Goal: Task Accomplishment & Management: Complete application form

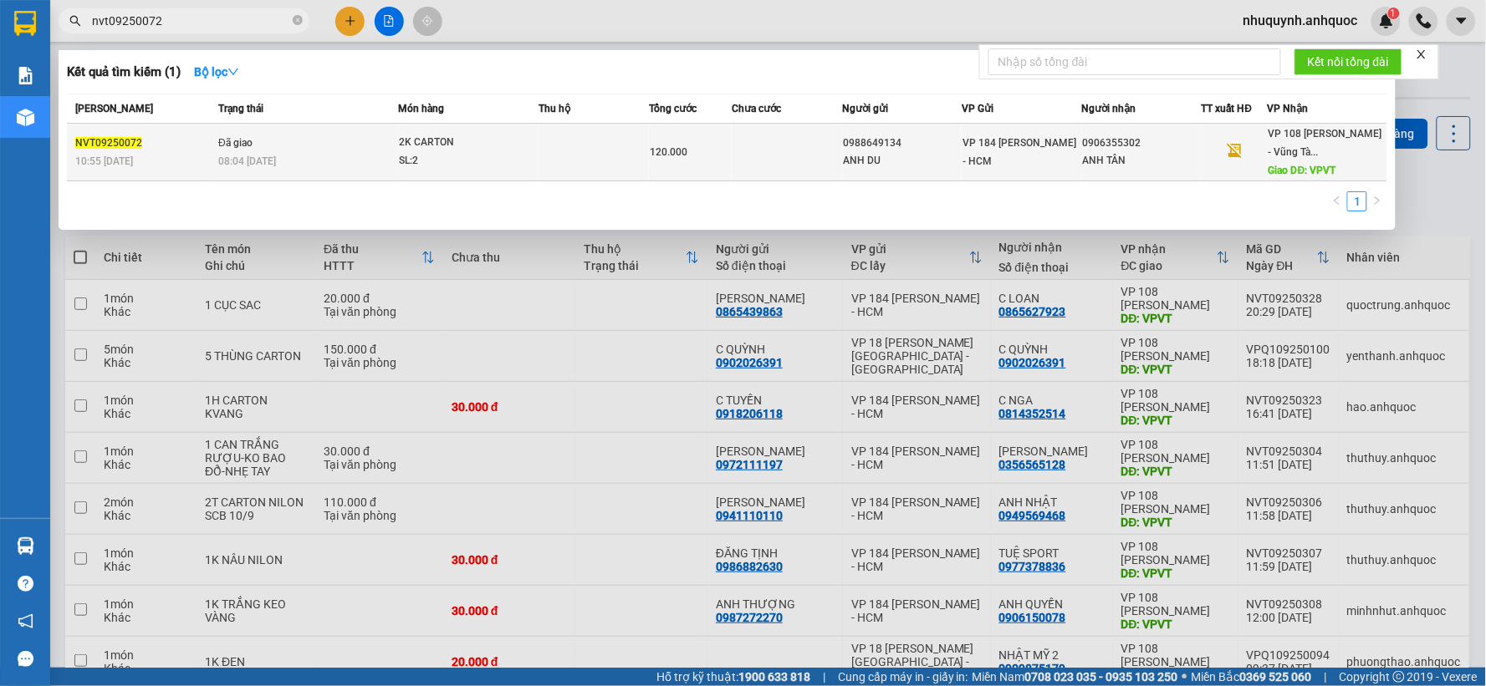
type input "nvt09250072"
click at [306, 147] on td "Đã giao 08:04 - 05/09" at bounding box center [306, 153] width 184 height 58
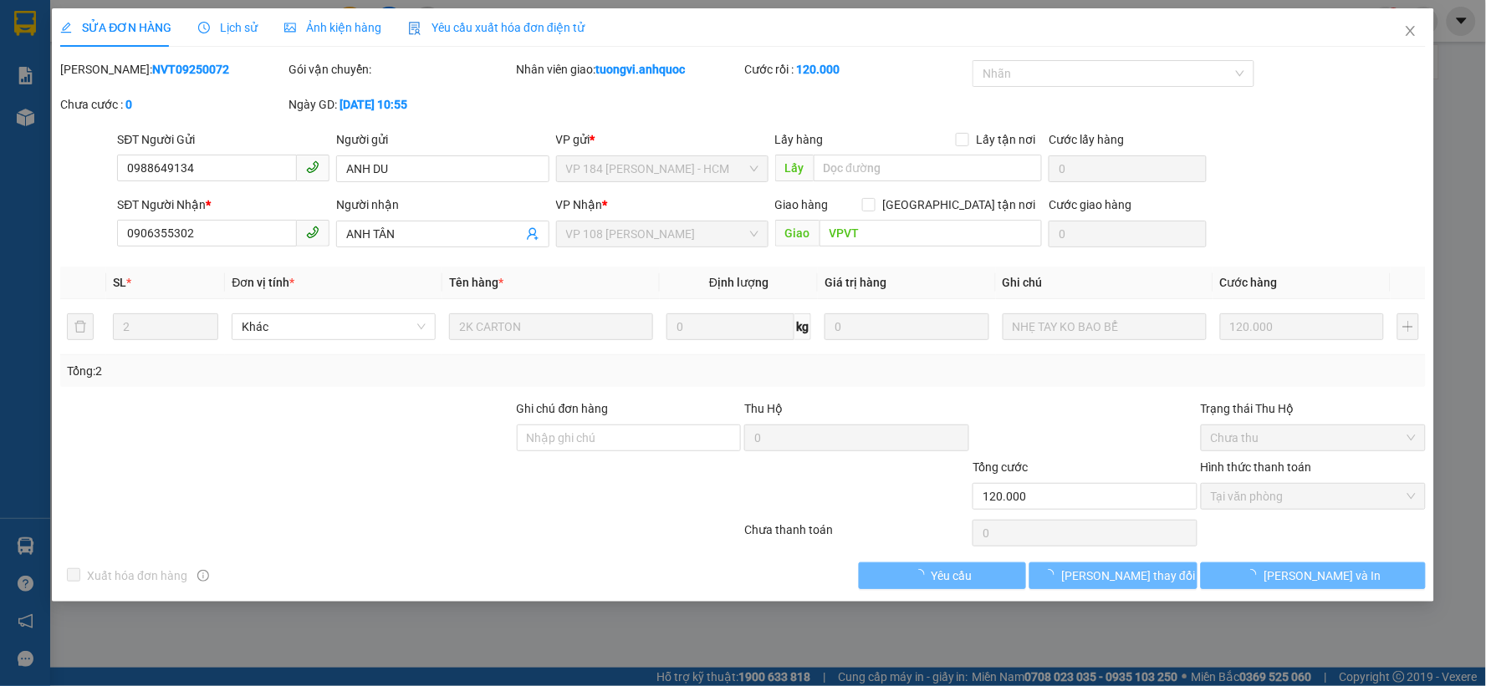
type input "0988649134"
type input "ANH DU"
type input "0906355302"
type input "ANH TÂN"
type input "VPVT"
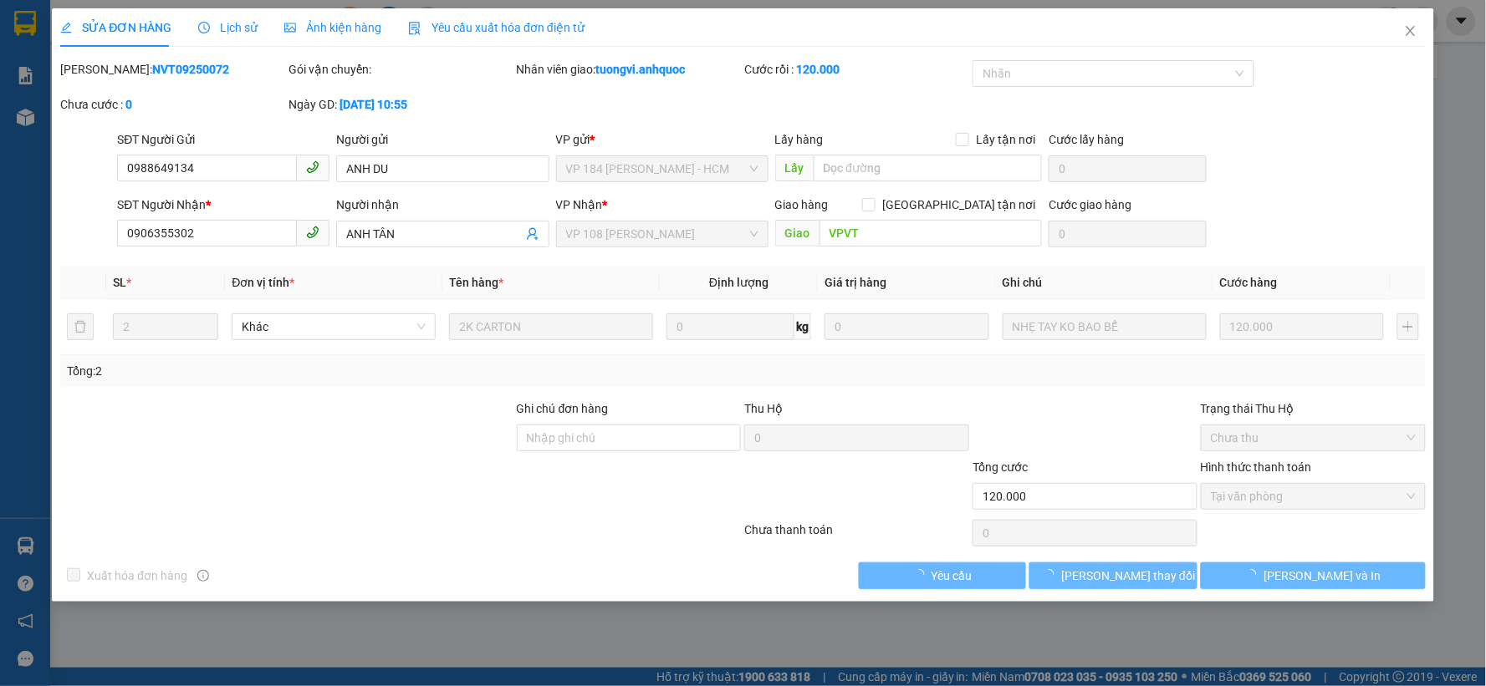
type input "120.000"
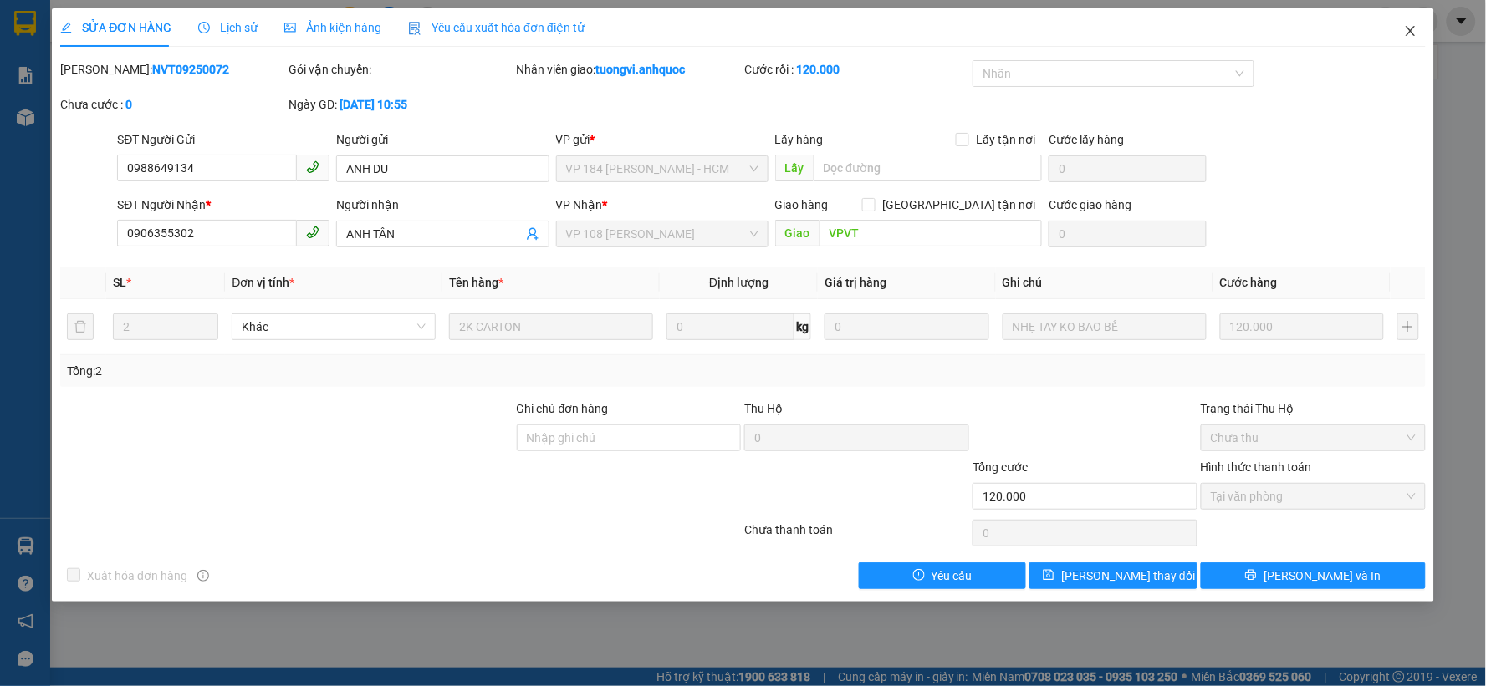
click at [1413, 33] on icon "close" at bounding box center [1410, 30] width 13 height 13
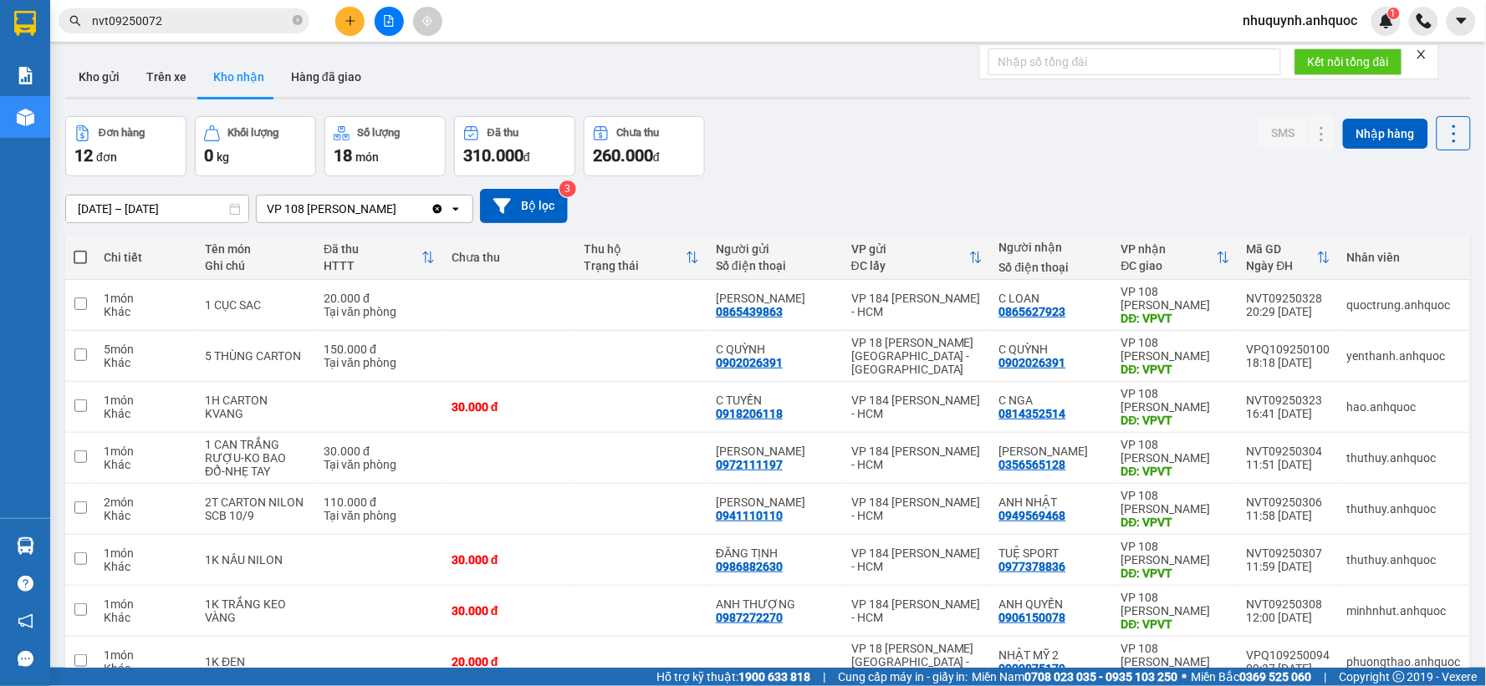
scroll to position [294, 0]
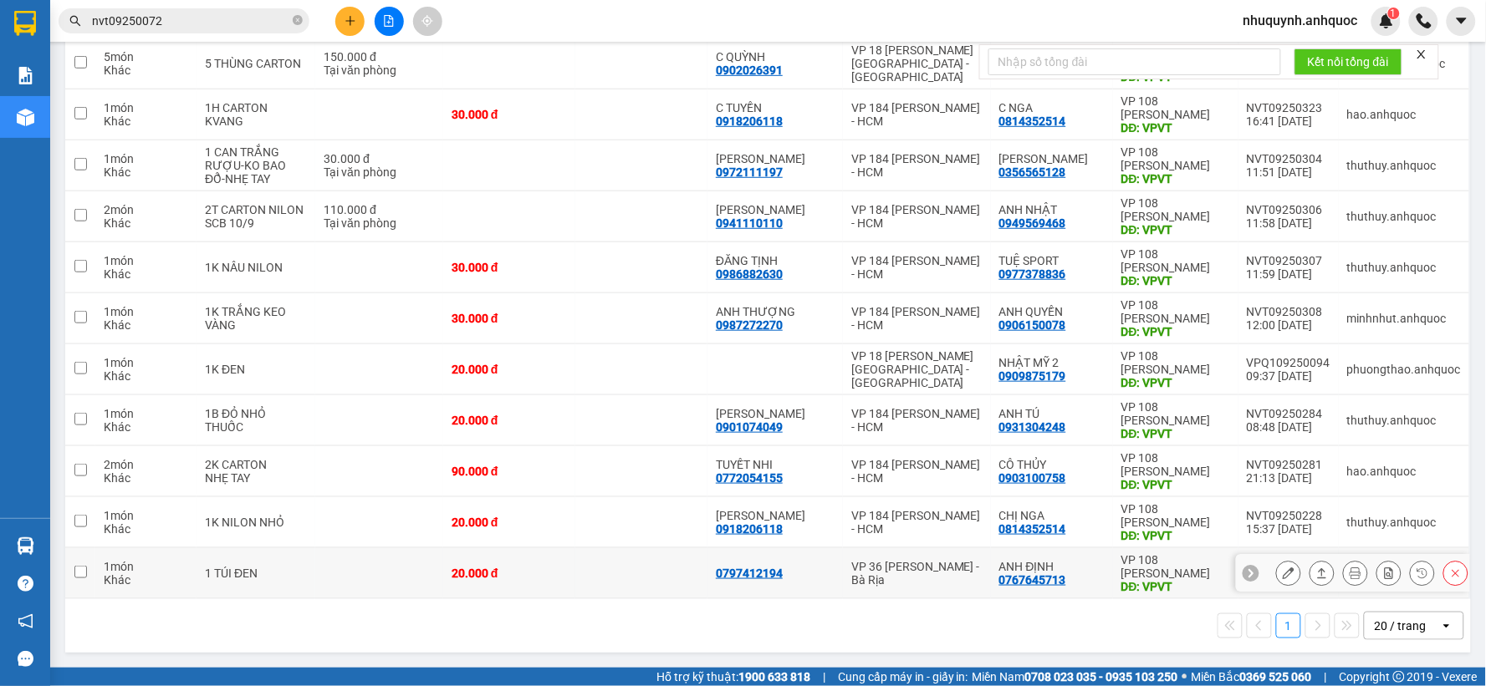
click at [79, 570] on input "checkbox" at bounding box center [80, 572] width 13 height 13
checkbox input "true"
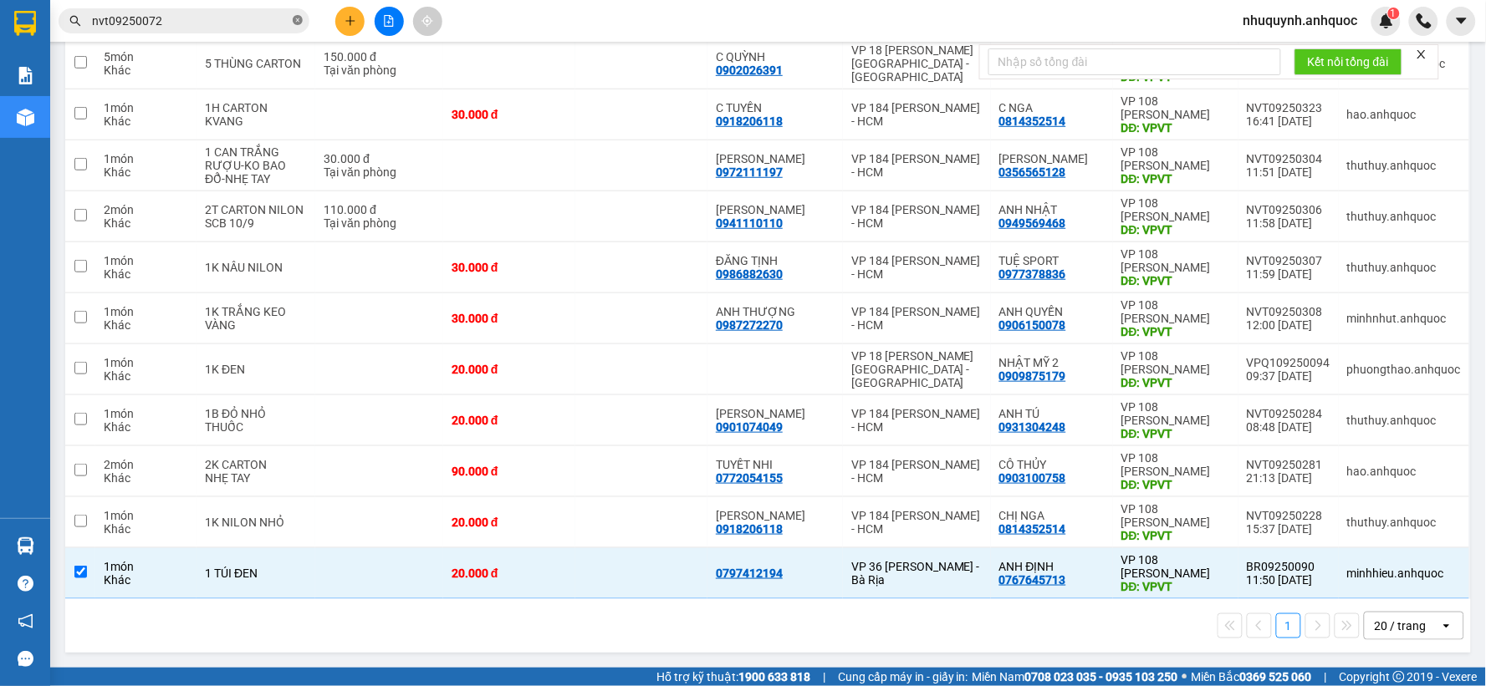
click at [298, 21] on icon "close-circle" at bounding box center [298, 20] width 10 height 10
click at [181, 28] on input "text" at bounding box center [190, 21] width 197 height 18
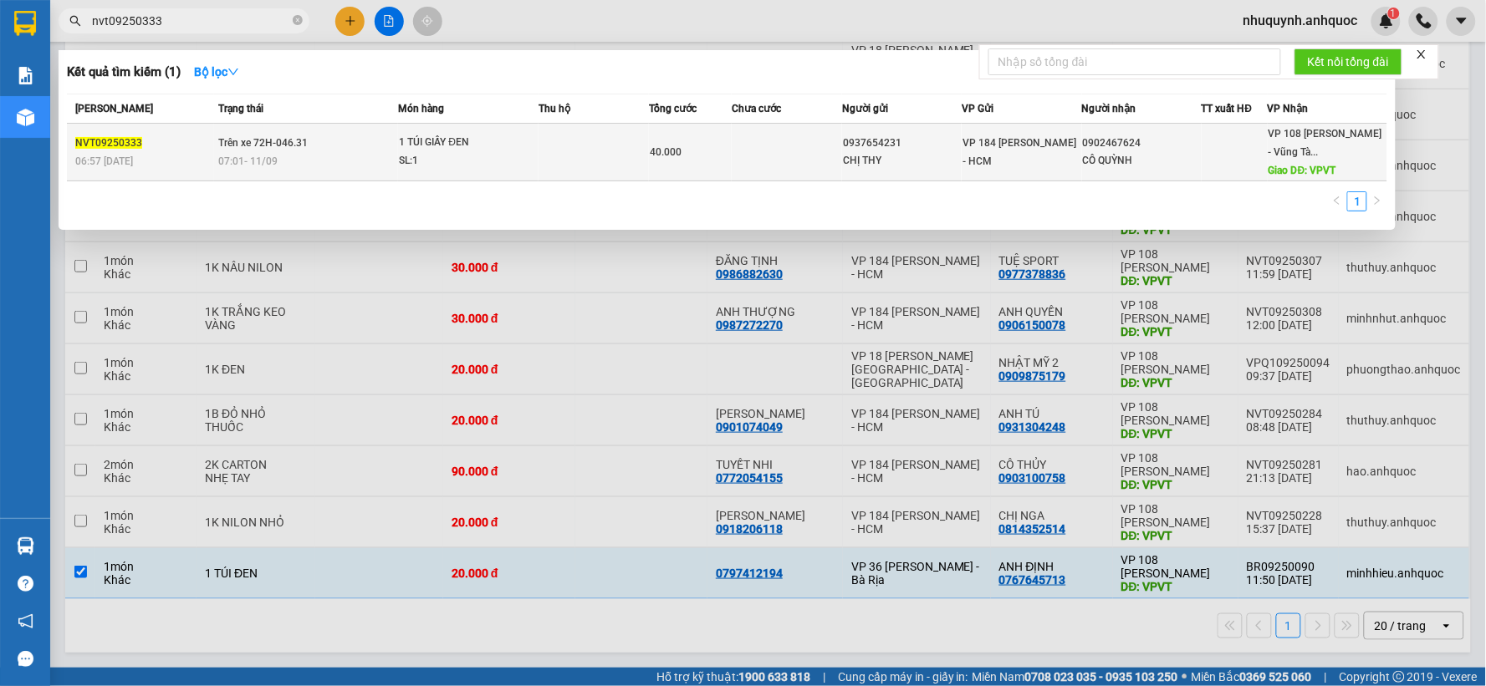
type input "nvt09250333"
click at [305, 140] on span "Trên xe 72H-046.31" at bounding box center [262, 143] width 89 height 12
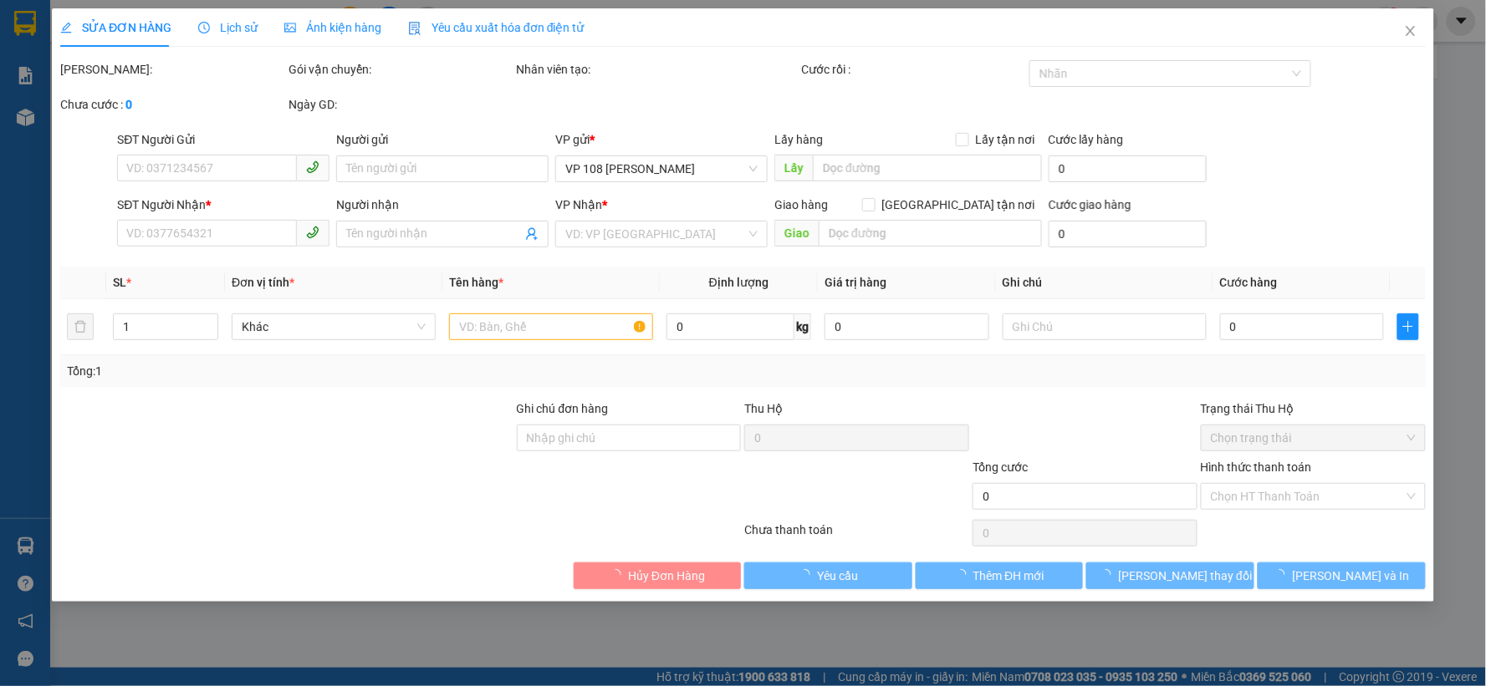
type input "0937654231"
type input "CHỊ THY"
type input "0902467624"
type input "CÔ QUỲNH"
type input "VPVT"
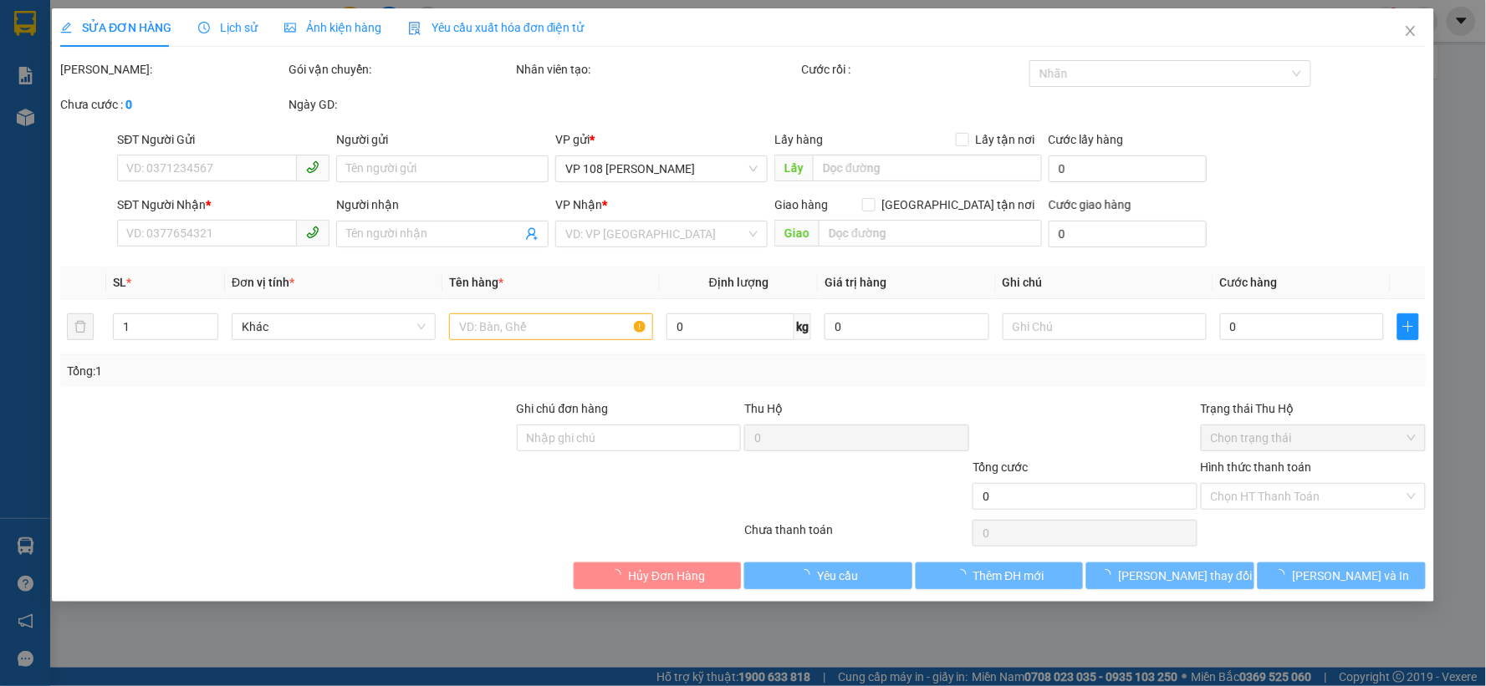
type input "TM 11/9 NHỰT"
type input "40.000"
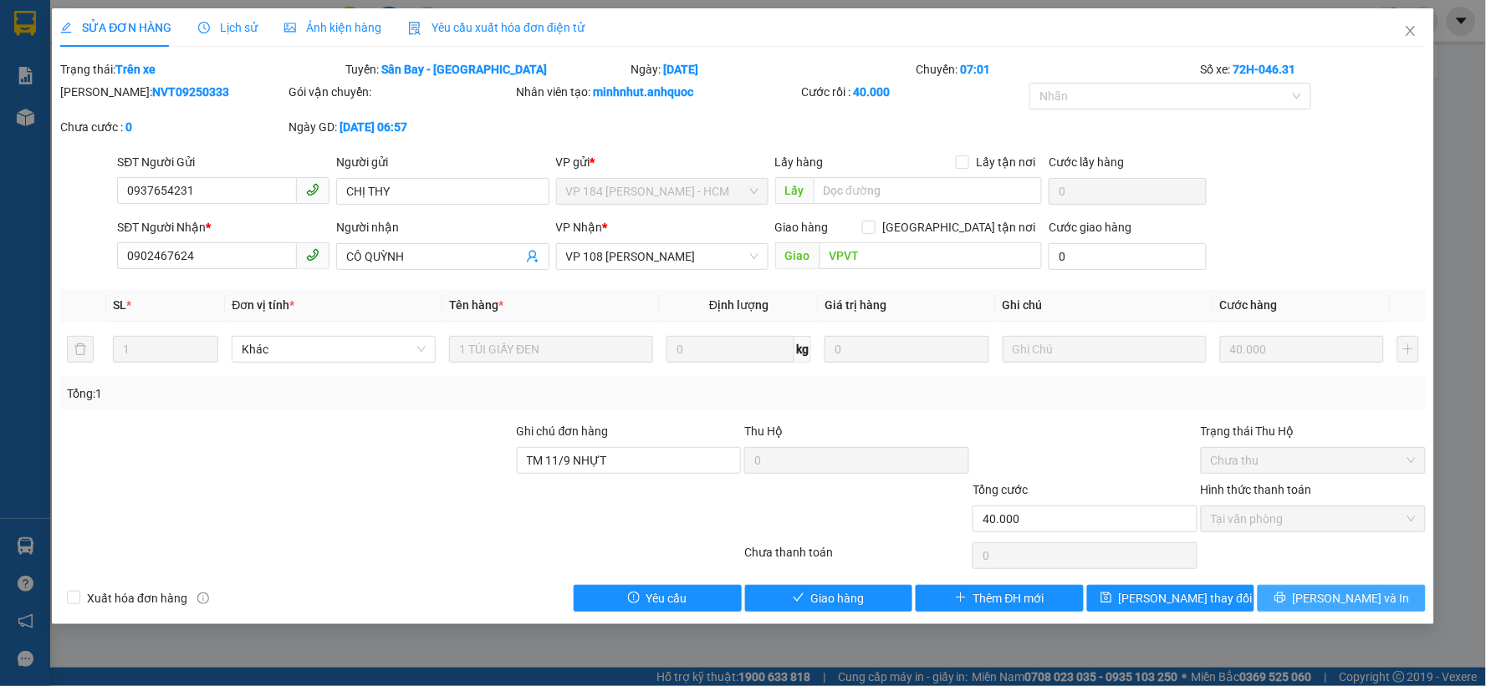
click at [1285, 598] on icon "printer" at bounding box center [1279, 598] width 11 height 11
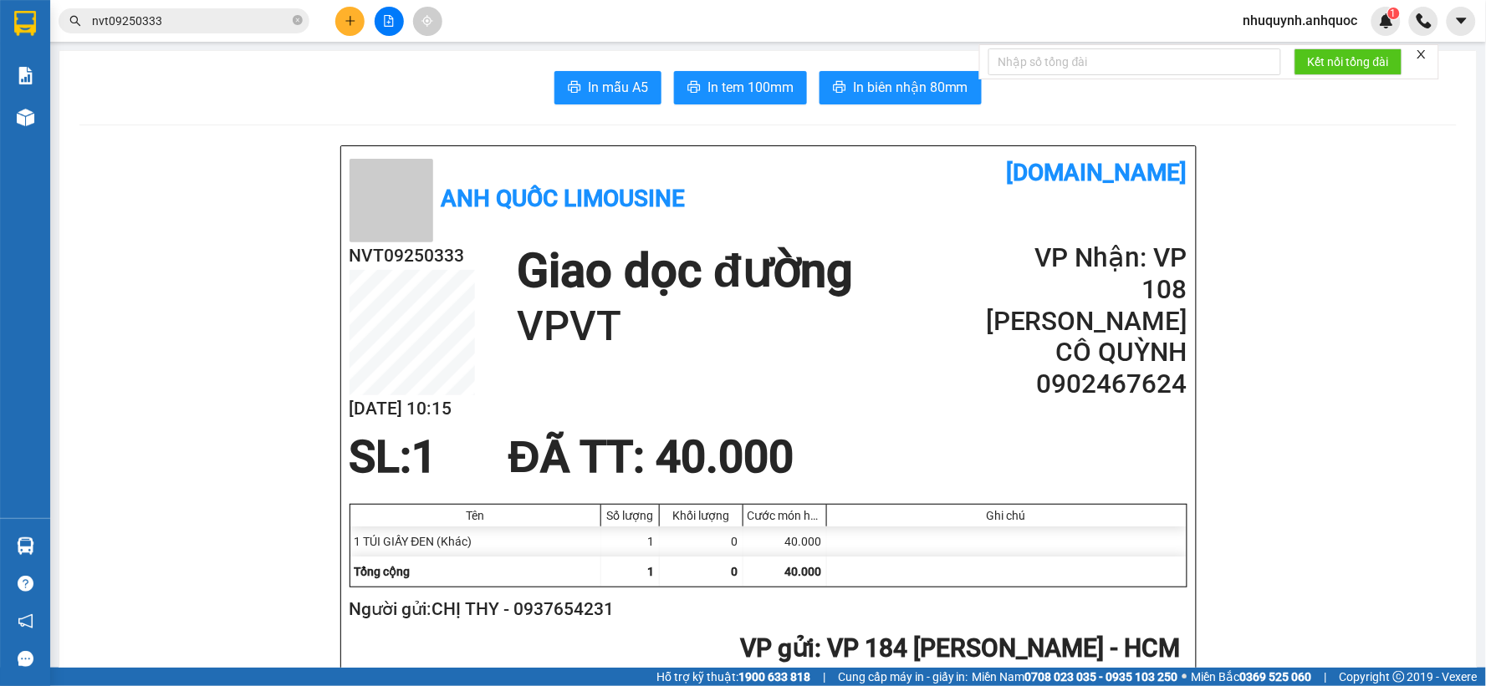
click at [349, 23] on icon "plus" at bounding box center [350, 21] width 12 height 12
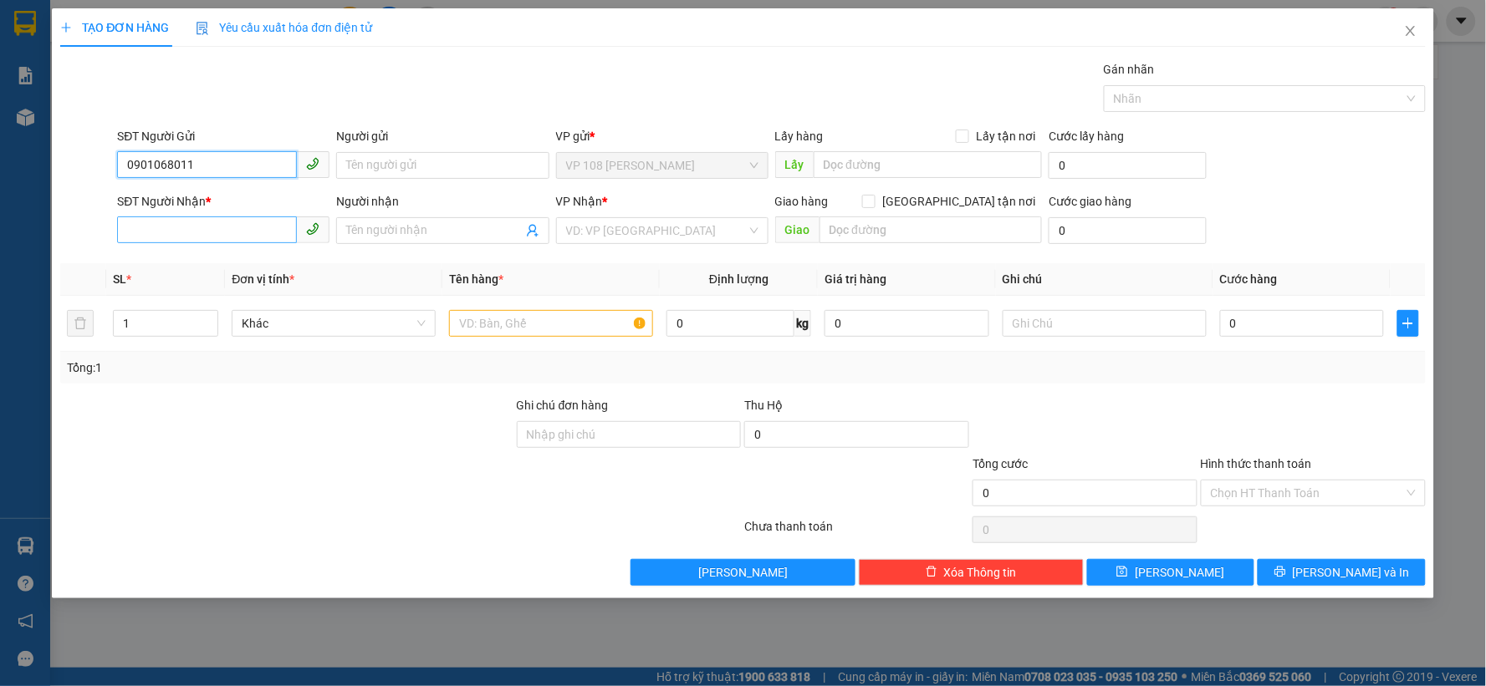
type input "0901068011"
click at [230, 230] on input "SĐT Người Nhận *" at bounding box center [207, 230] width 180 height 27
type input "0933160462"
click at [396, 228] on input "Người nhận" at bounding box center [434, 231] width 176 height 18
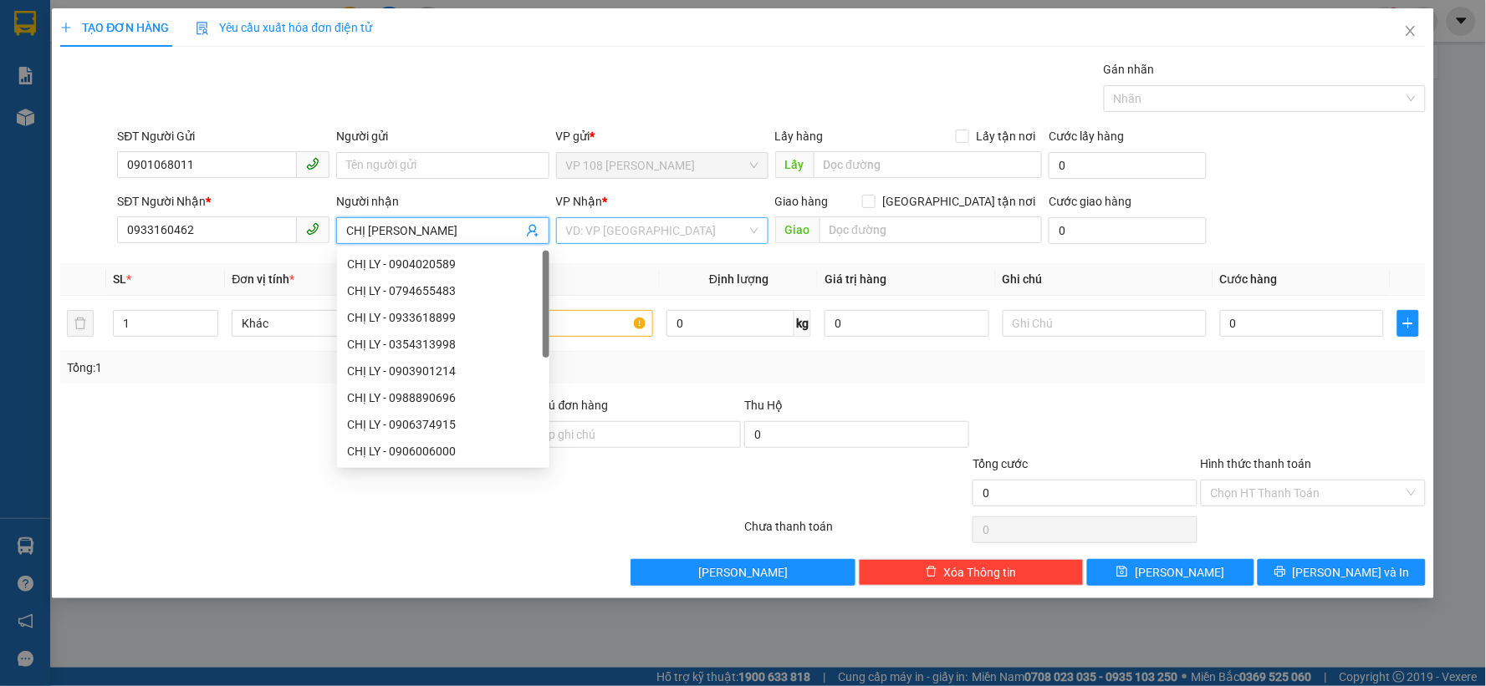
type input "CHỊ [PERSON_NAME]"
click at [645, 219] on input "search" at bounding box center [656, 230] width 181 height 25
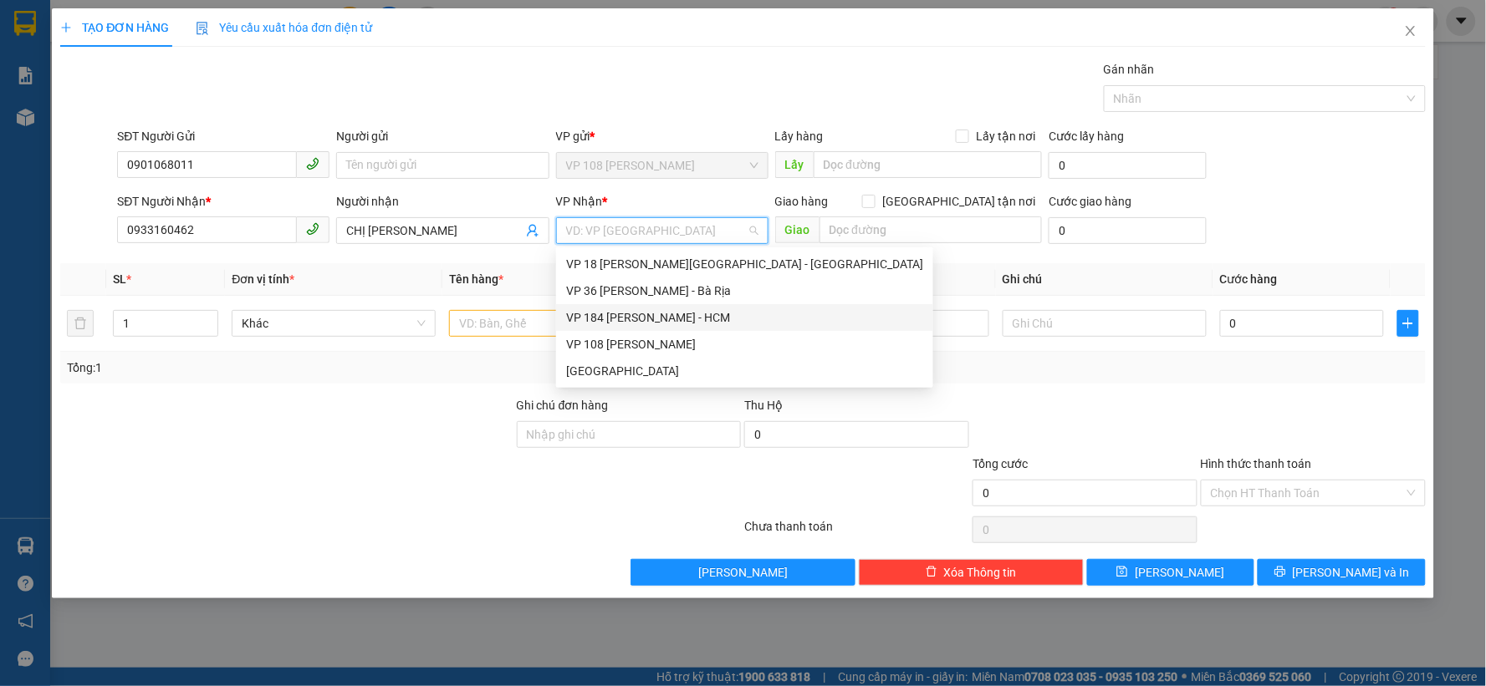
click at [646, 319] on div "VP 184 [PERSON_NAME] - HCM" at bounding box center [744, 317] width 357 height 18
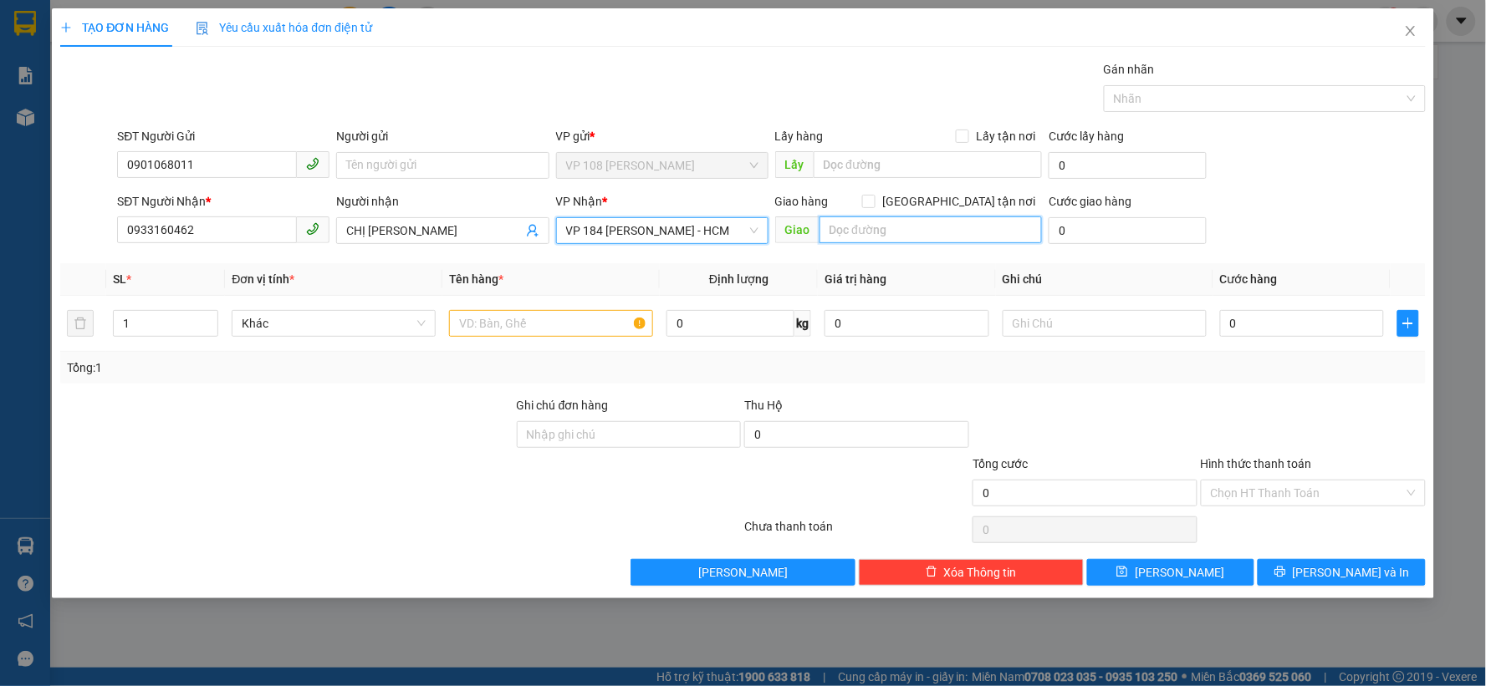
click at [904, 240] on input "text" at bounding box center [930, 230] width 223 height 27
type input "VP184"
click at [504, 320] on input "text" at bounding box center [551, 323] width 204 height 27
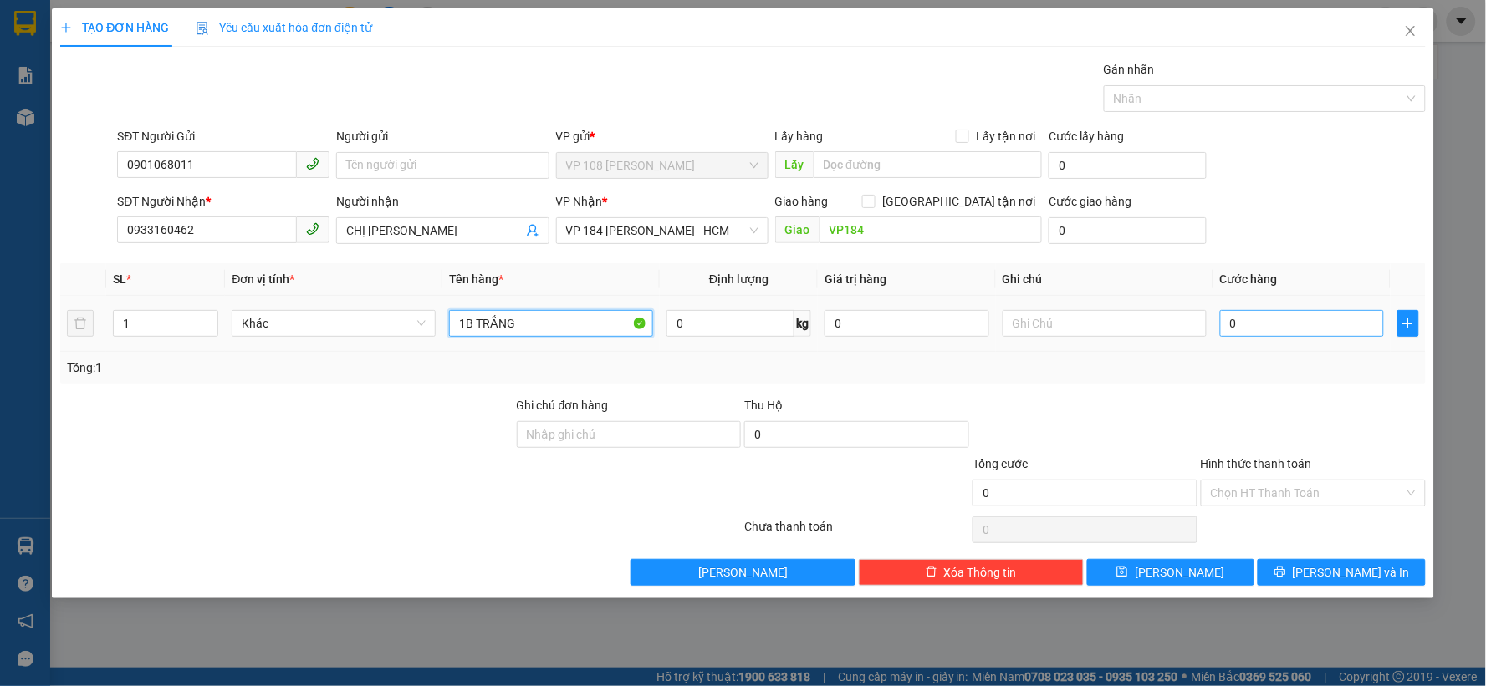
type input "1B TRẮNG"
click at [1290, 322] on input "0" at bounding box center [1302, 323] width 165 height 27
type input "2"
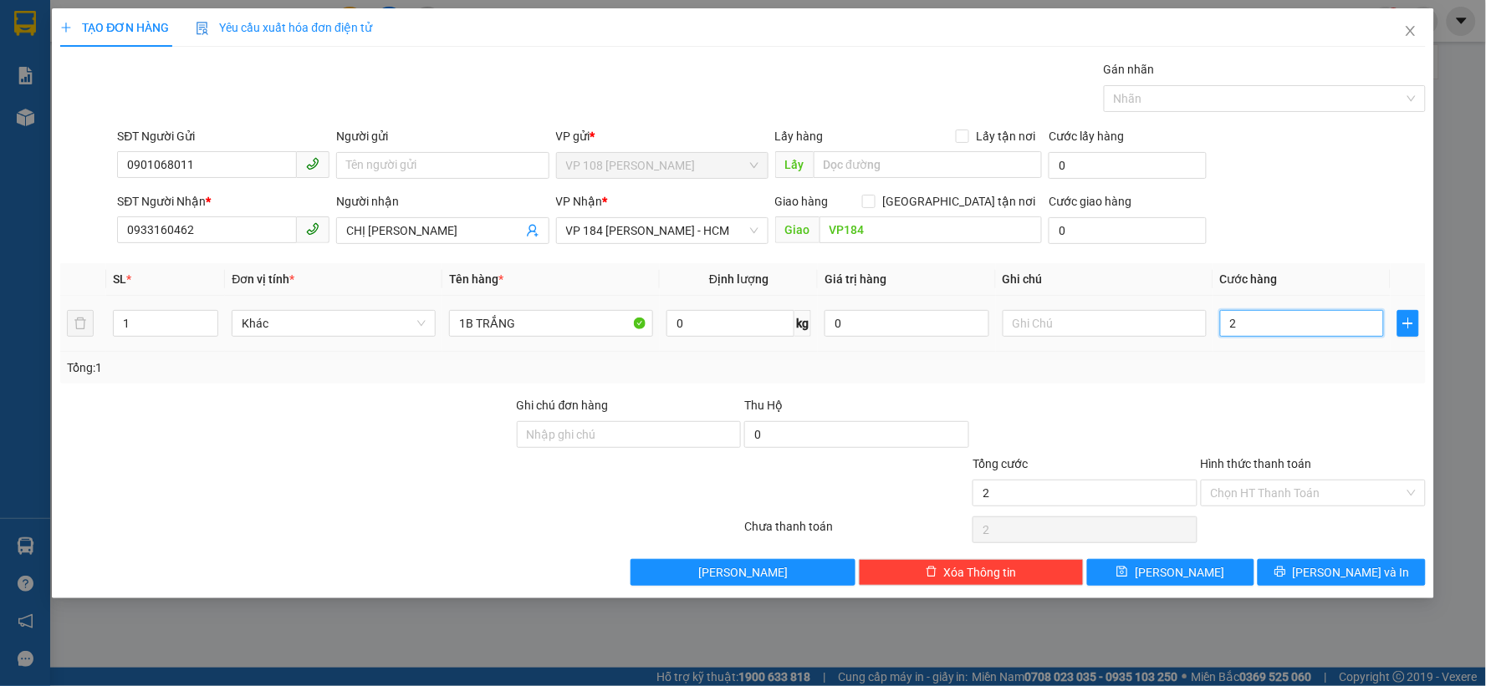
type input "20"
type input "200"
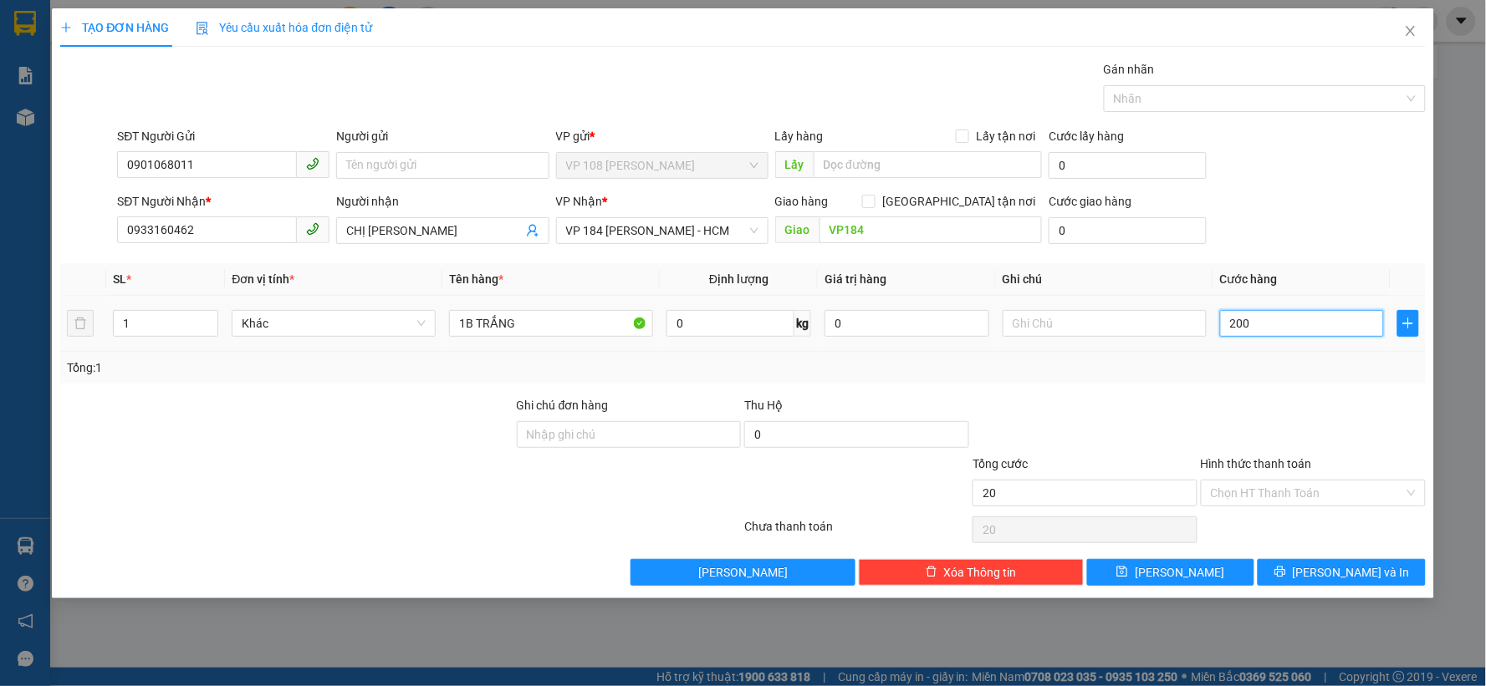
type input "200"
type input "2.000"
type input "20.000"
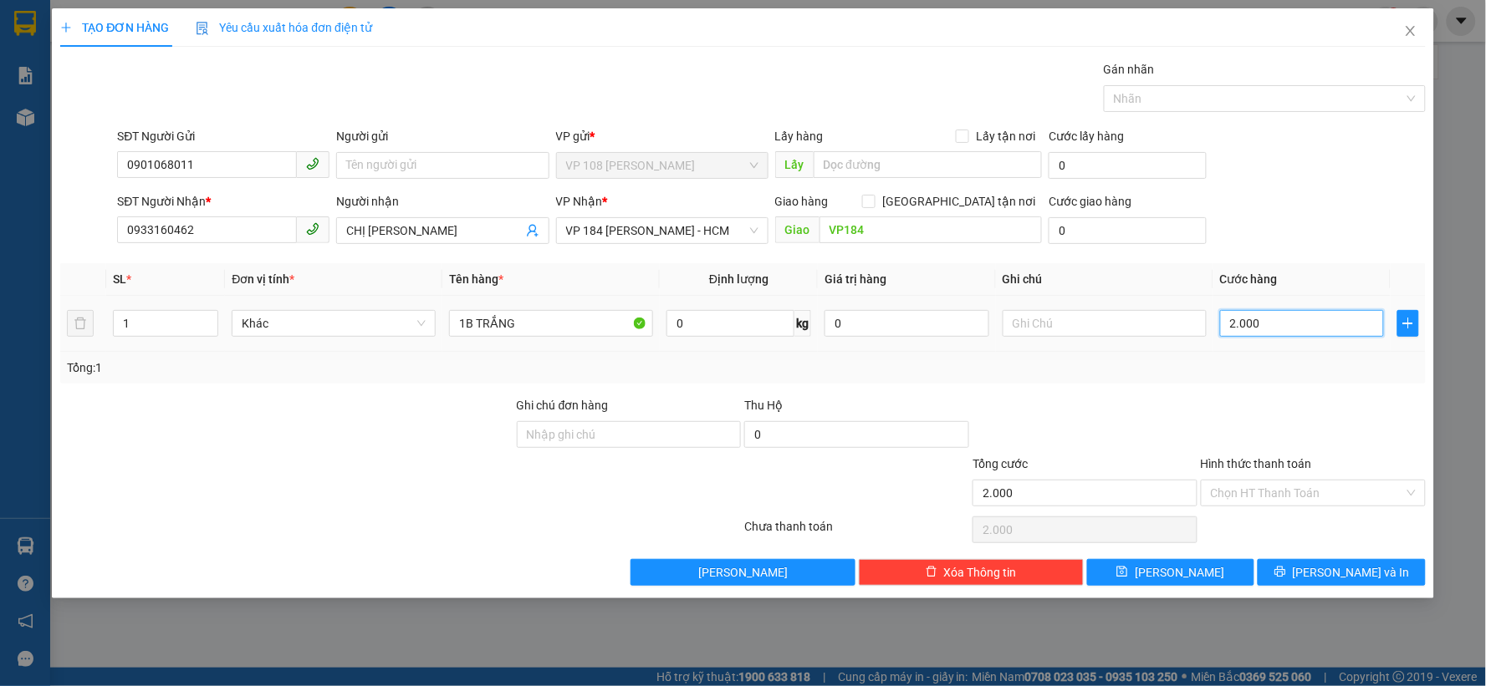
type input "20.000"
click at [1318, 498] on input "Hình thức thanh toán" at bounding box center [1307, 493] width 193 height 25
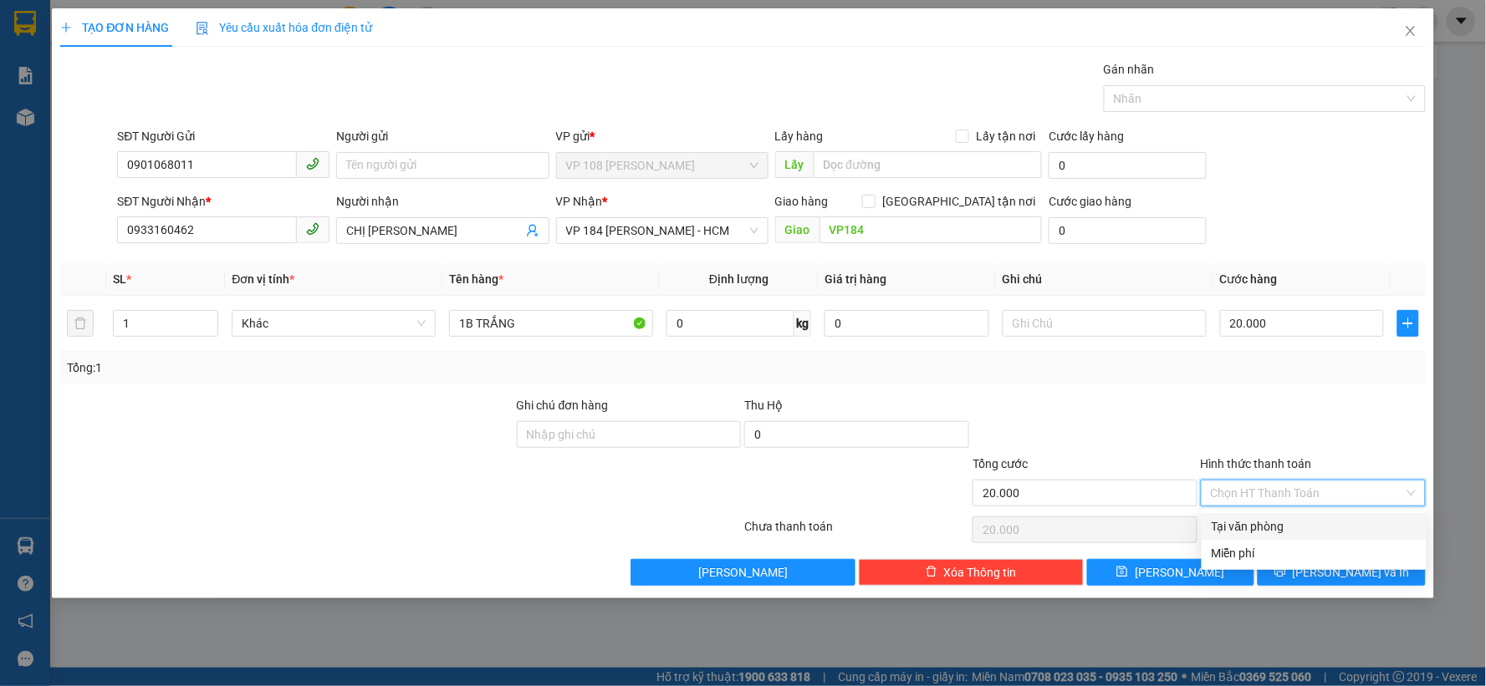
click at [1263, 523] on div "Tại văn phòng" at bounding box center [1313, 527] width 205 height 18
type input "0"
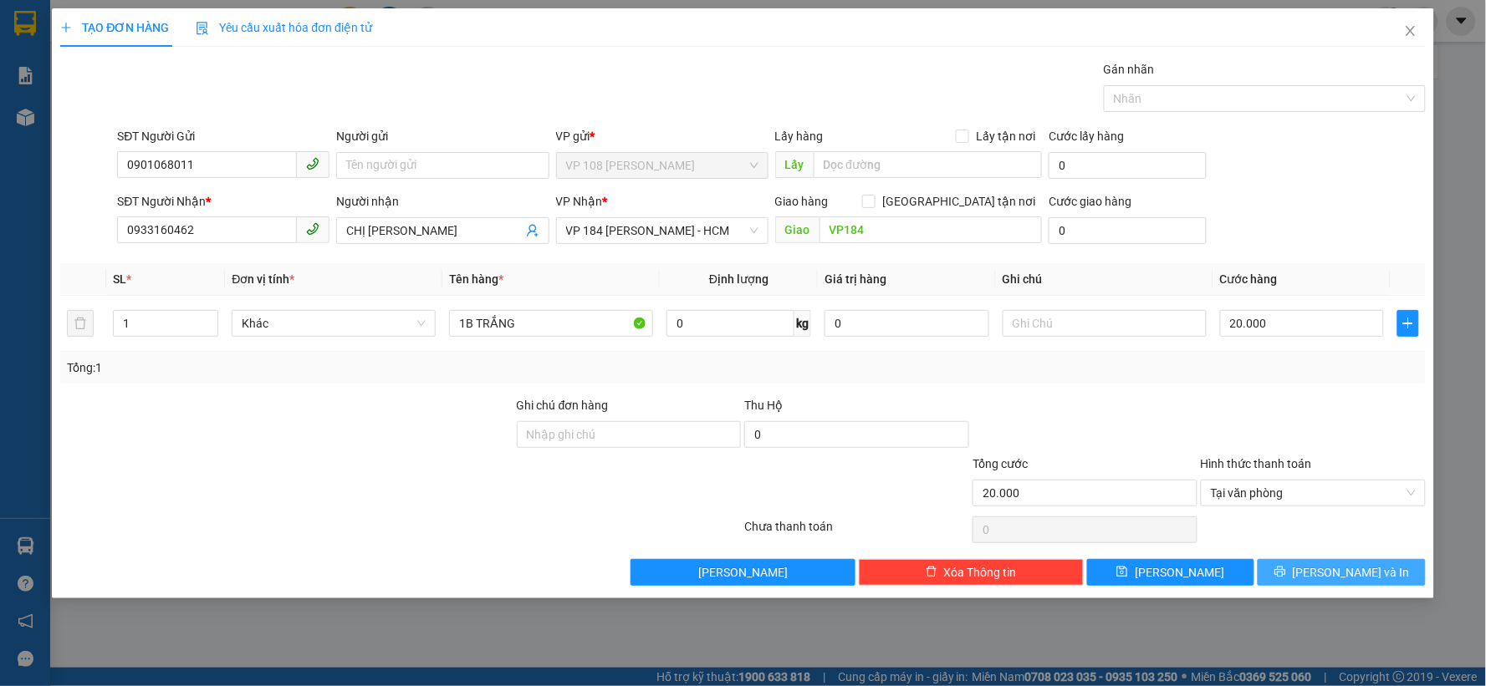
click at [1329, 572] on span "[PERSON_NAME] và In" at bounding box center [1350, 572] width 117 height 18
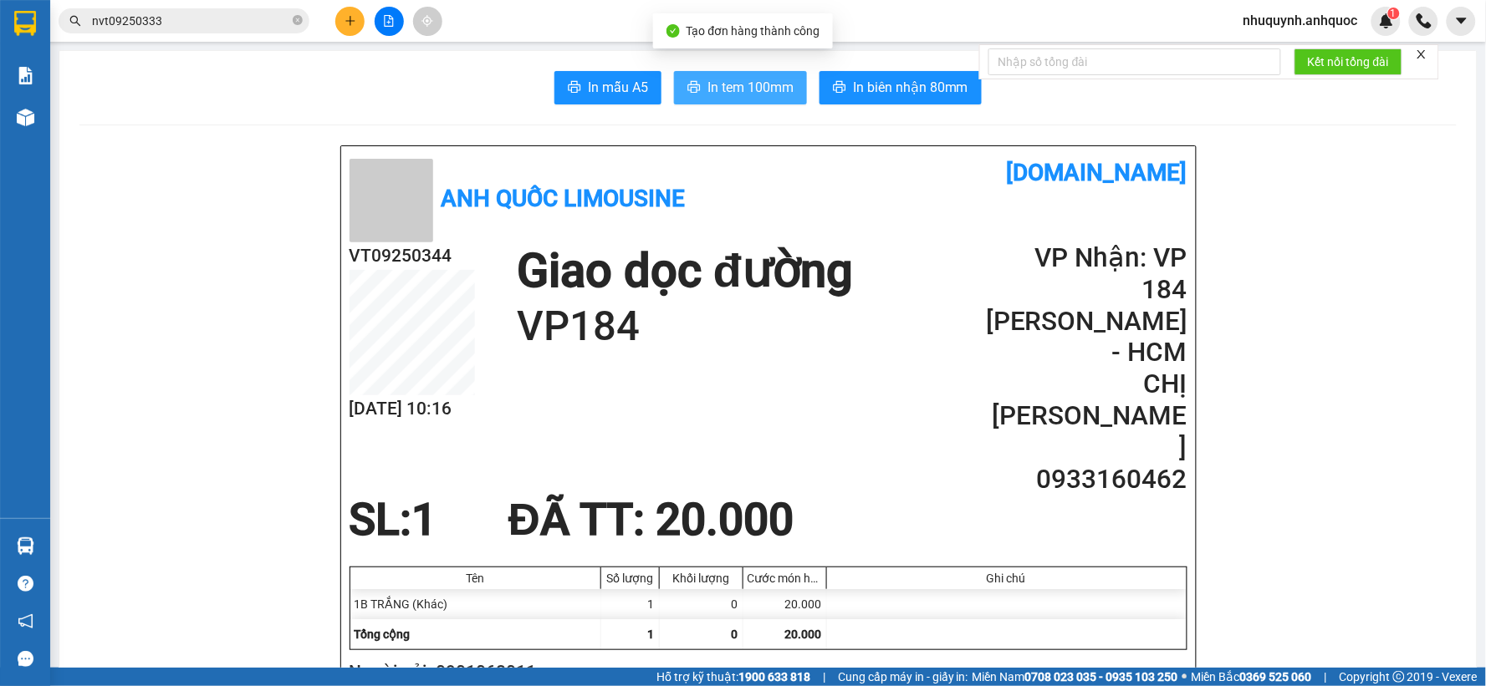
click at [728, 89] on span "In tem 100mm" at bounding box center [750, 87] width 86 height 21
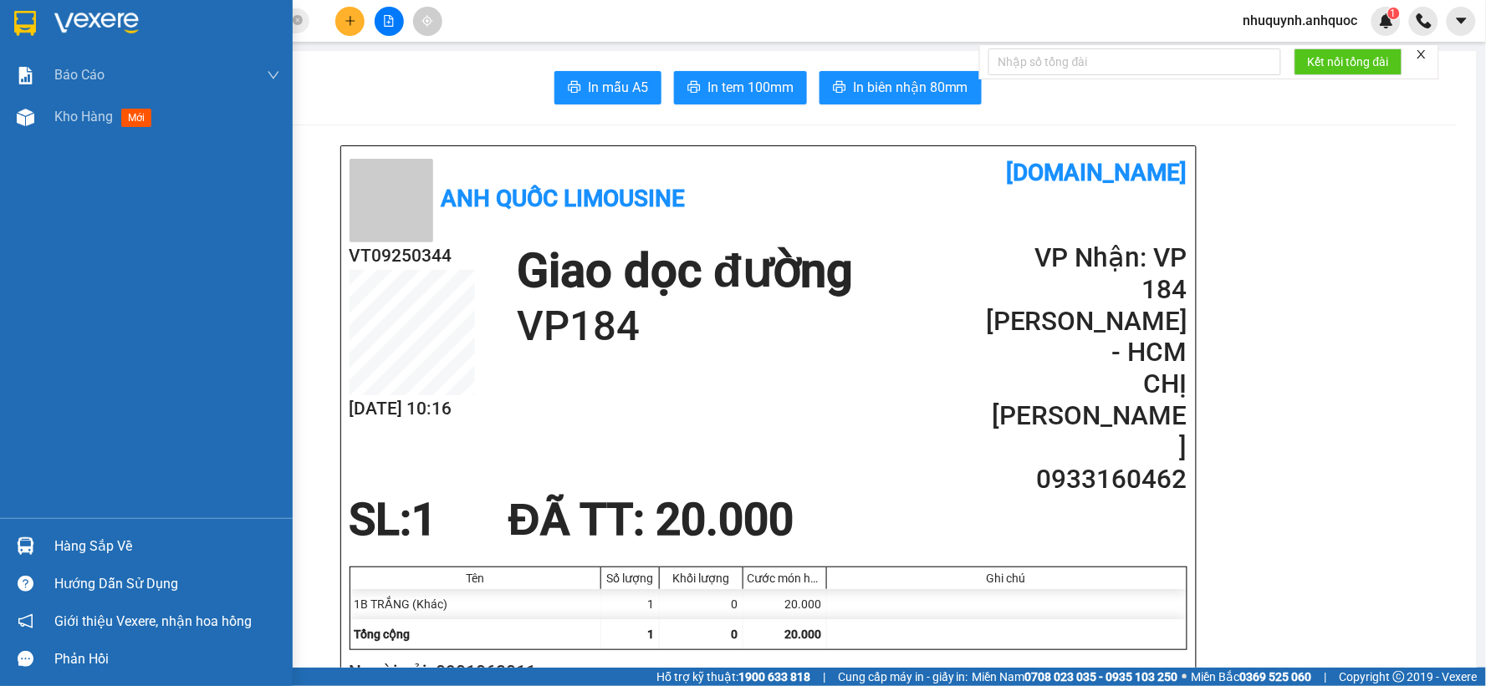
click at [72, 19] on img at bounding box center [96, 23] width 84 height 25
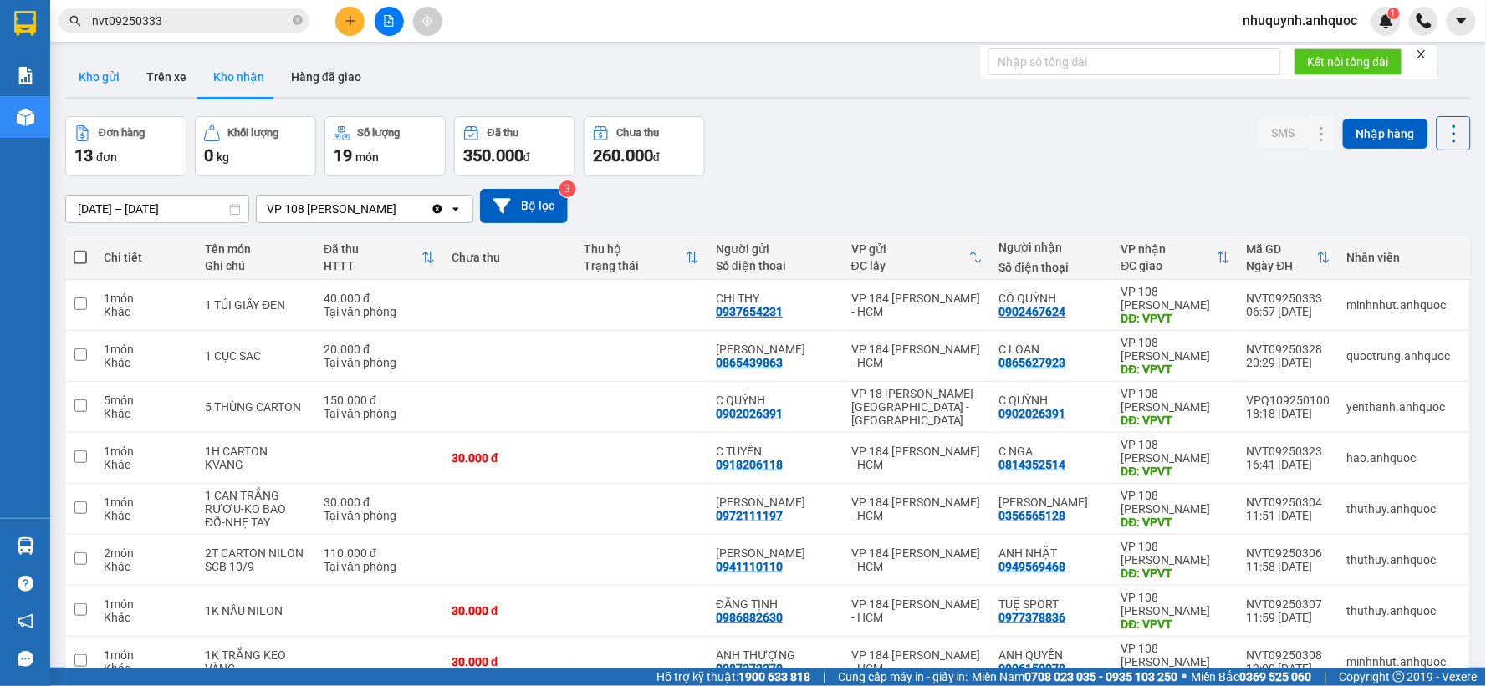
click at [102, 72] on button "Kho gửi" at bounding box center [99, 77] width 68 height 40
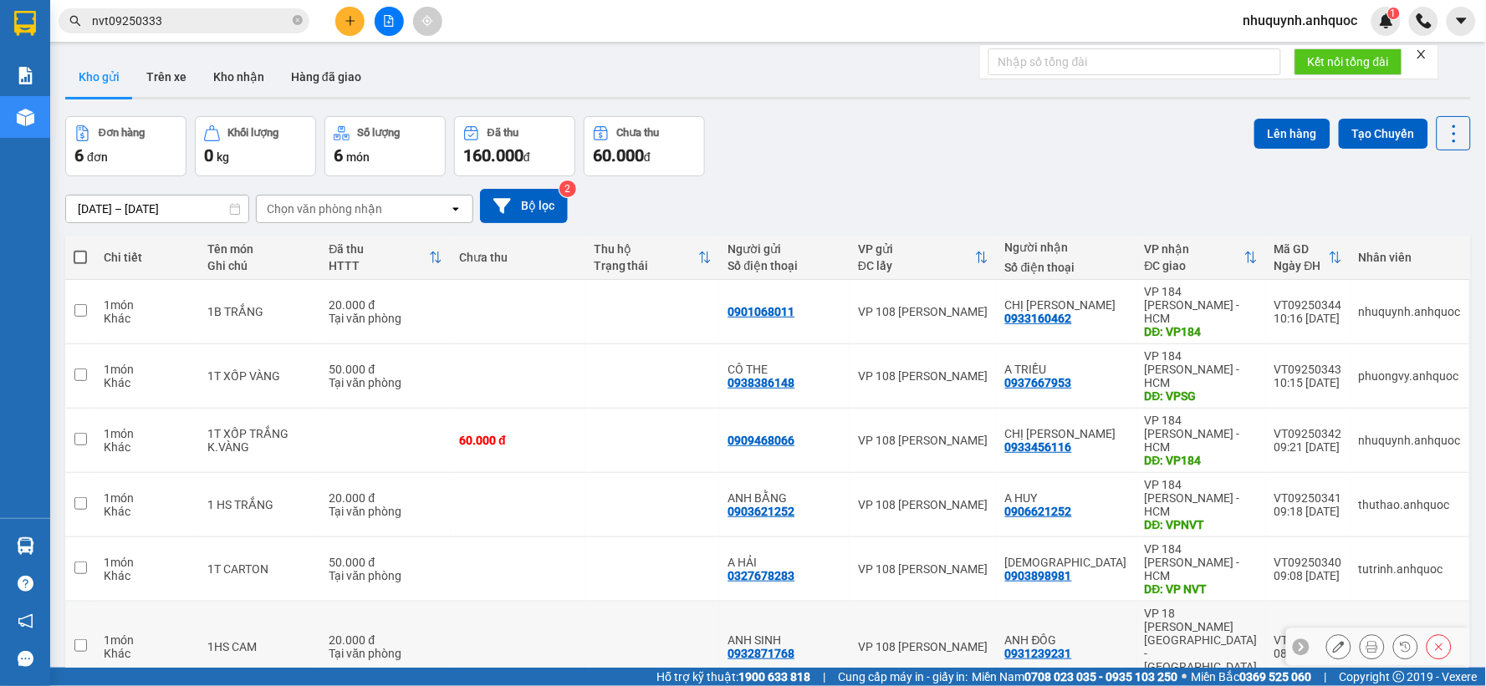
click at [513, 602] on td at bounding box center [518, 647] width 135 height 91
checkbox input "true"
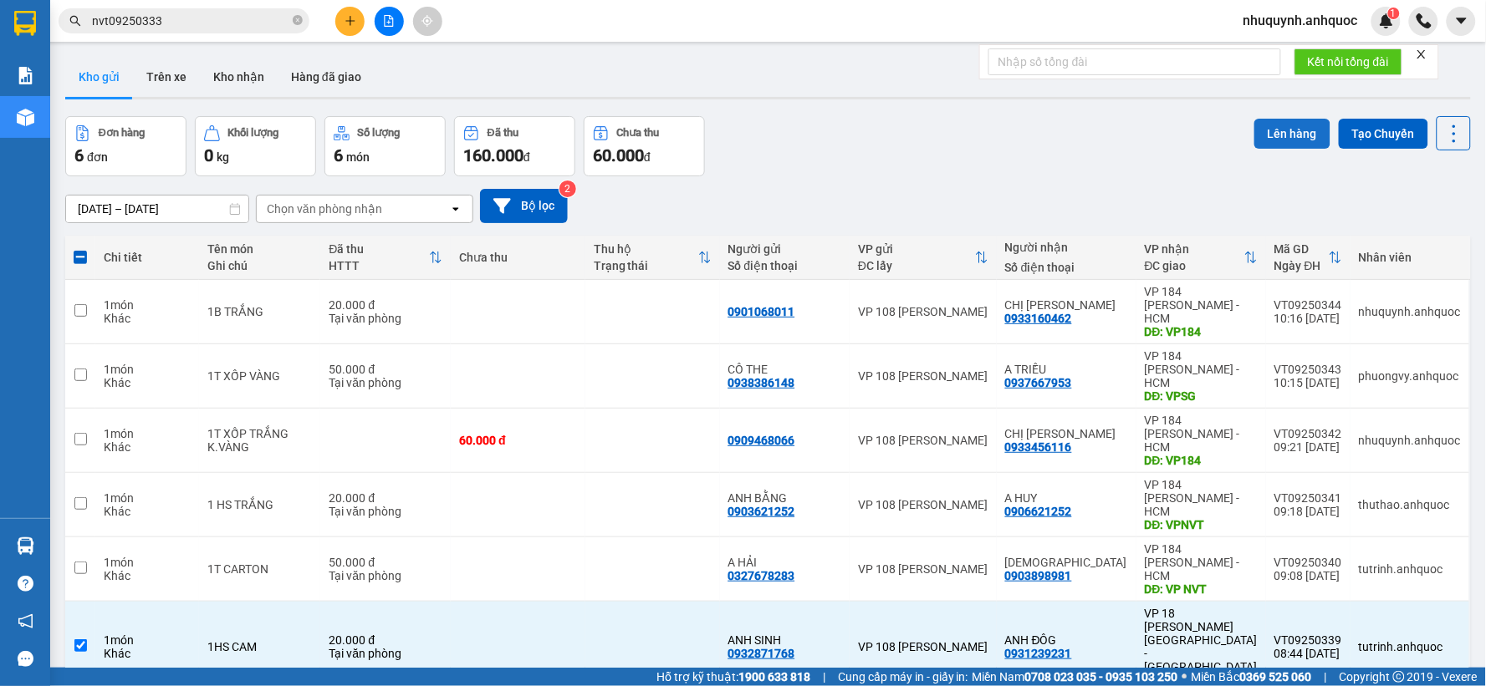
click at [1269, 132] on button "Lên hàng" at bounding box center [1292, 134] width 76 height 30
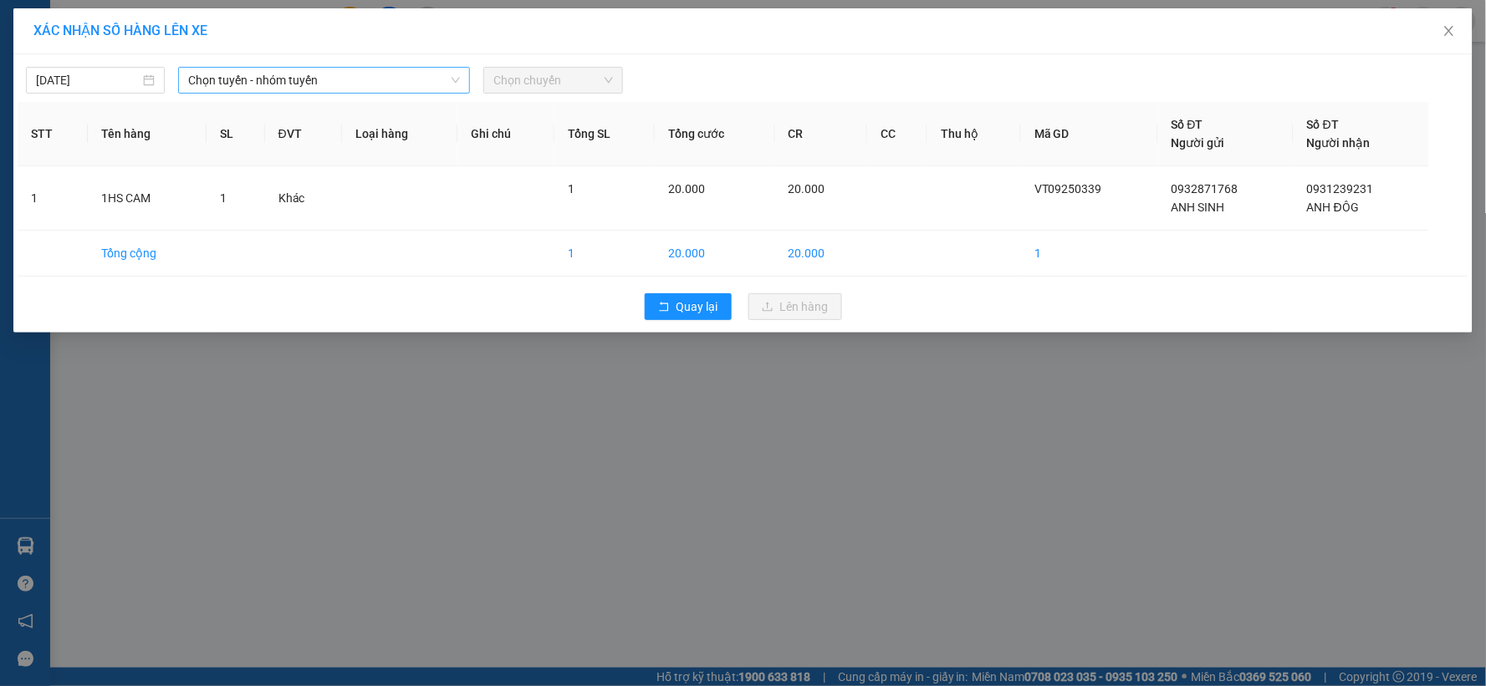
click at [324, 92] on span "Chọn tuyến - nhóm tuyến" at bounding box center [324, 80] width 272 height 25
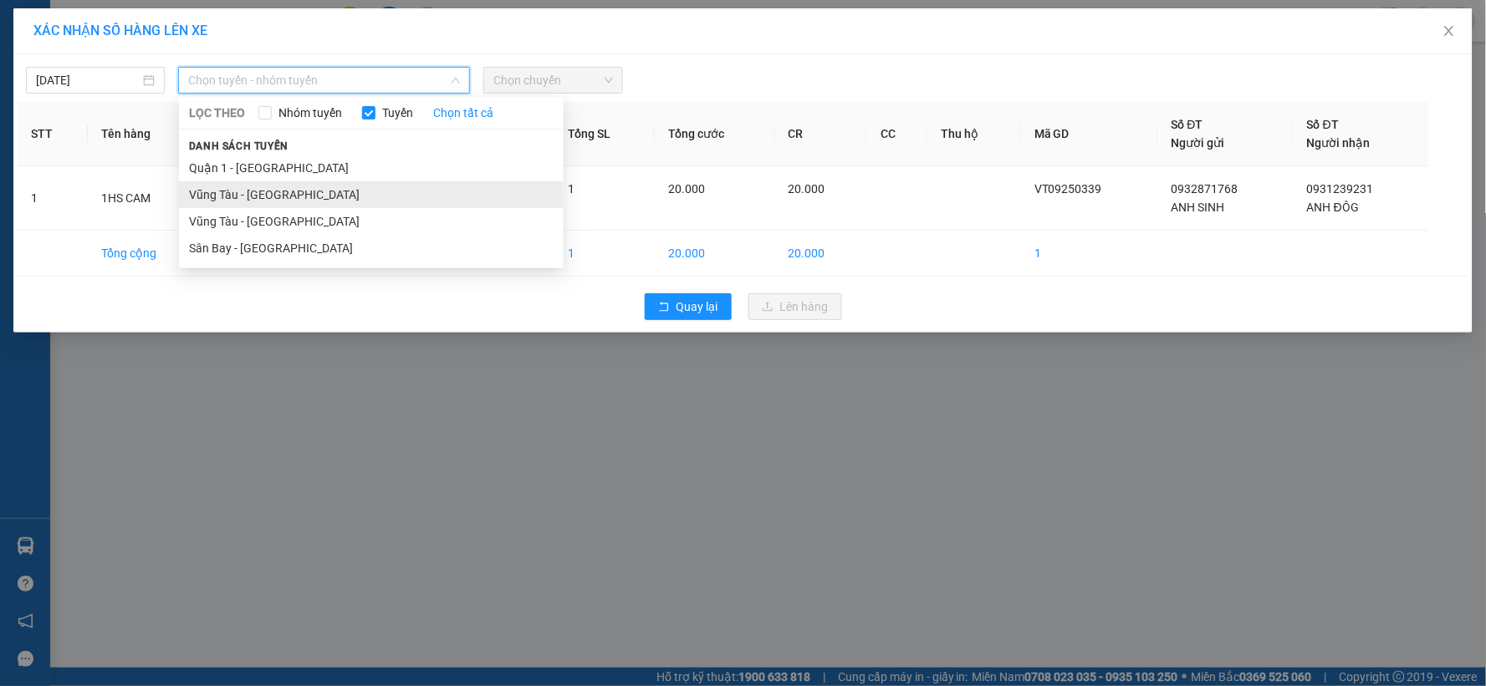
click at [285, 195] on li "Vũng Tàu - [GEOGRAPHIC_DATA]" at bounding box center [371, 194] width 385 height 27
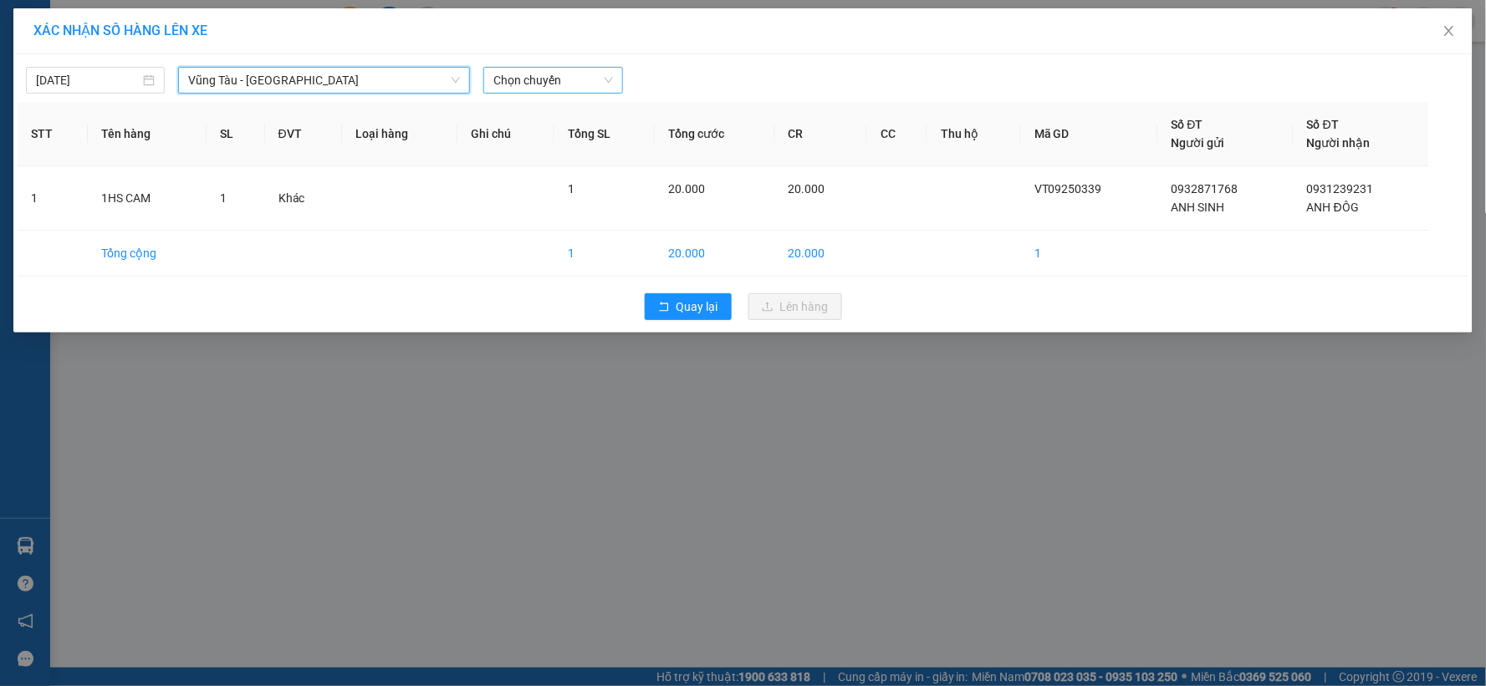
click at [549, 80] on span "Chọn chuyến" at bounding box center [552, 80] width 119 height 25
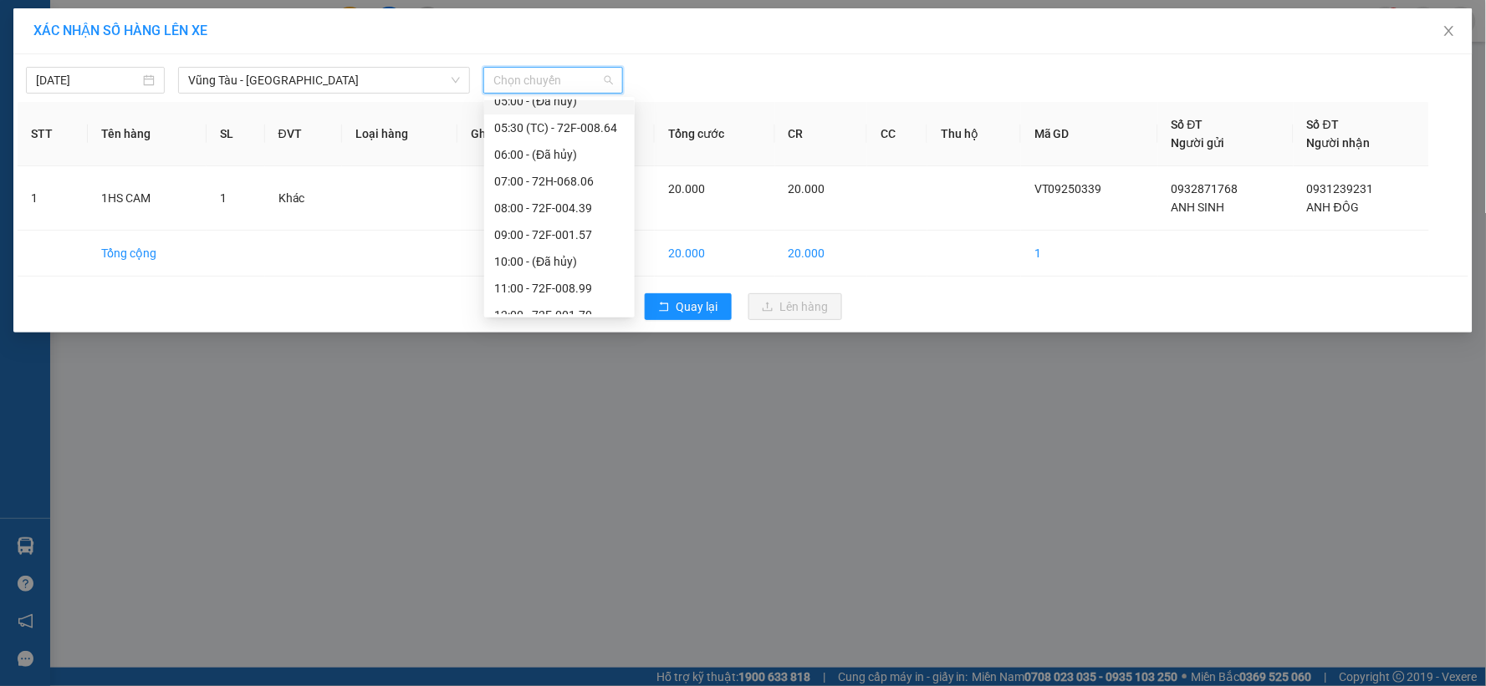
scroll to position [186, 0]
click at [519, 196] on div "11:00 - 72F-008.99" at bounding box center [559, 195] width 130 height 18
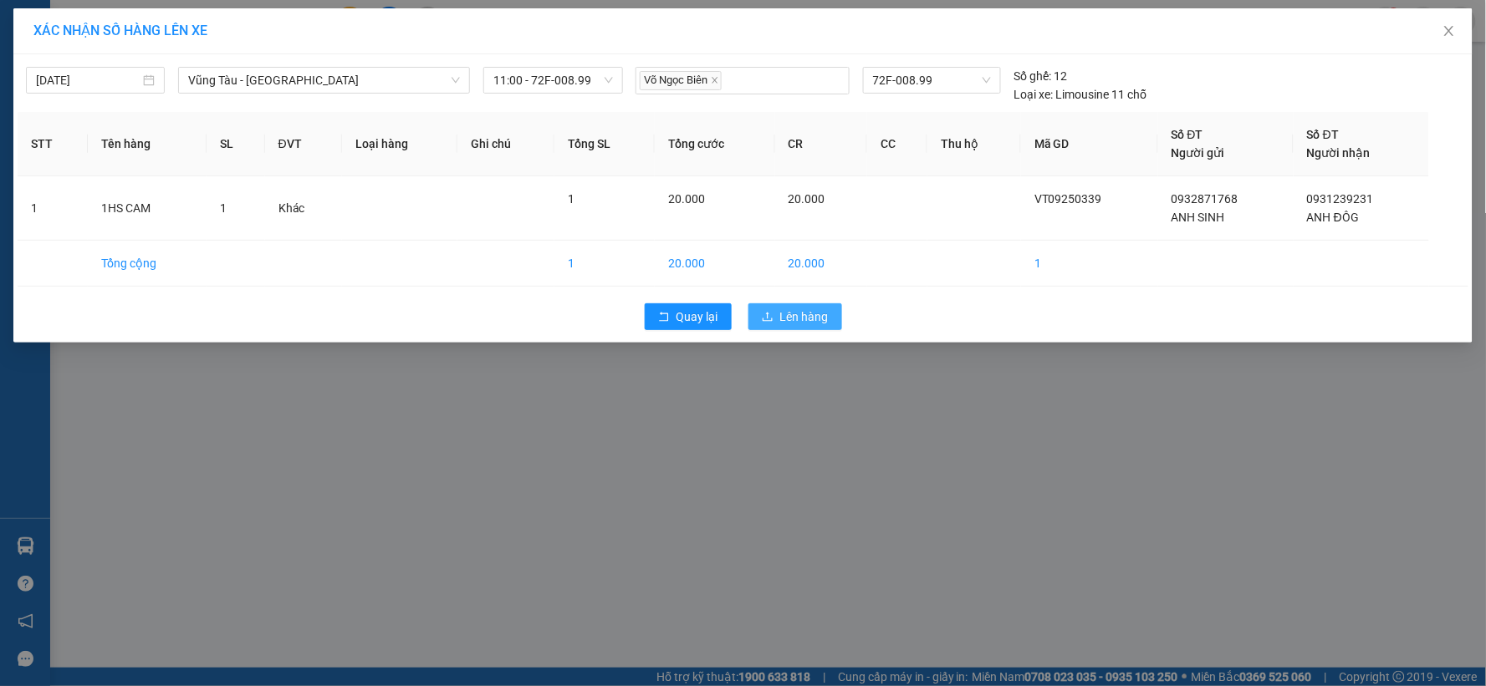
click at [788, 315] on span "Lên hàng" at bounding box center [804, 317] width 48 height 18
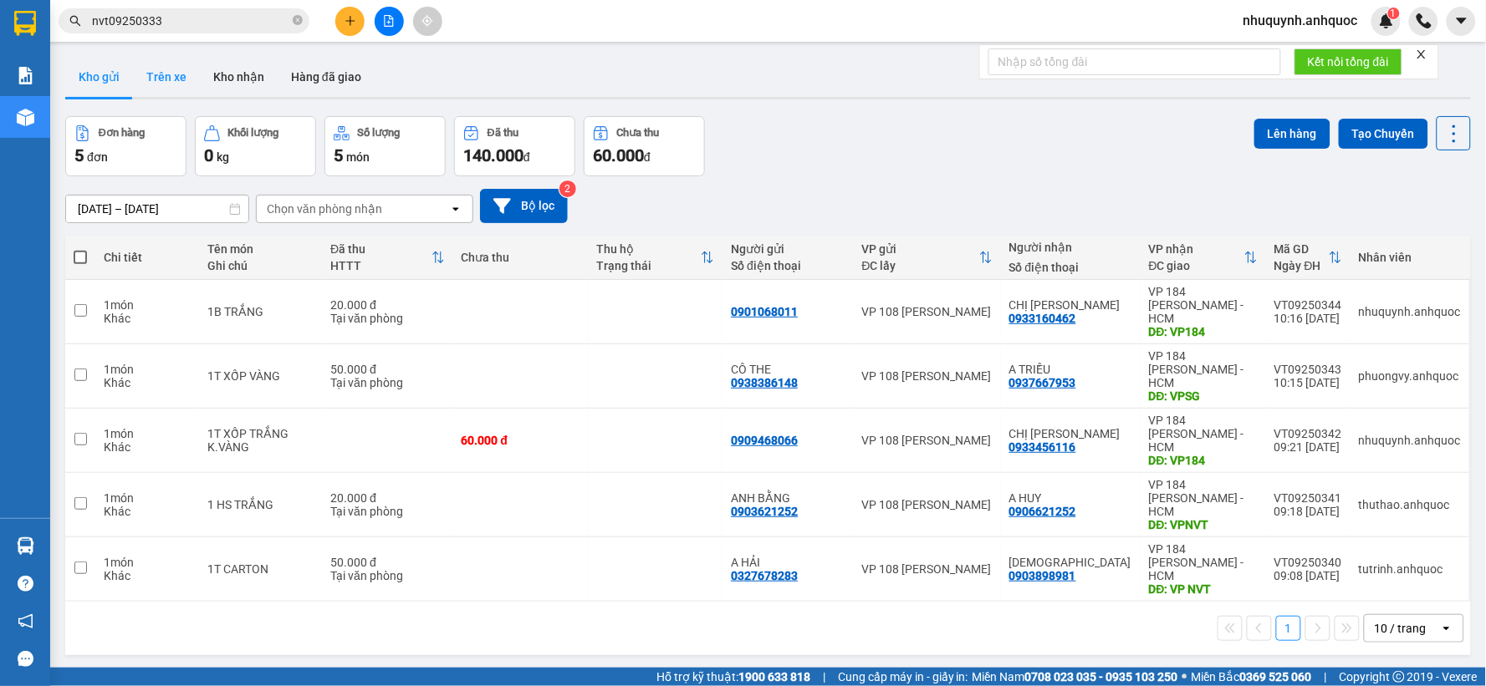
click at [162, 79] on button "Trên xe" at bounding box center [166, 77] width 67 height 40
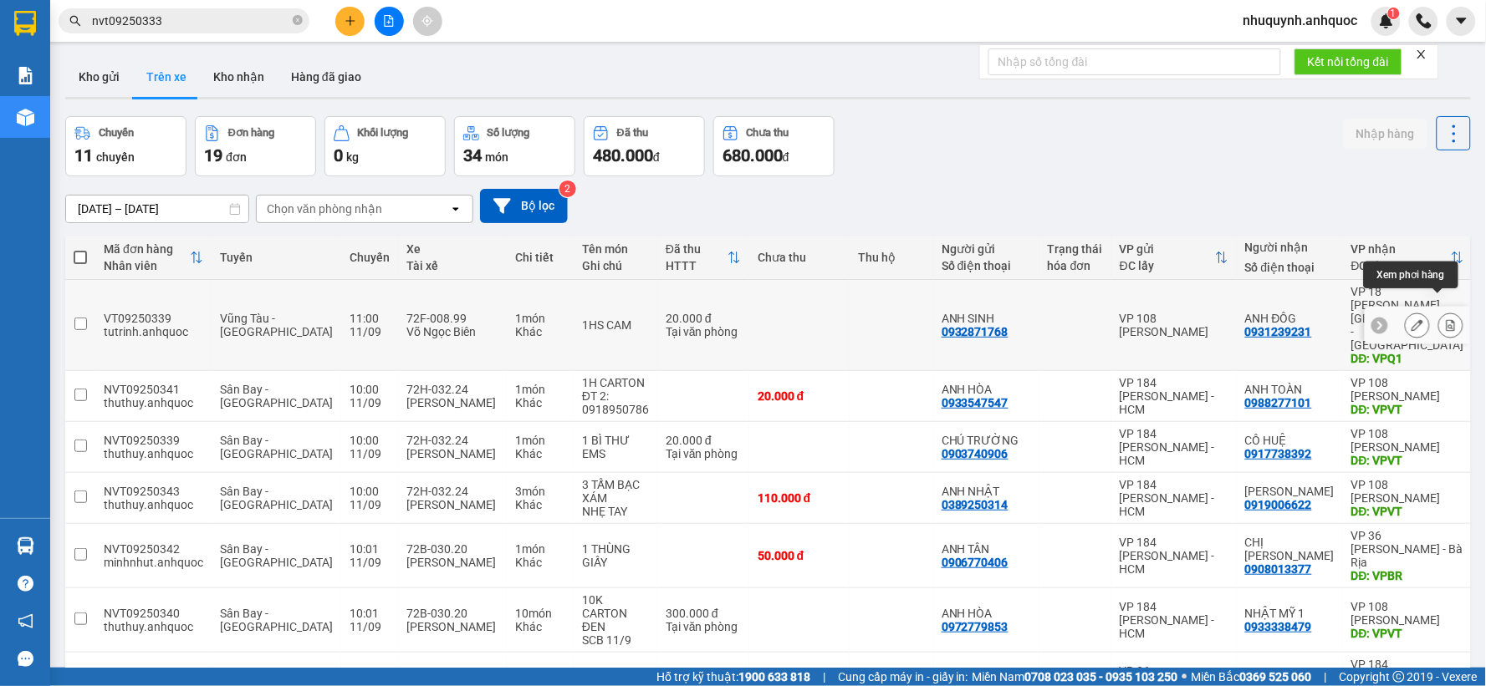
click at [1445, 319] on icon at bounding box center [1451, 325] width 12 height 12
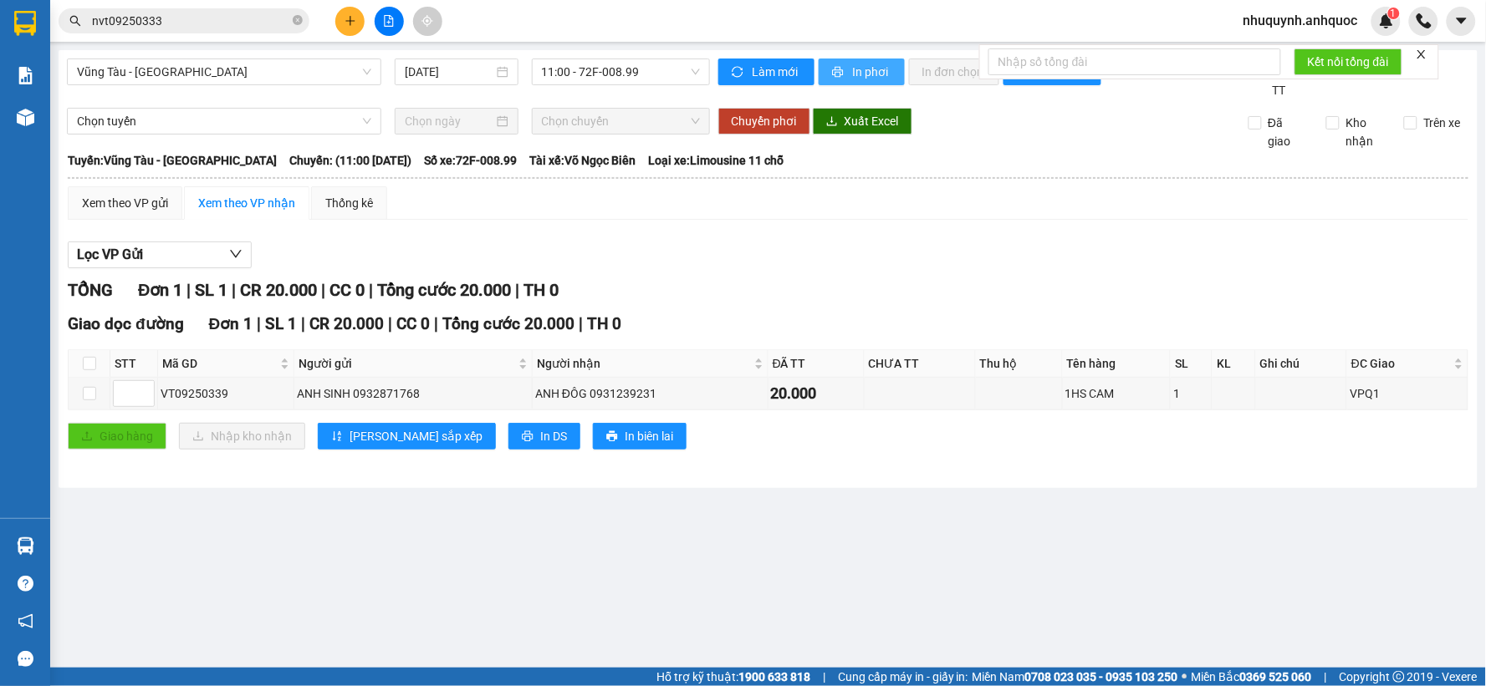
click at [879, 79] on span "In phơi" at bounding box center [872, 72] width 38 height 18
click at [383, 19] on icon "file-add" at bounding box center [389, 21] width 12 height 12
click at [324, 72] on span "Vũng Tàu - [GEOGRAPHIC_DATA]" at bounding box center [224, 71] width 294 height 25
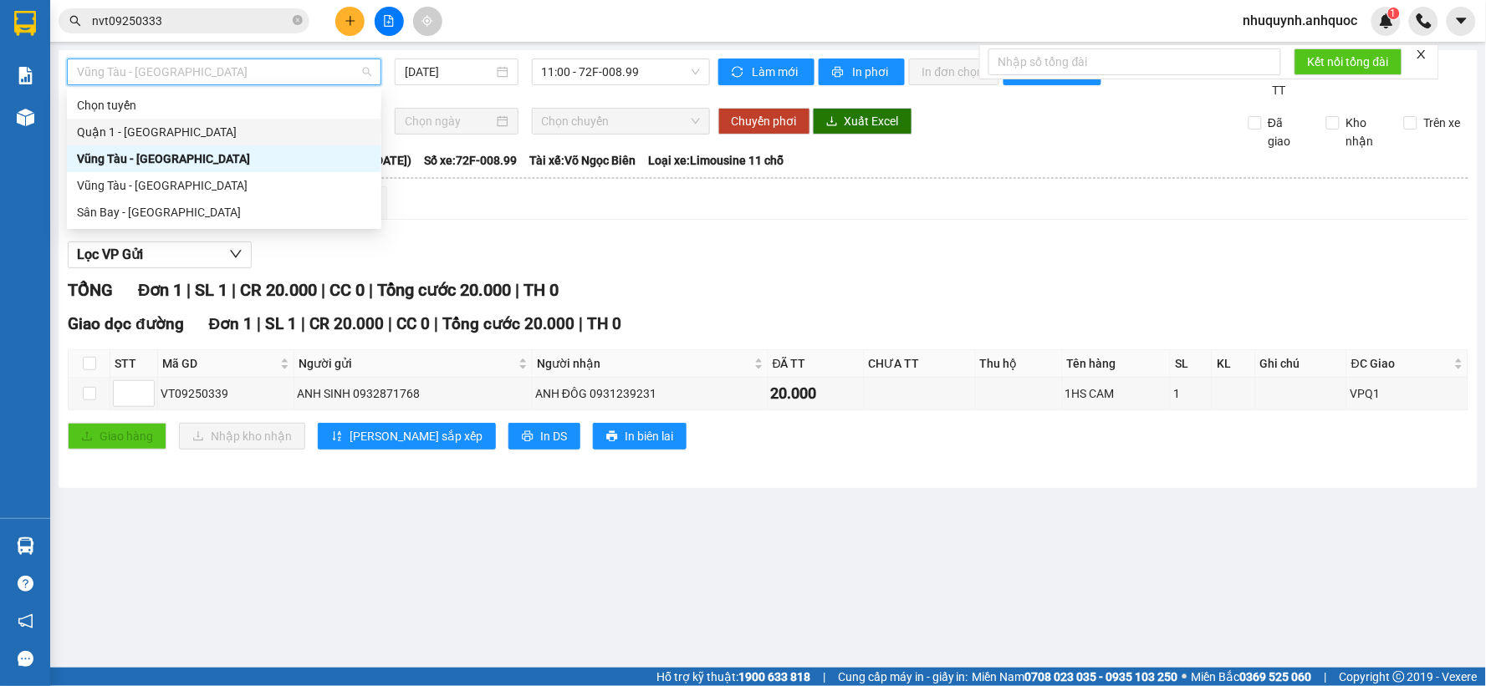
click at [180, 128] on div "Quận 1 - [GEOGRAPHIC_DATA]" at bounding box center [224, 132] width 294 height 18
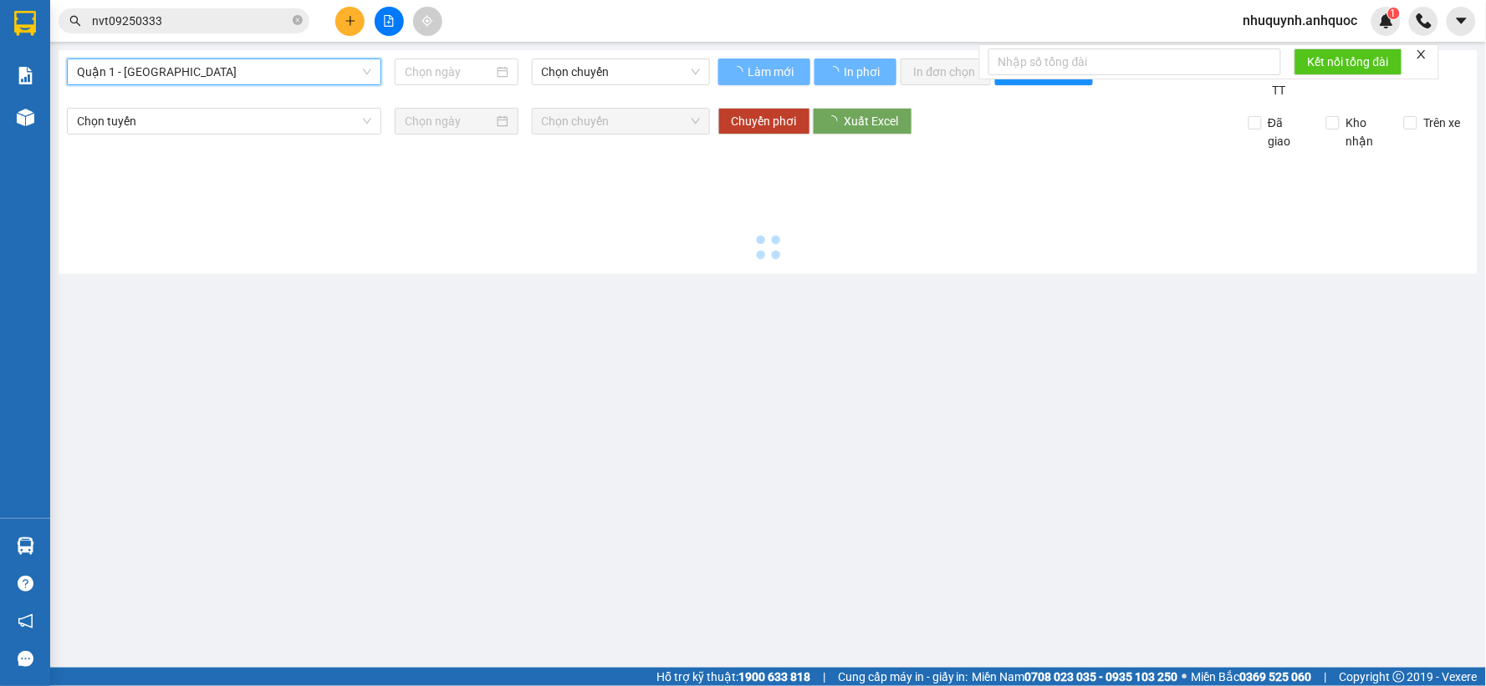
type input "[DATE]"
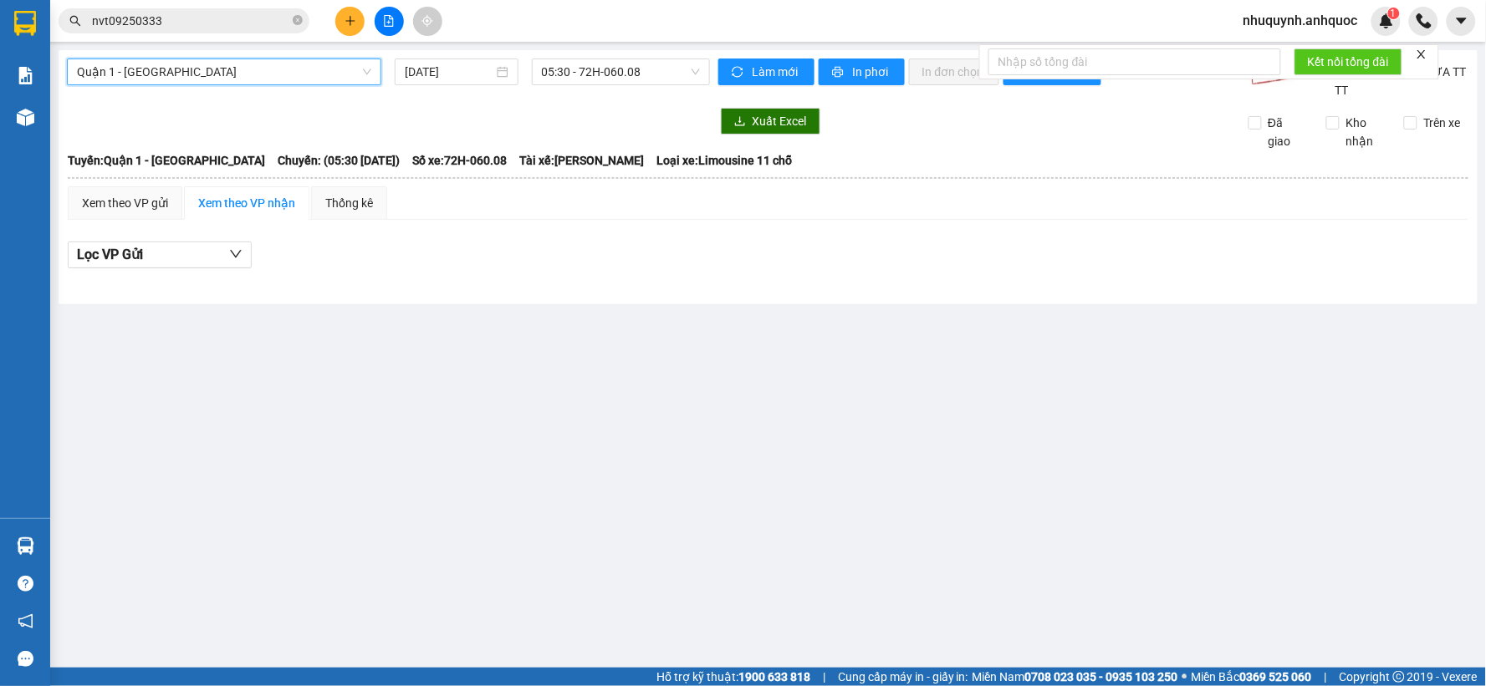
click at [281, 63] on span "Quận 1 - [GEOGRAPHIC_DATA]" at bounding box center [224, 71] width 294 height 25
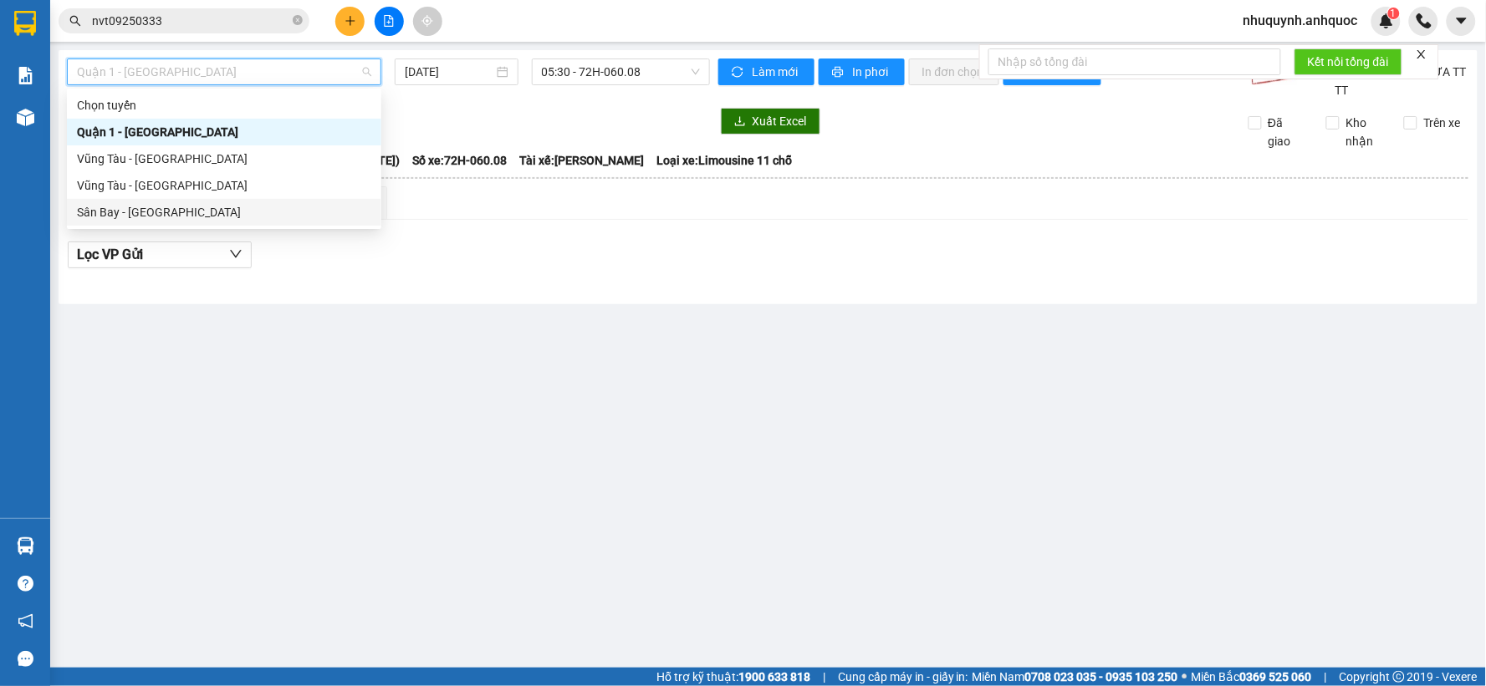
click at [112, 217] on div "Sân Bay - [GEOGRAPHIC_DATA]" at bounding box center [224, 212] width 294 height 18
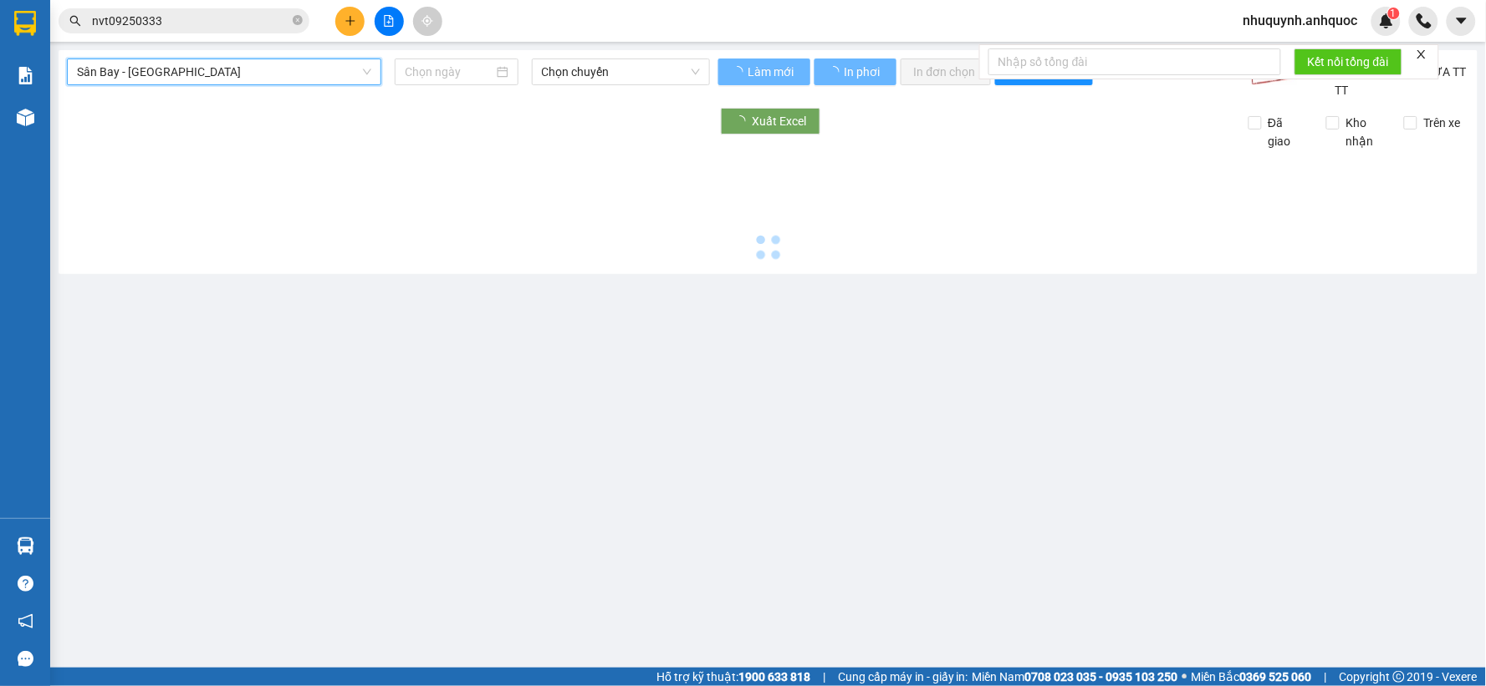
type input "[DATE]"
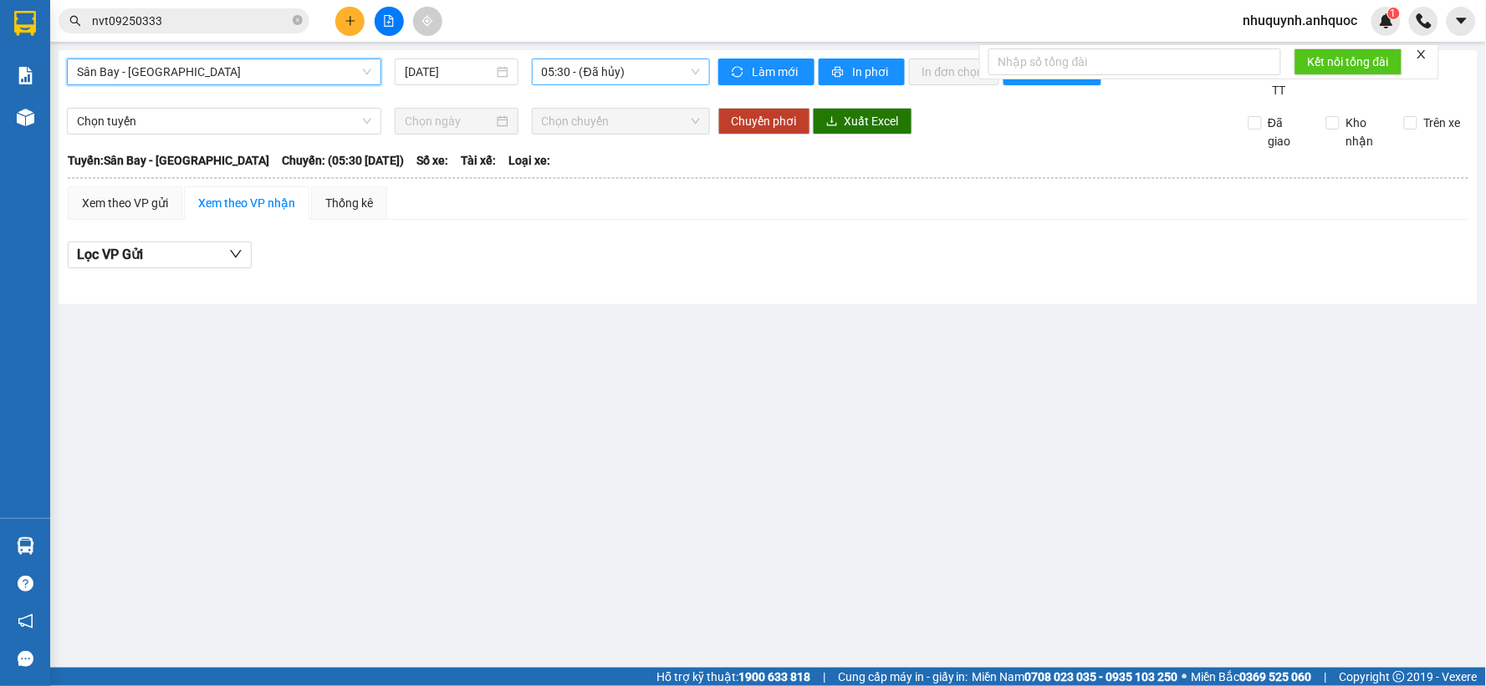
click at [585, 72] on span "05:30 - (Đã hủy)" at bounding box center [621, 71] width 158 height 25
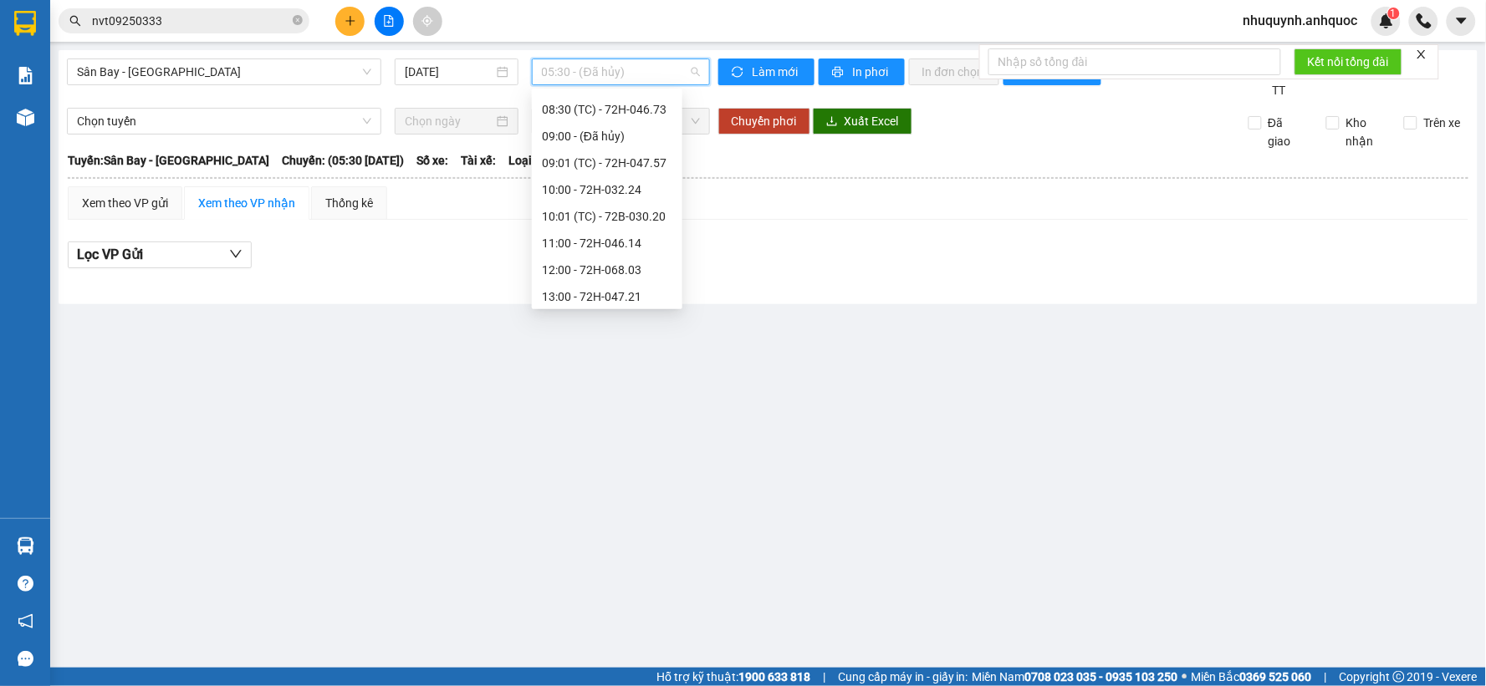
scroll to position [186, 0]
click at [604, 190] on div "10:01 (TC) - 72B-030.20" at bounding box center [607, 187] width 130 height 18
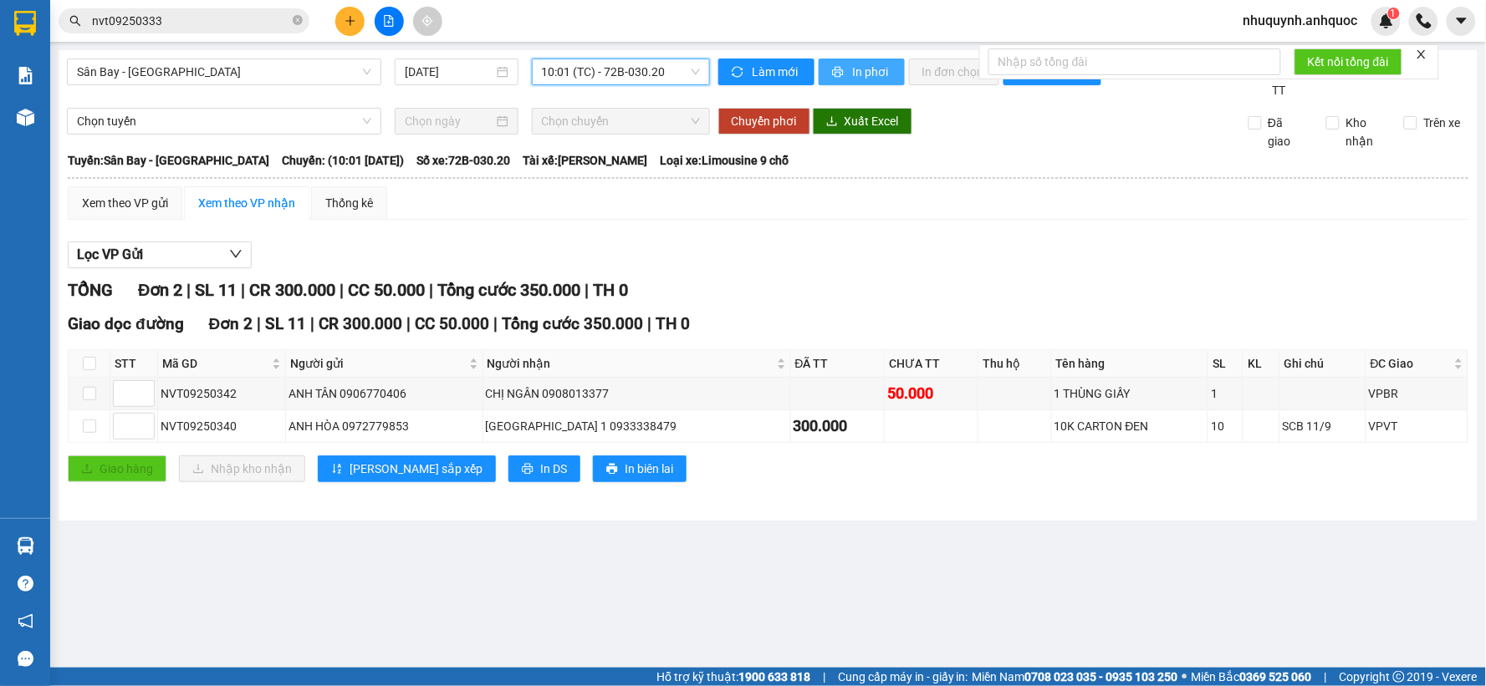
click at [874, 68] on span "In phơi" at bounding box center [872, 72] width 38 height 18
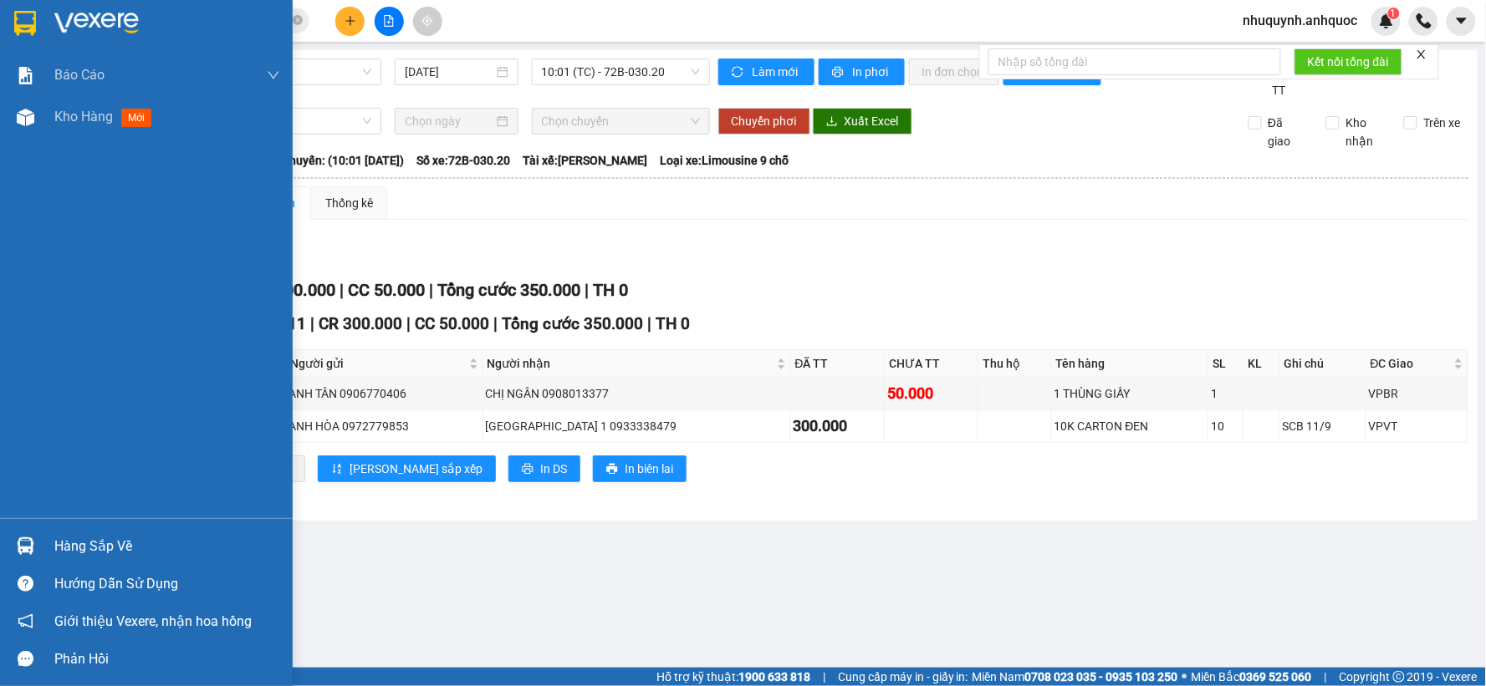
click at [89, 20] on img at bounding box center [96, 23] width 84 height 25
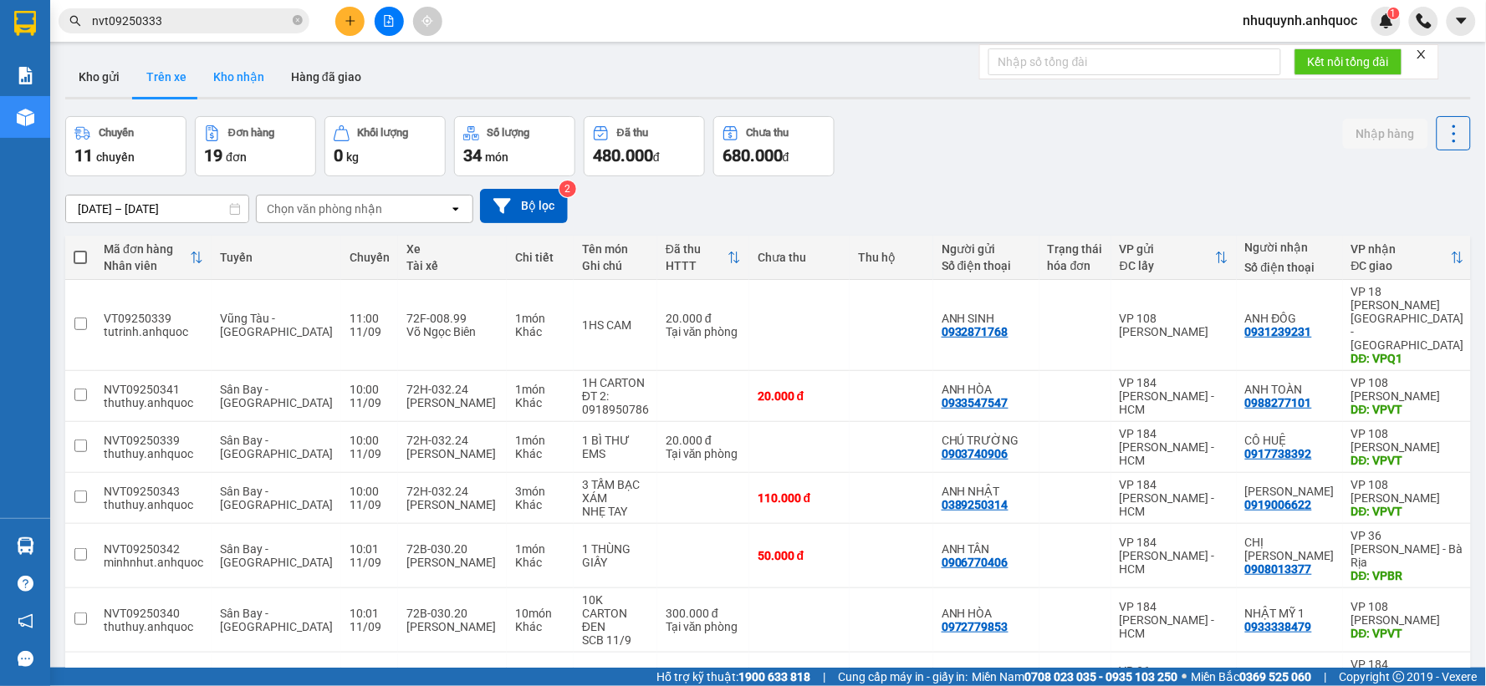
click at [256, 69] on button "Kho nhận" at bounding box center [239, 77] width 78 height 40
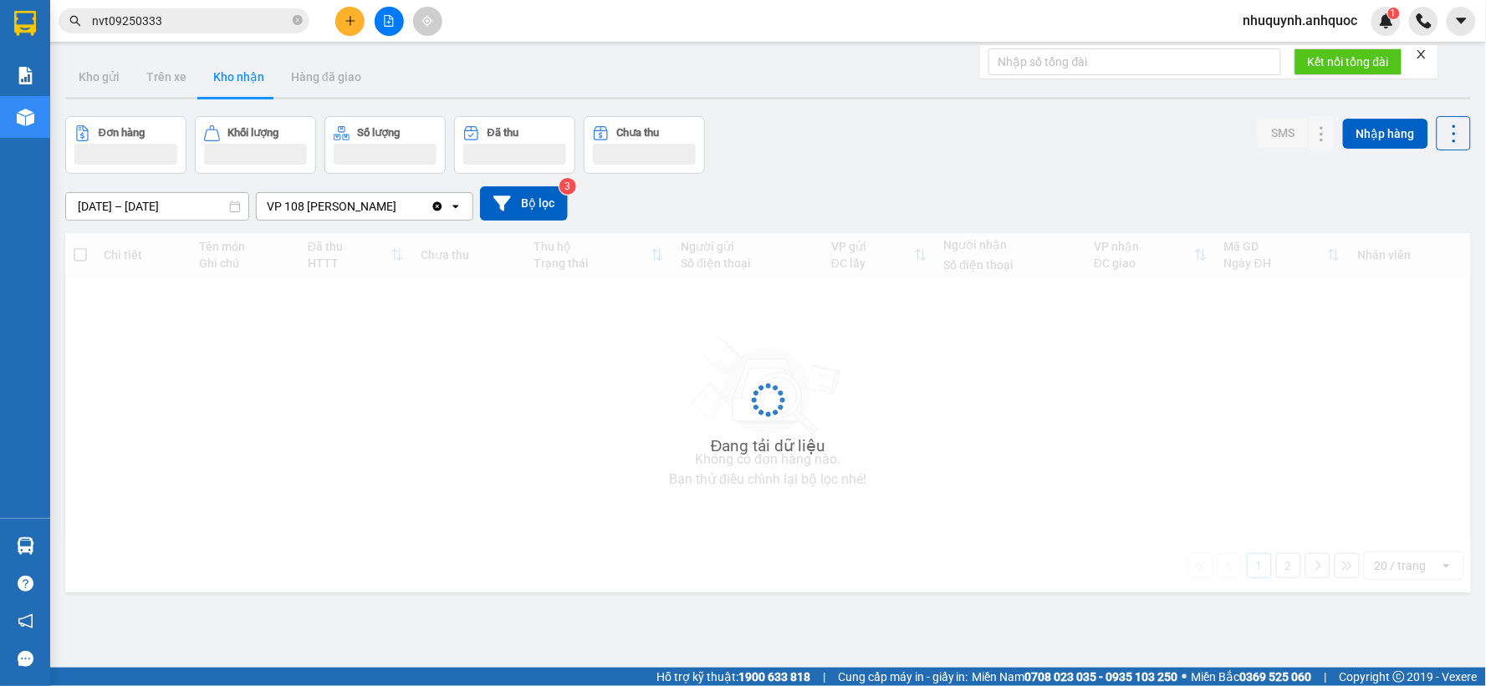
type input "[DATE] – [DATE]"
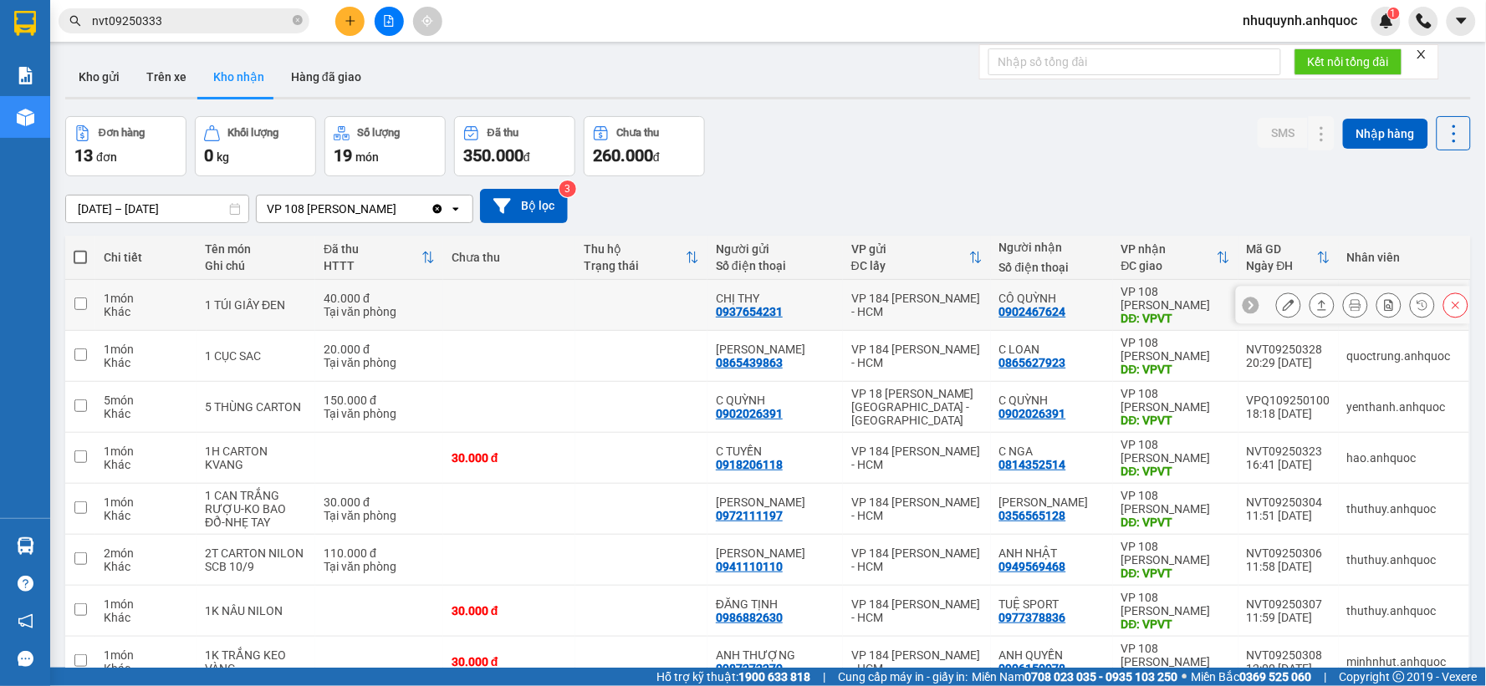
click at [589, 303] on td at bounding box center [641, 305] width 132 height 51
checkbox input "true"
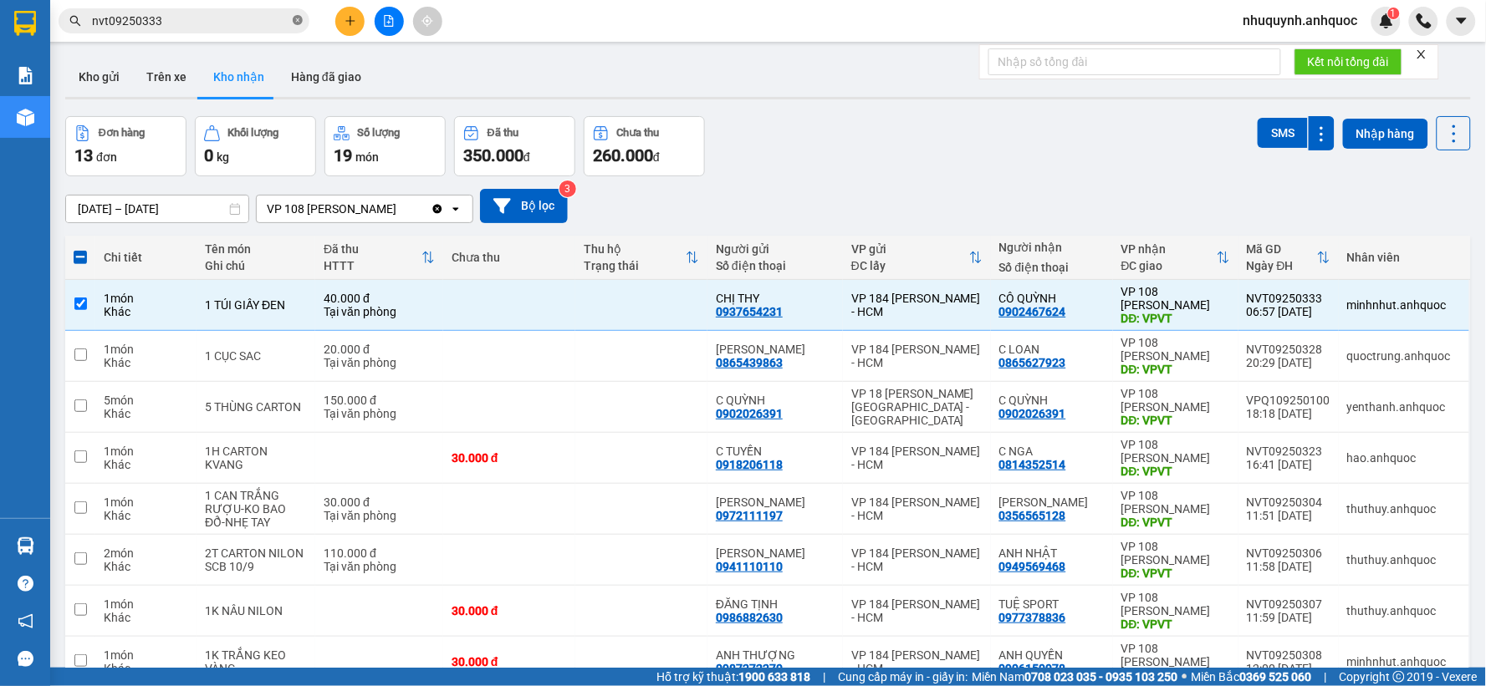
click at [293, 22] on icon "close-circle" at bounding box center [298, 20] width 10 height 10
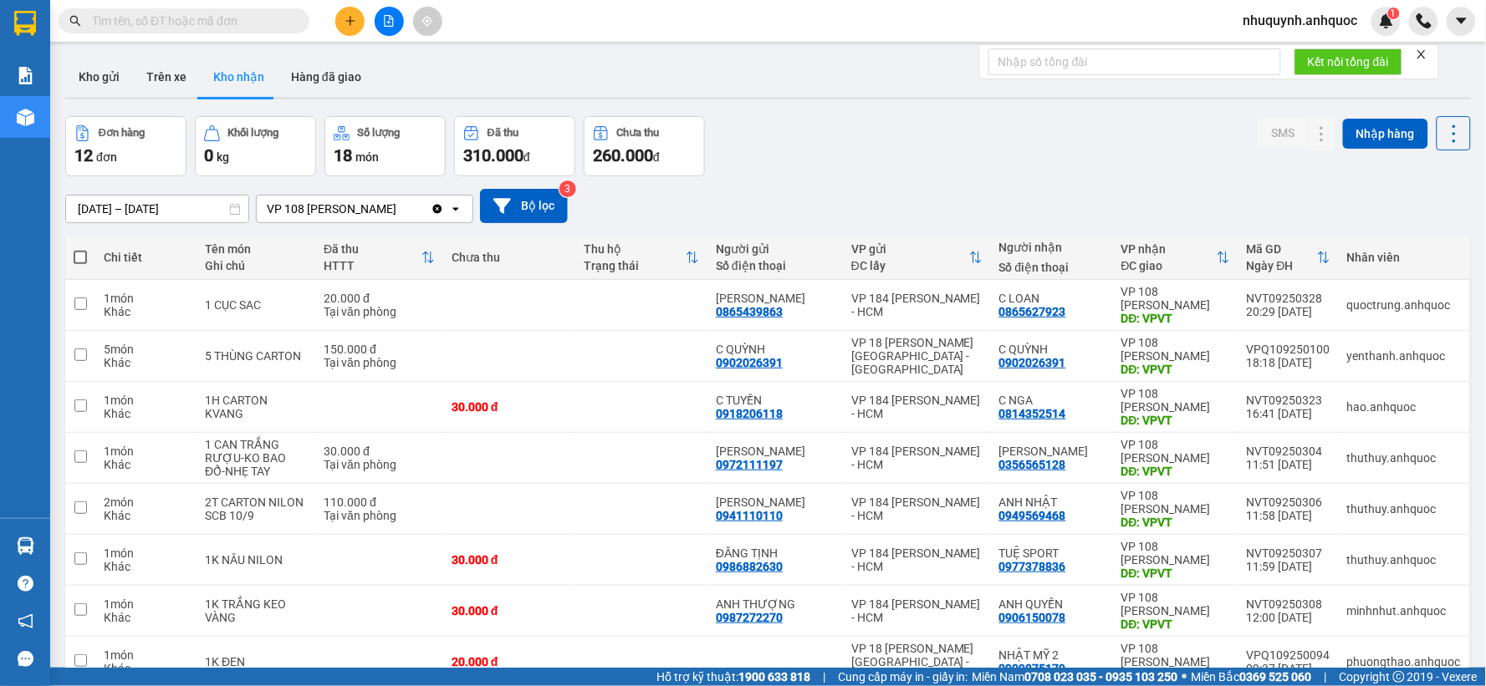
click at [206, 21] on input "text" at bounding box center [190, 21] width 197 height 18
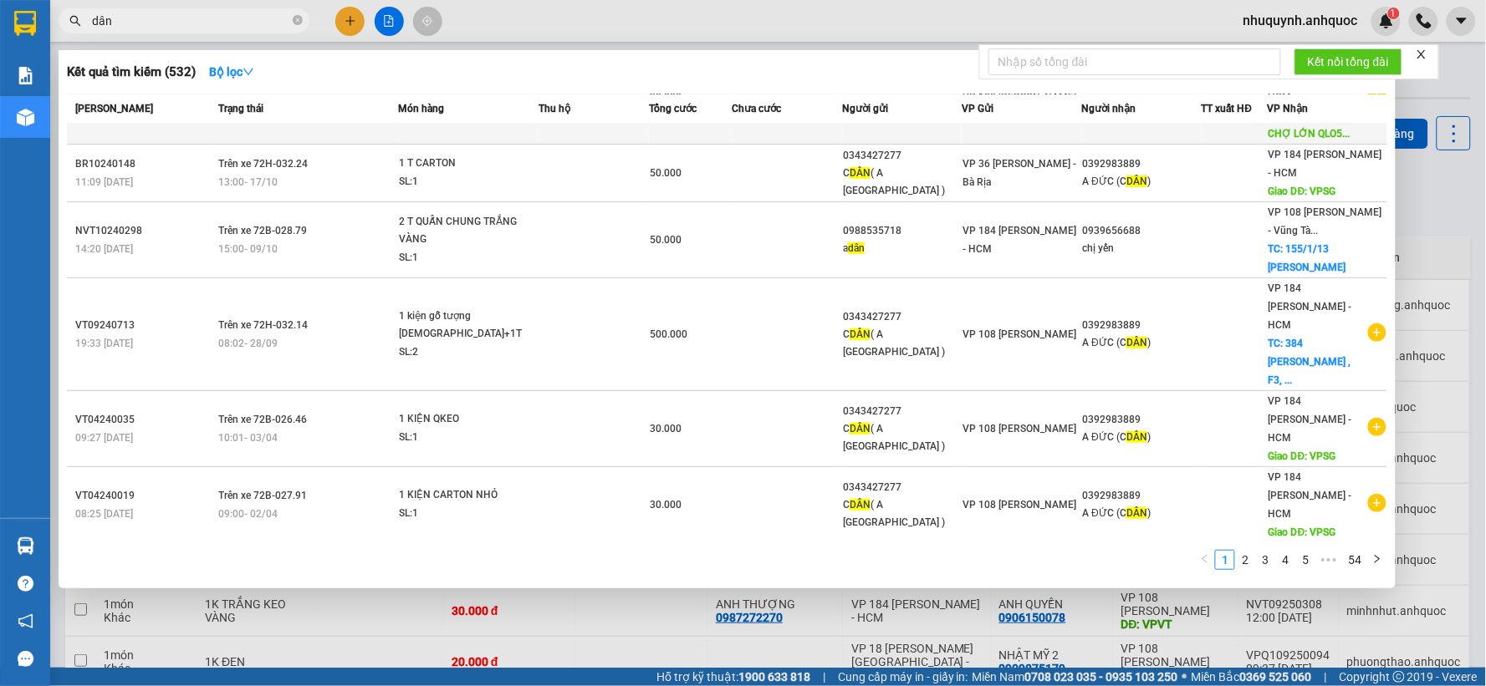
scroll to position [238, 0]
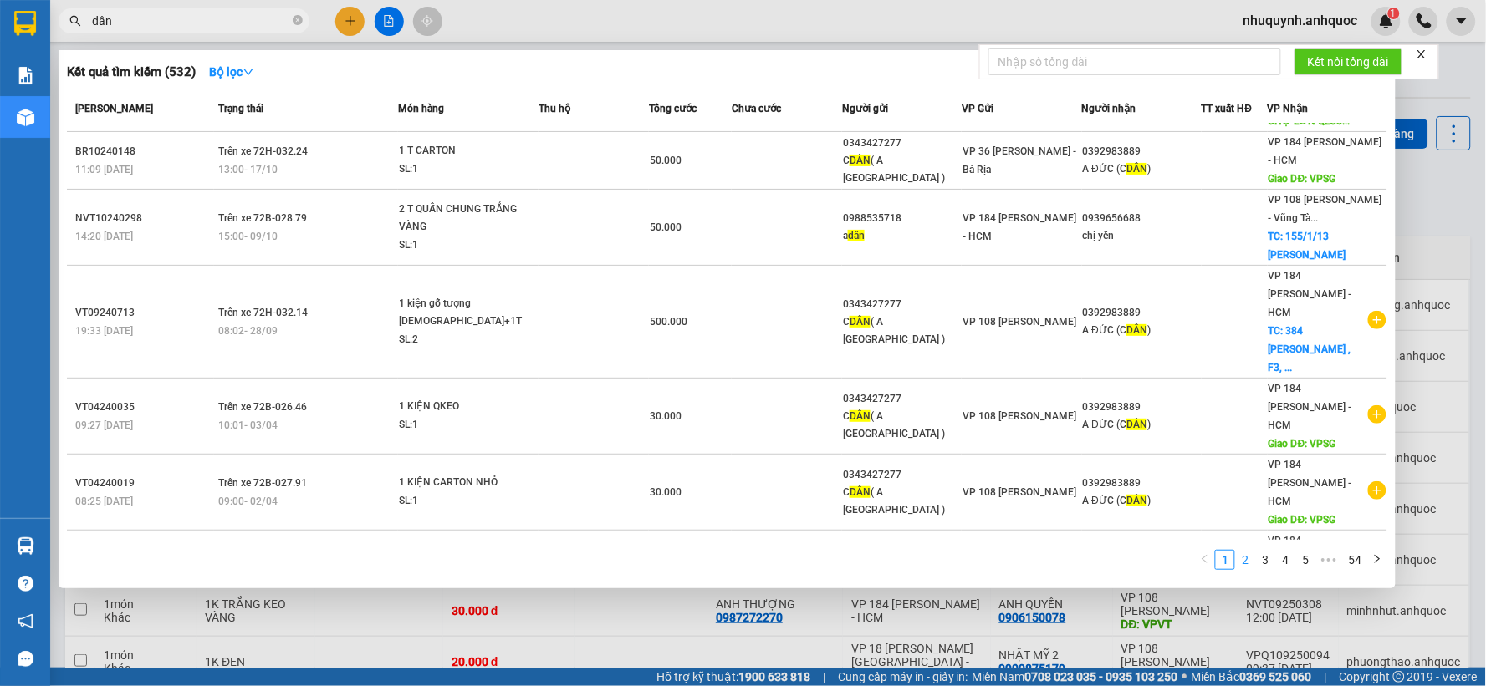
click at [1244, 558] on link "2" at bounding box center [1245, 560] width 18 height 18
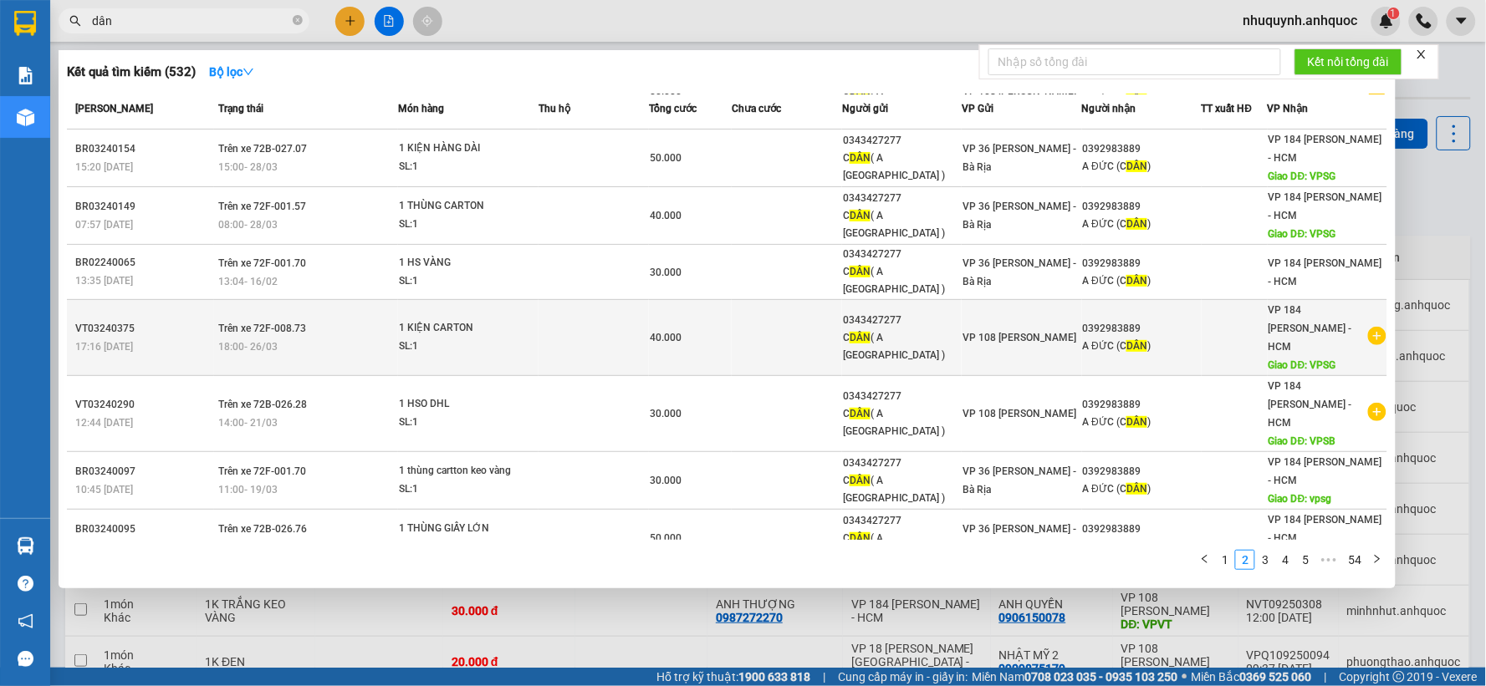
scroll to position [145, 0]
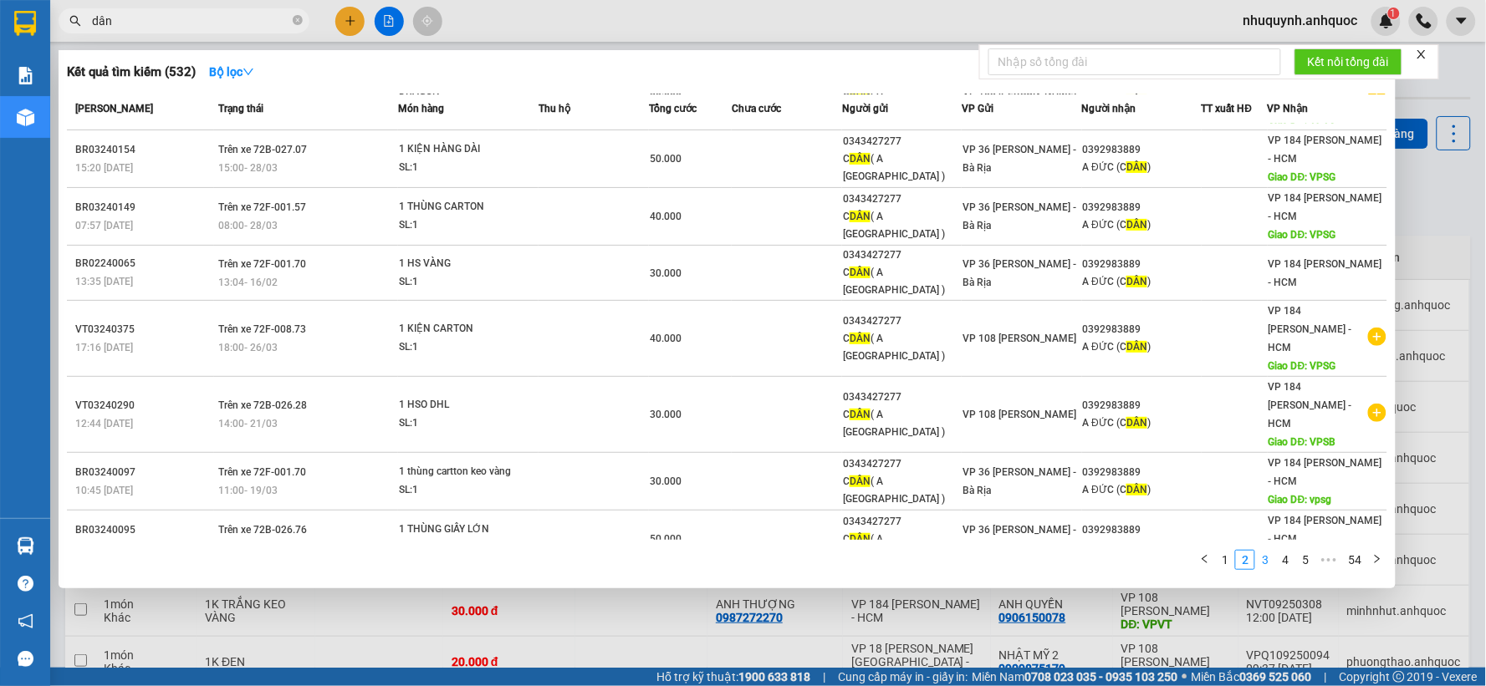
click at [1262, 558] on link "3" at bounding box center [1265, 560] width 18 height 18
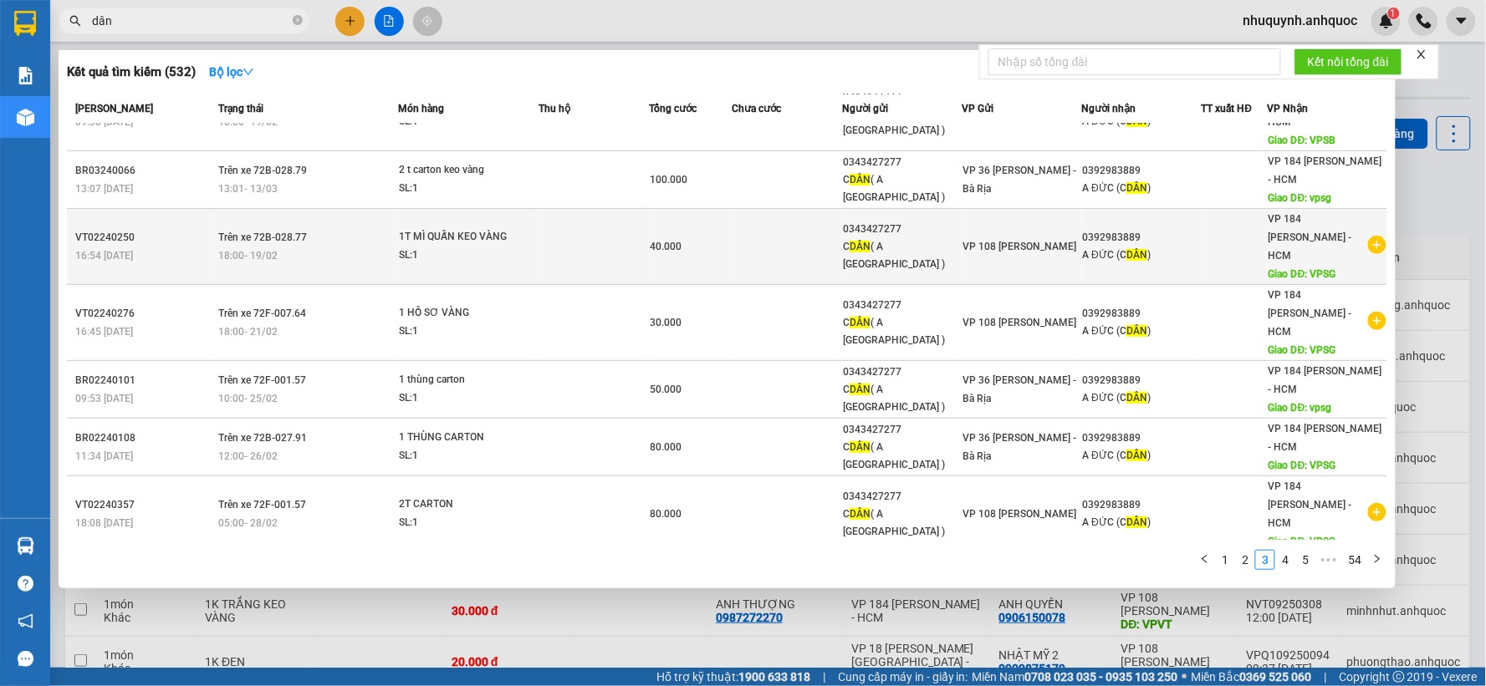
scroll to position [0, 0]
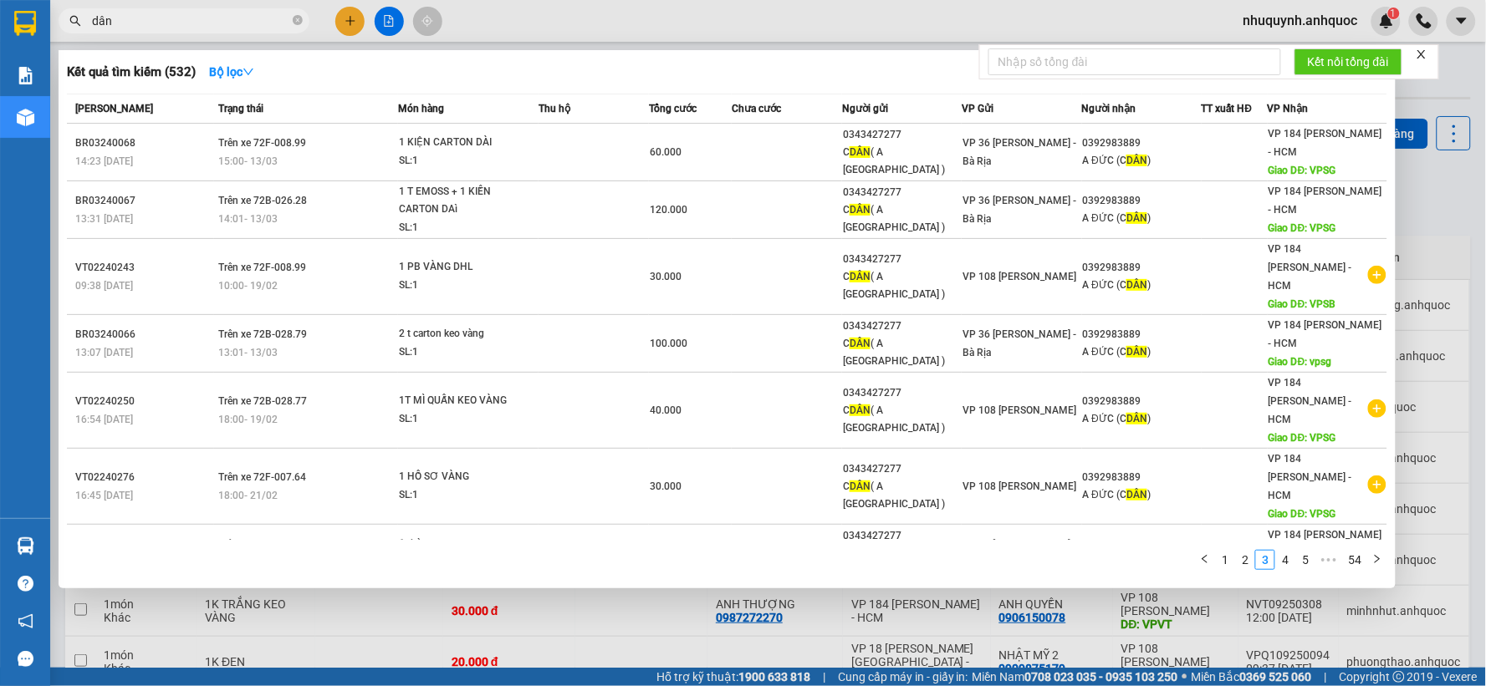
drag, startPoint x: 135, startPoint y: 18, endPoint x: 86, endPoint y: 22, distance: 48.7
click at [86, 22] on span "dân" at bounding box center [184, 20] width 251 height 25
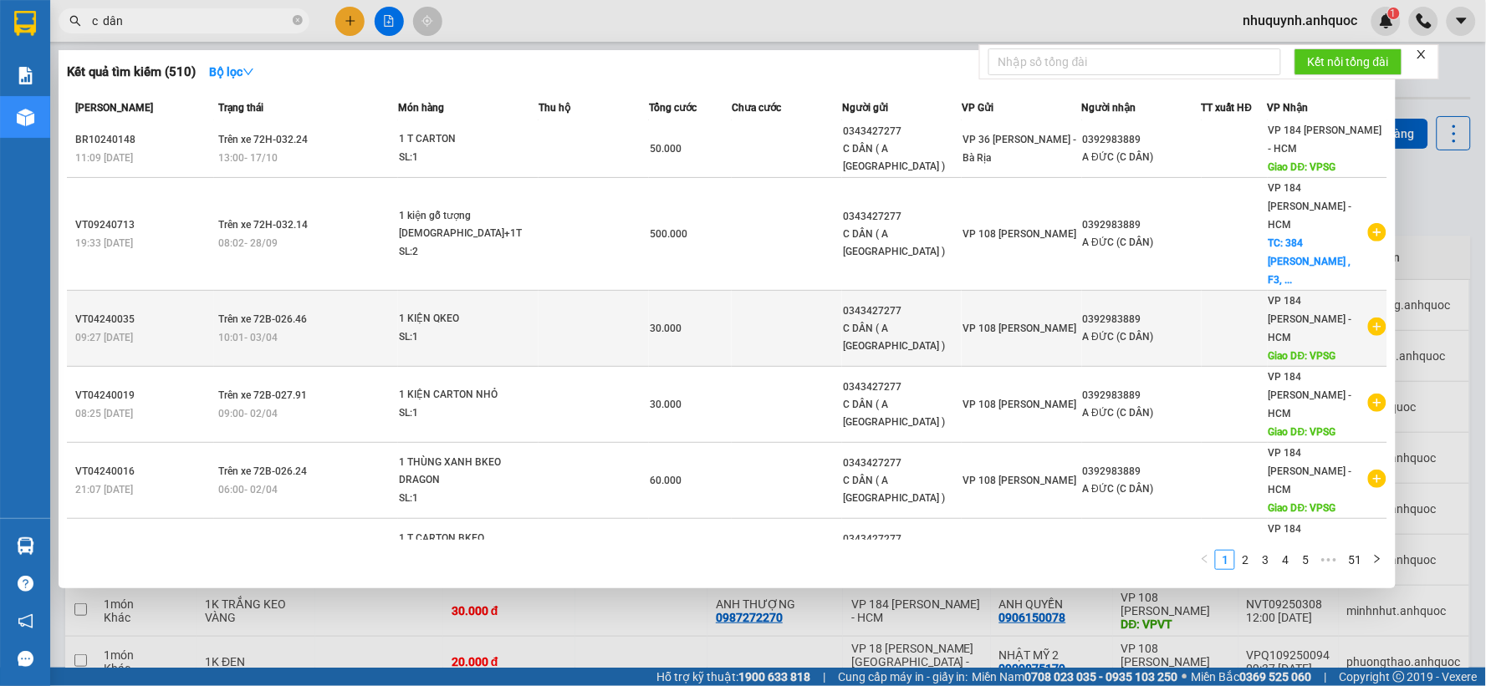
scroll to position [182, 0]
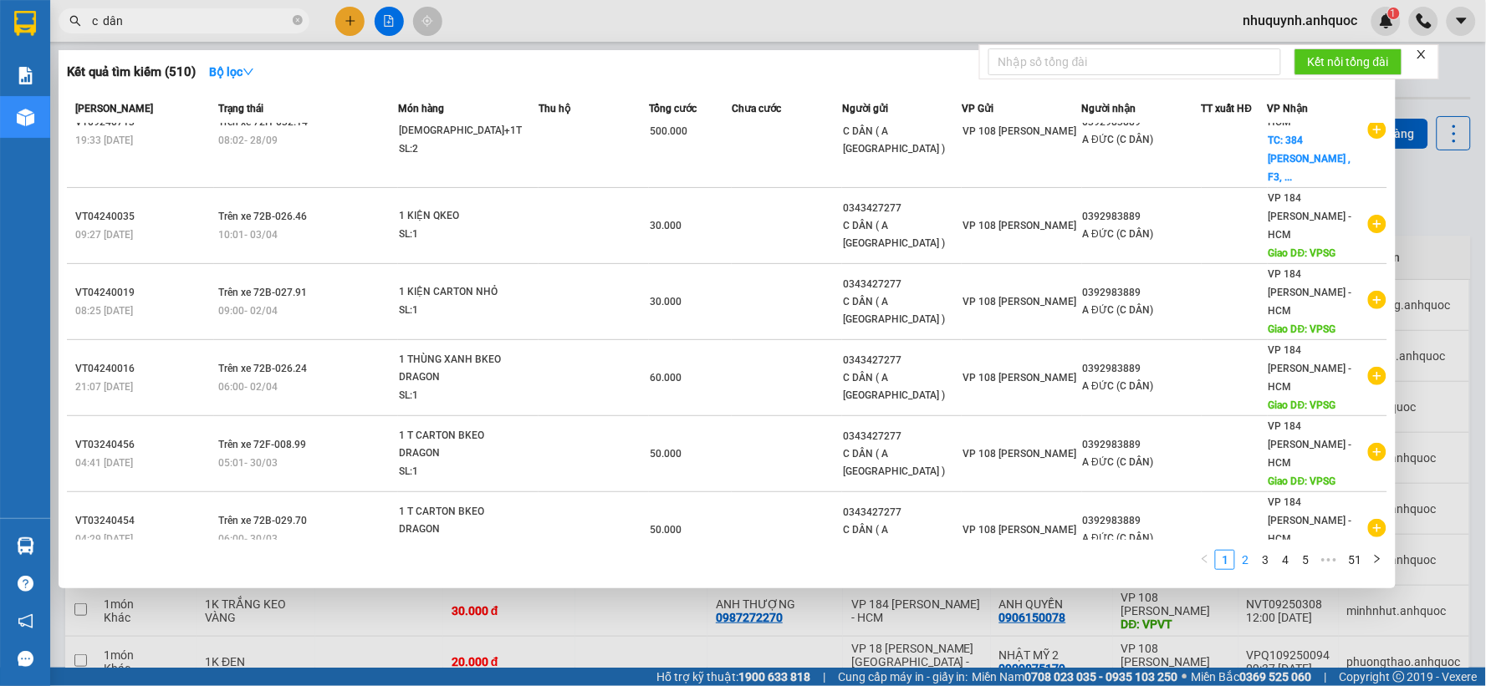
type input "c dân"
click at [1250, 561] on link "2" at bounding box center [1245, 560] width 18 height 18
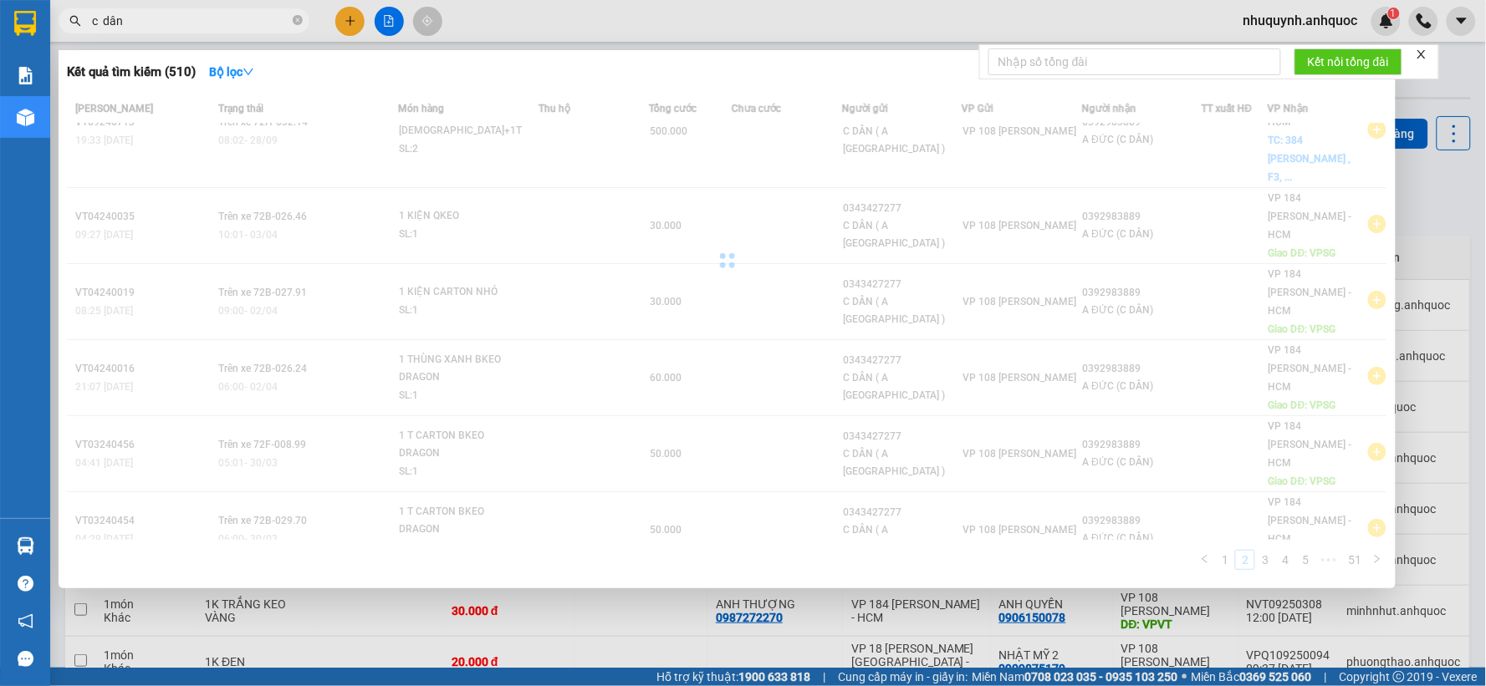
scroll to position [146, 0]
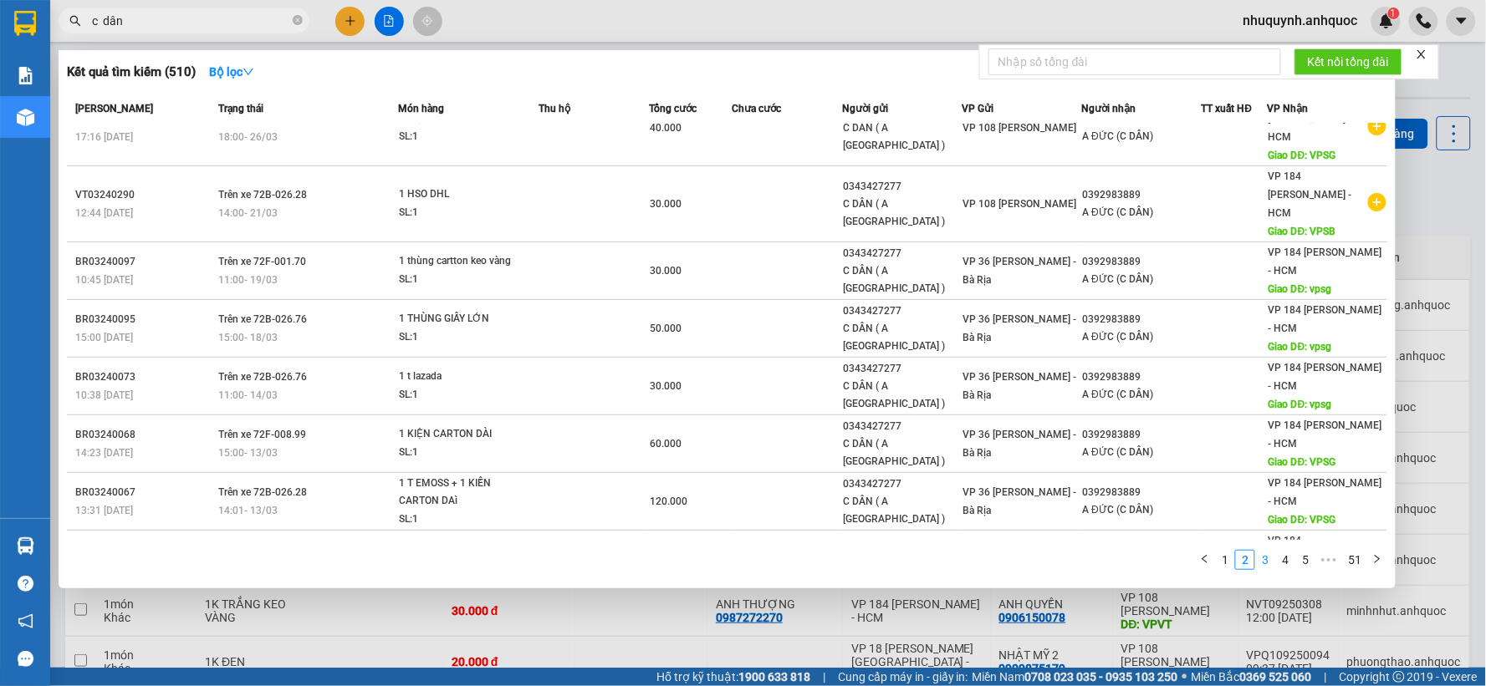
click at [1267, 556] on link "3" at bounding box center [1265, 560] width 18 height 18
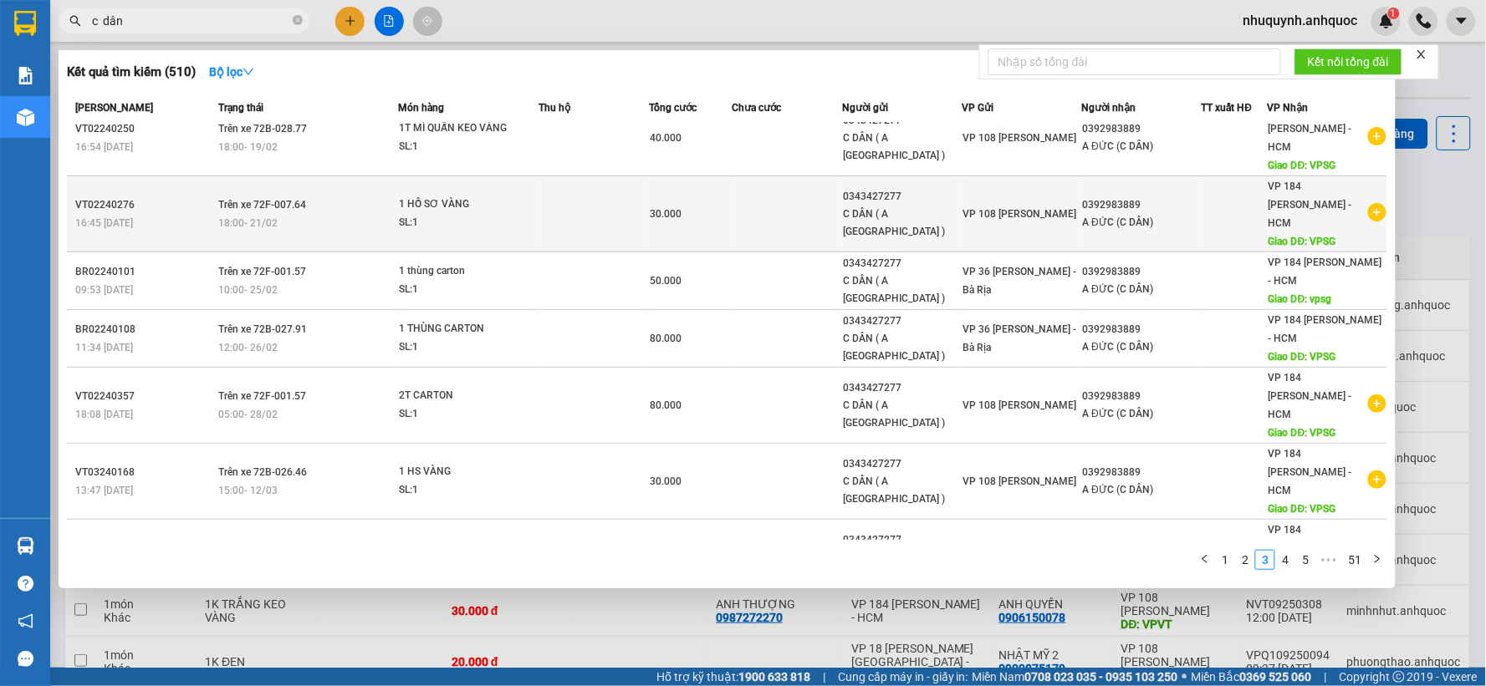
scroll to position [0, 0]
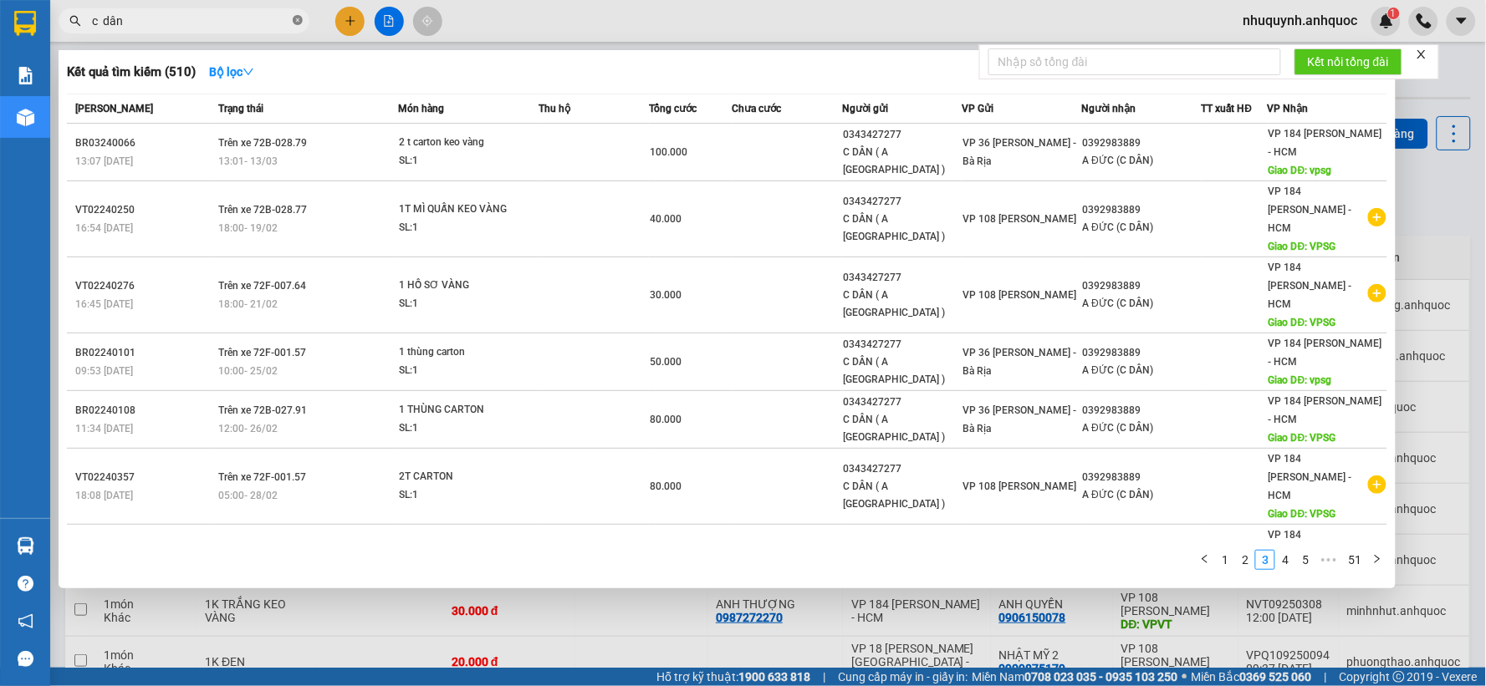
click at [293, 15] on icon "close-circle" at bounding box center [298, 20] width 10 height 10
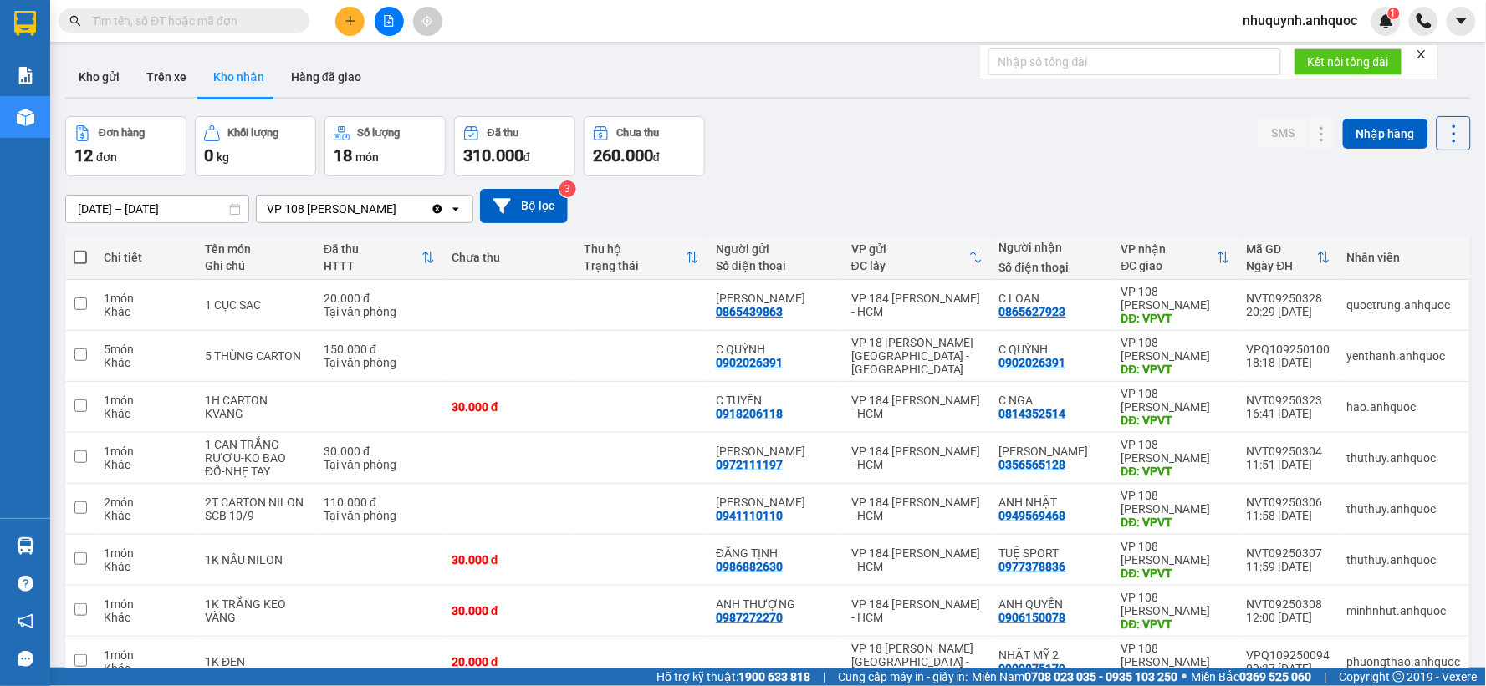
click at [218, 23] on input "text" at bounding box center [190, 21] width 197 height 18
click at [352, 15] on icon "plus" at bounding box center [350, 21] width 12 height 12
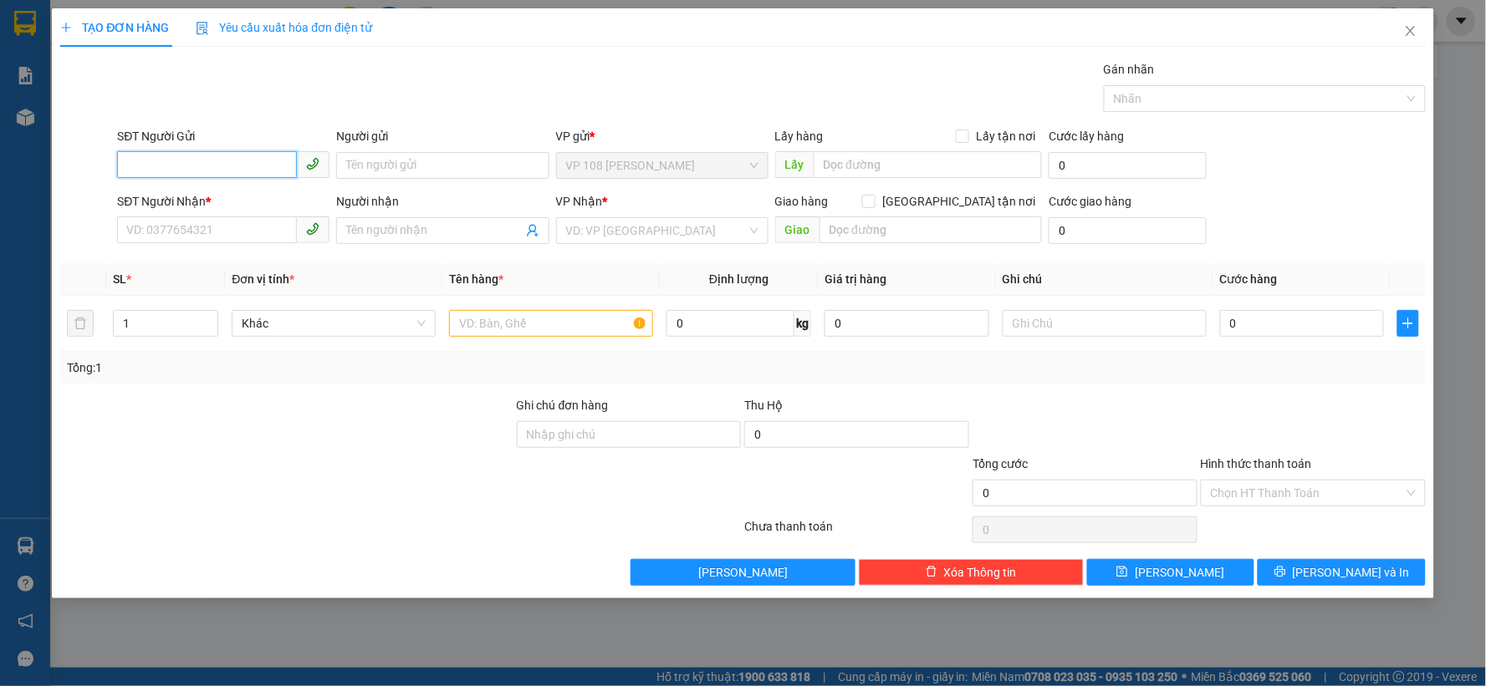
click at [257, 171] on input "SĐT Người Gửi" at bounding box center [207, 164] width 180 height 27
click at [1410, 31] on icon "close" at bounding box center [1409, 31] width 9 height 10
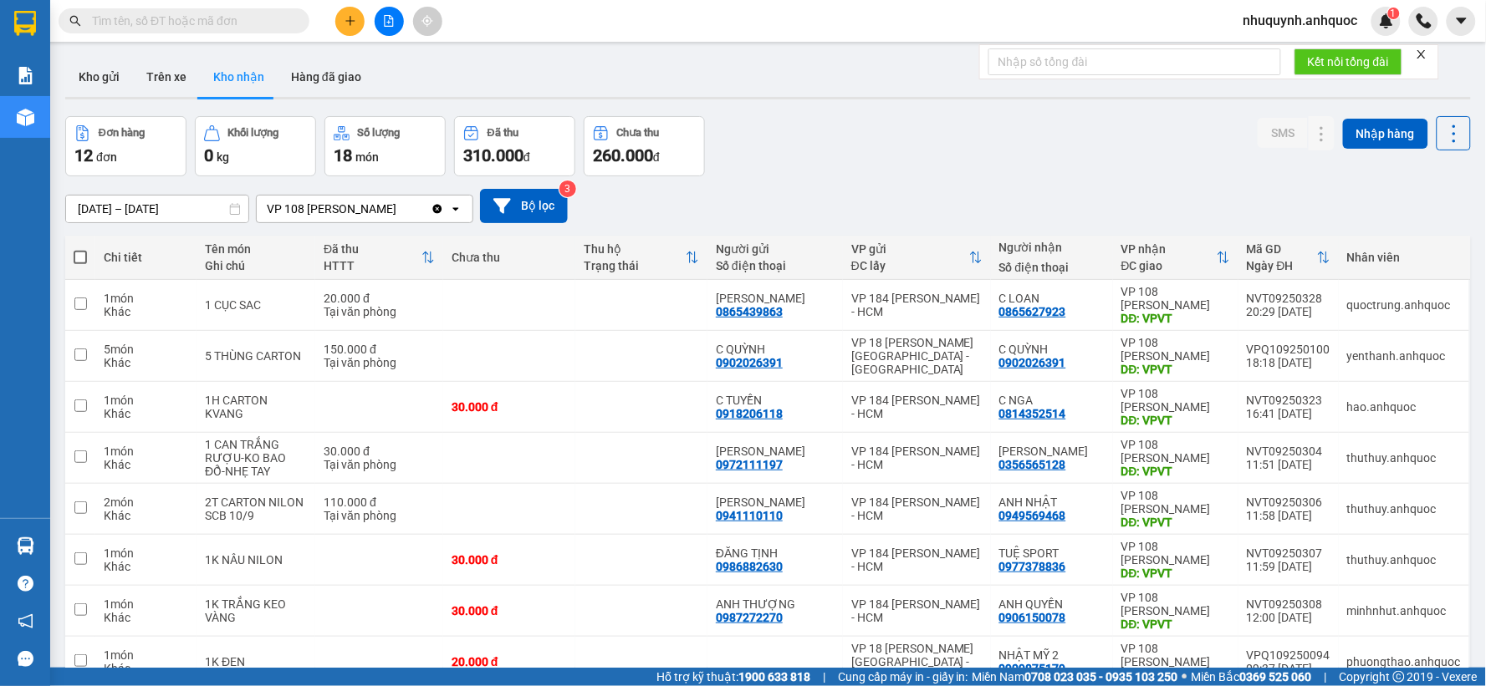
click at [263, 15] on input "text" at bounding box center [190, 21] width 197 height 18
click at [356, 12] on button at bounding box center [349, 21] width 29 height 29
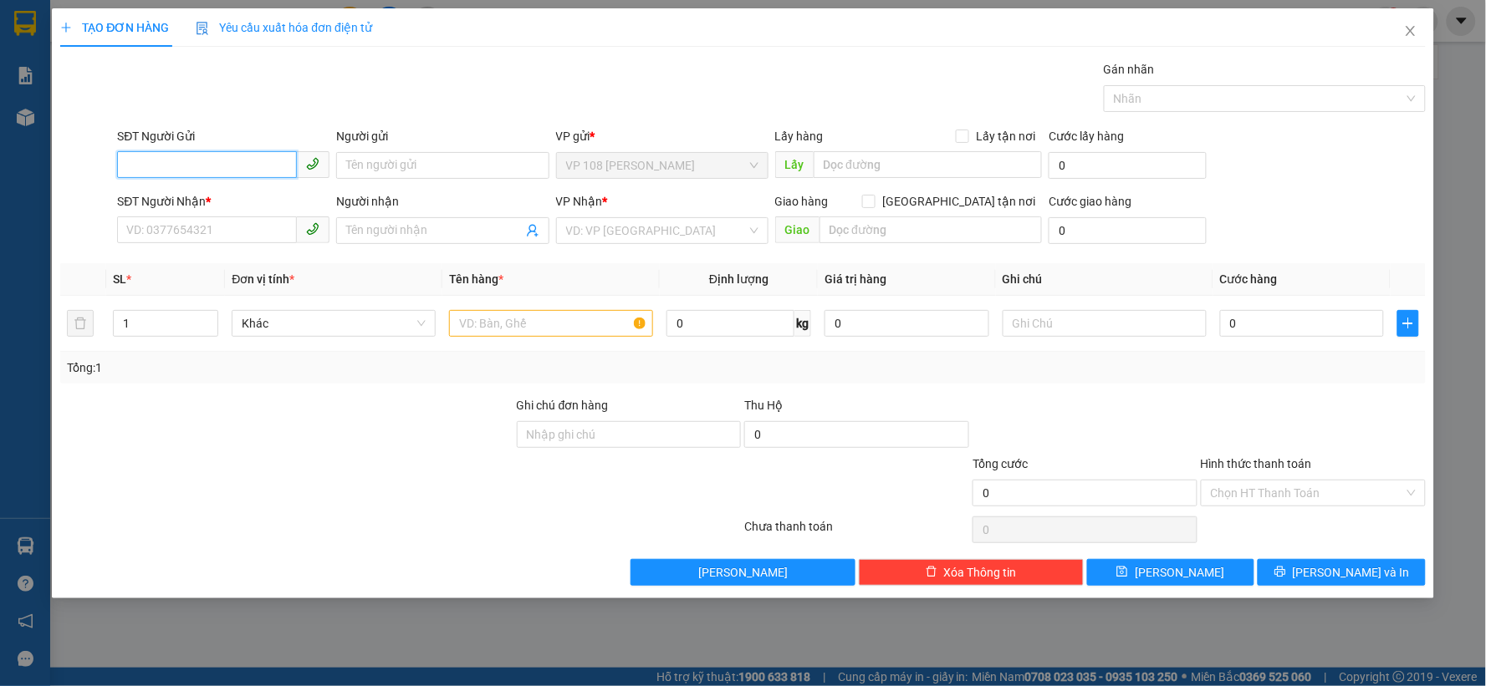
click at [186, 161] on input "SĐT Người Gửi" at bounding box center [207, 164] width 180 height 27
click at [232, 196] on div "0343427277 - C DÂN ( CHÂU )" at bounding box center [223, 199] width 192 height 18
type input "0343427277"
type input "C DÂN ( CHÂU )"
type input "0979377937"
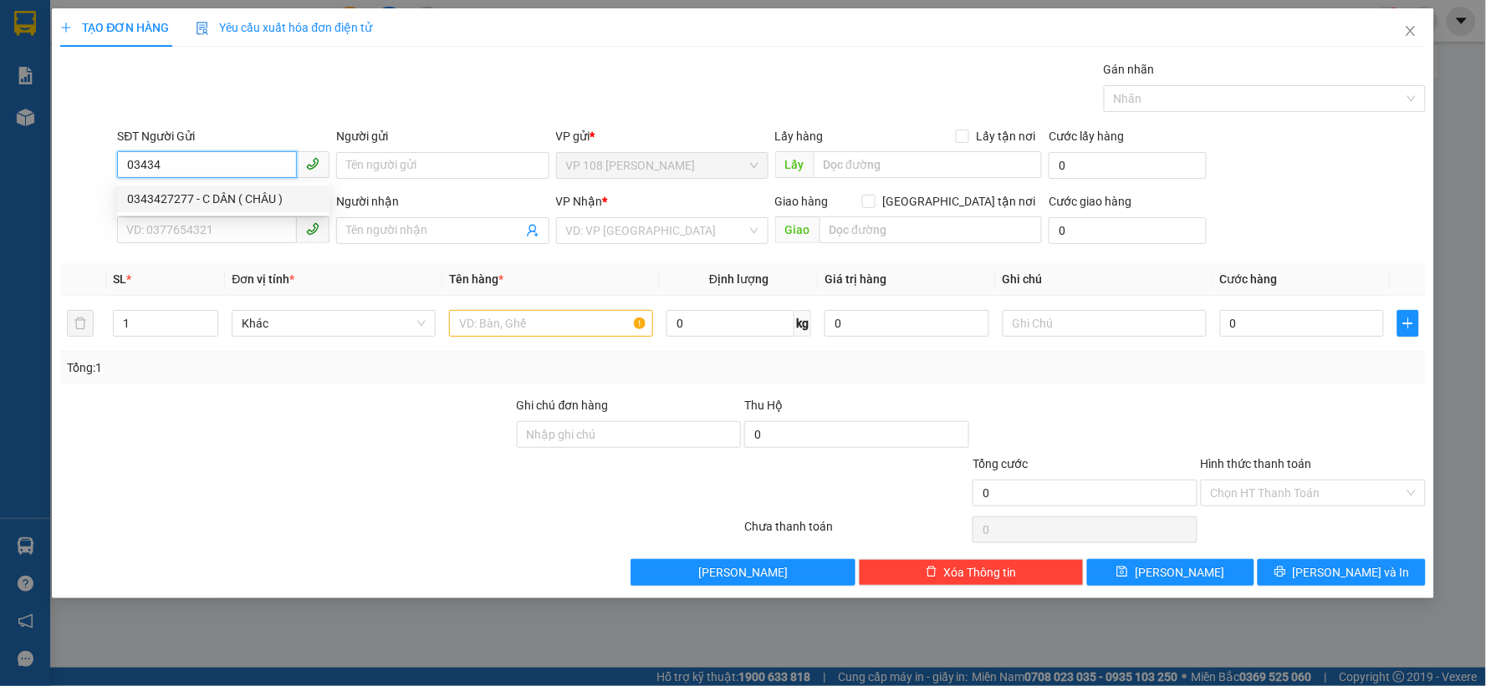
type input "CHÂU ( C DÂN)"
type input "VP184"
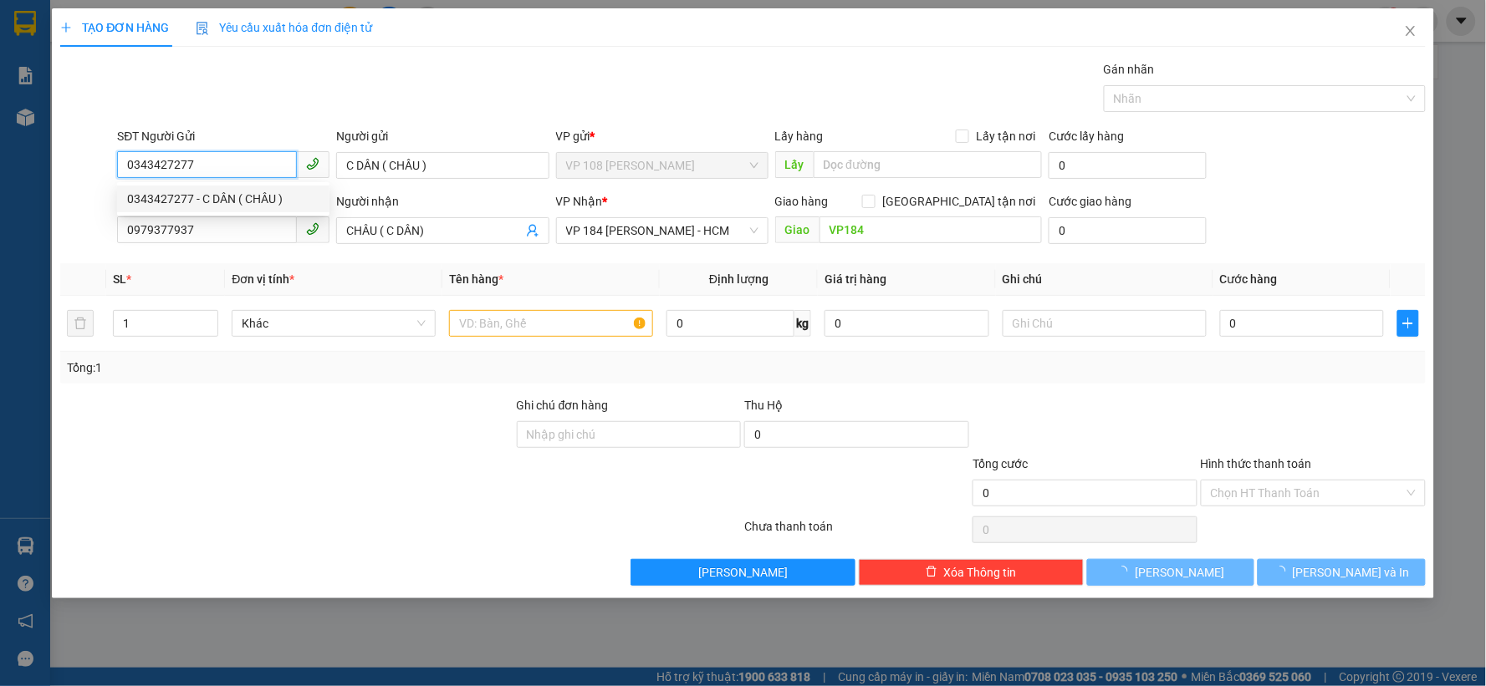
type input "30.000"
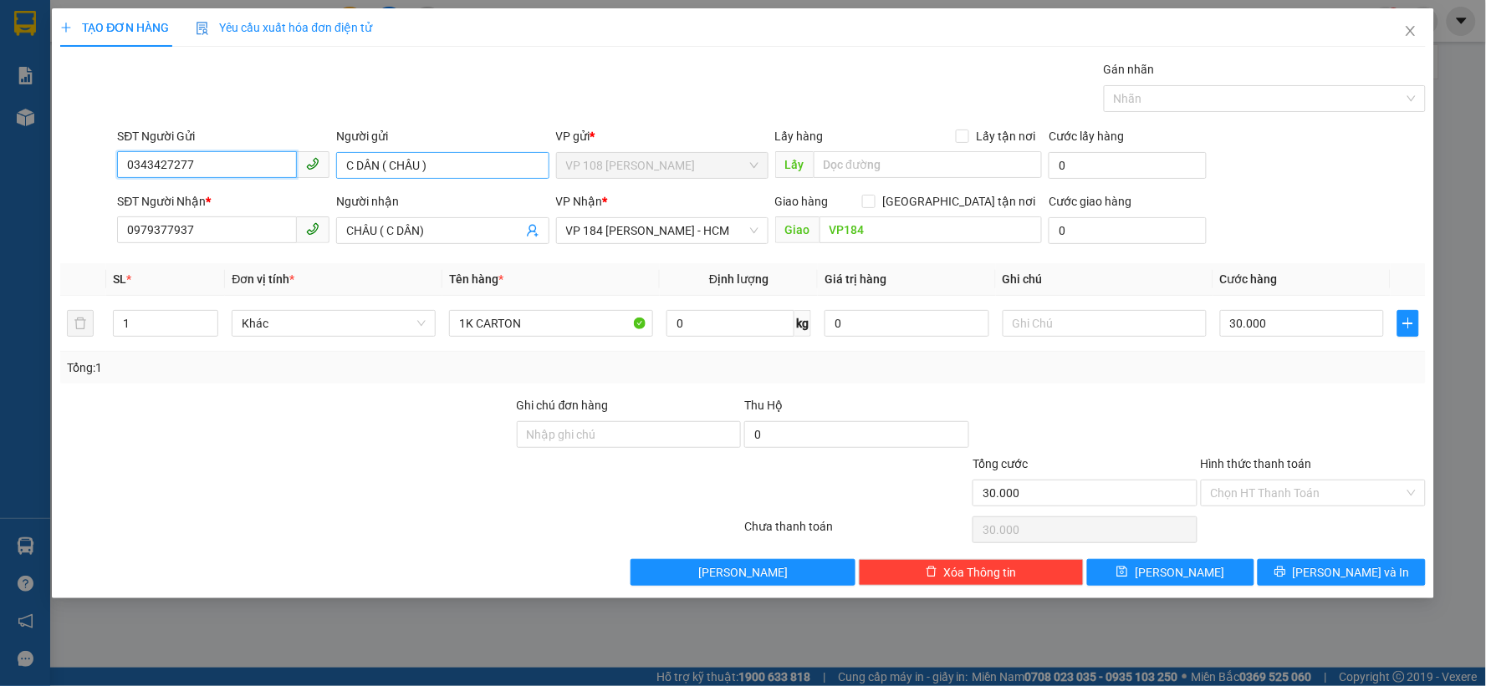
type input "0343427277"
click at [394, 163] on input "C DÂN ( CHÂU )" at bounding box center [442, 165] width 212 height 27
type input "C DÂN (CHÂU )"
click at [388, 228] on input "CHÂU ( C DÂN)" at bounding box center [434, 231] width 176 height 18
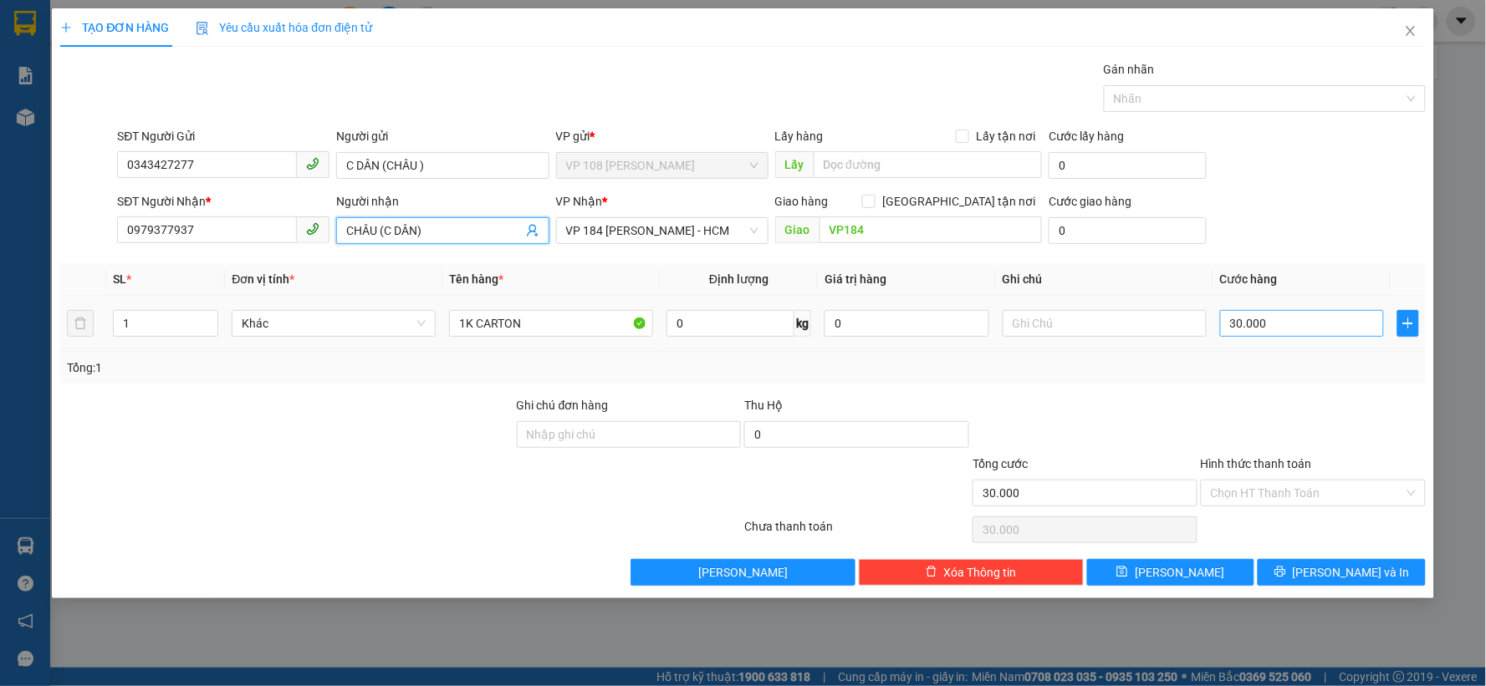
type input "CHÂU (C DÂN)"
click at [1290, 319] on input "30.000" at bounding box center [1302, 323] width 165 height 27
type input "4"
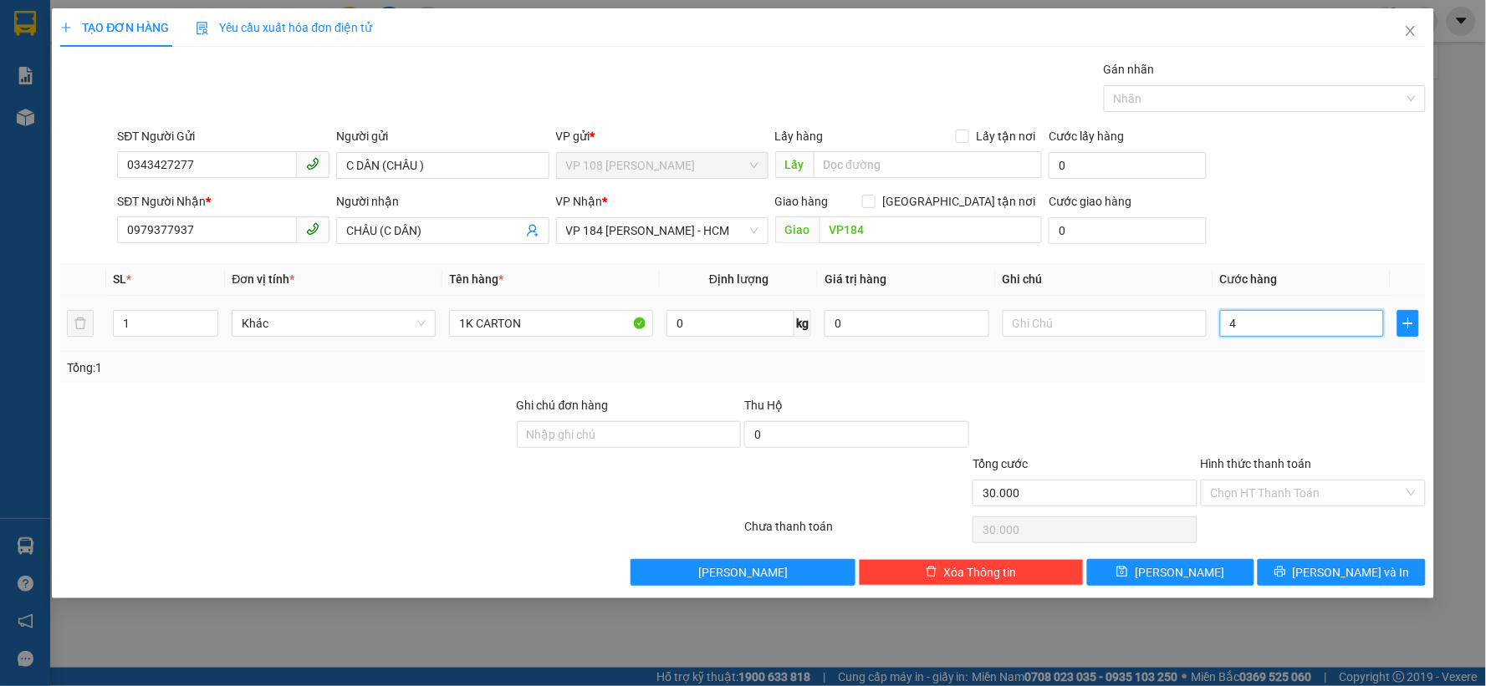
type input "4"
type input "40"
type input "400"
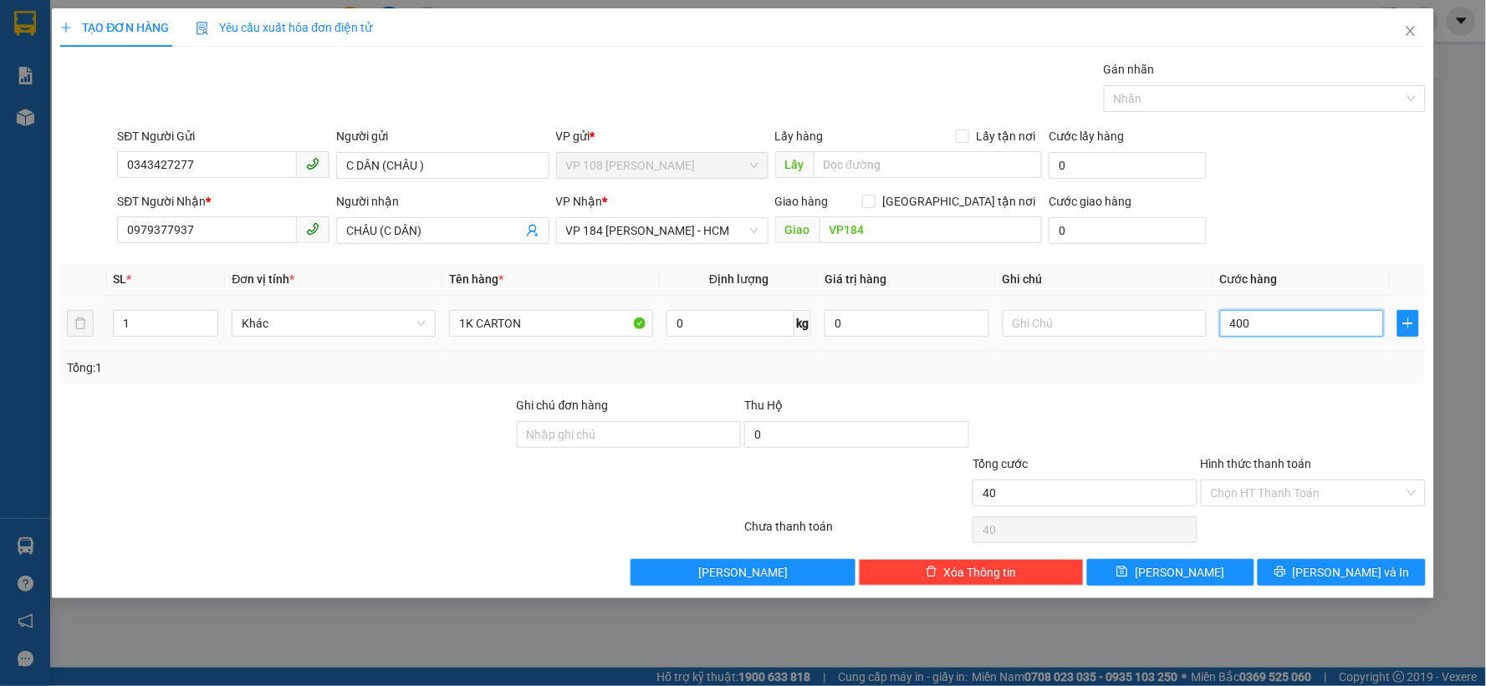
type input "400"
type input "4.000"
type input "40.000"
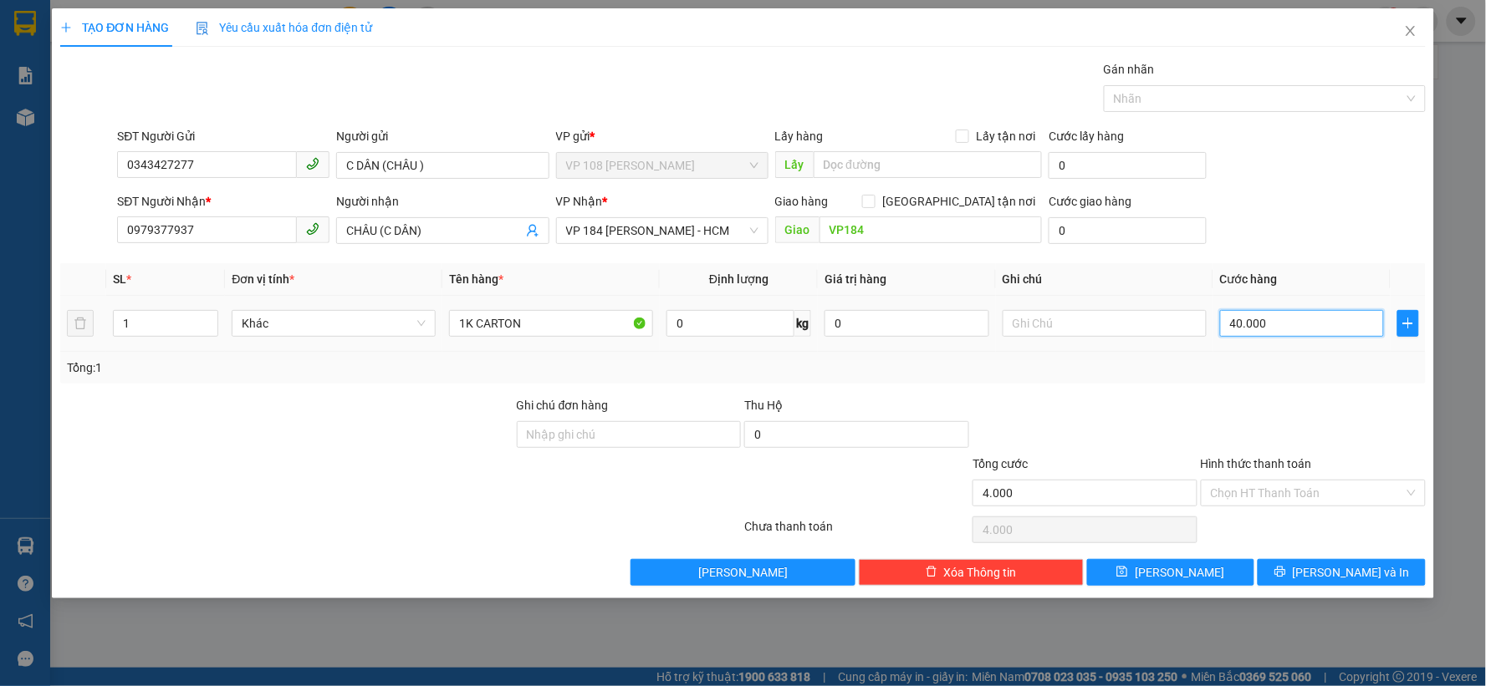
type input "40.000"
click at [1239, 488] on input "Hình thức thanh toán" at bounding box center [1307, 493] width 193 height 25
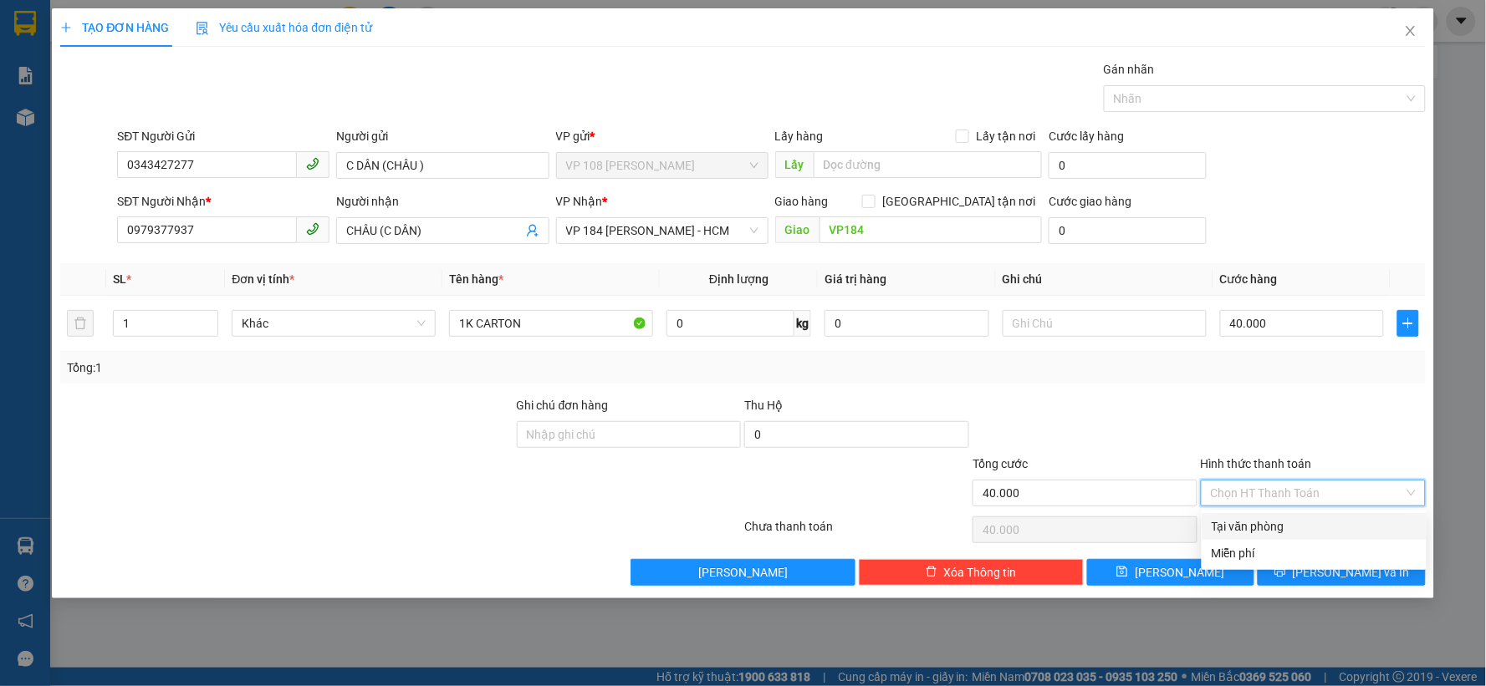
click at [1282, 528] on div "Tại văn phòng" at bounding box center [1313, 527] width 205 height 18
type input "0"
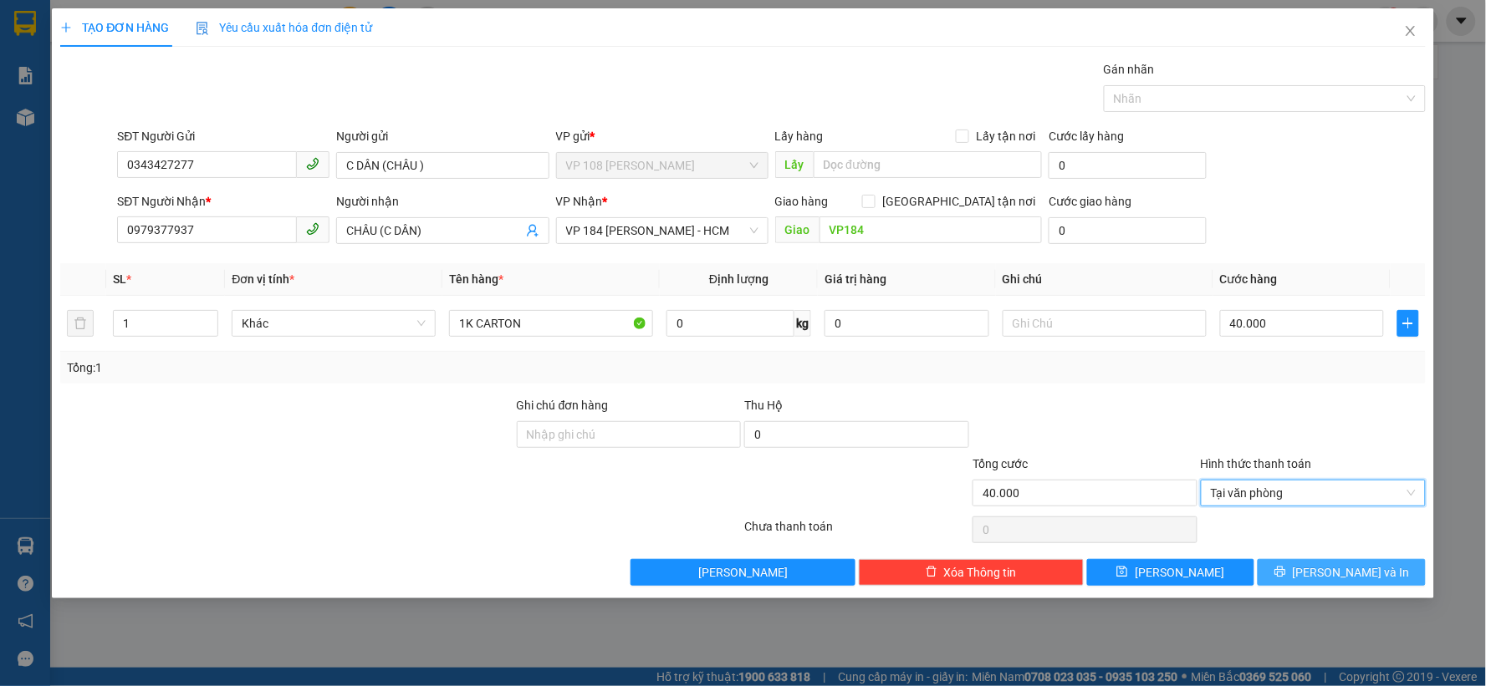
click at [1338, 574] on span "[PERSON_NAME] và In" at bounding box center [1350, 572] width 117 height 18
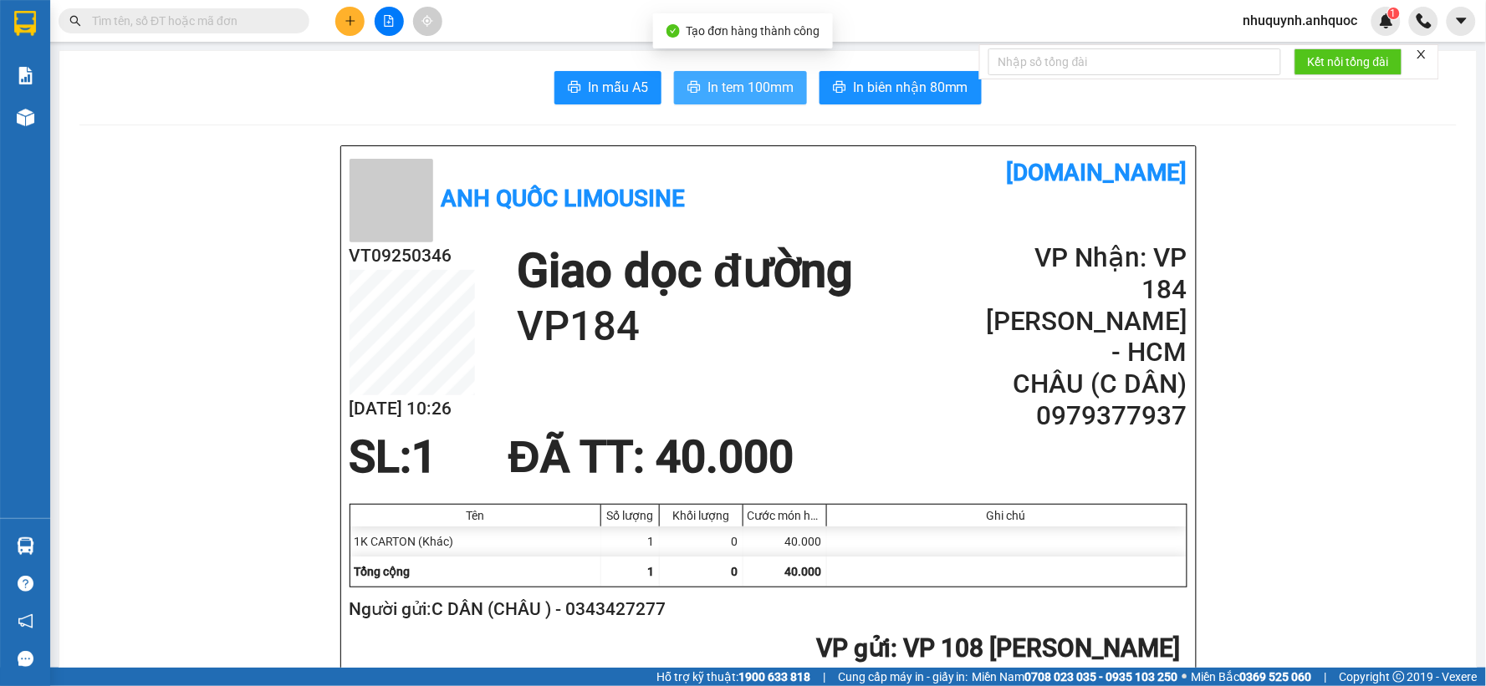
click at [750, 88] on span "In tem 100mm" at bounding box center [750, 87] width 86 height 21
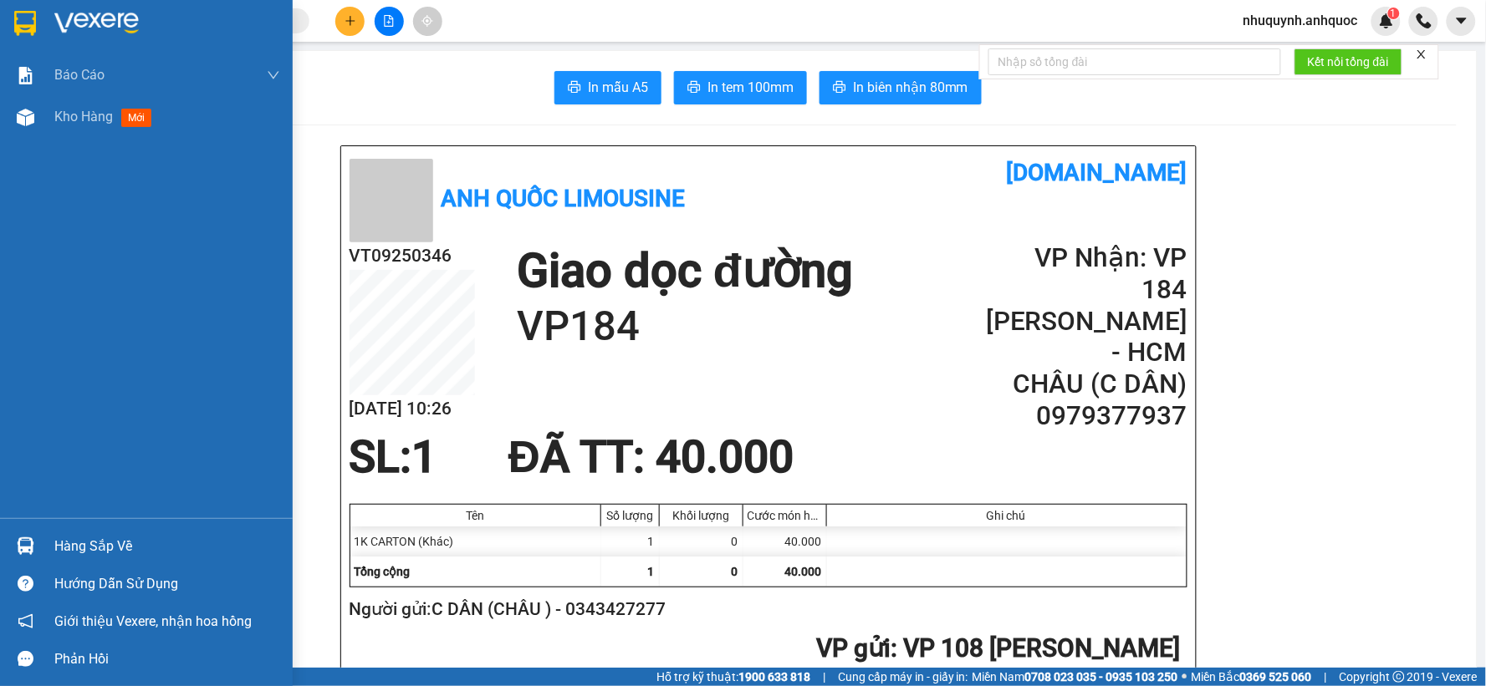
click at [53, 21] on div at bounding box center [146, 27] width 293 height 54
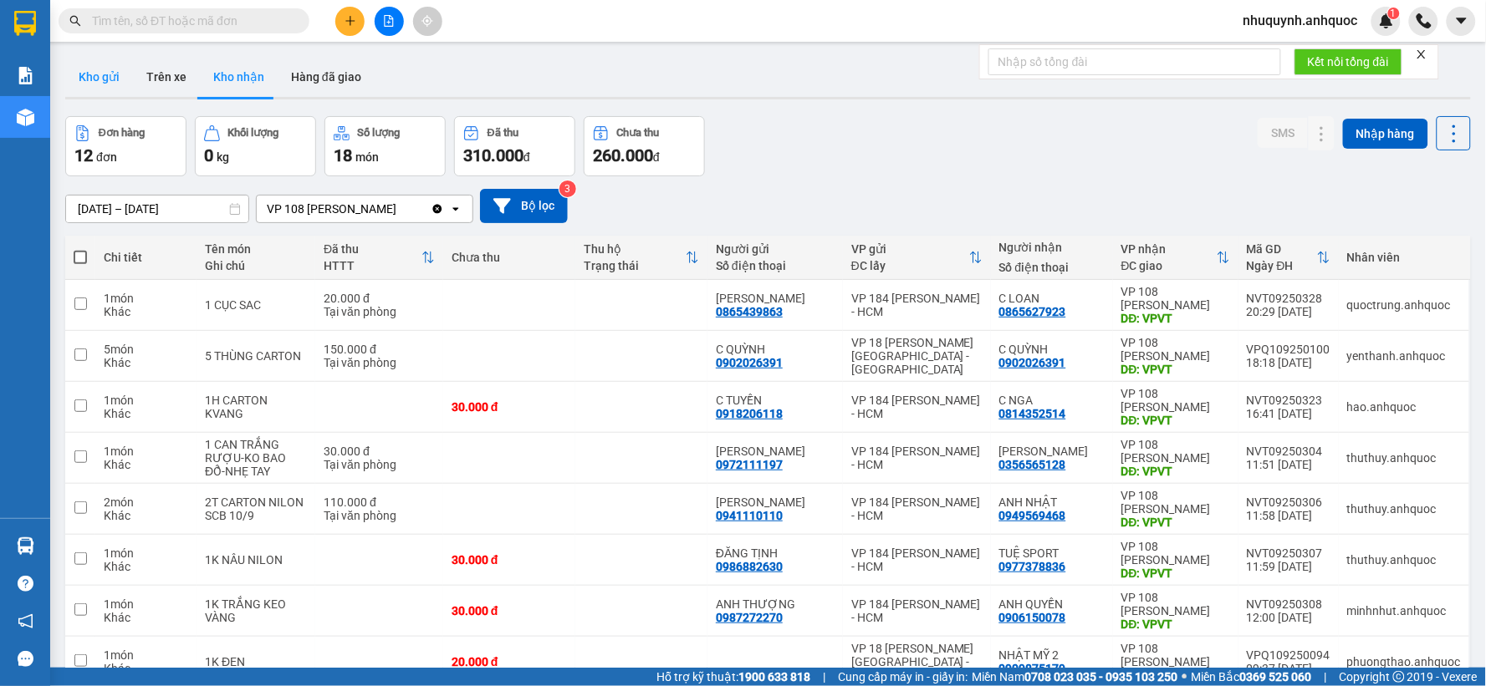
click at [115, 75] on button "Kho gửi" at bounding box center [99, 77] width 68 height 40
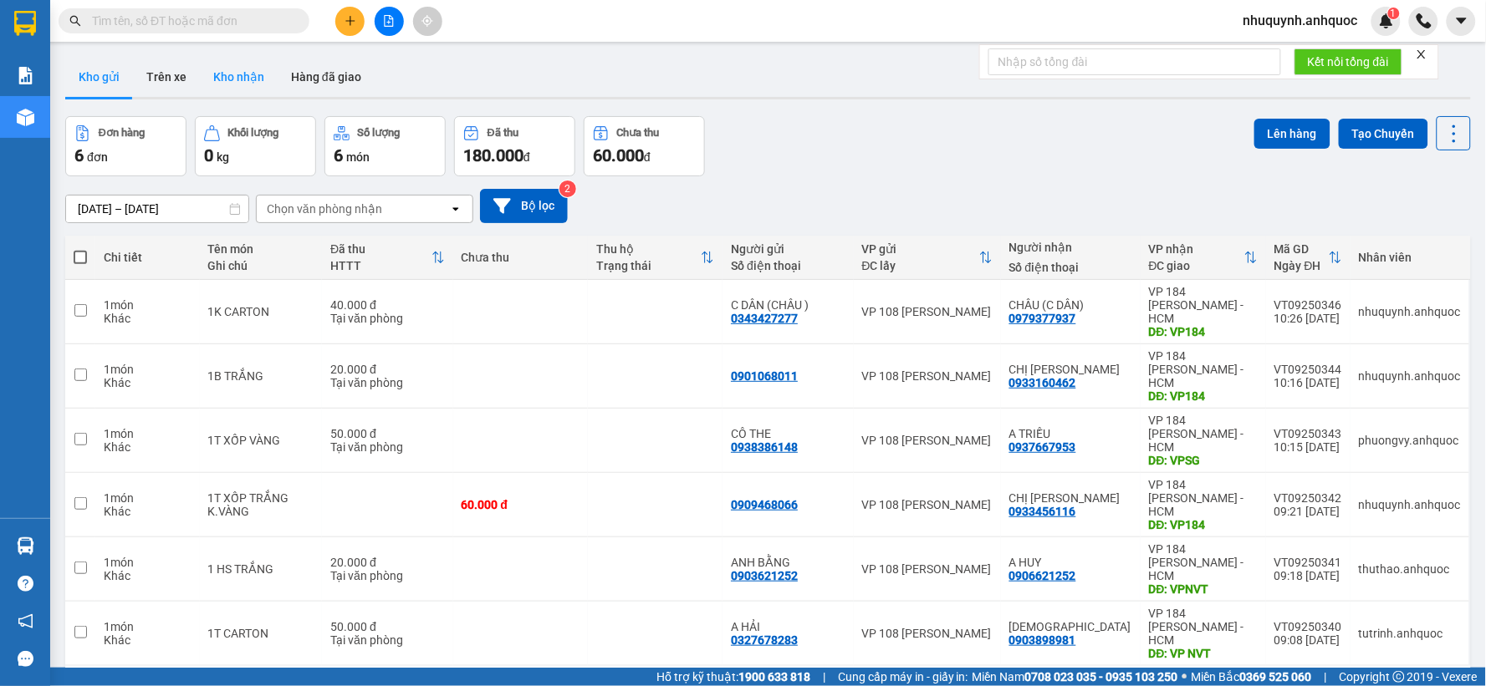
drag, startPoint x: 186, startPoint y: 73, endPoint x: 201, endPoint y: 77, distance: 16.4
click at [186, 72] on button "Trên xe" at bounding box center [166, 77] width 67 height 40
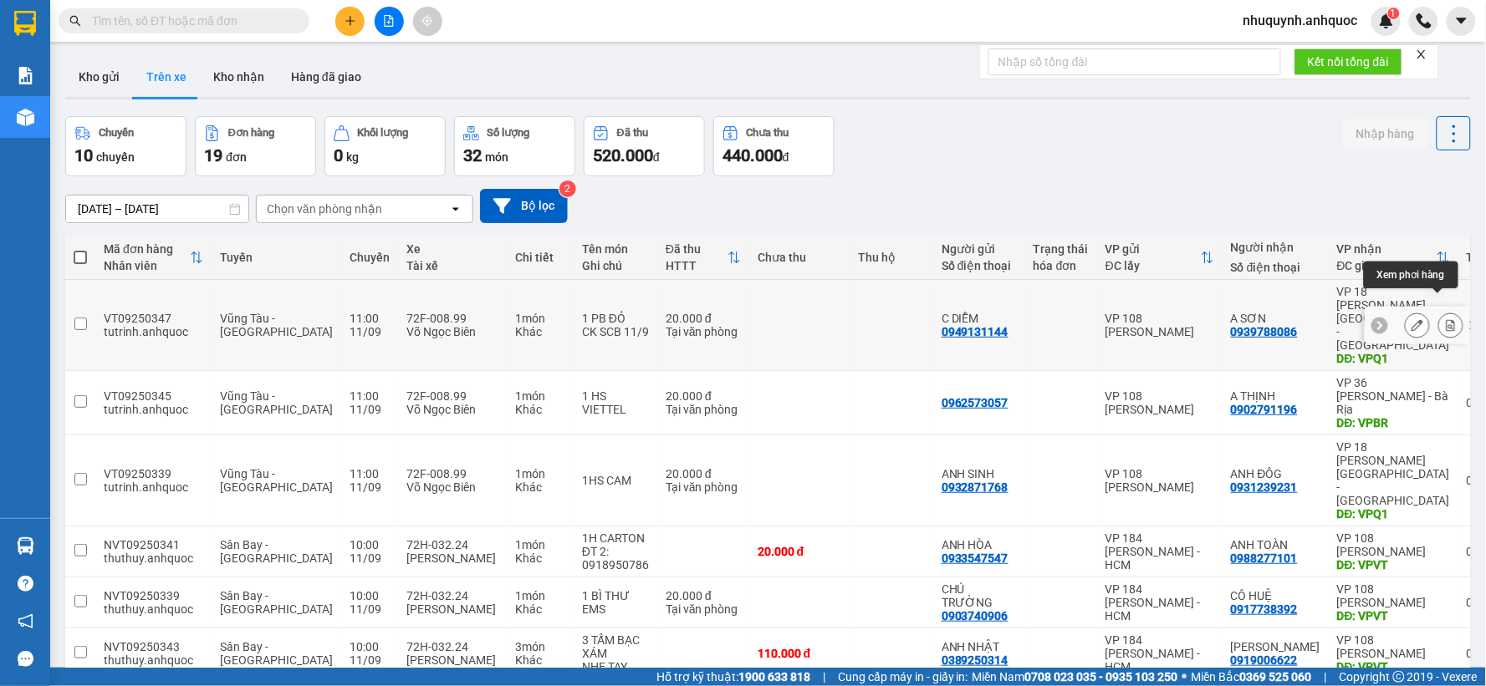
click at [1445, 319] on icon at bounding box center [1451, 325] width 12 height 12
click at [349, 17] on icon "plus" at bounding box center [350, 21] width 12 height 12
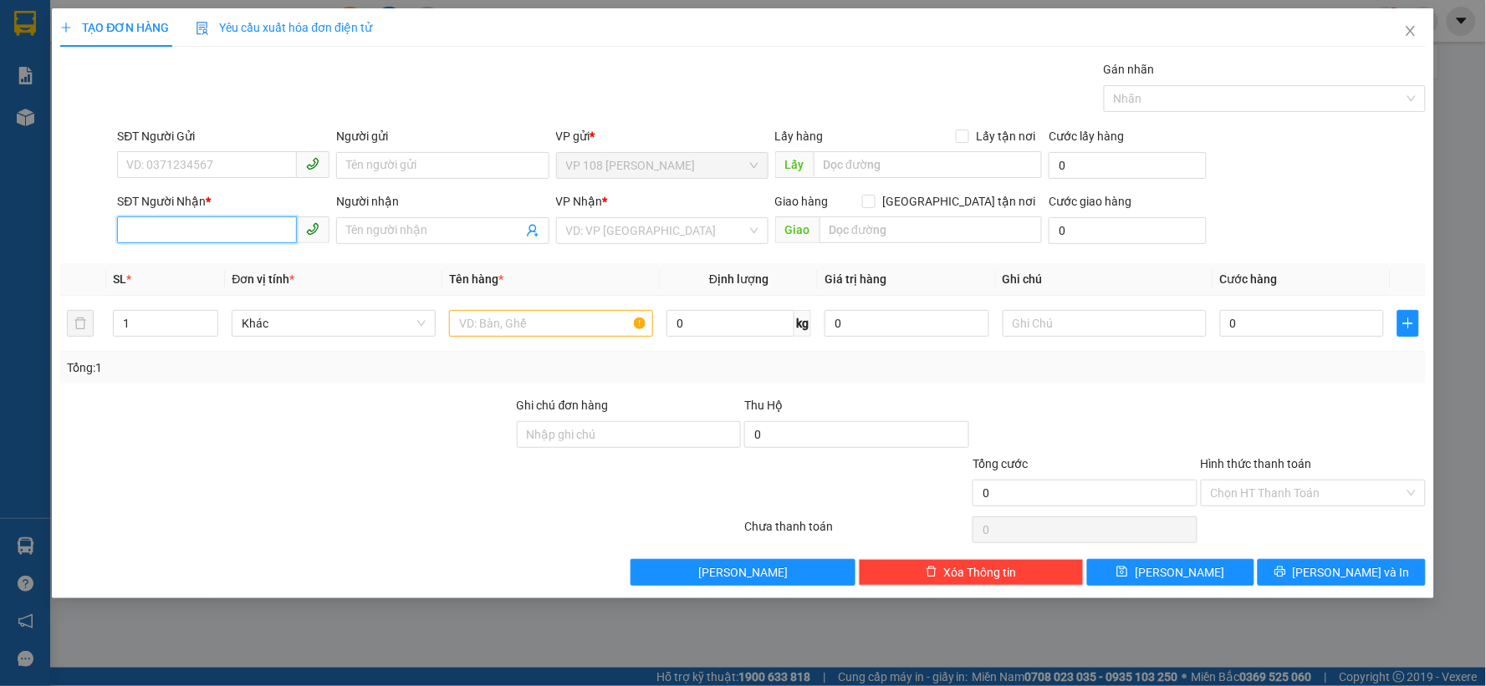
click at [232, 228] on input "SĐT Người Nhận *" at bounding box center [207, 230] width 180 height 27
type input "0899863839"
click at [234, 259] on div "0899863839 - C YẾN" at bounding box center [223, 264] width 192 height 18
type input "C YẾN"
type input "VP NVT"
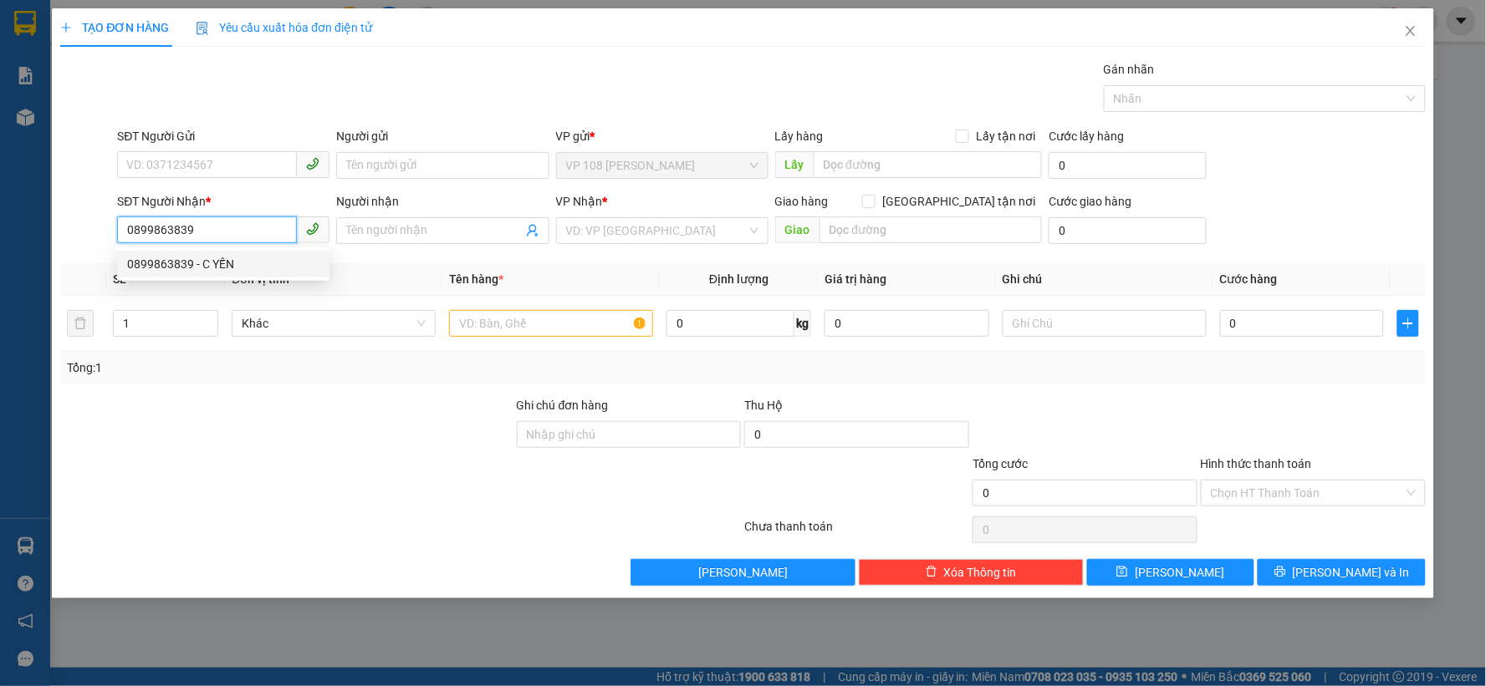
type input "TM 8/9 THỦY"
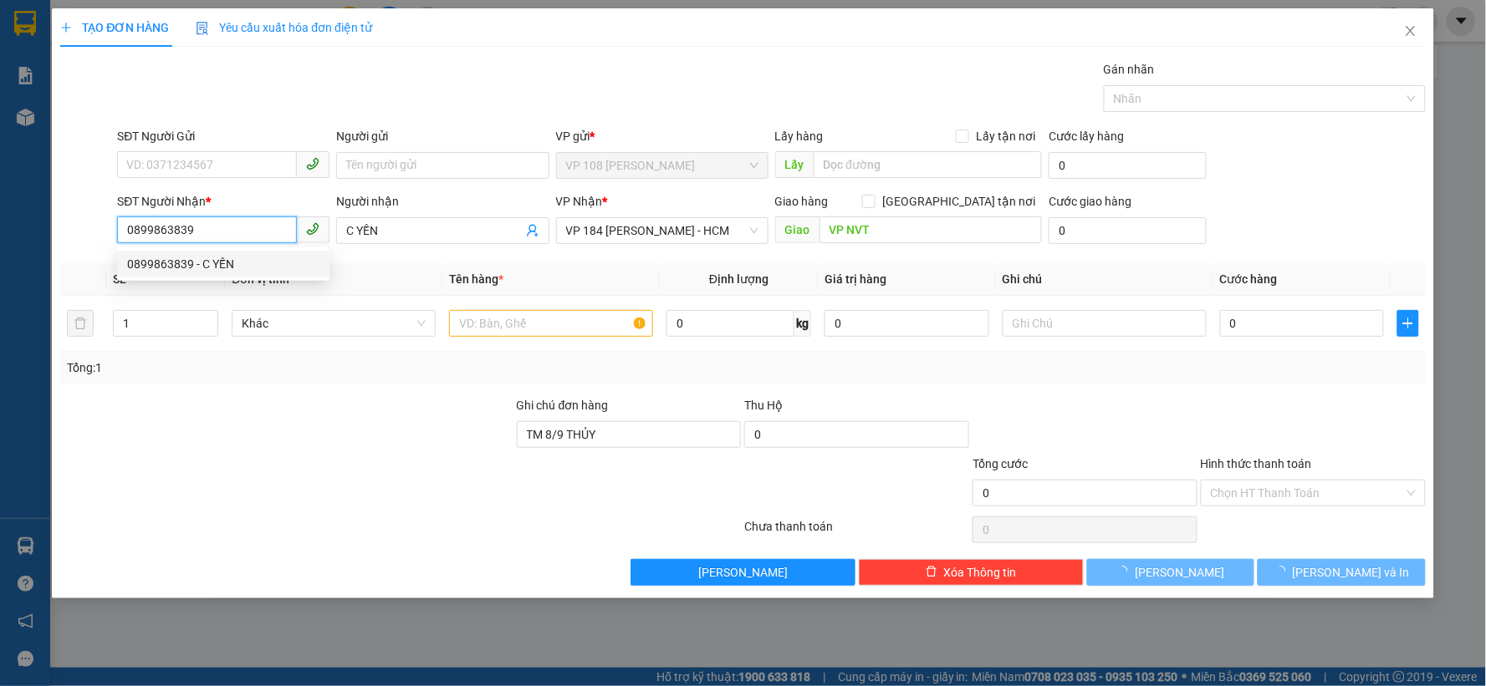
type input "50.000"
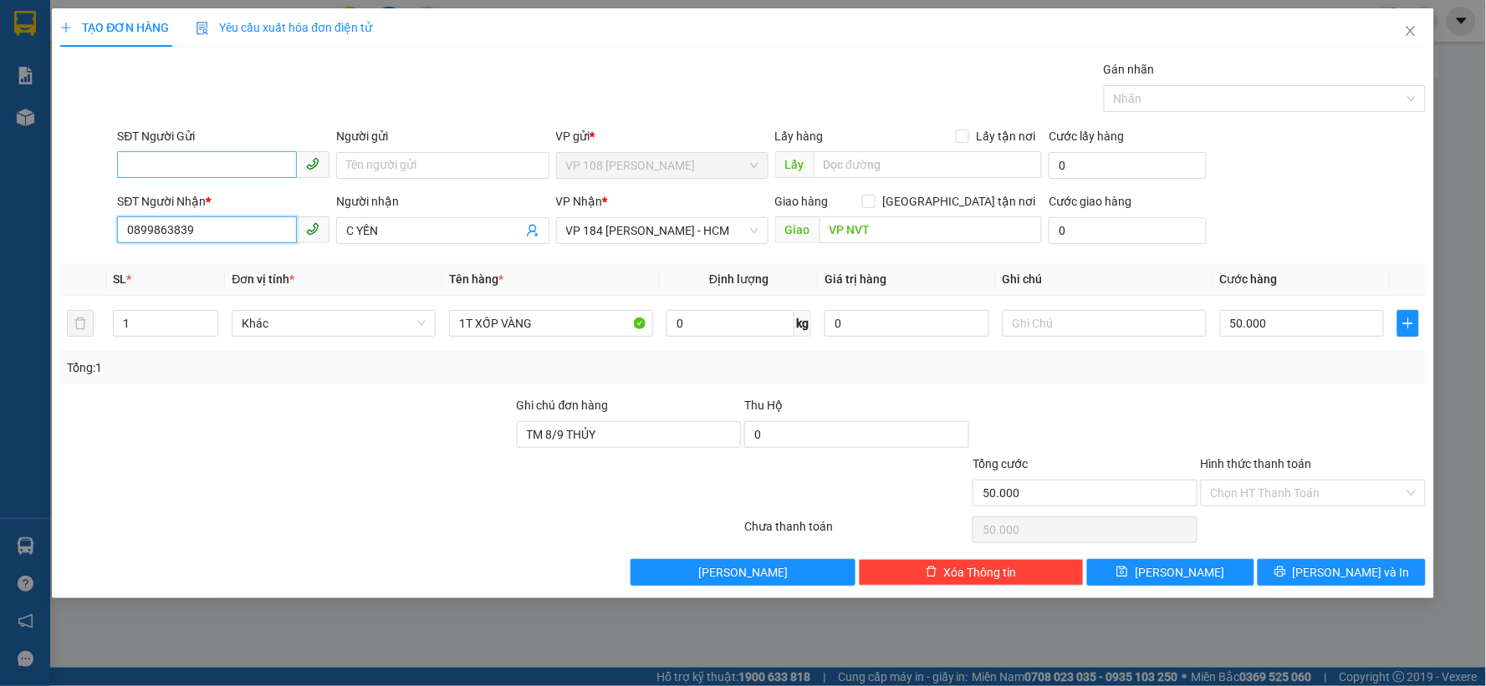
type input "0899863839"
click at [209, 164] on input "SĐT Người Gửi" at bounding box center [207, 164] width 180 height 27
type input "0705181779"
click at [252, 191] on div "0705181779 - [PERSON_NAME]" at bounding box center [223, 199] width 192 height 18
type input "C HƯƠNG"
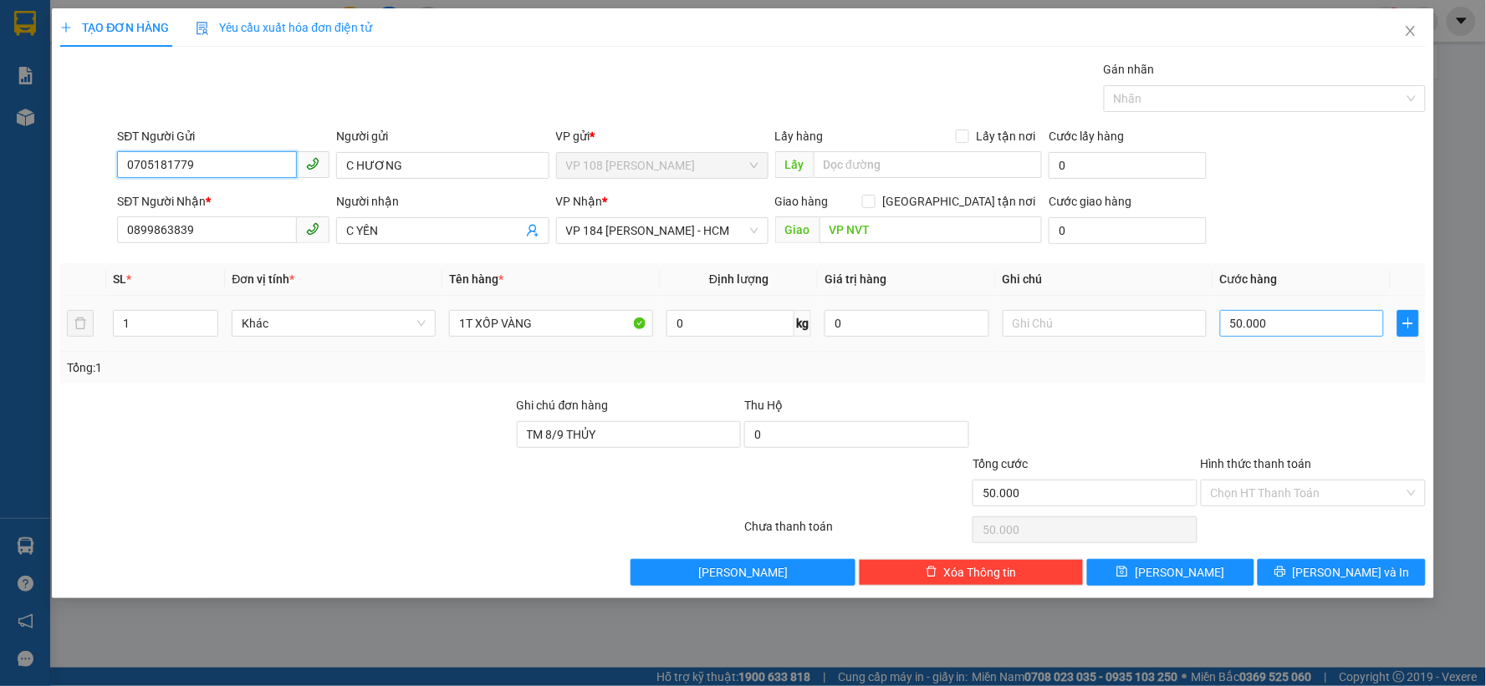
type input "0705181779"
click at [1280, 320] on input "50.000" at bounding box center [1302, 323] width 165 height 27
type input "3"
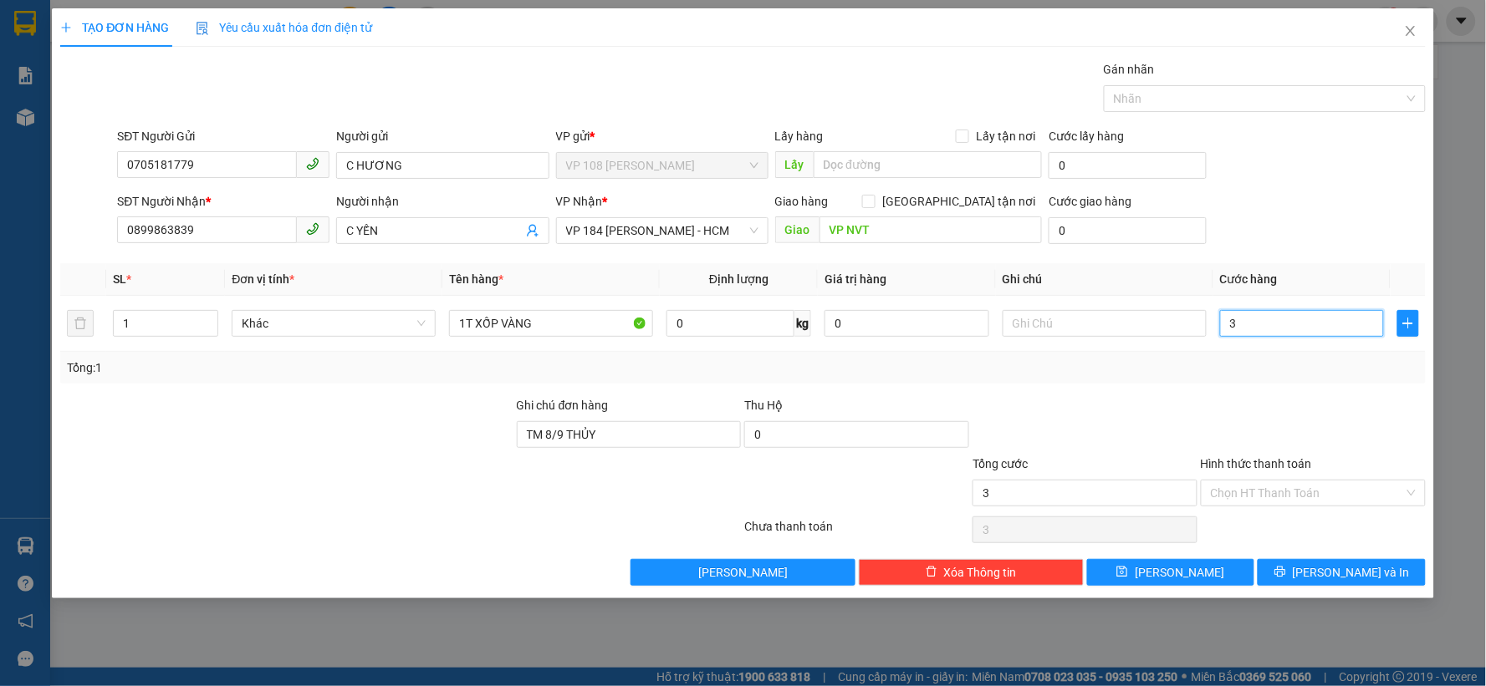
type input "30"
type input "300"
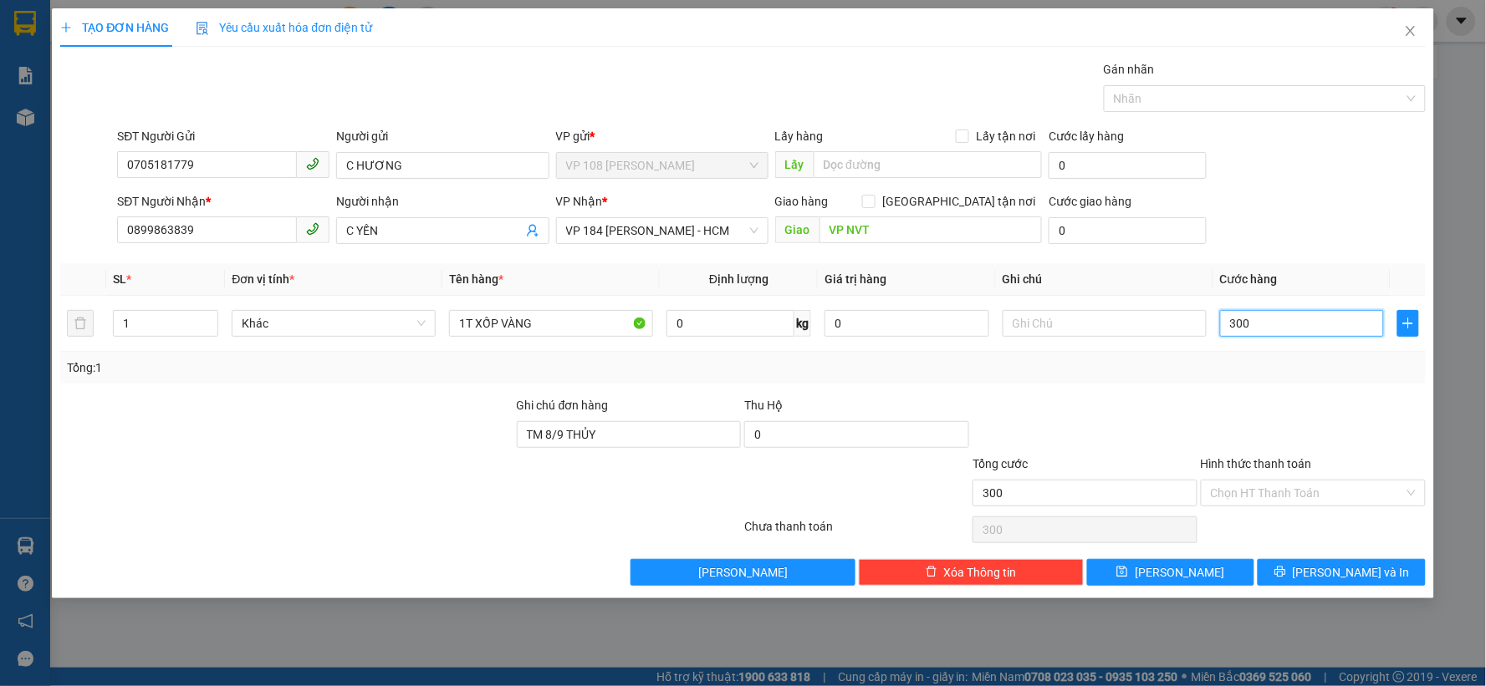
type input "3.000"
type input "30.000"
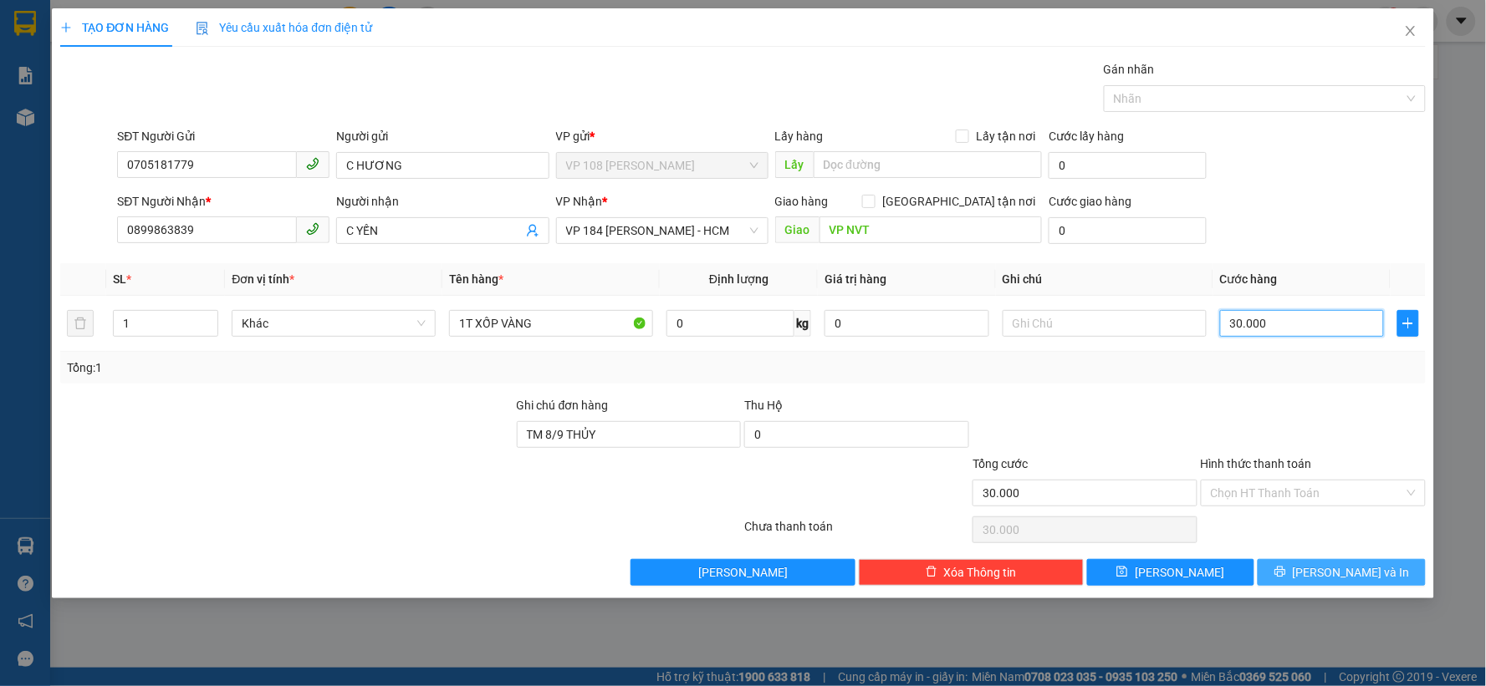
type input "30.000"
click at [1363, 575] on span "[PERSON_NAME] và In" at bounding box center [1350, 572] width 117 height 18
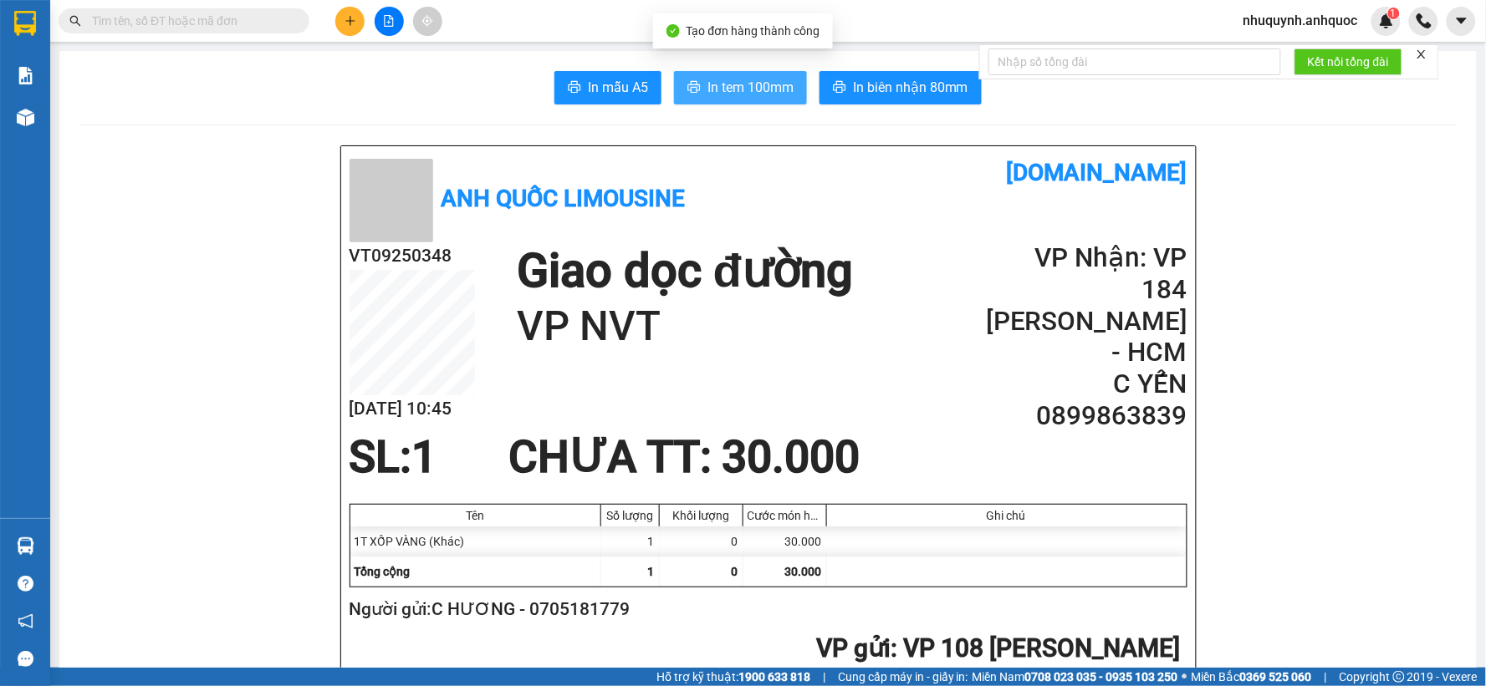
click at [716, 88] on span "In tem 100mm" at bounding box center [750, 87] width 86 height 21
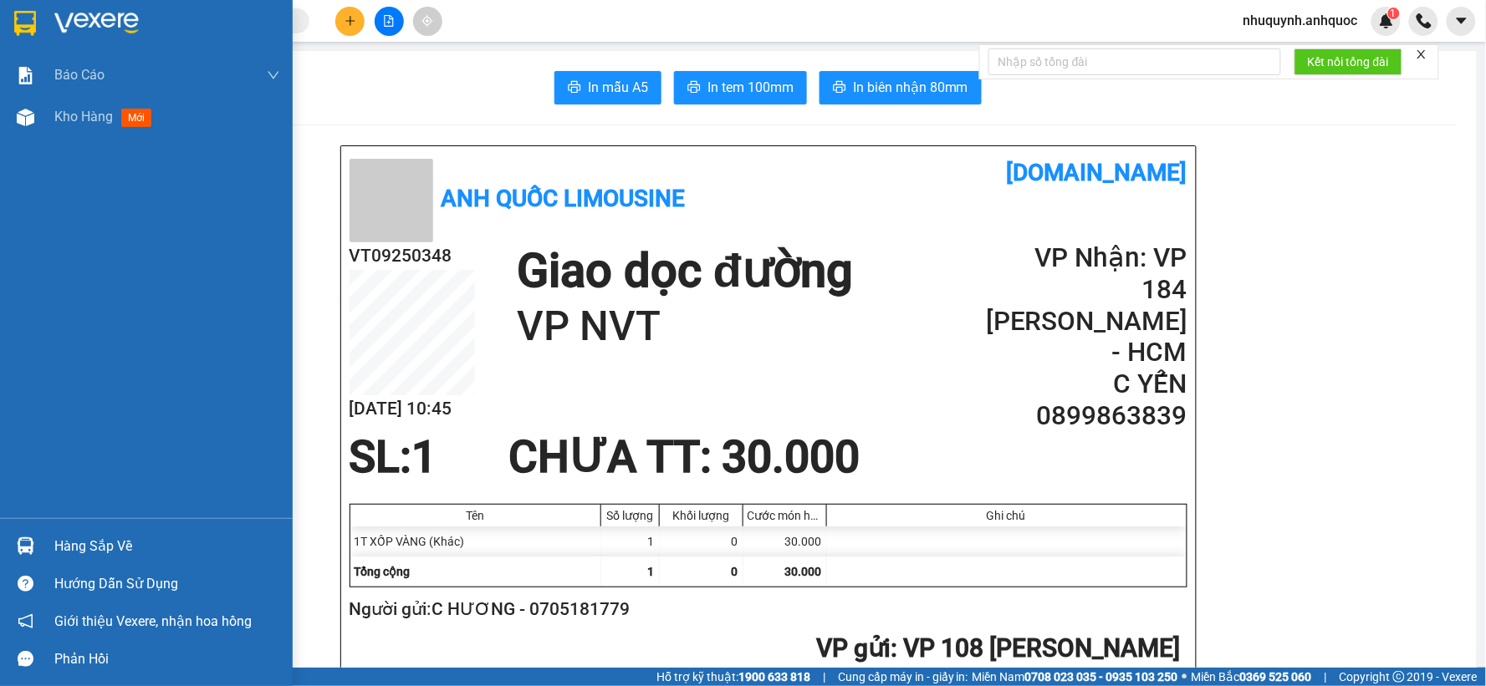
click at [70, 15] on img at bounding box center [96, 23] width 84 height 25
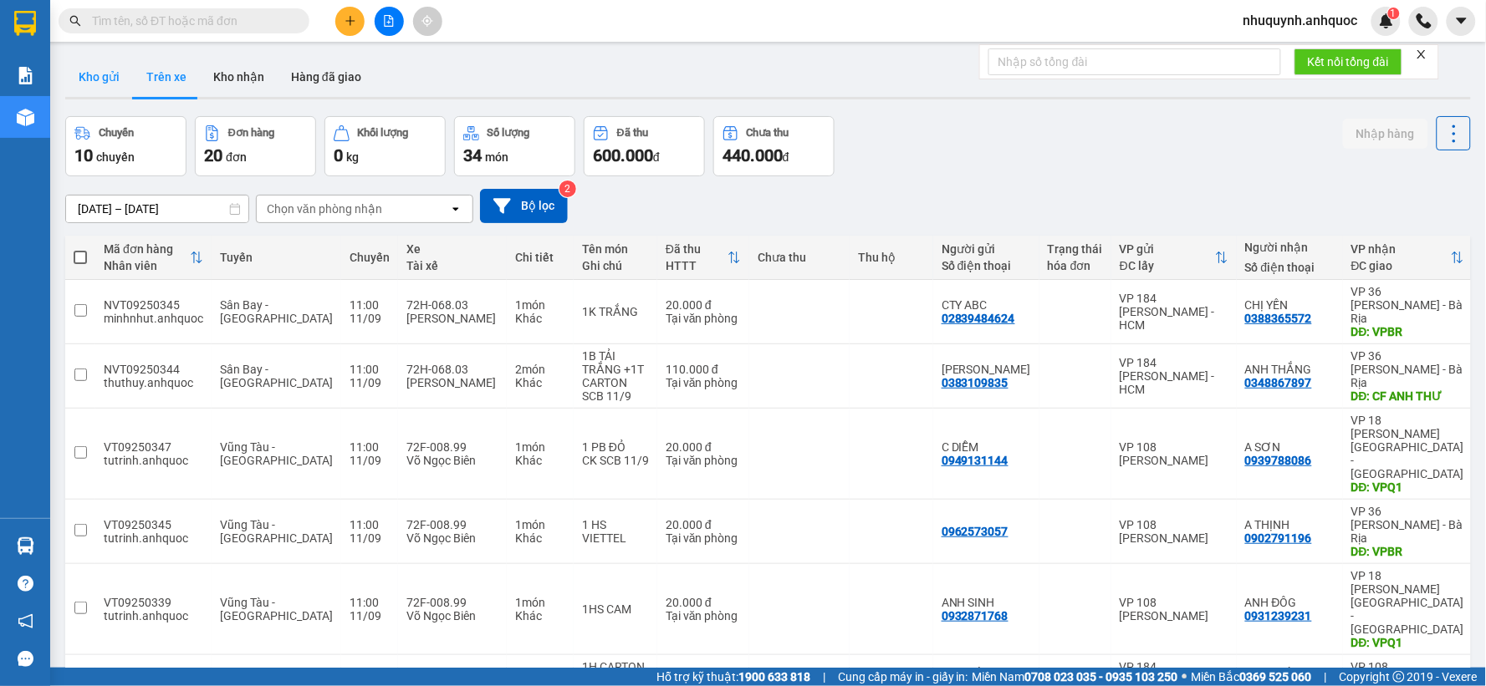
click at [110, 85] on button "Kho gửi" at bounding box center [99, 77] width 68 height 40
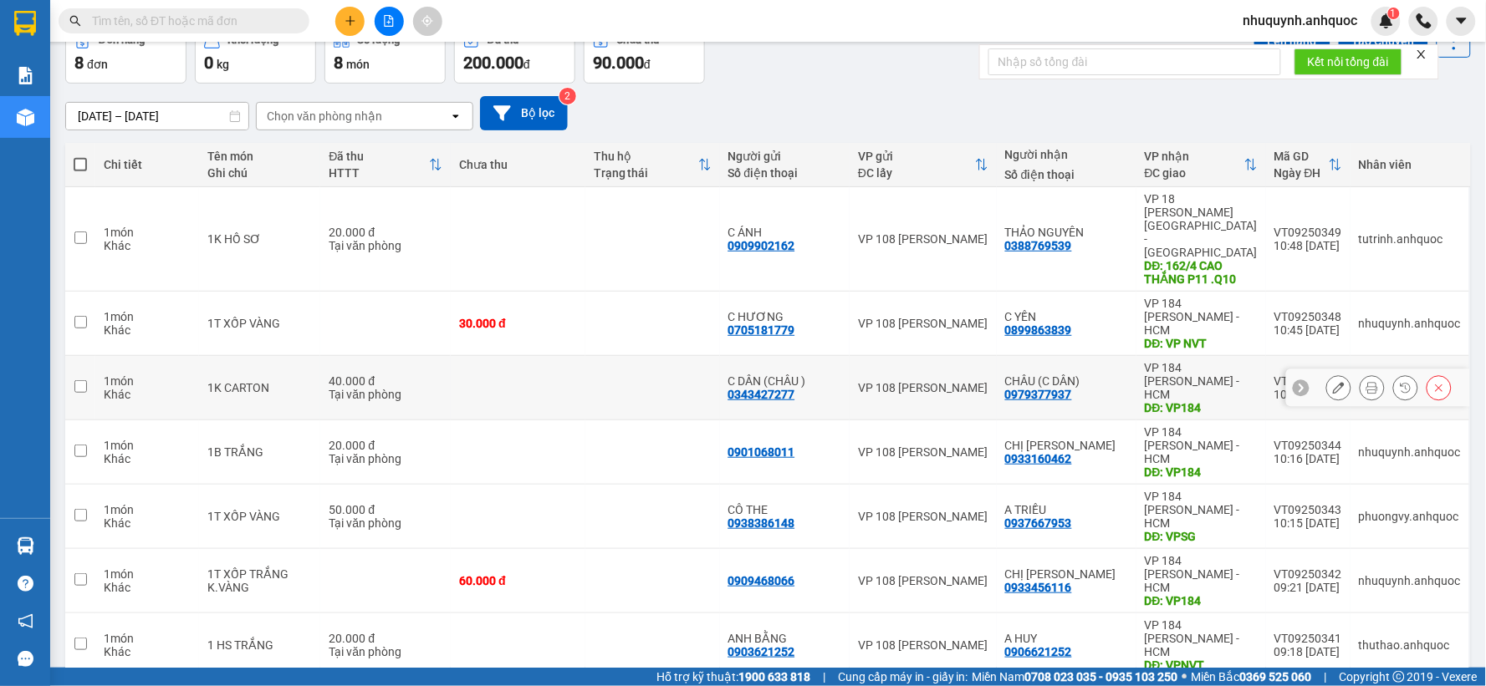
scroll to position [103, 0]
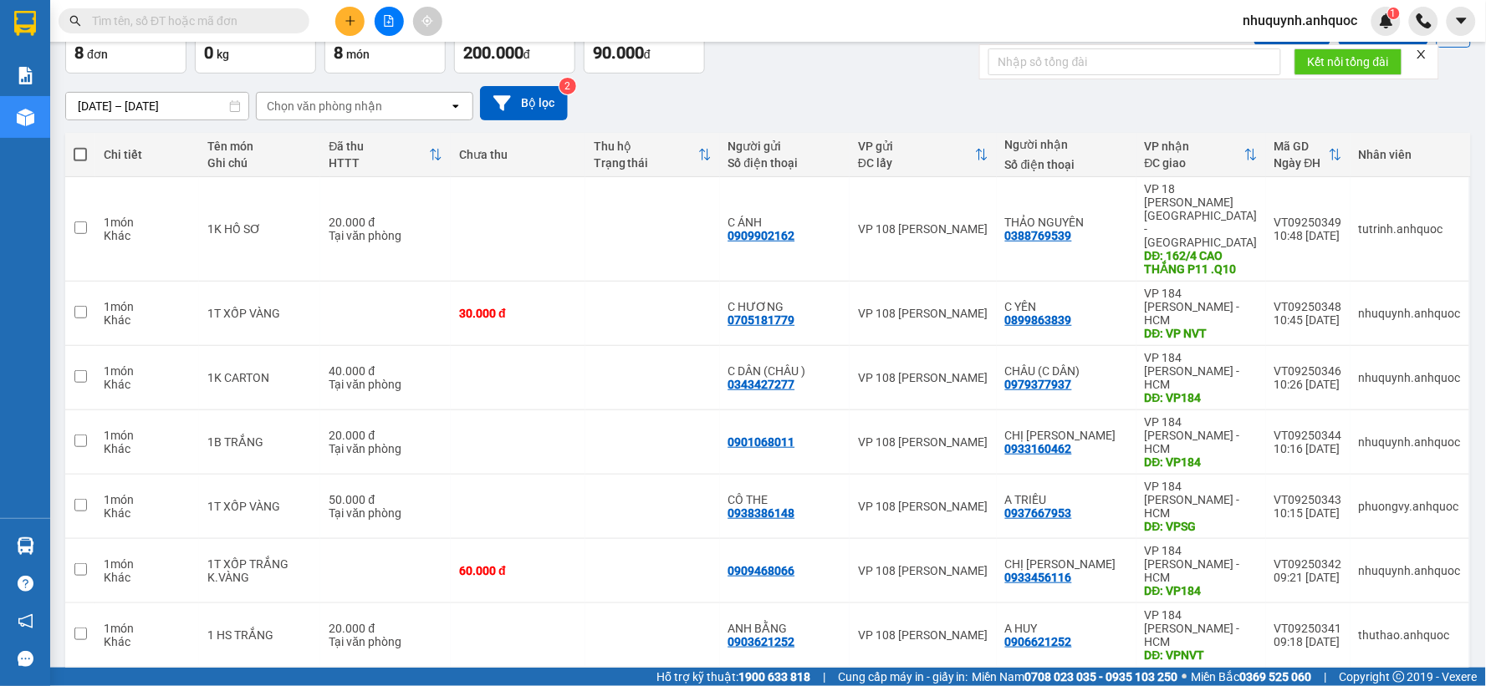
checkbox input "true"
click at [502, 604] on td at bounding box center [518, 636] width 135 height 64
checkbox input "true"
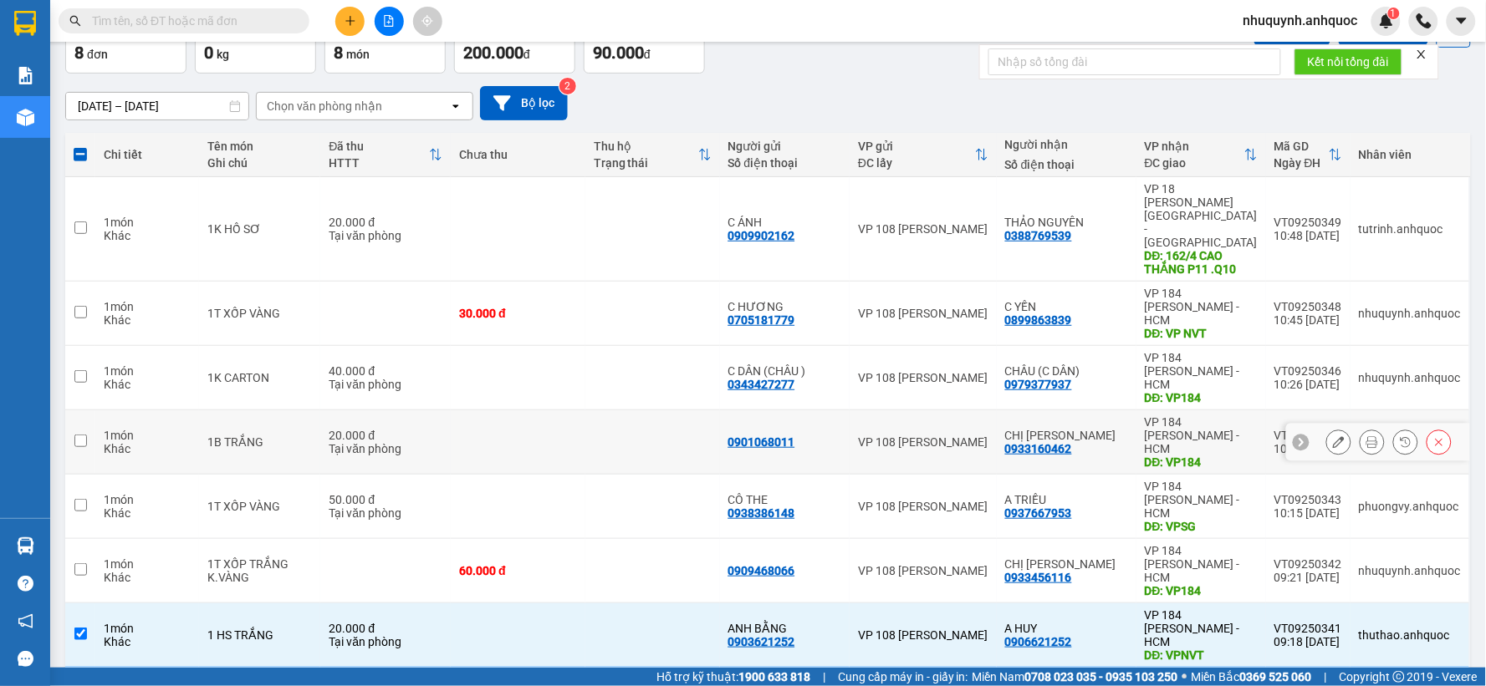
click at [536, 410] on td at bounding box center [518, 442] width 135 height 64
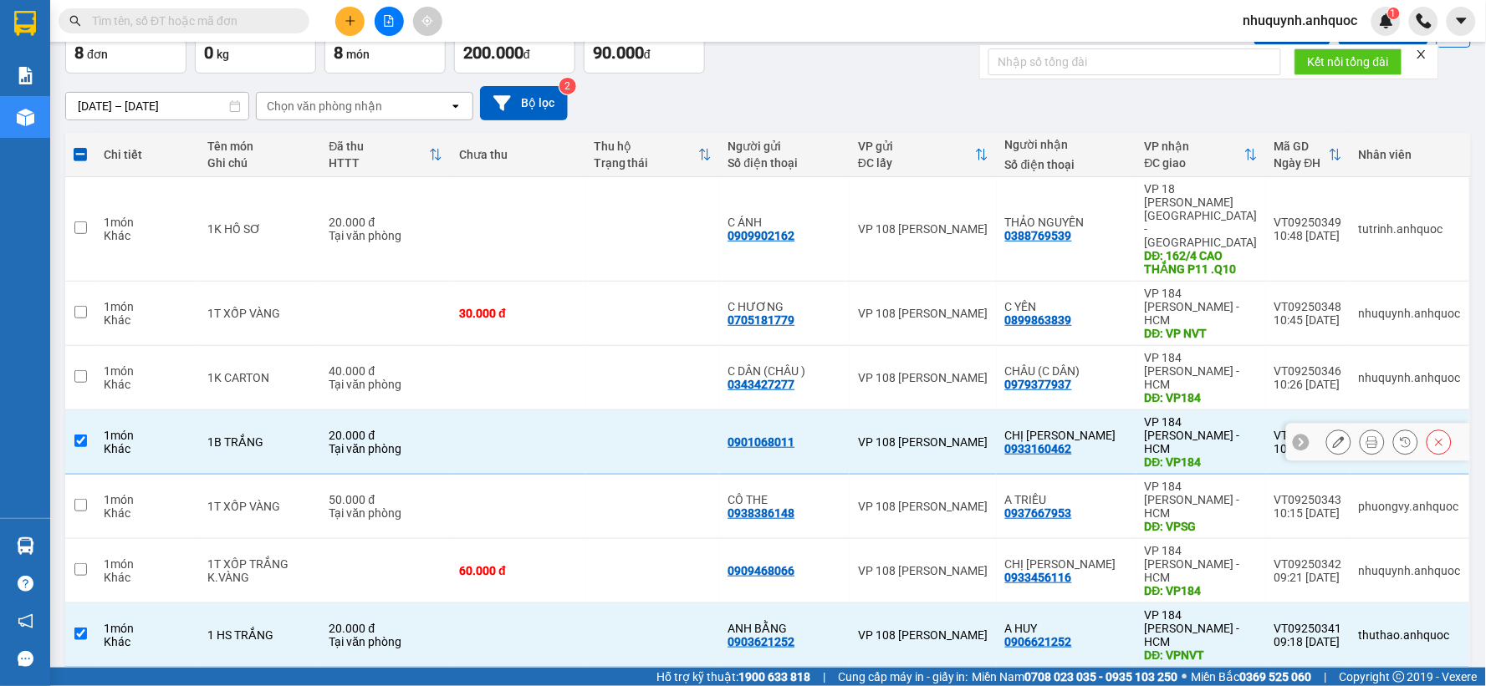
click at [536, 410] on td at bounding box center [518, 442] width 135 height 64
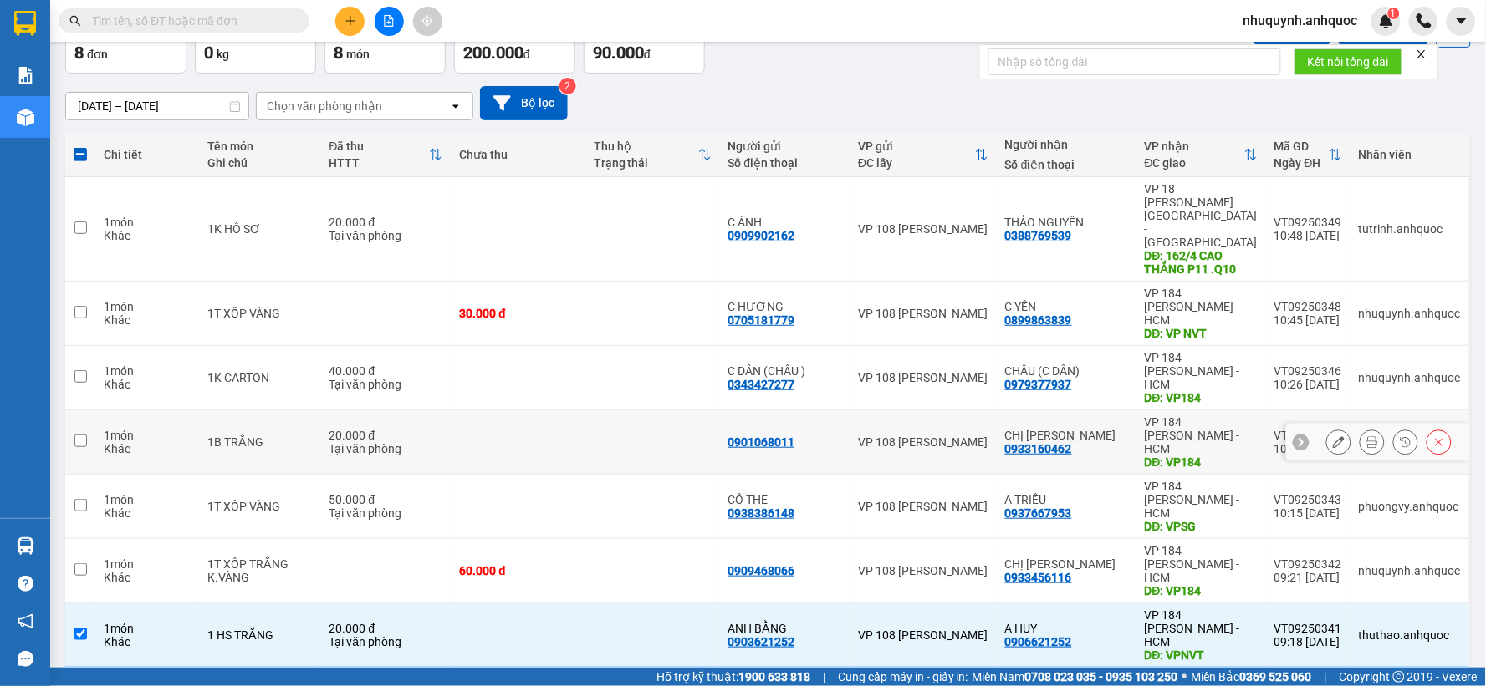
click at [499, 410] on td at bounding box center [518, 442] width 135 height 64
checkbox input "true"
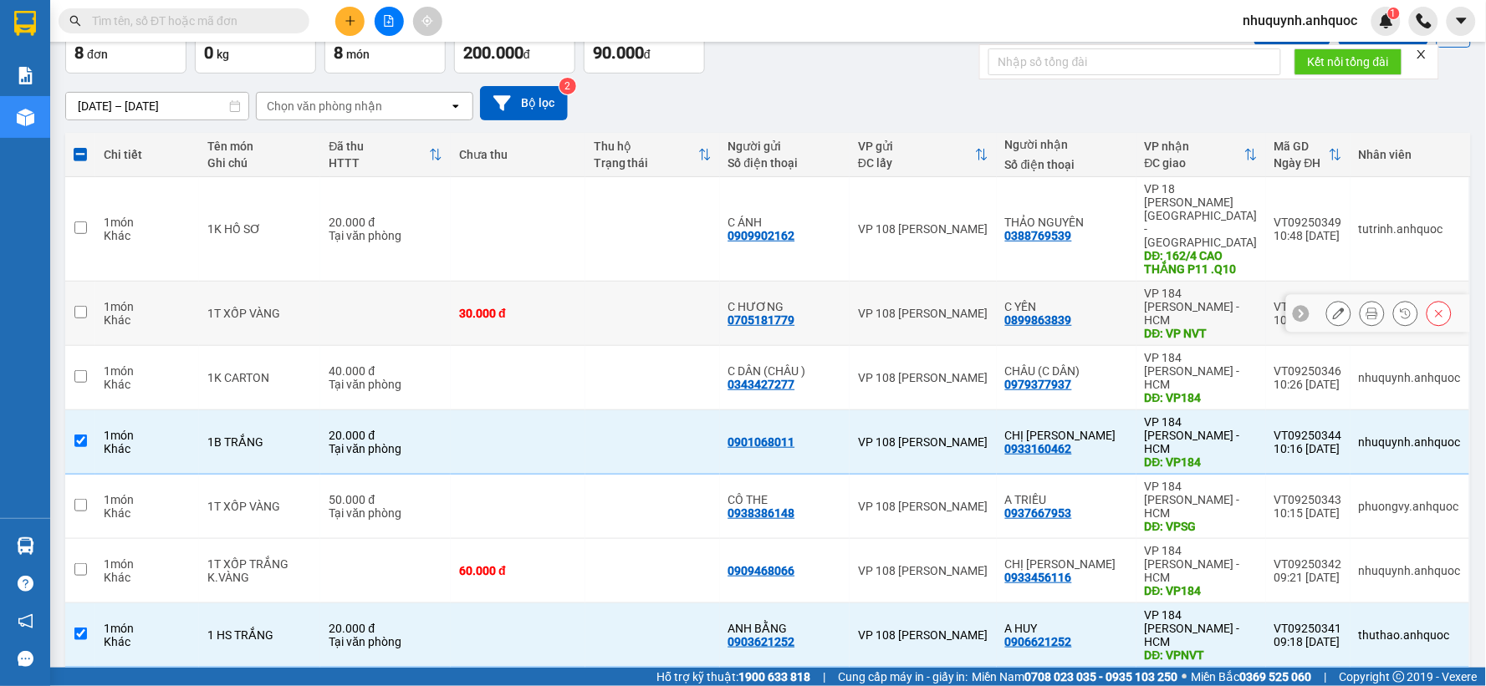
click at [436, 282] on td at bounding box center [385, 314] width 130 height 64
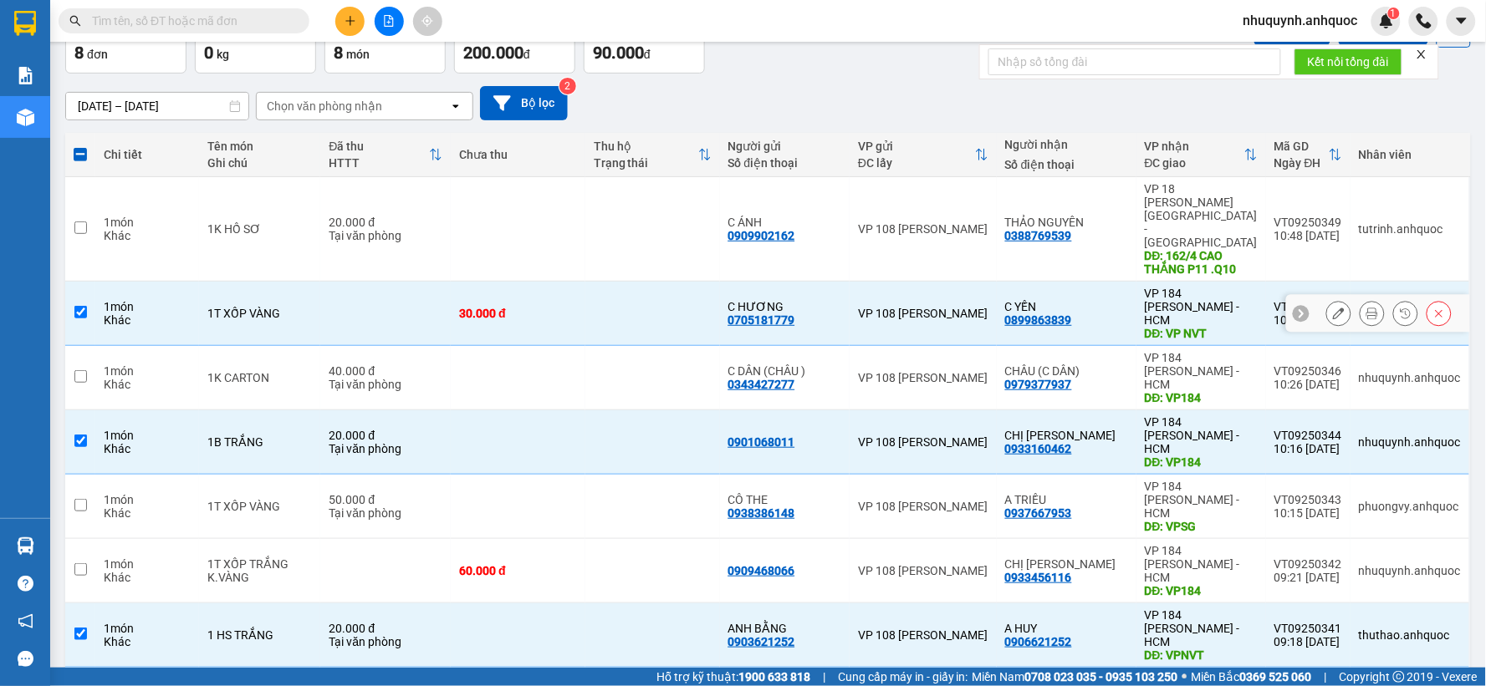
click at [436, 282] on td at bounding box center [385, 314] width 130 height 64
checkbox input "false"
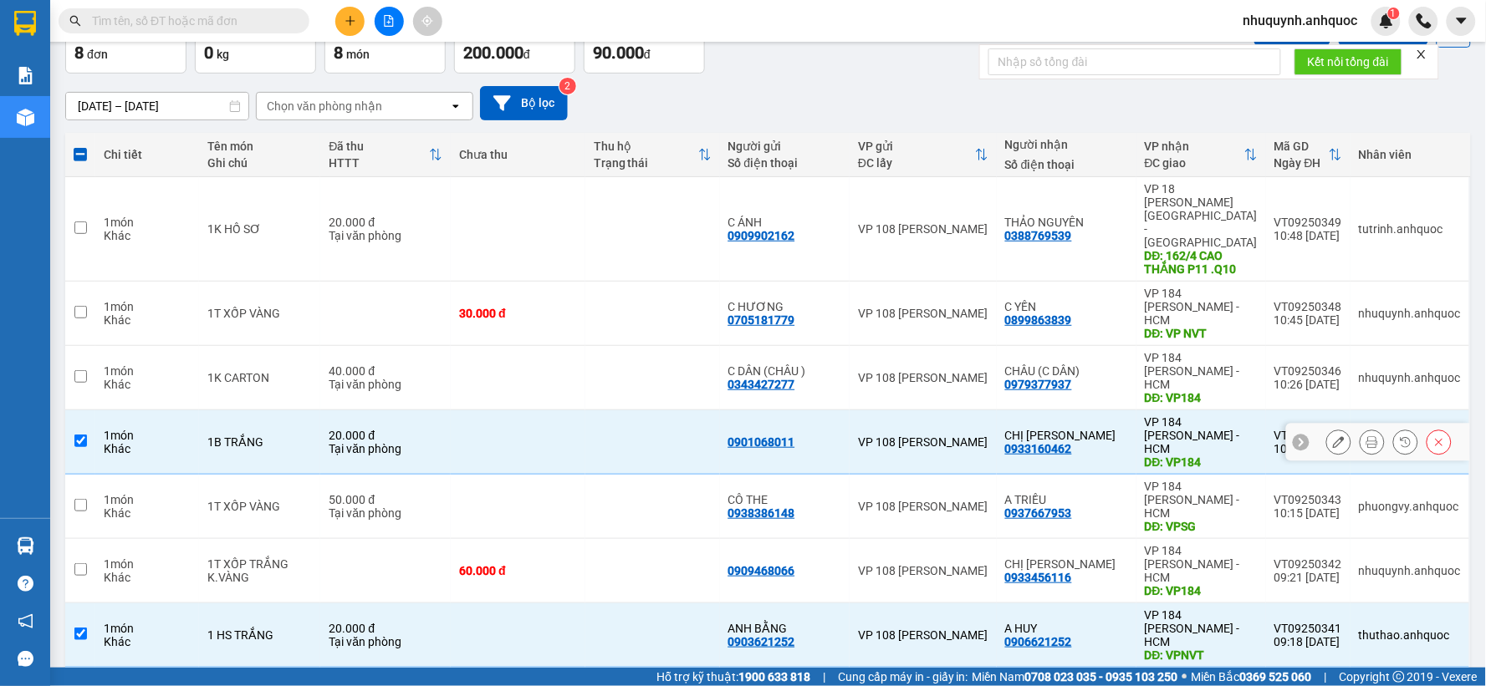
click at [442, 442] on div "Tại văn phòng" at bounding box center [386, 448] width 114 height 13
checkbox input "false"
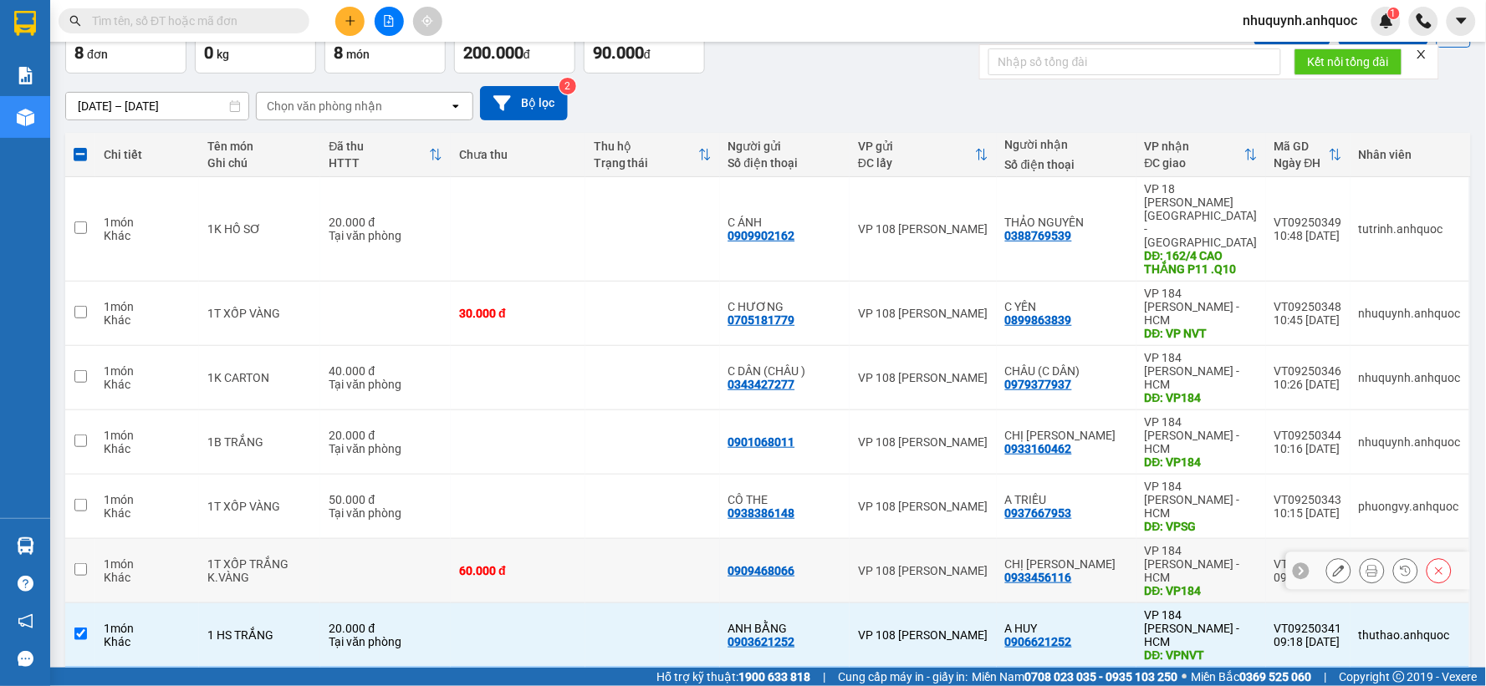
click at [487, 564] on div "60.000 đ" at bounding box center [518, 570] width 118 height 13
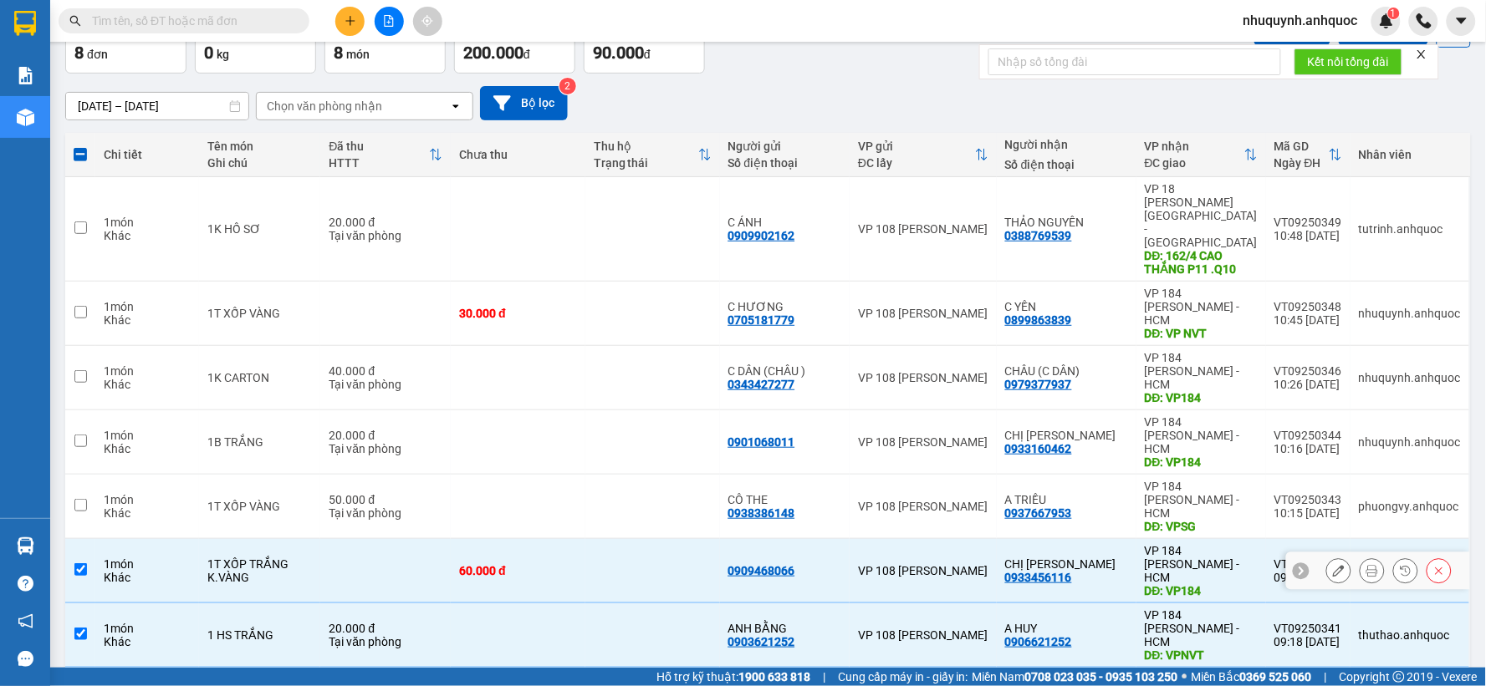
click at [507, 564] on div "60.000 đ" at bounding box center [518, 570] width 118 height 13
checkbox input "false"
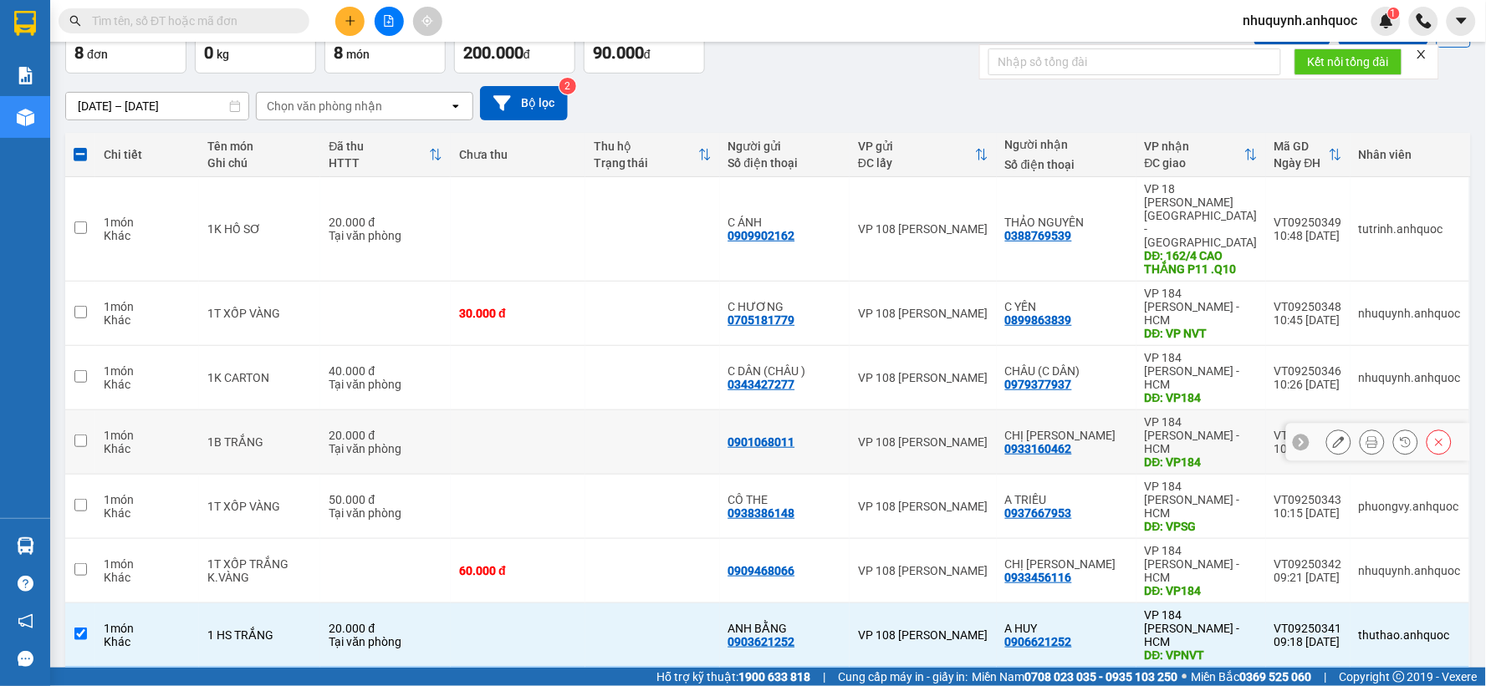
click at [442, 429] on div "20.000 đ" at bounding box center [386, 435] width 114 height 13
checkbox input "true"
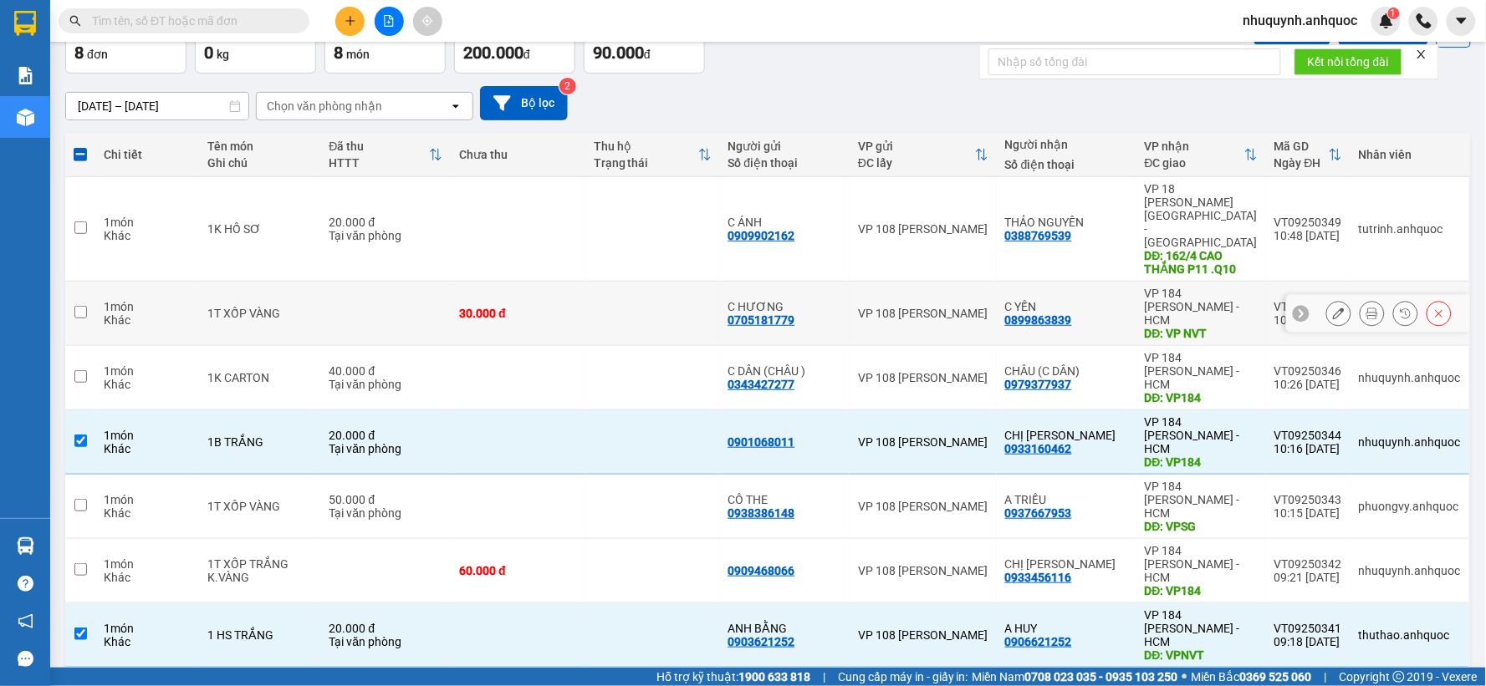
click at [440, 282] on td at bounding box center [385, 314] width 130 height 64
checkbox input "true"
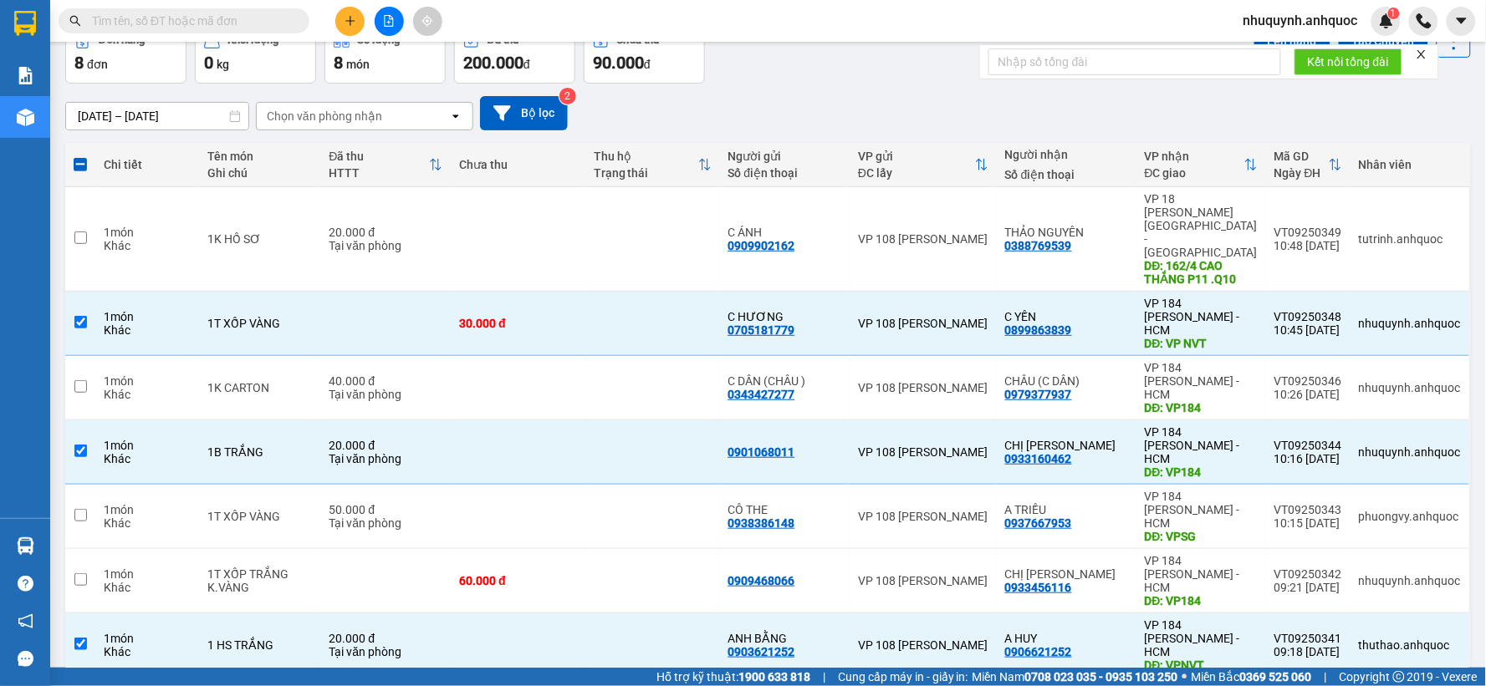
scroll to position [0, 0]
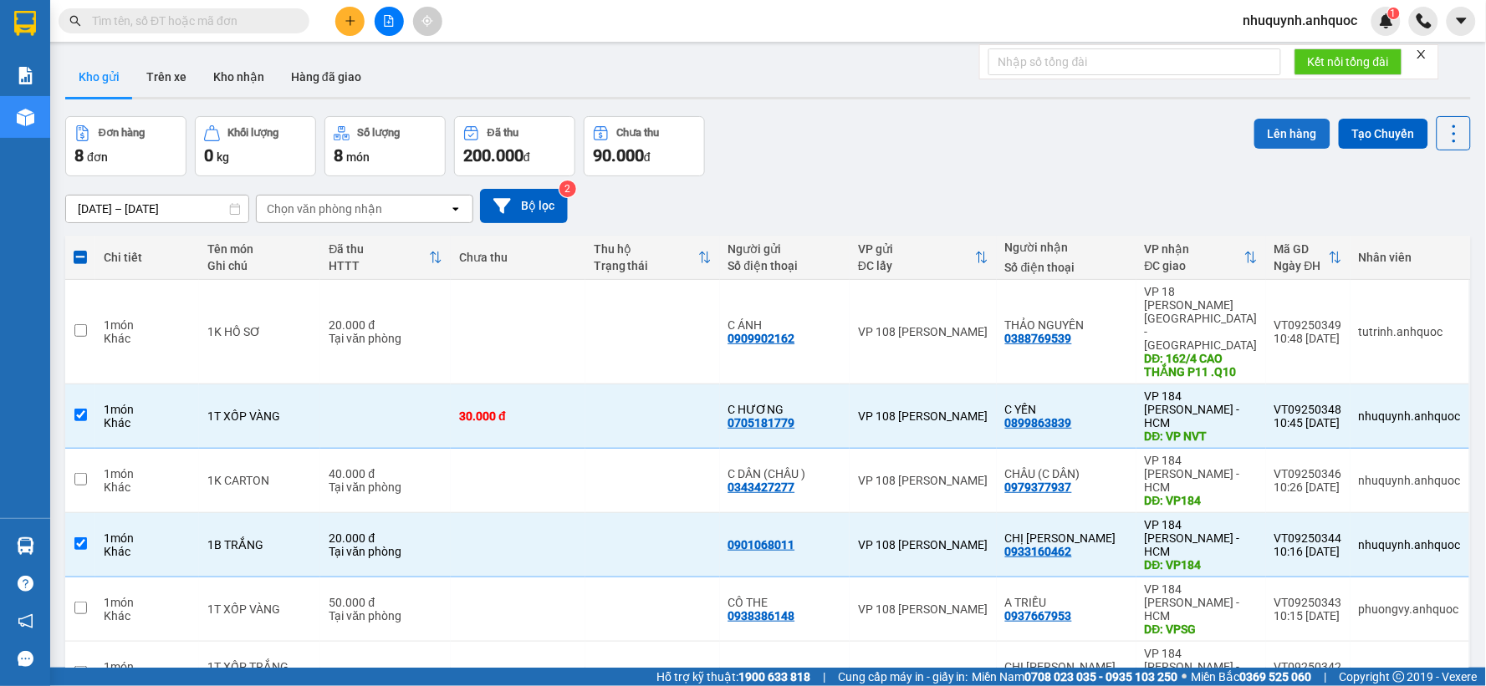
click at [1263, 131] on button "Lên hàng" at bounding box center [1292, 134] width 76 height 30
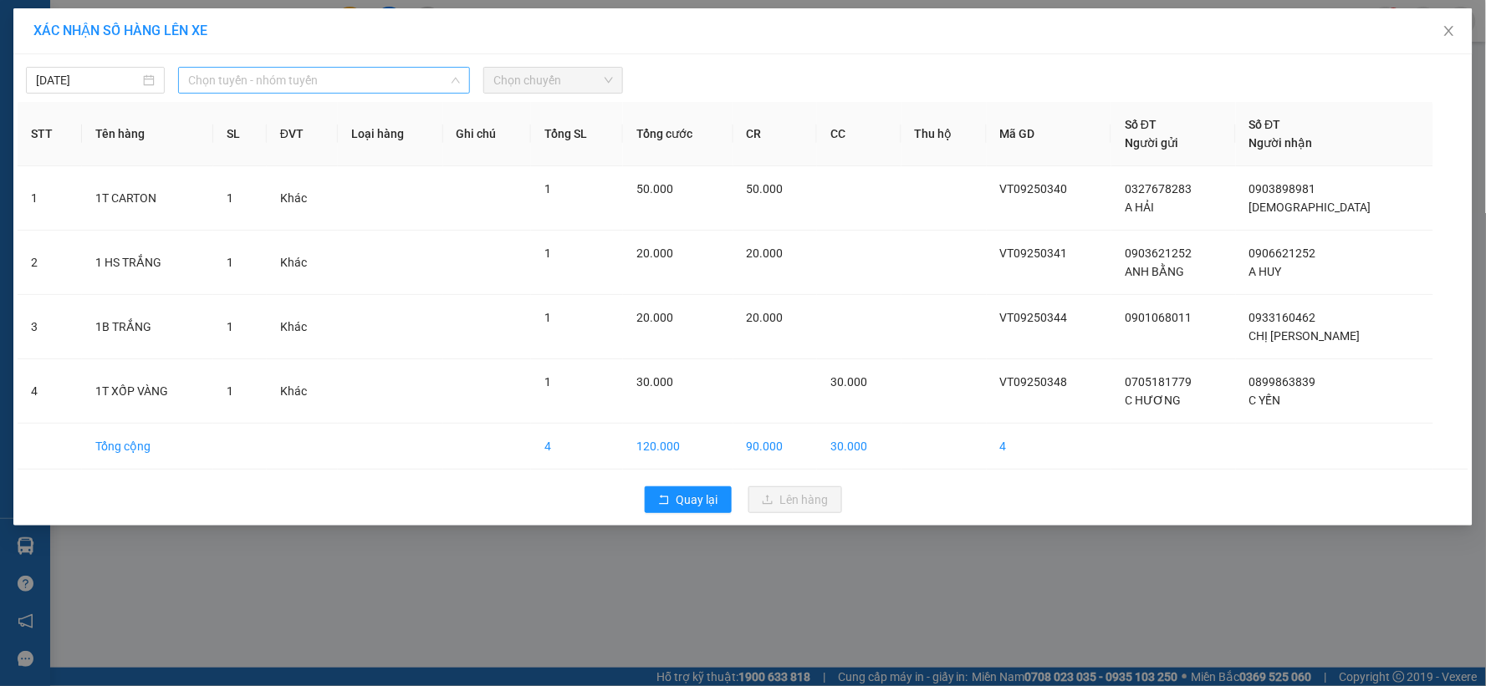
click at [331, 70] on span "Chọn tuyến - nhóm tuyến" at bounding box center [324, 80] width 272 height 25
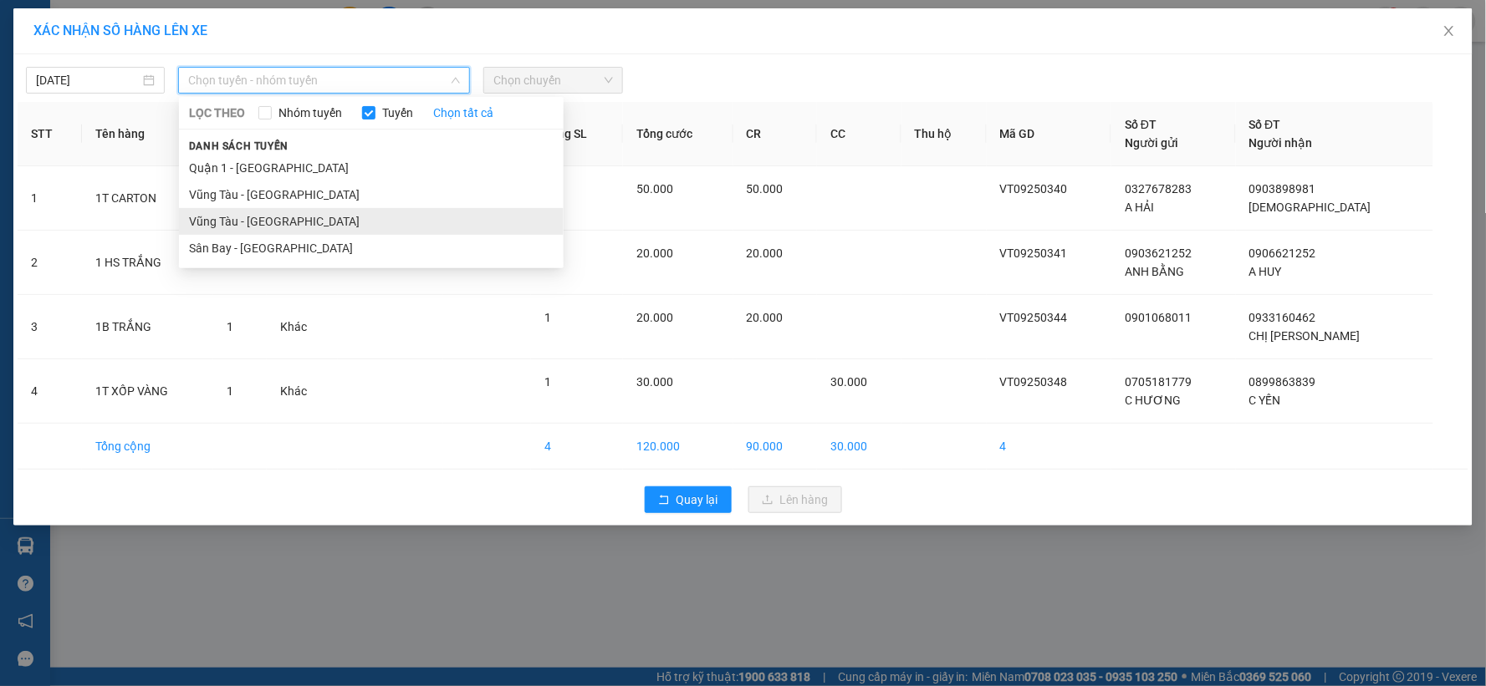
click at [319, 217] on li "Vũng Tàu - [GEOGRAPHIC_DATA]" at bounding box center [371, 221] width 385 height 27
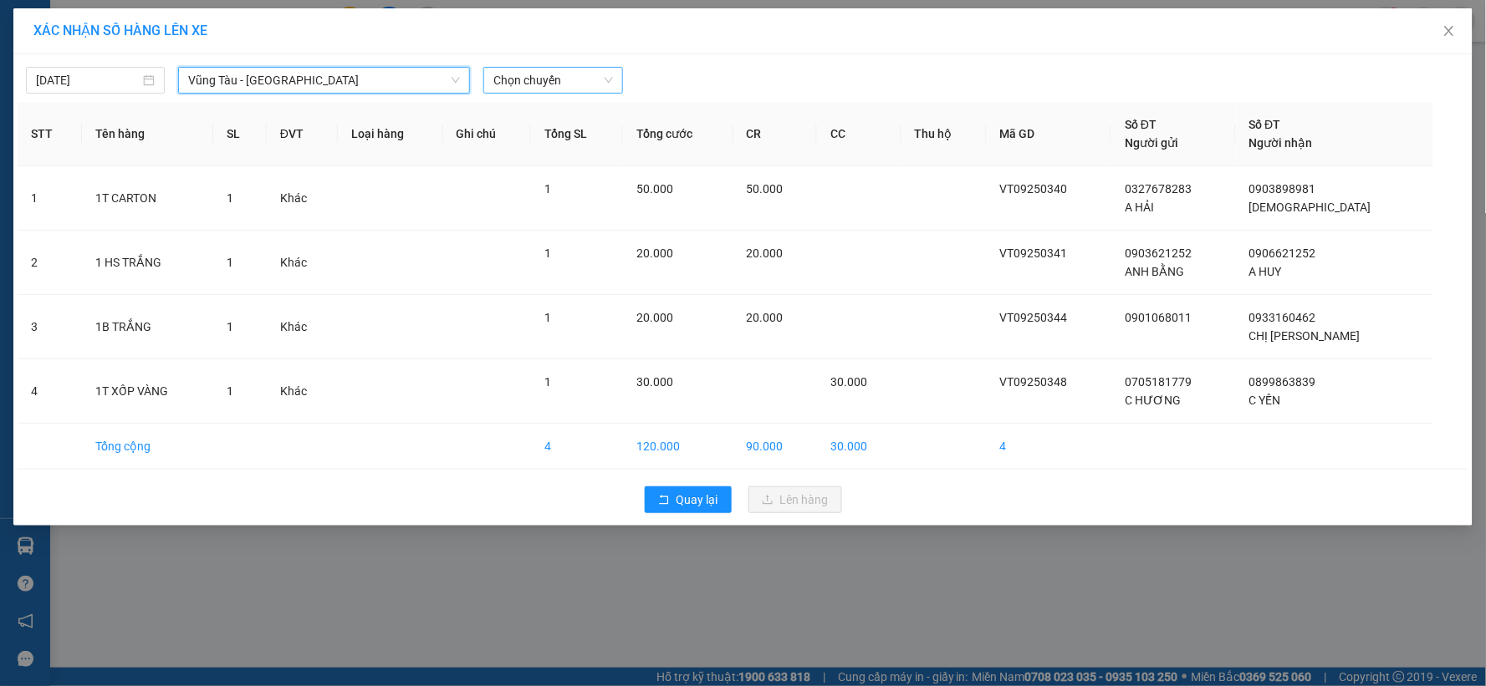
click at [565, 70] on span "Chọn chuyến" at bounding box center [552, 80] width 119 height 25
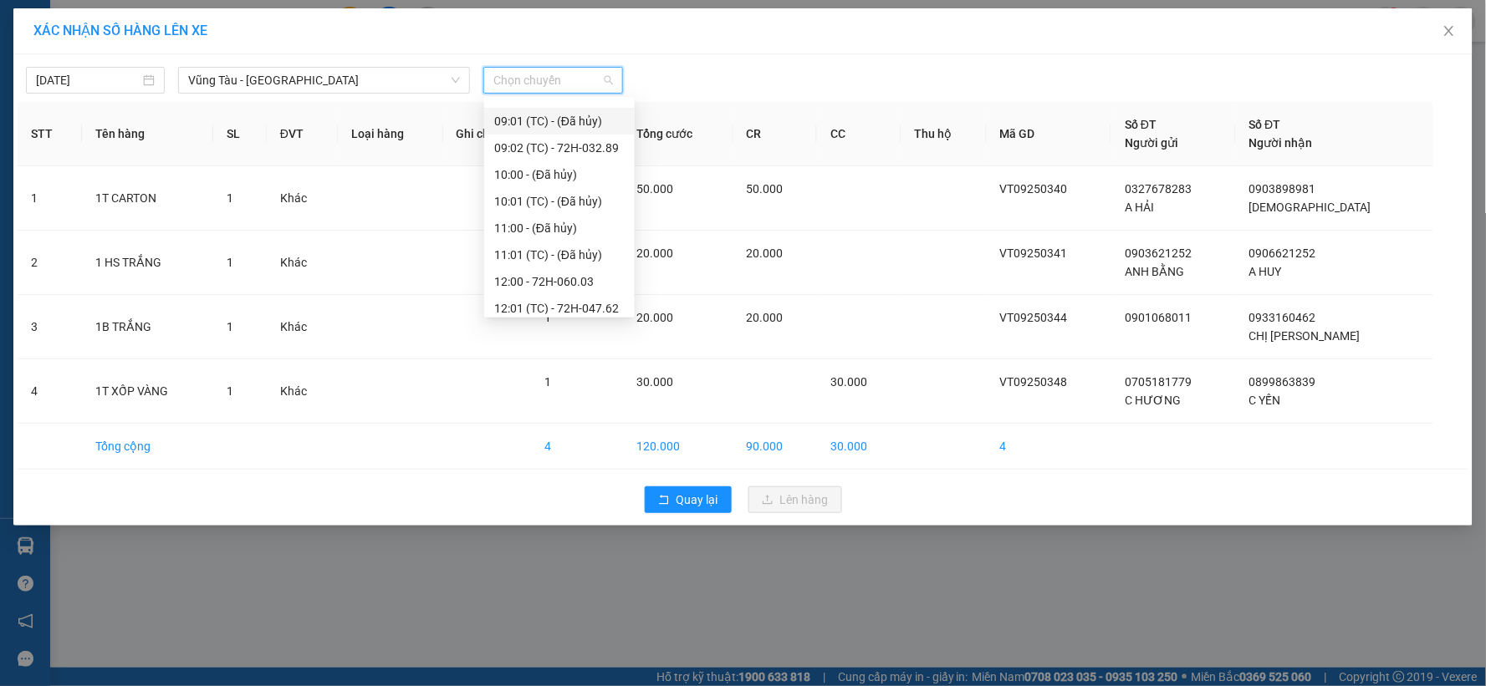
scroll to position [371, 0]
click at [505, 252] on div "12:00 - 72H-060.03" at bounding box center [559, 251] width 130 height 18
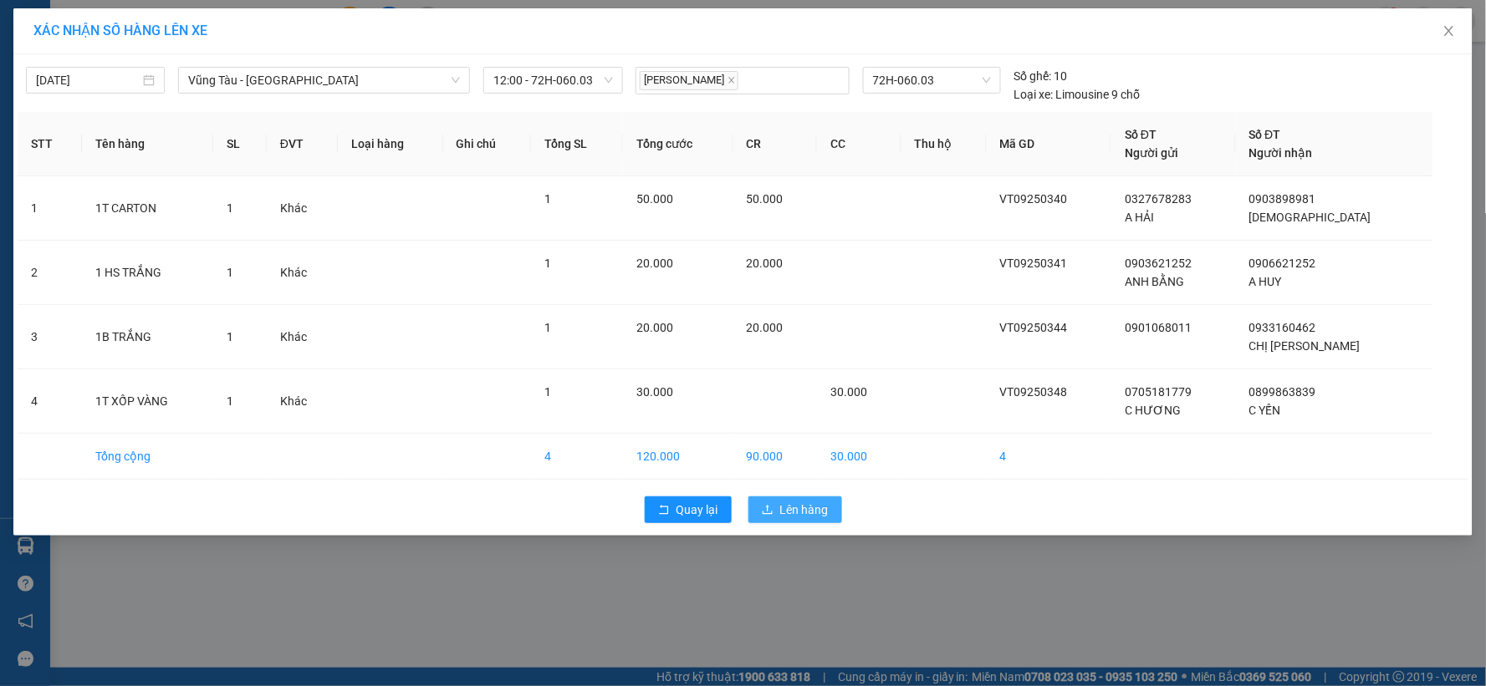
click at [808, 512] on span "Lên hàng" at bounding box center [804, 510] width 48 height 18
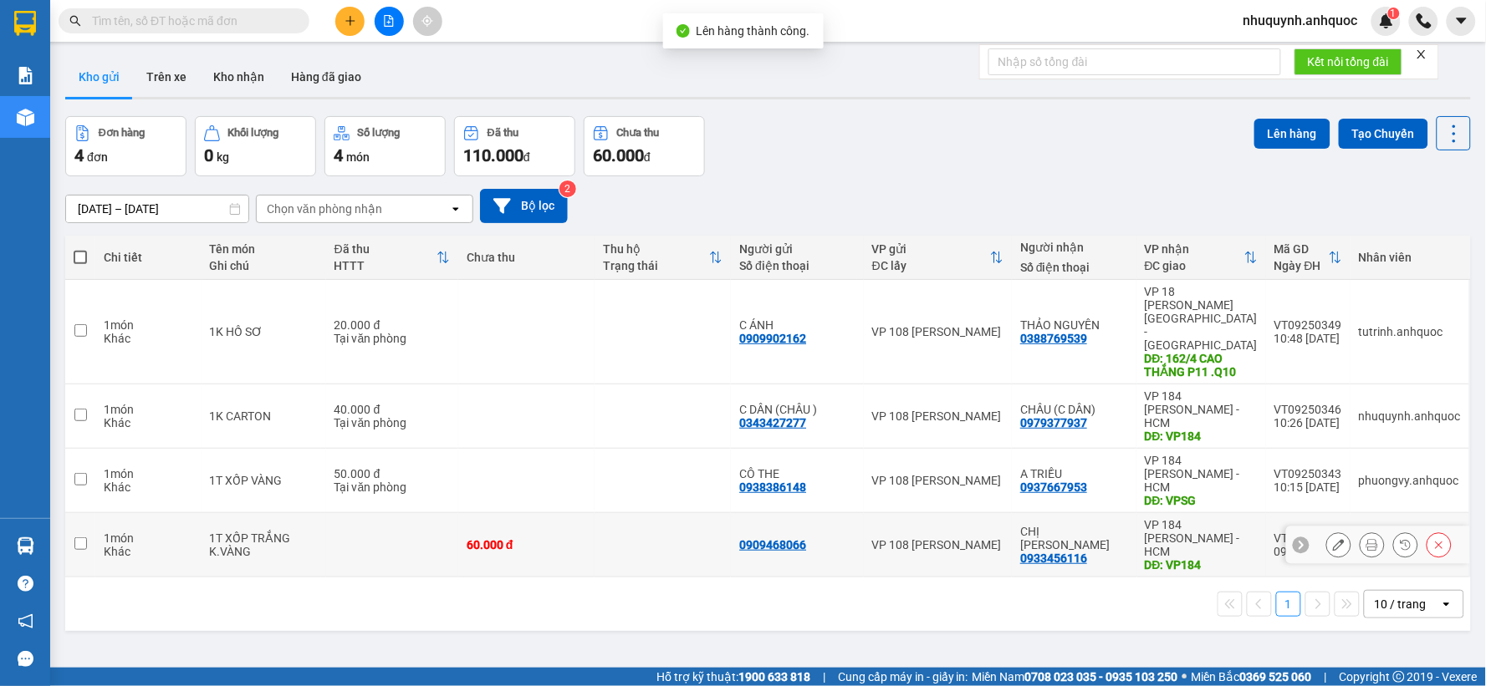
click at [572, 538] on div "60.000 đ" at bounding box center [527, 544] width 120 height 13
checkbox input "true"
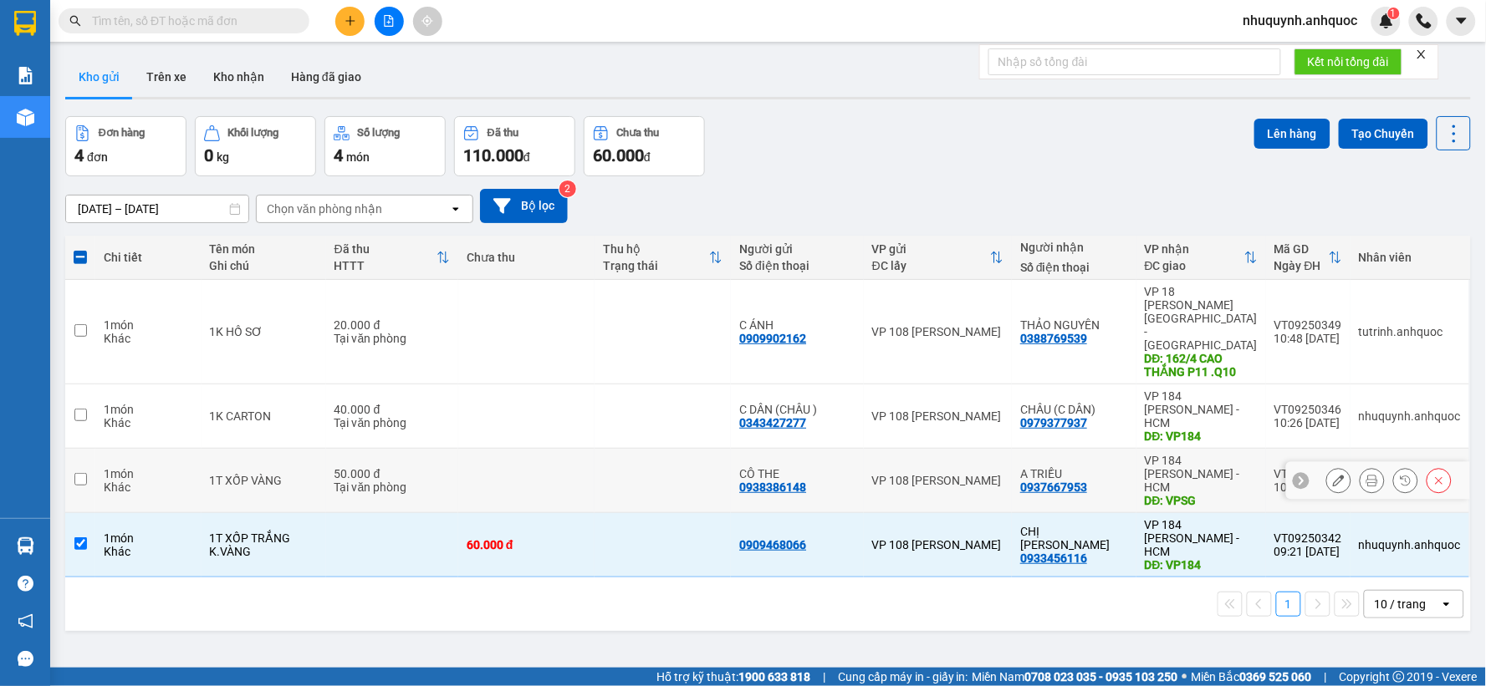
click at [568, 449] on td at bounding box center [526, 481] width 136 height 64
checkbox input "true"
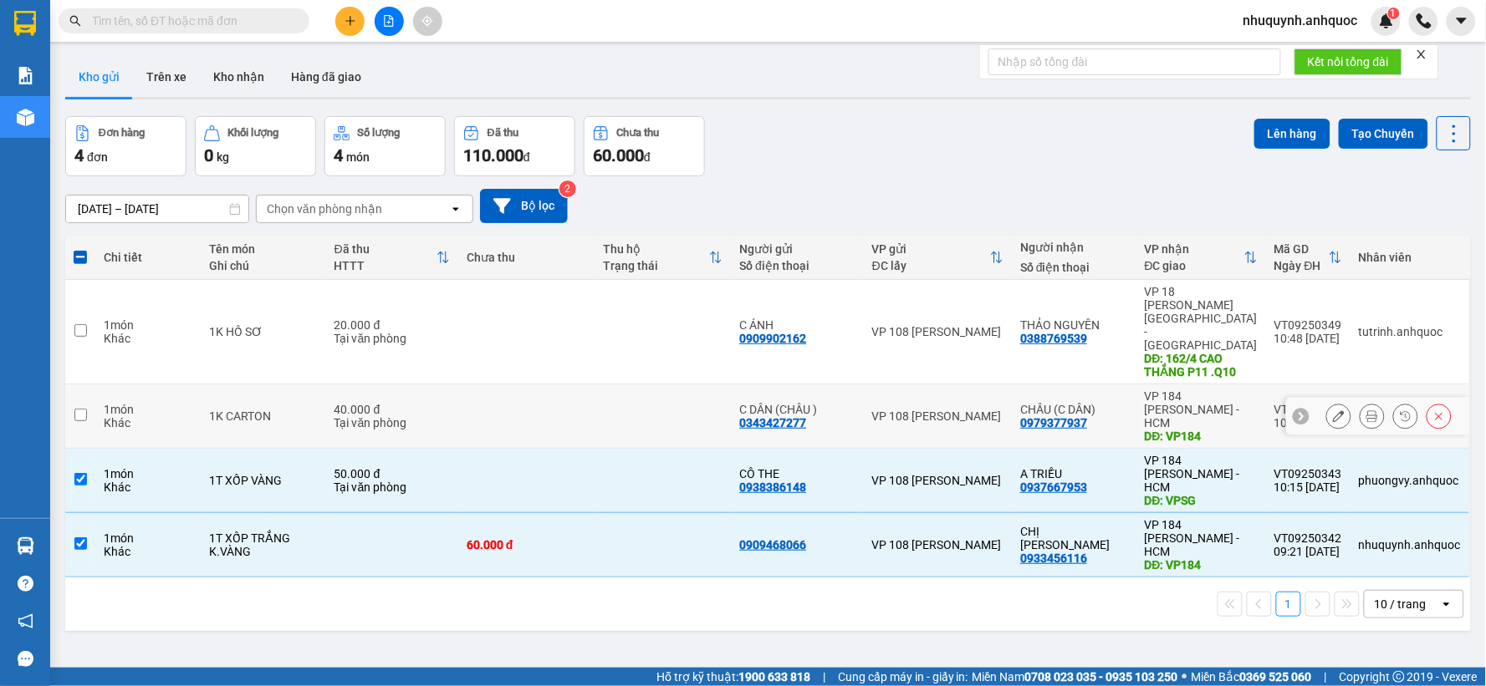
click at [554, 385] on td at bounding box center [526, 417] width 136 height 64
checkbox input "true"
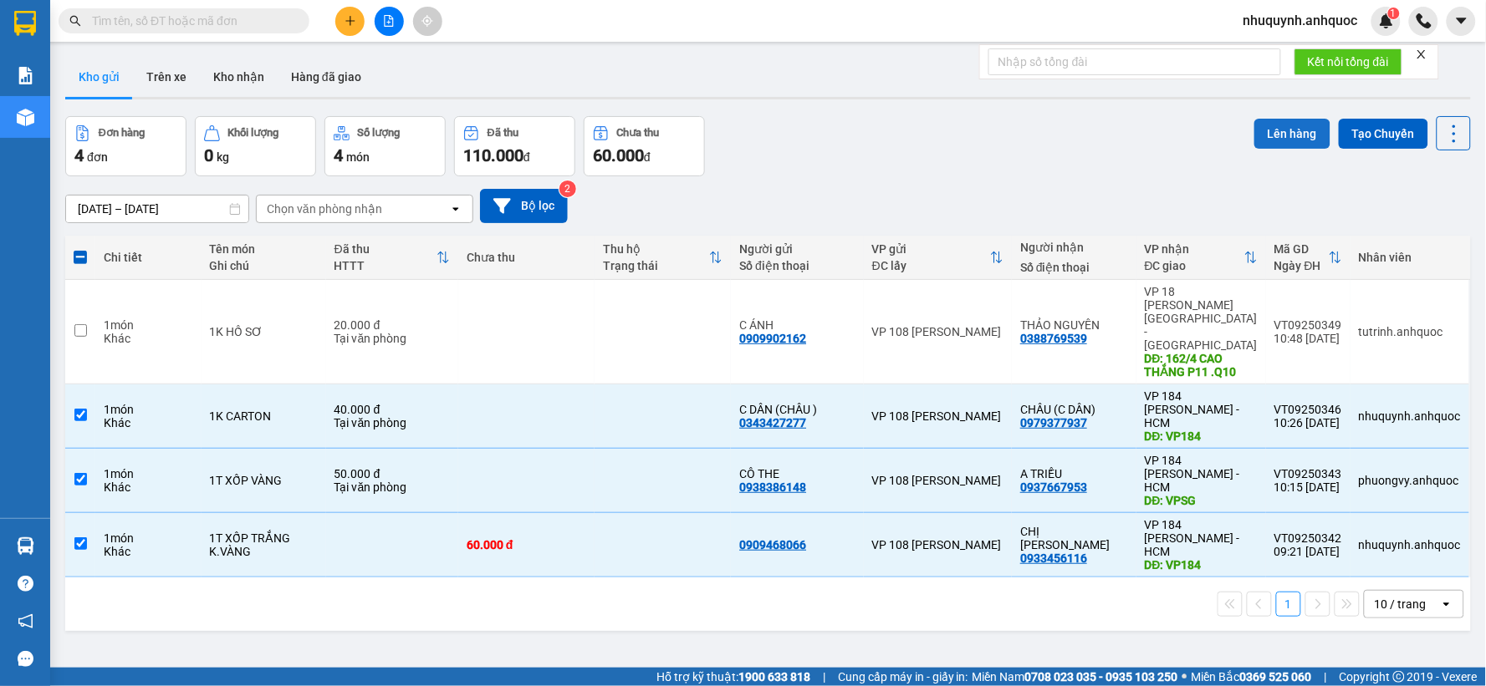
click at [1289, 129] on button "Lên hàng" at bounding box center [1292, 134] width 76 height 30
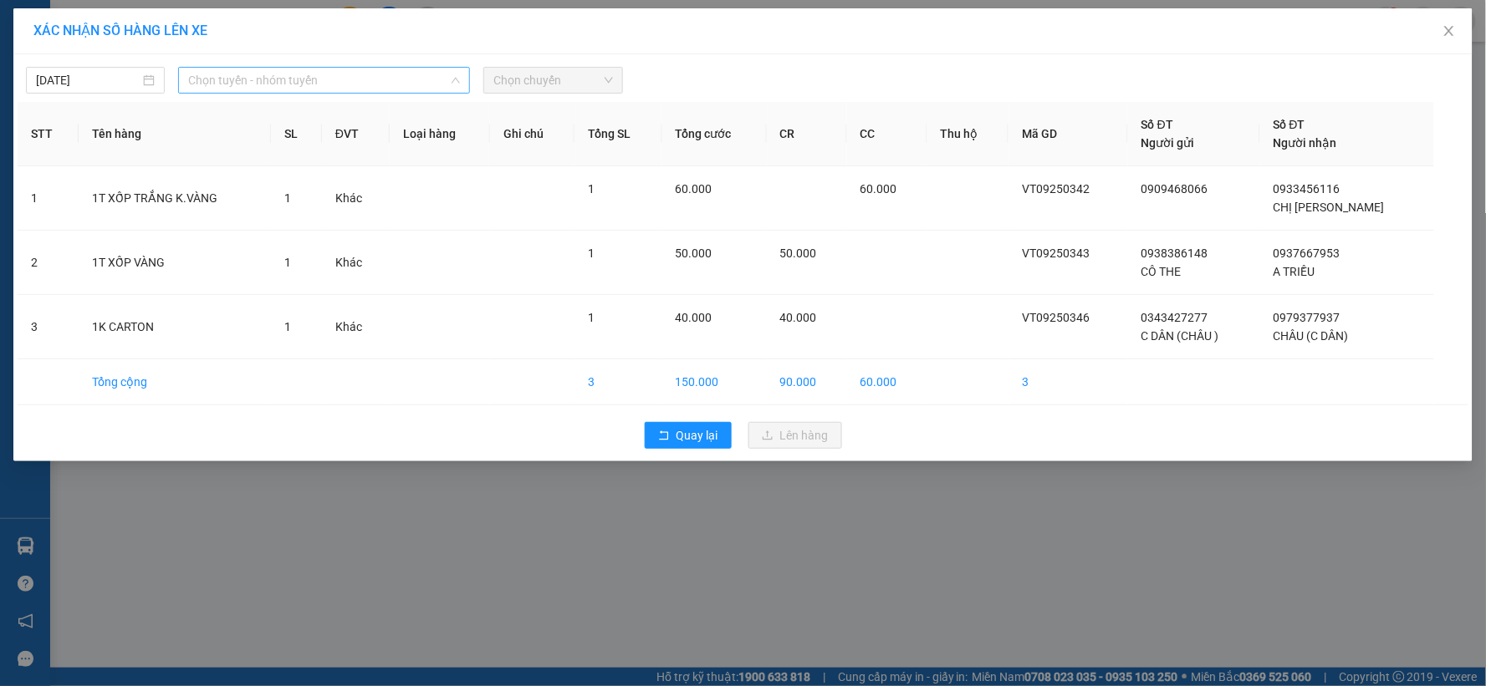
click at [405, 84] on span "Chọn tuyến - nhóm tuyến" at bounding box center [324, 80] width 272 height 25
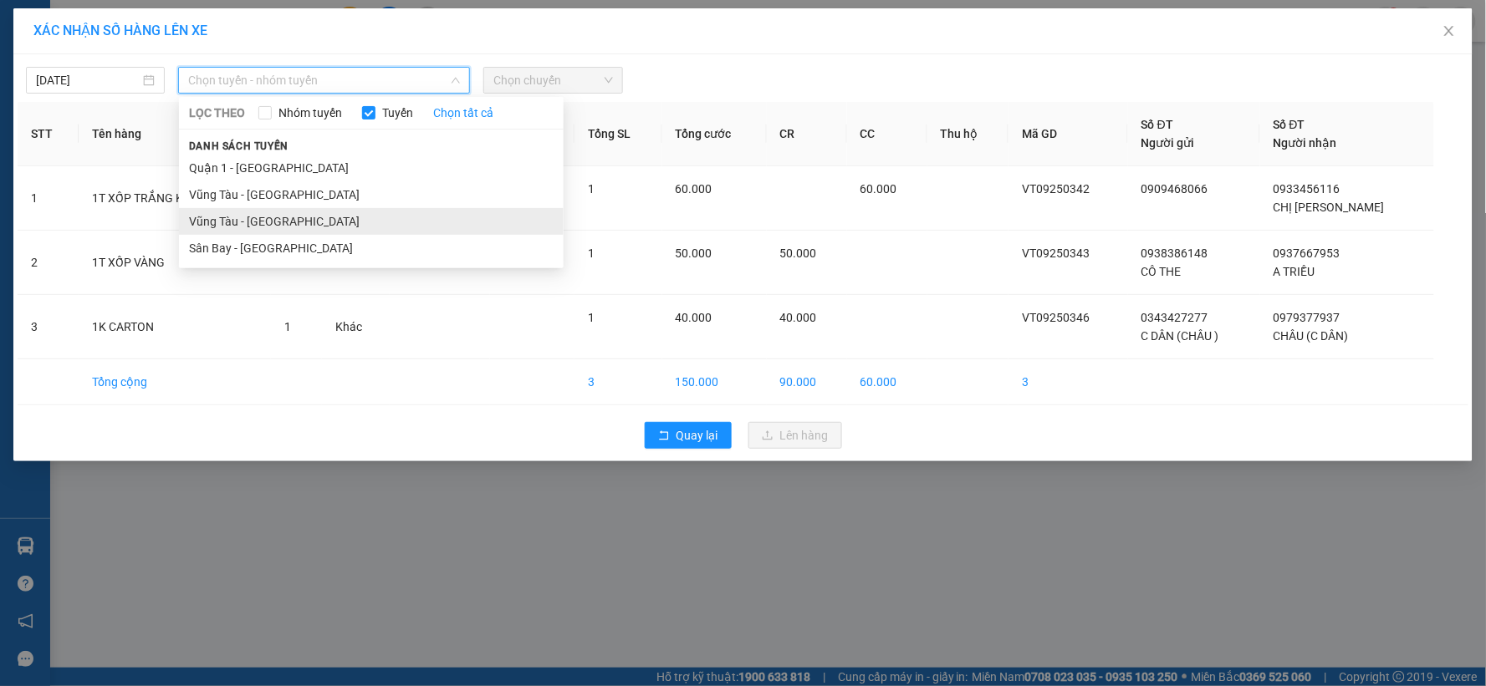
click at [329, 226] on li "Vũng Tàu - [GEOGRAPHIC_DATA]" at bounding box center [371, 221] width 385 height 27
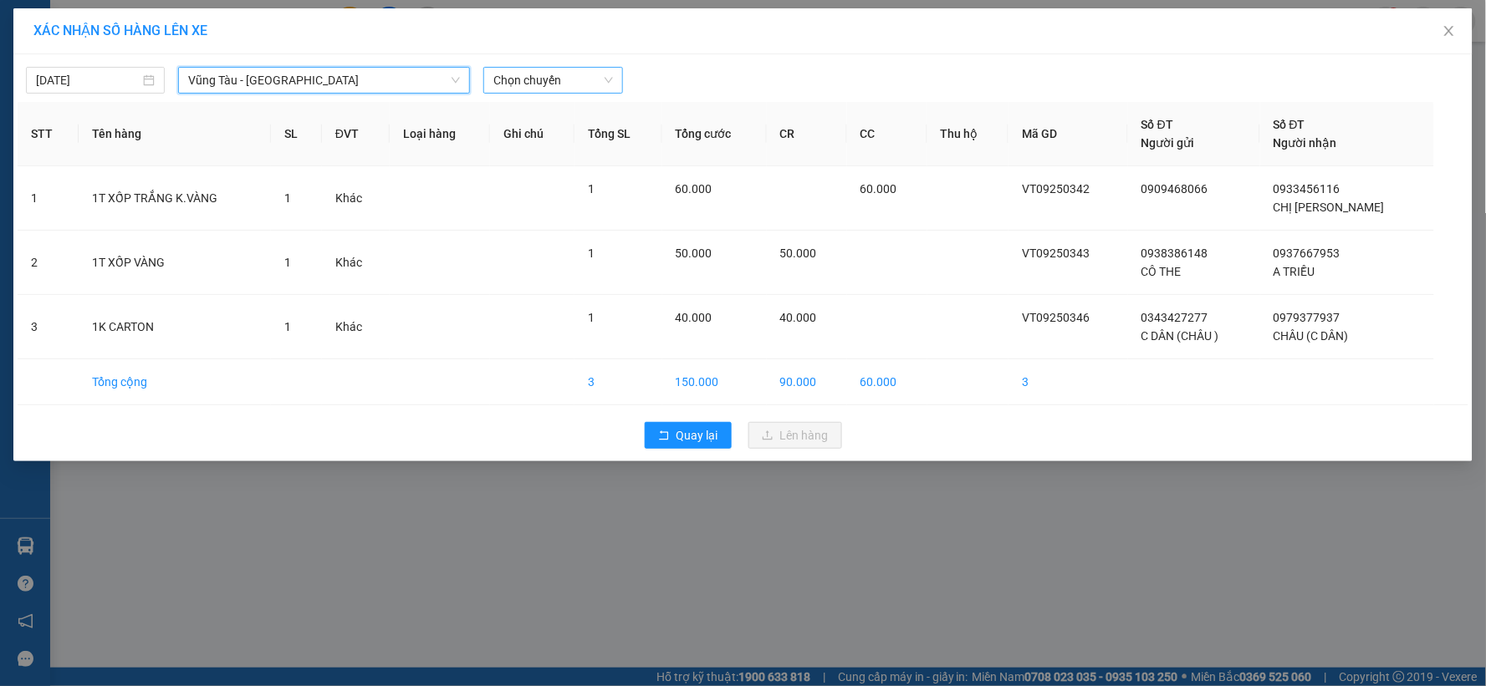
click at [578, 82] on span "Chọn chuyến" at bounding box center [552, 80] width 119 height 25
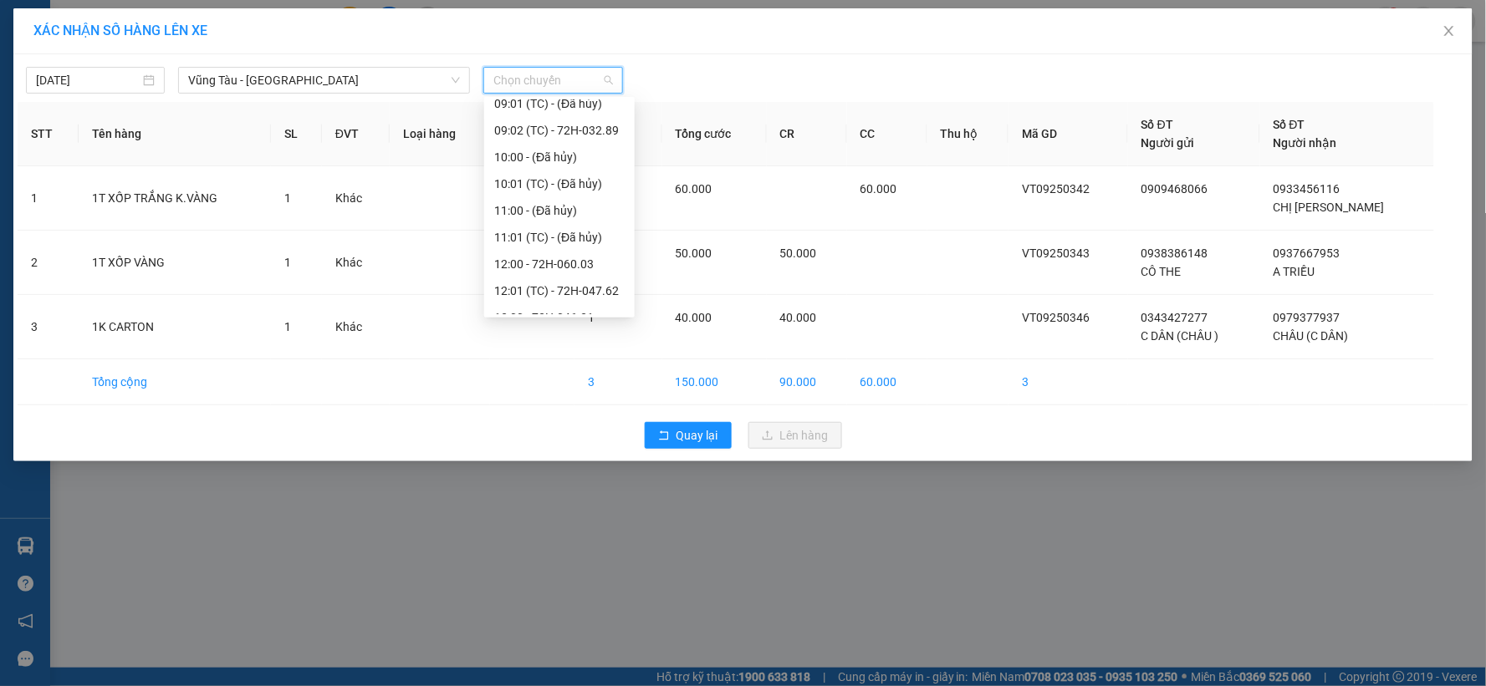
scroll to position [371, 0]
click at [531, 273] on div "12:01 (TC) - 72H-047.62" at bounding box center [559, 277] width 130 height 18
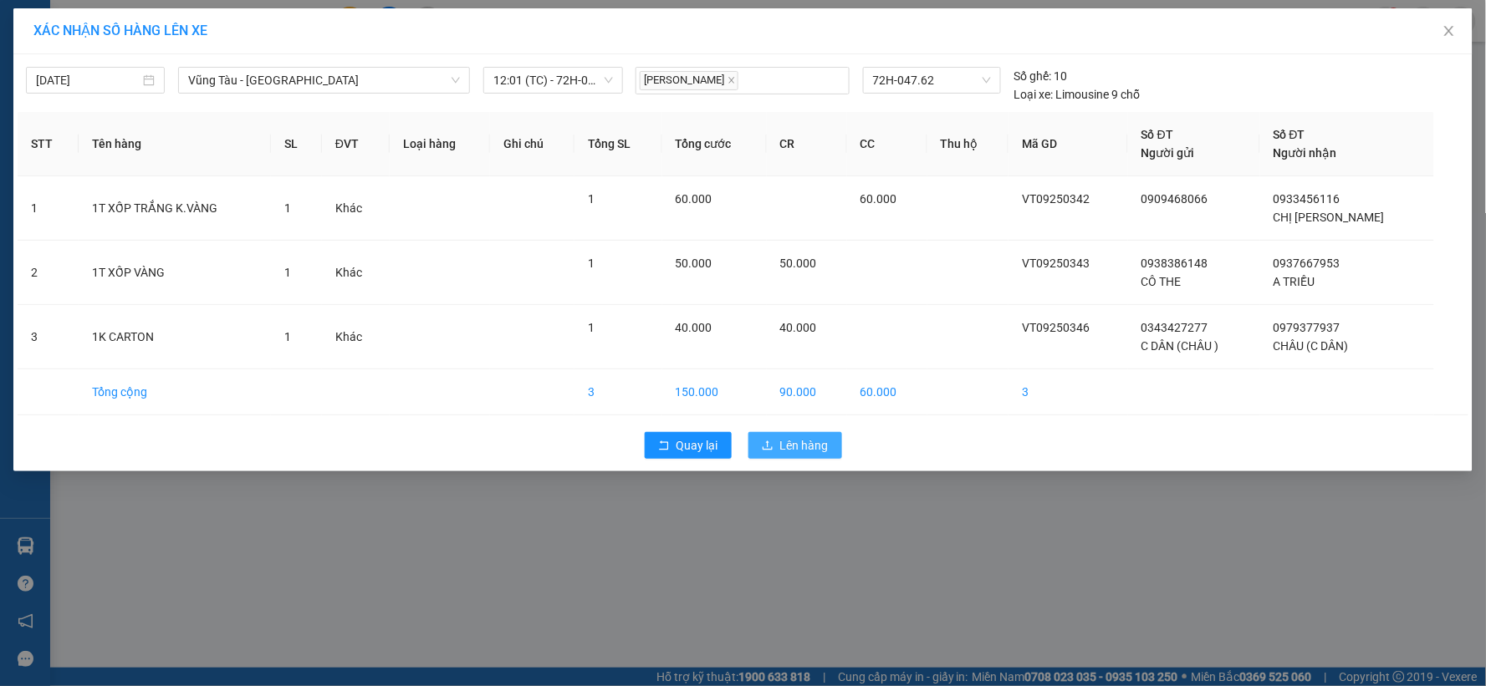
click at [815, 449] on span "Lên hàng" at bounding box center [804, 445] width 48 height 18
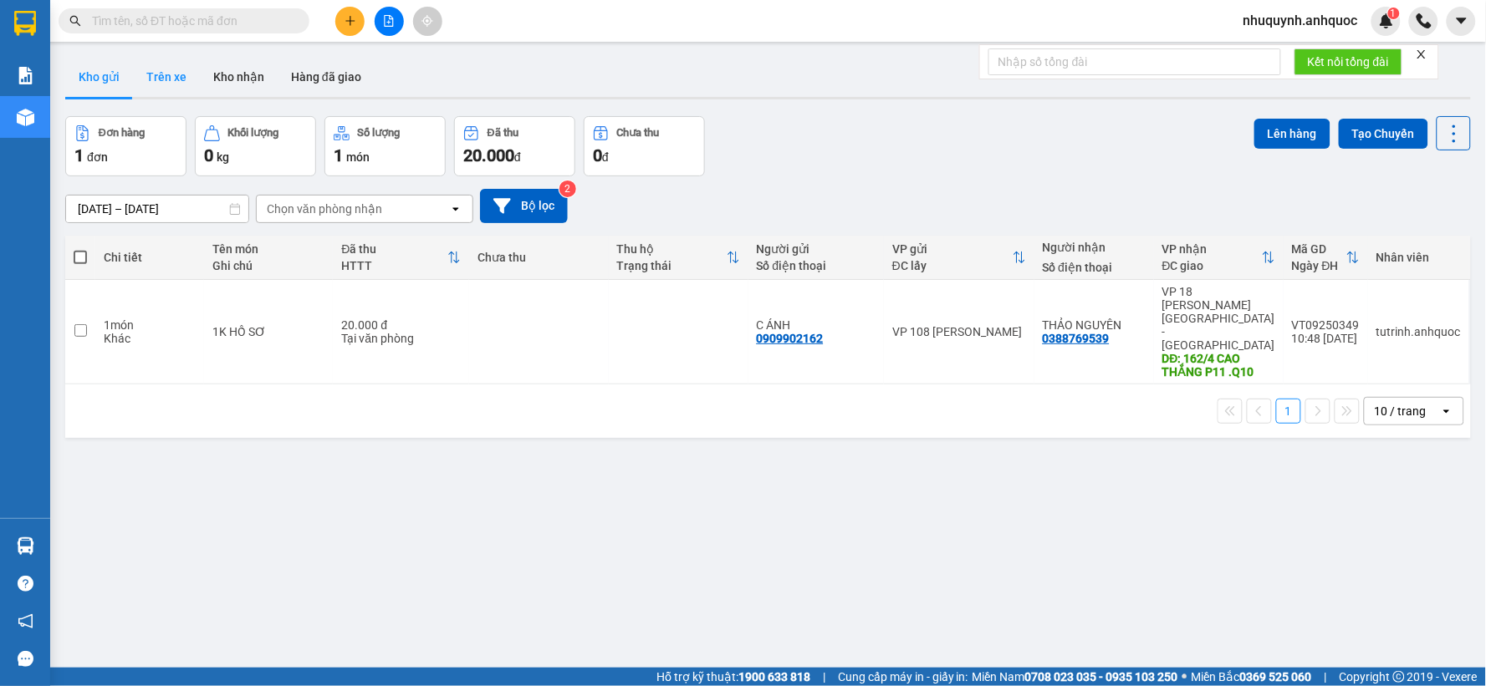
click at [164, 79] on button "Trên xe" at bounding box center [166, 77] width 67 height 40
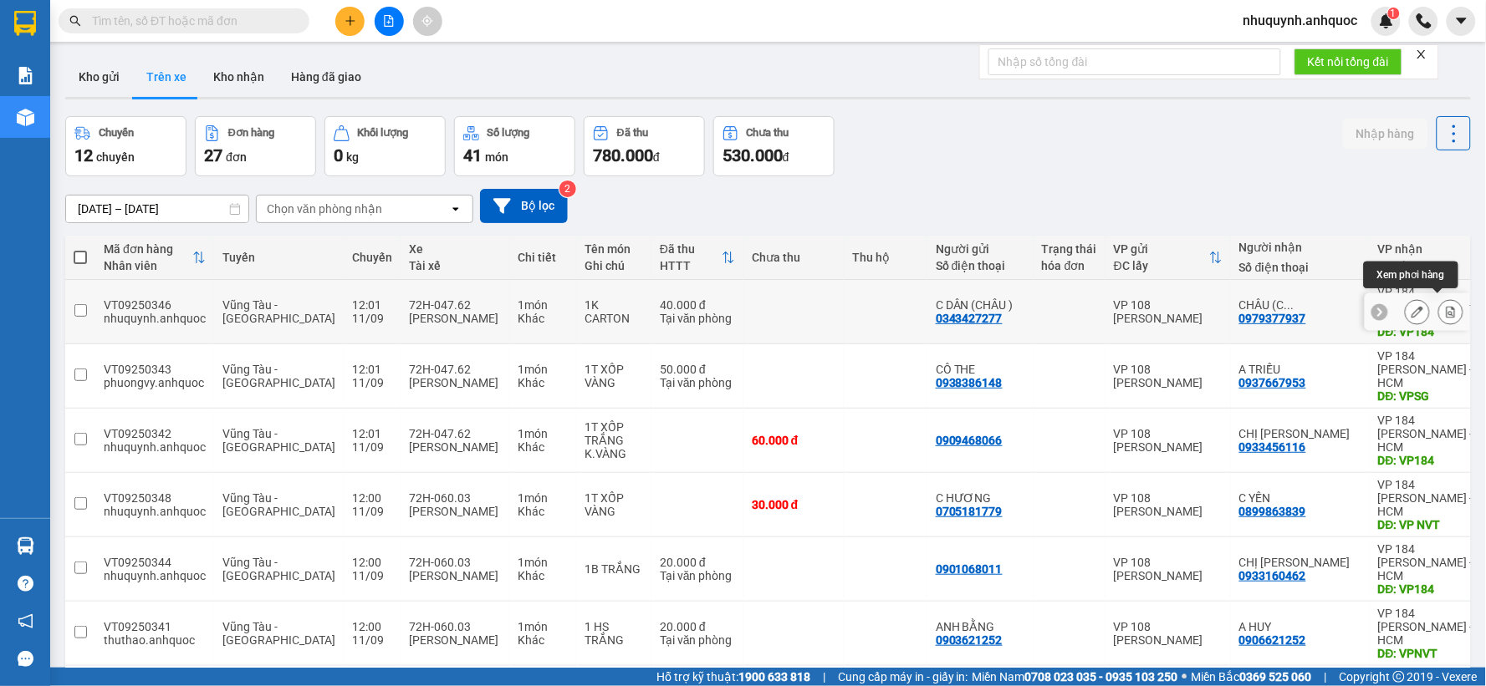
click at [1445, 306] on icon at bounding box center [1451, 312] width 12 height 12
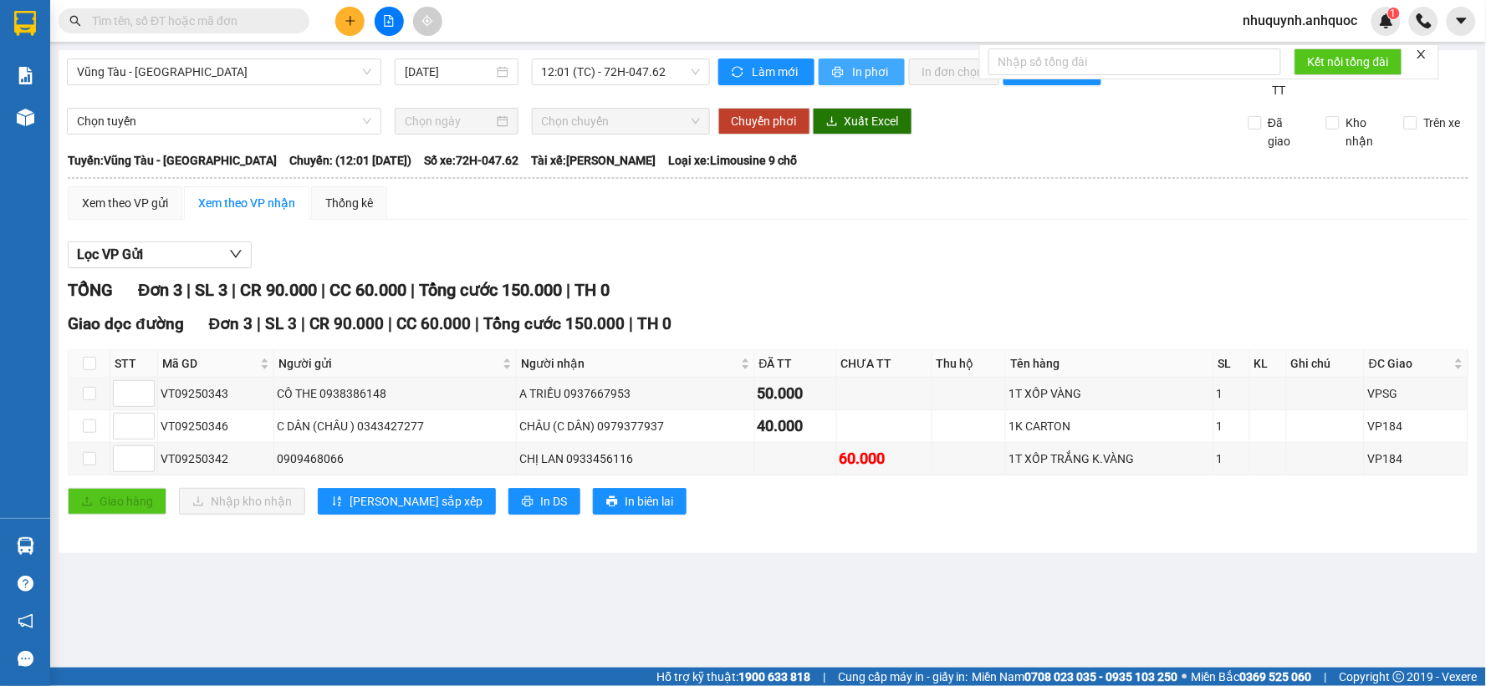
click at [864, 72] on span "In phơi" at bounding box center [872, 72] width 38 height 18
click at [604, 64] on span "12:01 (TC) - 72H-047.62" at bounding box center [621, 71] width 158 height 25
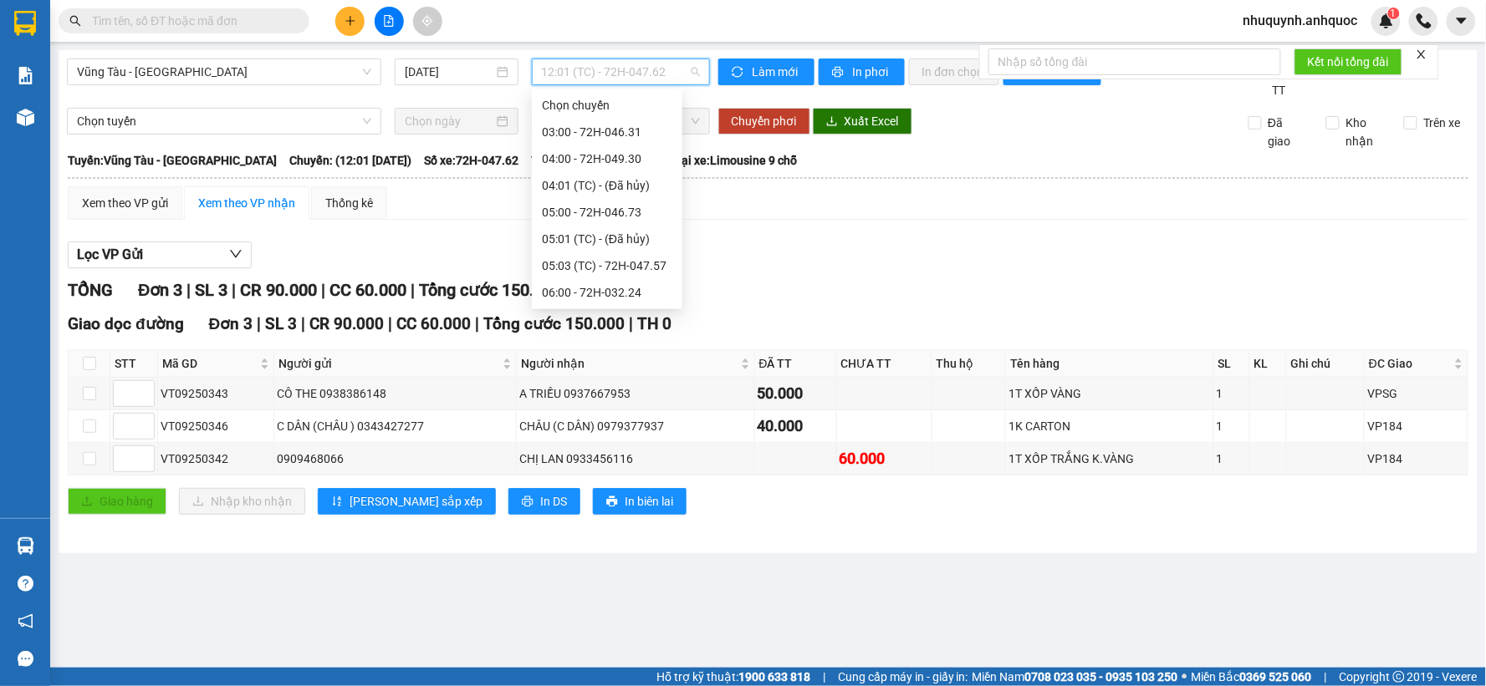
scroll to position [347, 0]
click at [564, 263] on div "12:00 - 72H-060.03" at bounding box center [607, 266] width 130 height 18
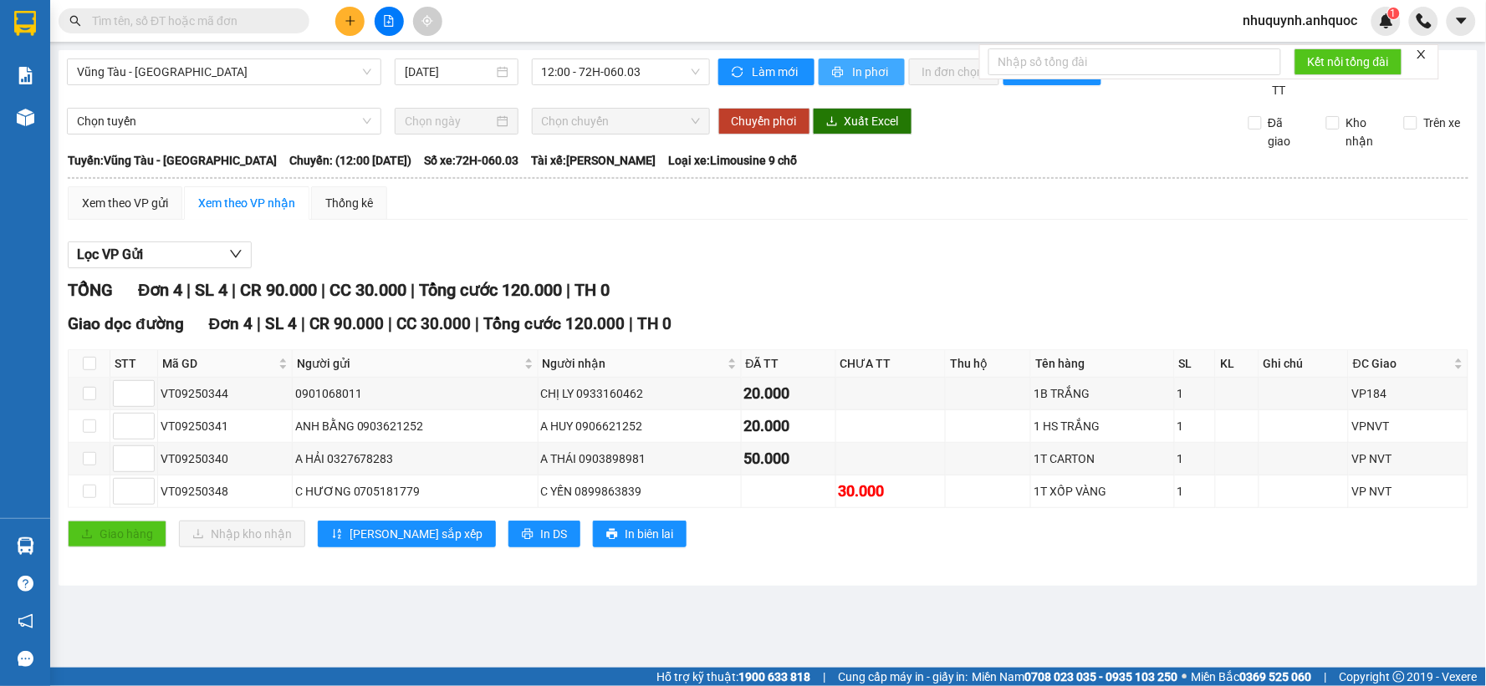
click at [870, 65] on span "In phơi" at bounding box center [872, 72] width 38 height 18
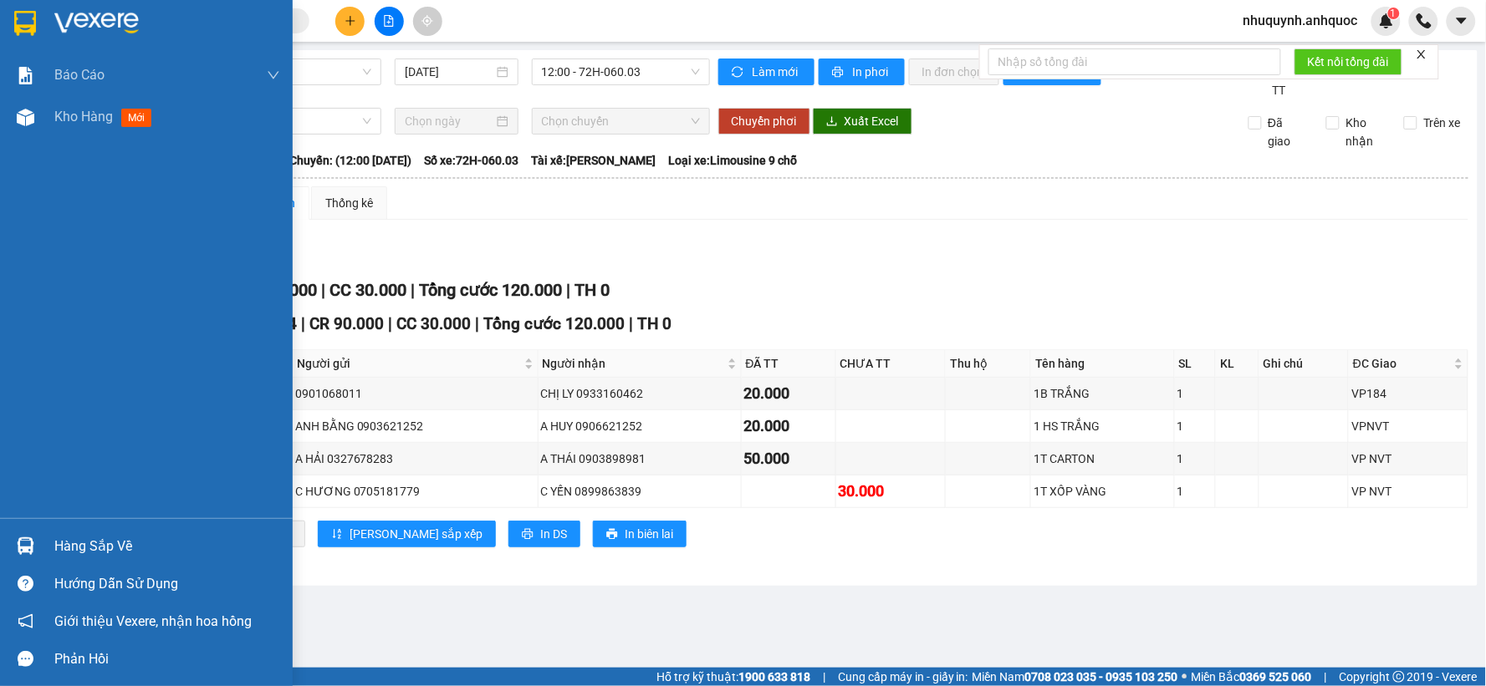
click at [95, 18] on img at bounding box center [96, 23] width 84 height 25
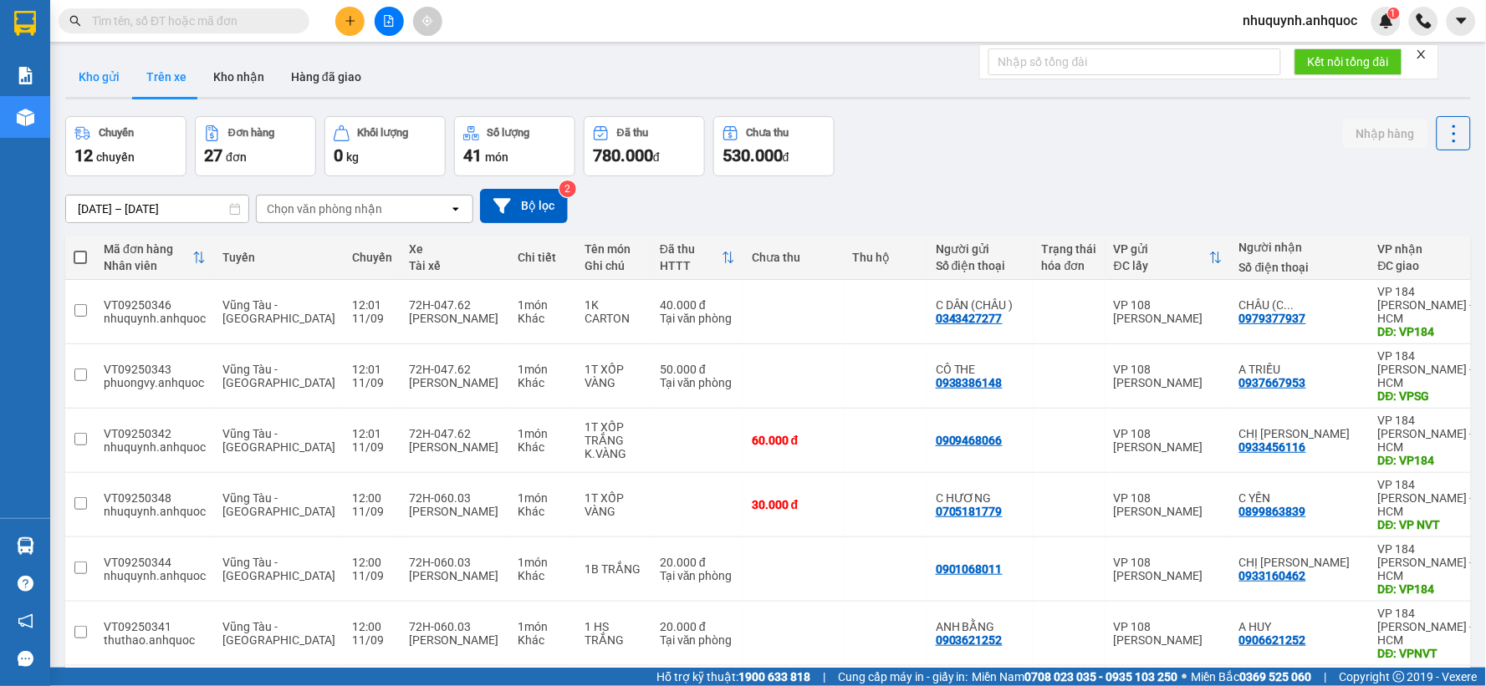
click at [99, 72] on button "Kho gửi" at bounding box center [99, 77] width 68 height 40
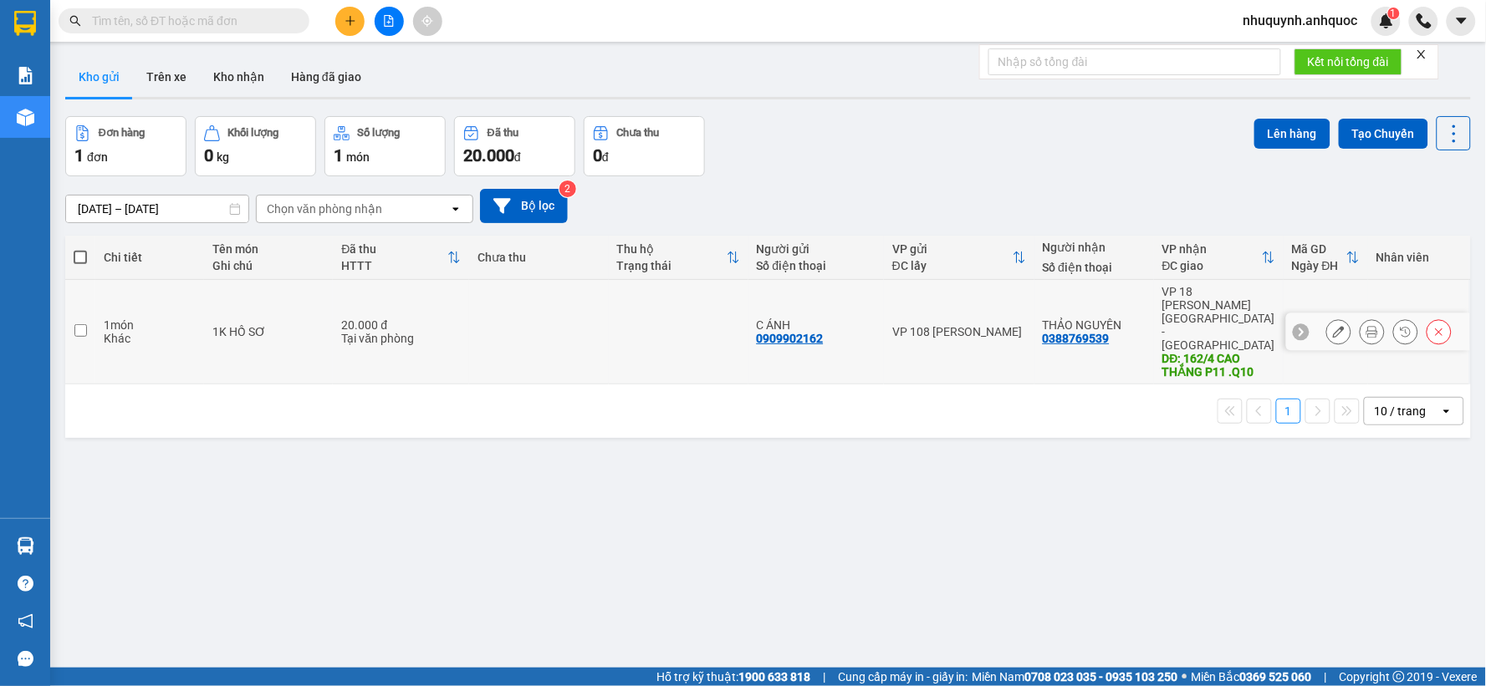
click at [539, 314] on td at bounding box center [539, 332] width 140 height 105
checkbox input "true"
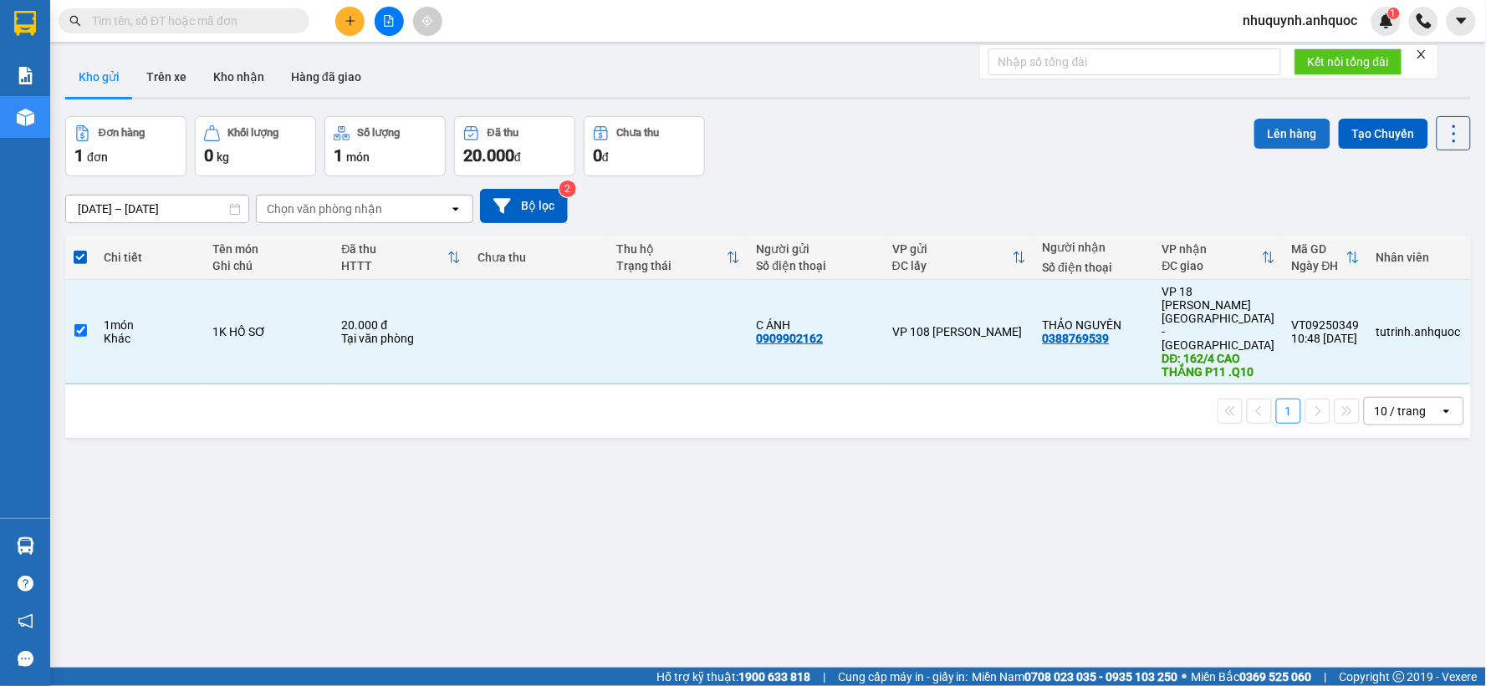
click at [1273, 130] on button "Lên hàng" at bounding box center [1292, 134] width 76 height 30
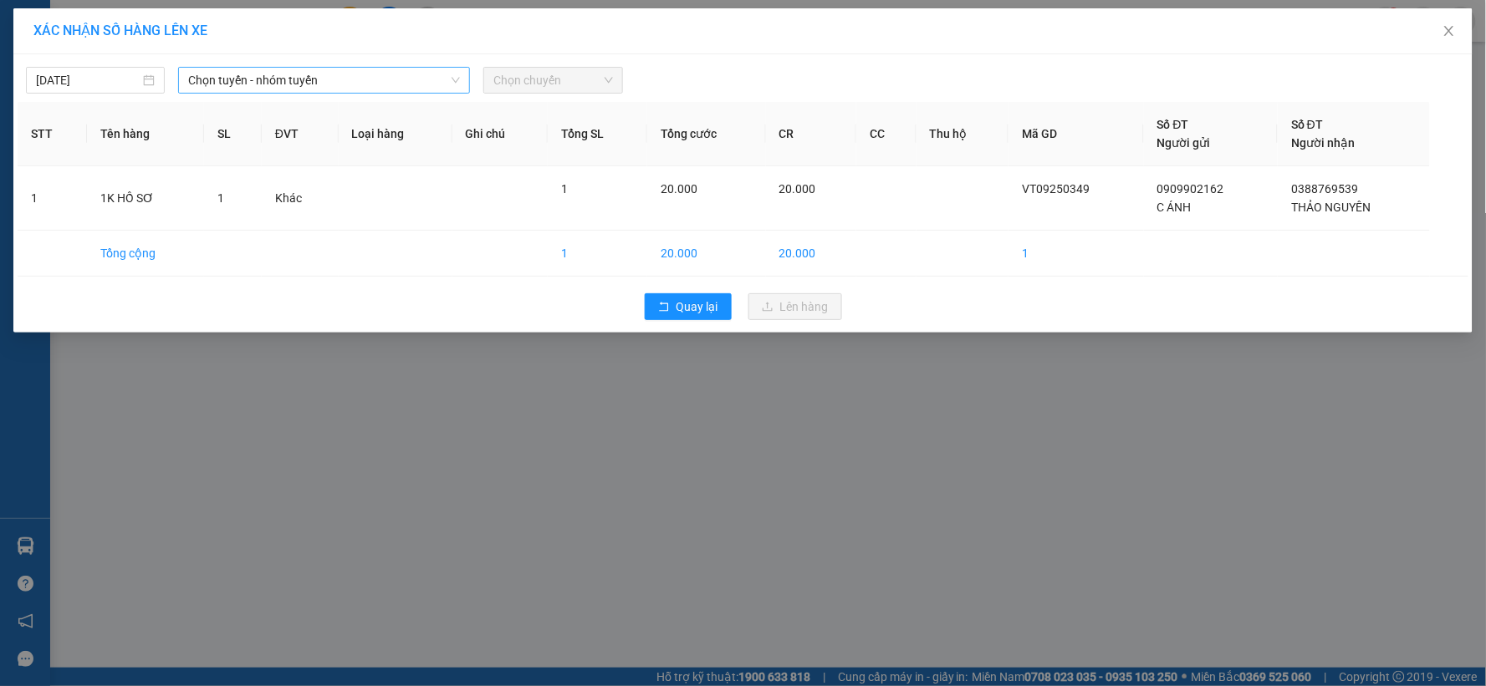
click at [380, 77] on span "Chọn tuyến - nhóm tuyến" at bounding box center [324, 80] width 272 height 25
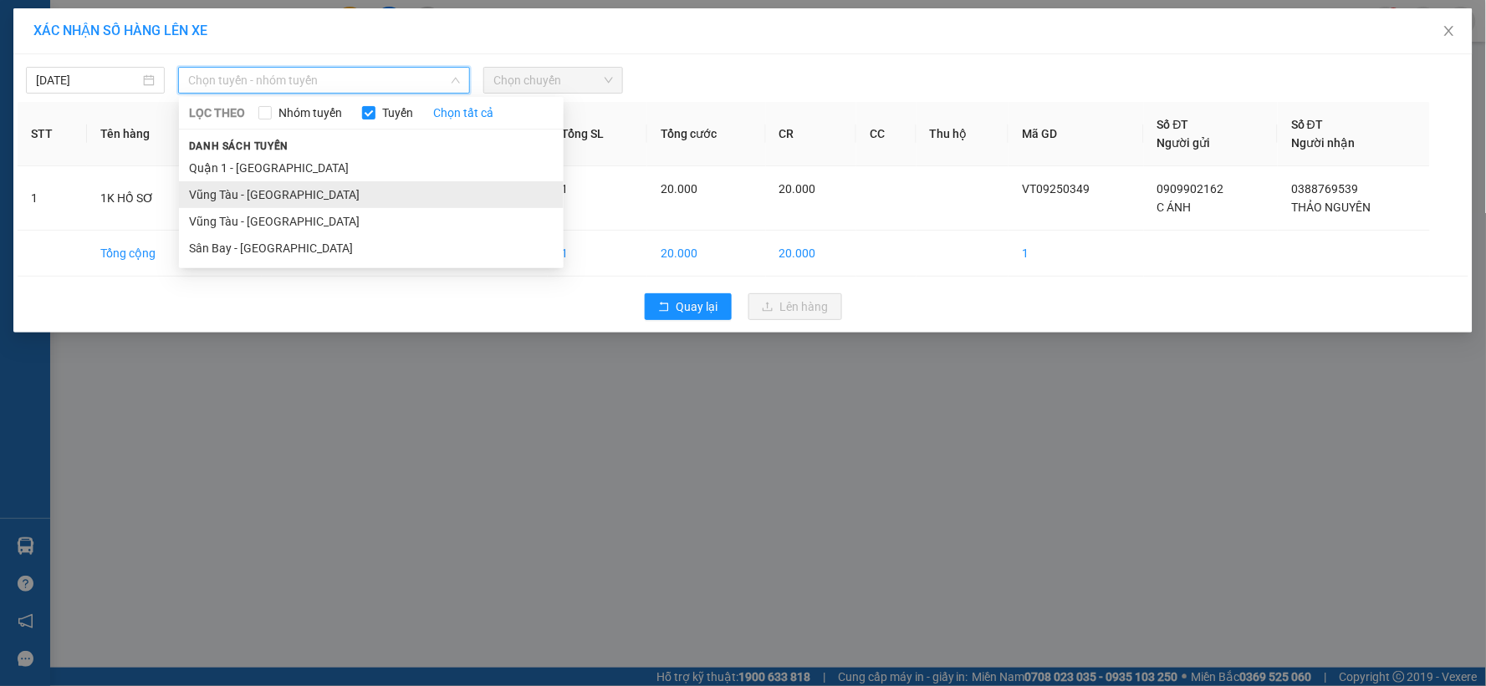
click at [289, 198] on li "Vũng Tàu - [GEOGRAPHIC_DATA]" at bounding box center [371, 194] width 385 height 27
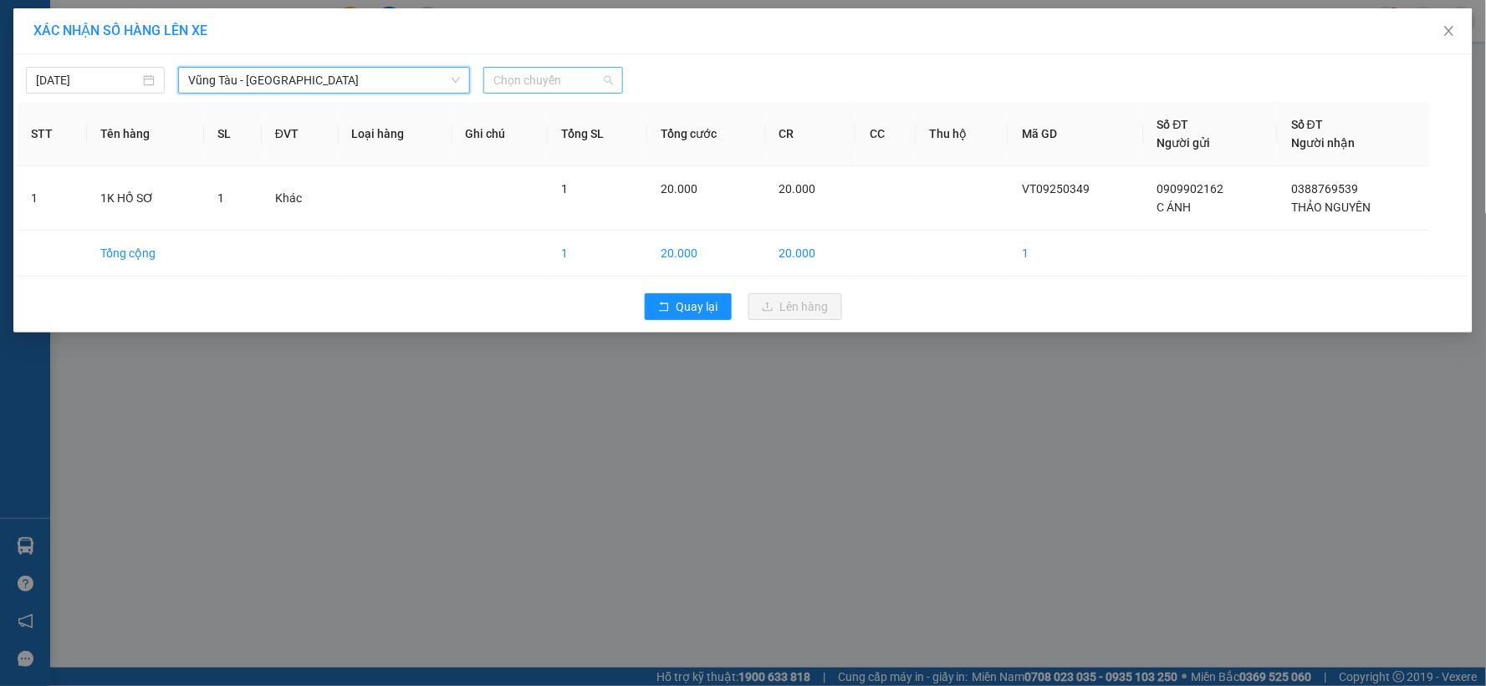
click at [562, 87] on span "Chọn chuyến" at bounding box center [552, 80] width 119 height 25
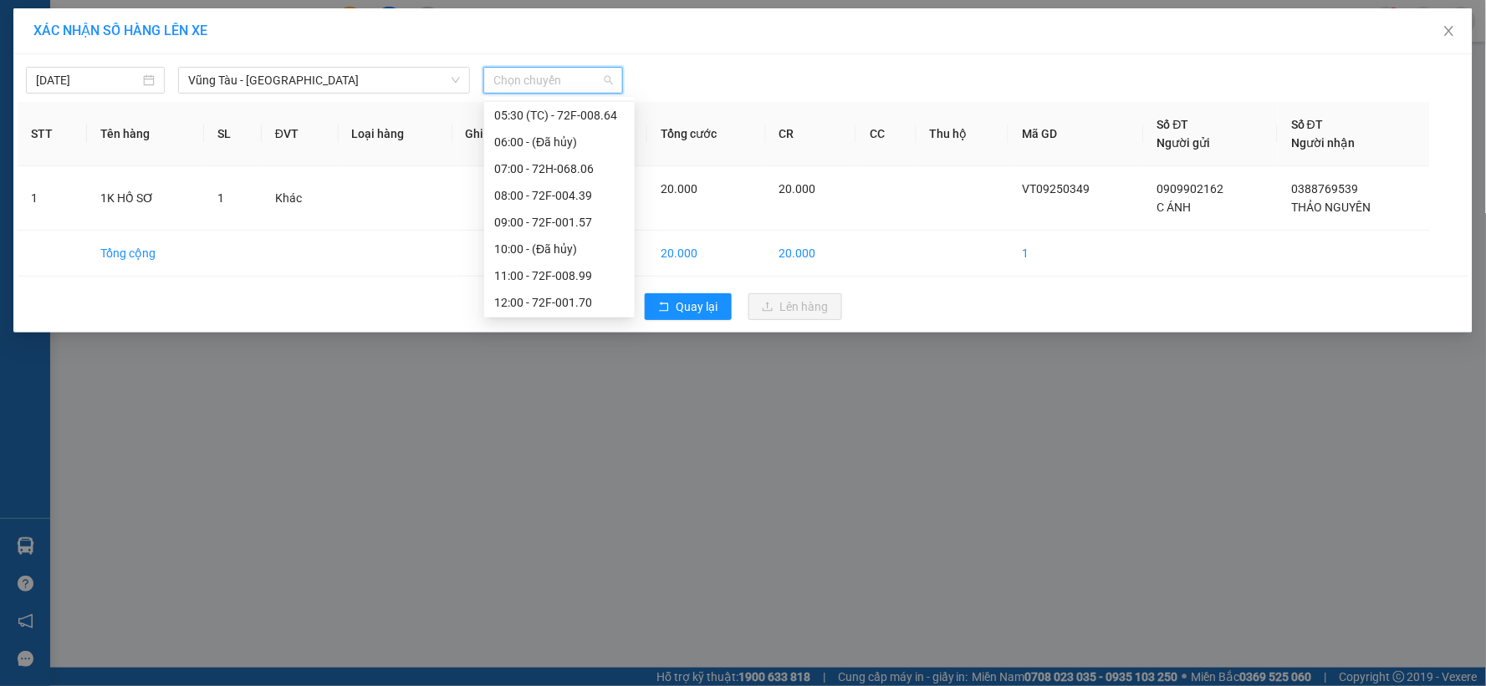
scroll to position [186, 0]
click at [527, 222] on div "12:00 - 72F-001.70" at bounding box center [559, 222] width 130 height 18
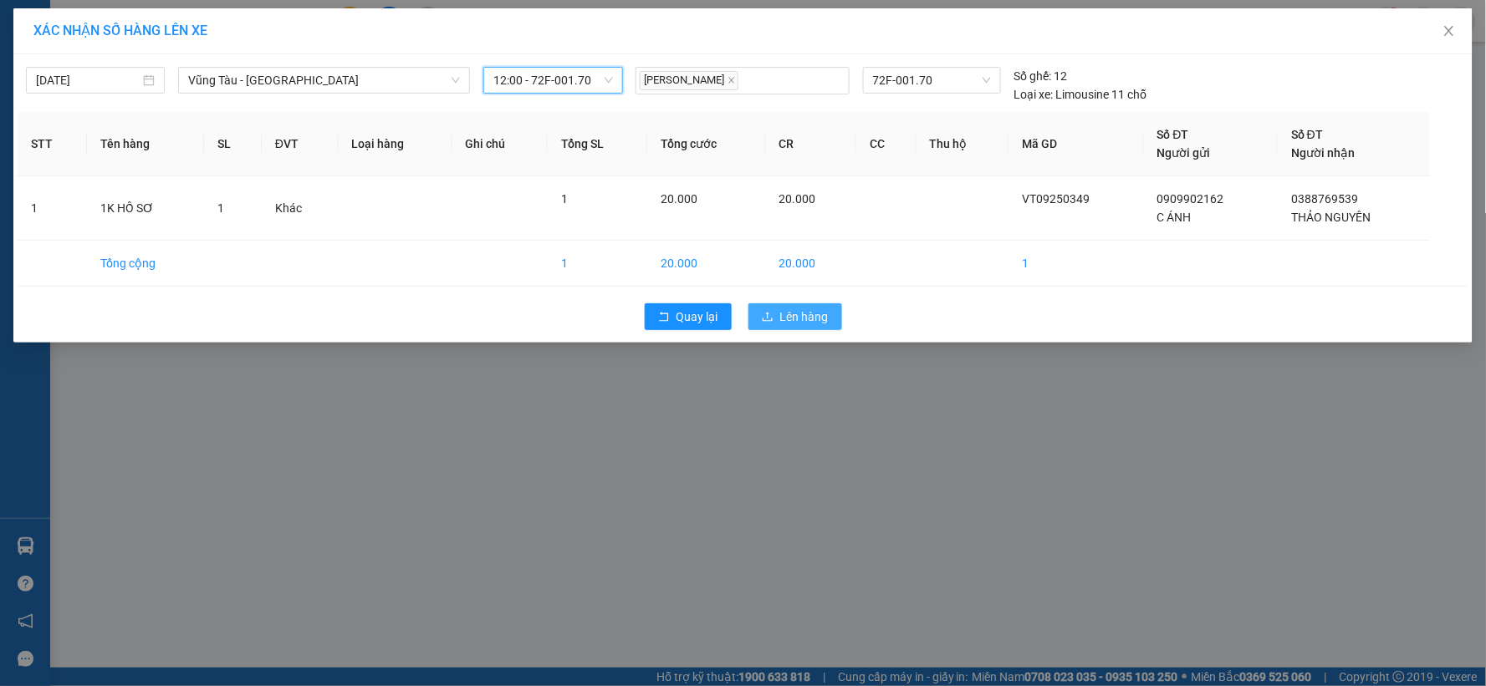
click at [812, 321] on span "Lên hàng" at bounding box center [804, 317] width 48 height 18
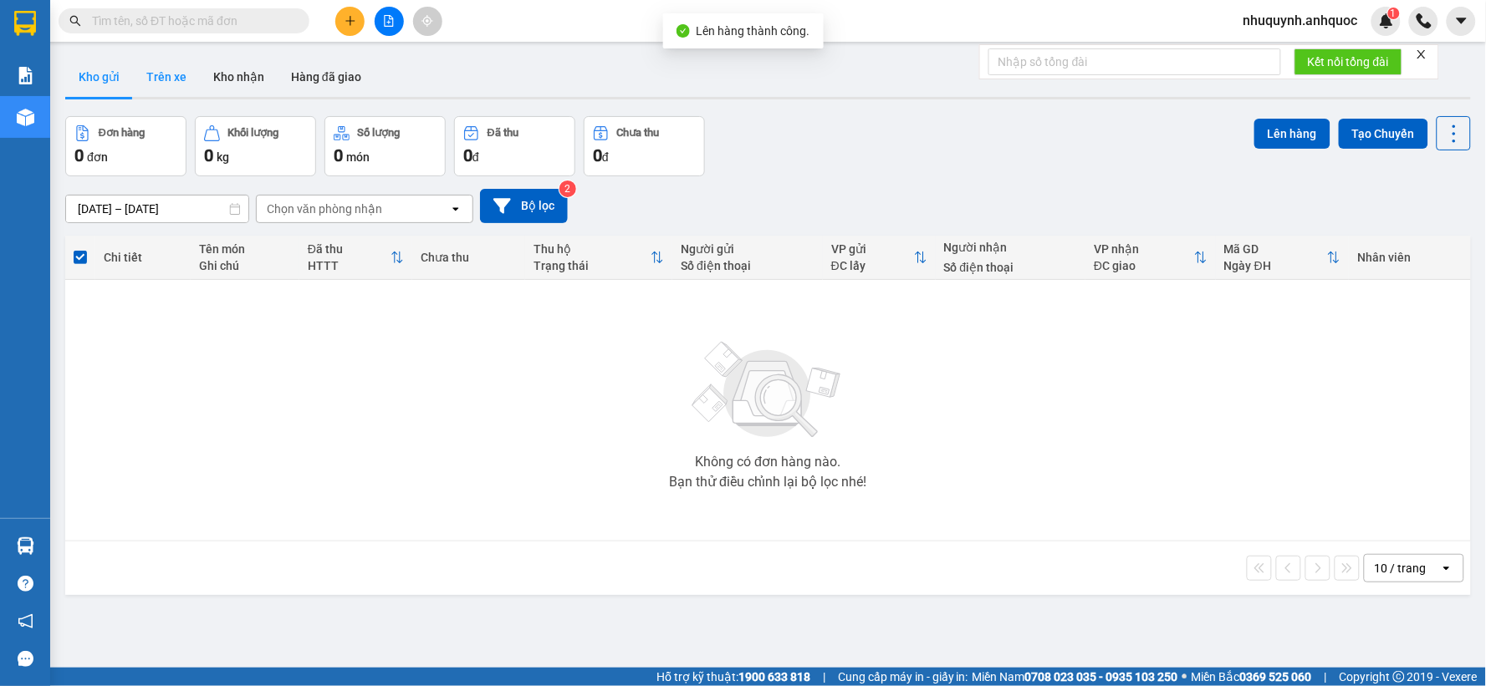
click at [173, 72] on button "Trên xe" at bounding box center [166, 77] width 67 height 40
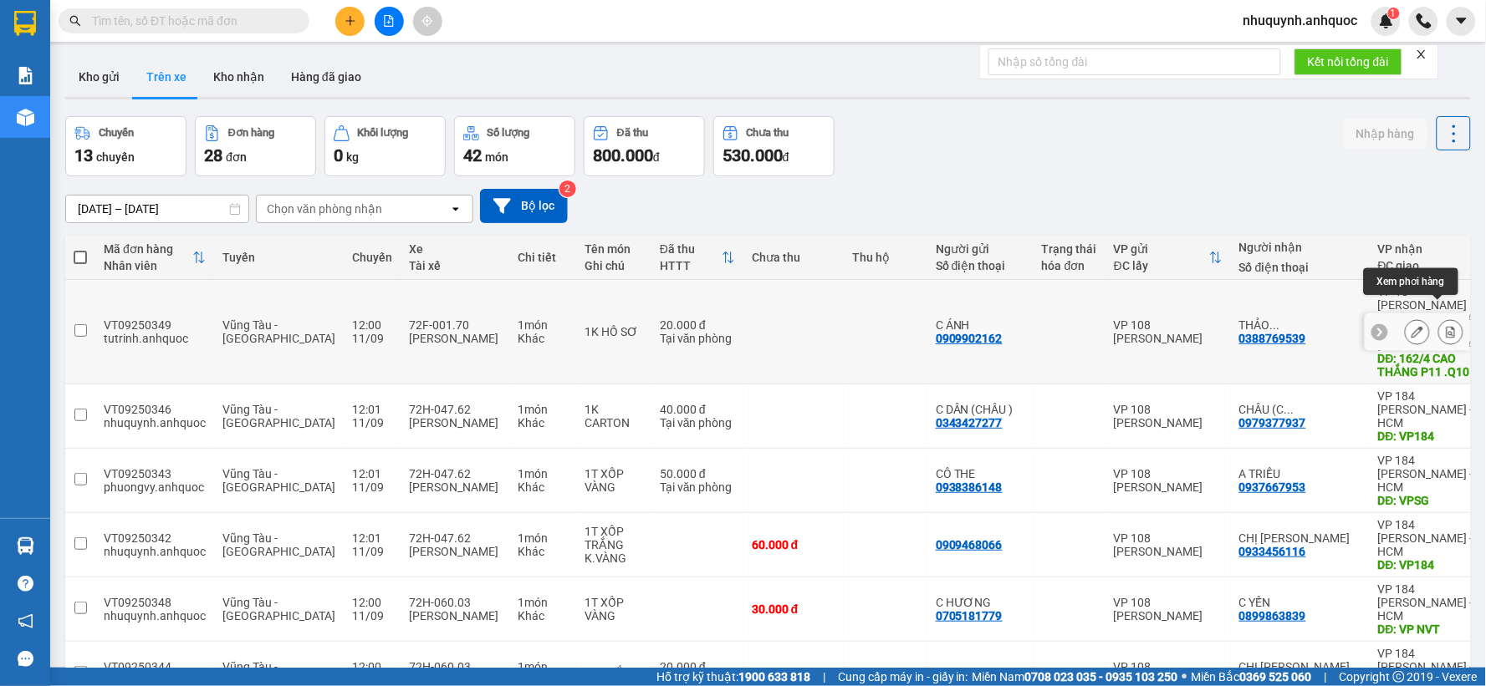
click at [1443, 318] on button at bounding box center [1450, 332] width 23 height 29
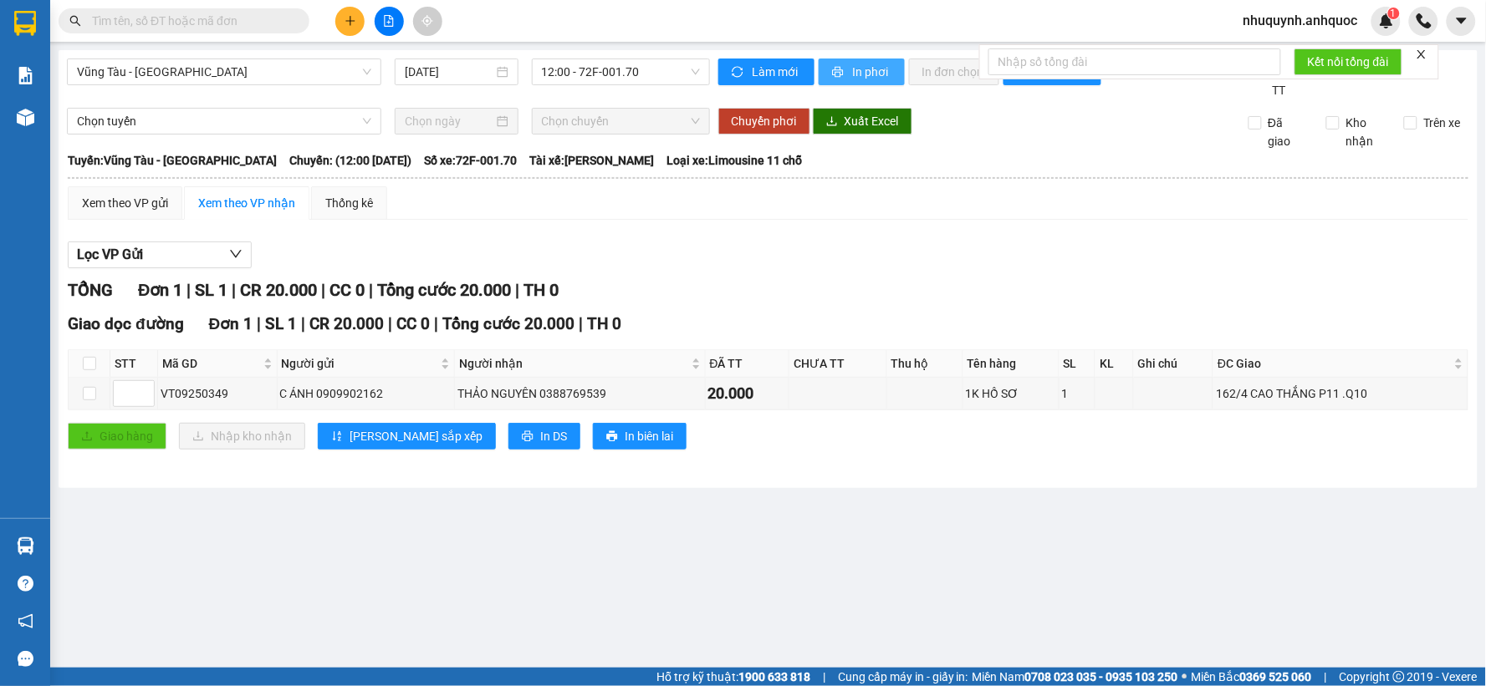
click at [879, 71] on span "In phơi" at bounding box center [872, 72] width 38 height 18
click at [213, 18] on input "text" at bounding box center [190, 21] width 197 height 18
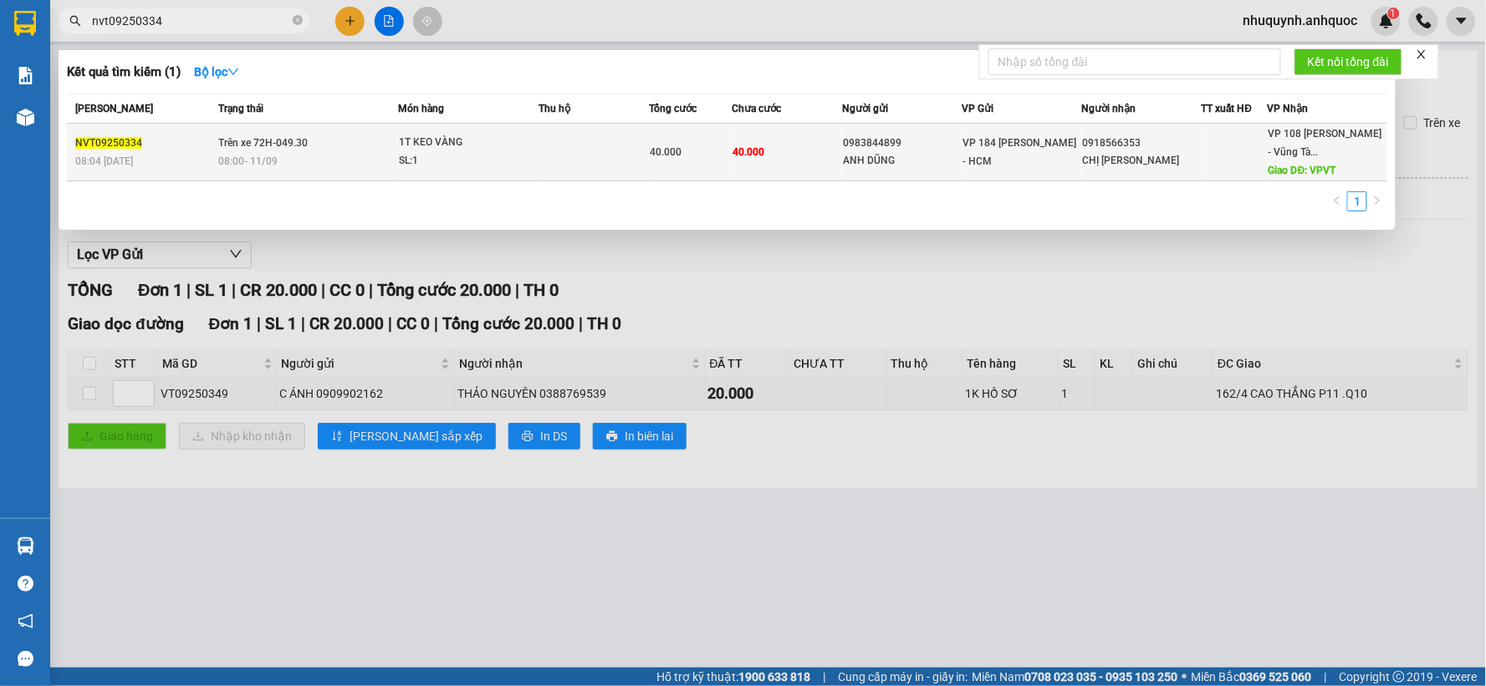
type input "nvt09250334"
click at [615, 140] on td at bounding box center [593, 153] width 110 height 58
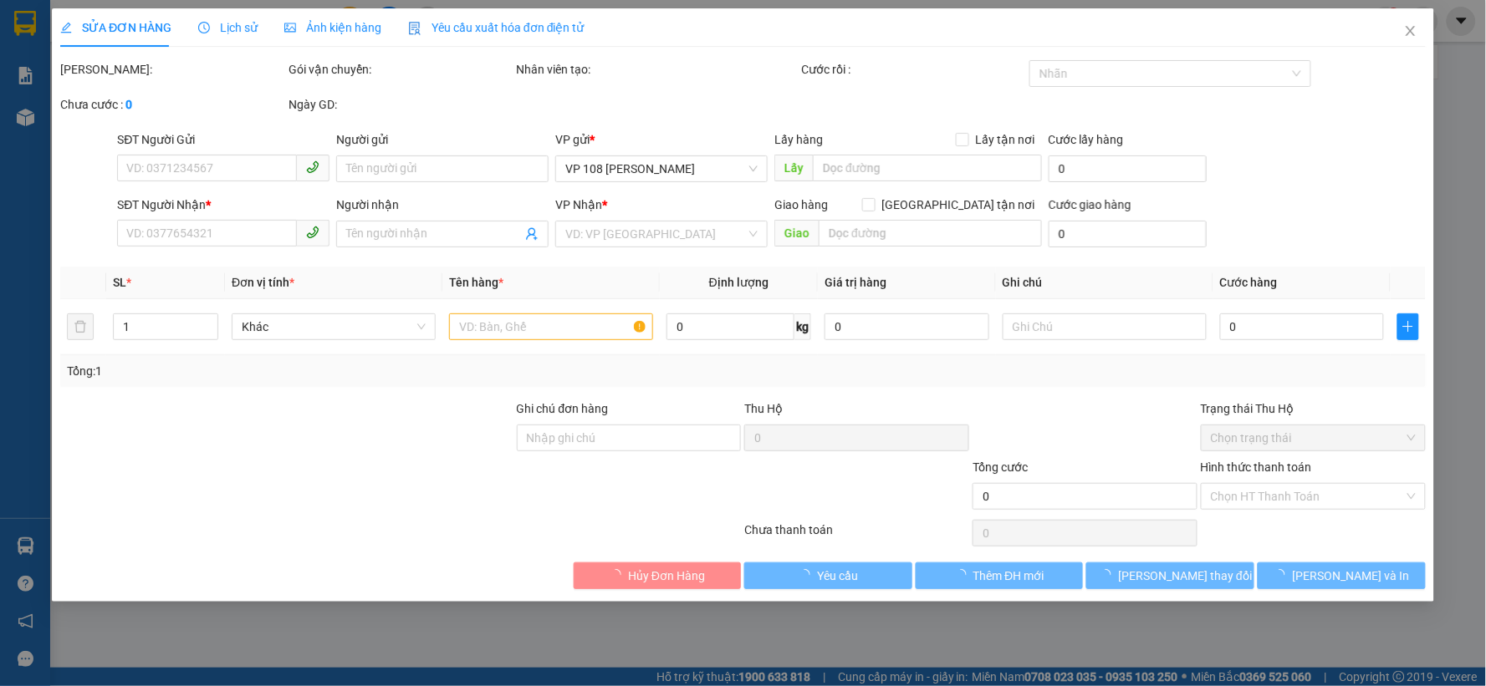
type input "0983844899"
type input "ANH DŨNG"
type input "0918566353"
type input "CHỊ [PERSON_NAME]"
type input "VPVT"
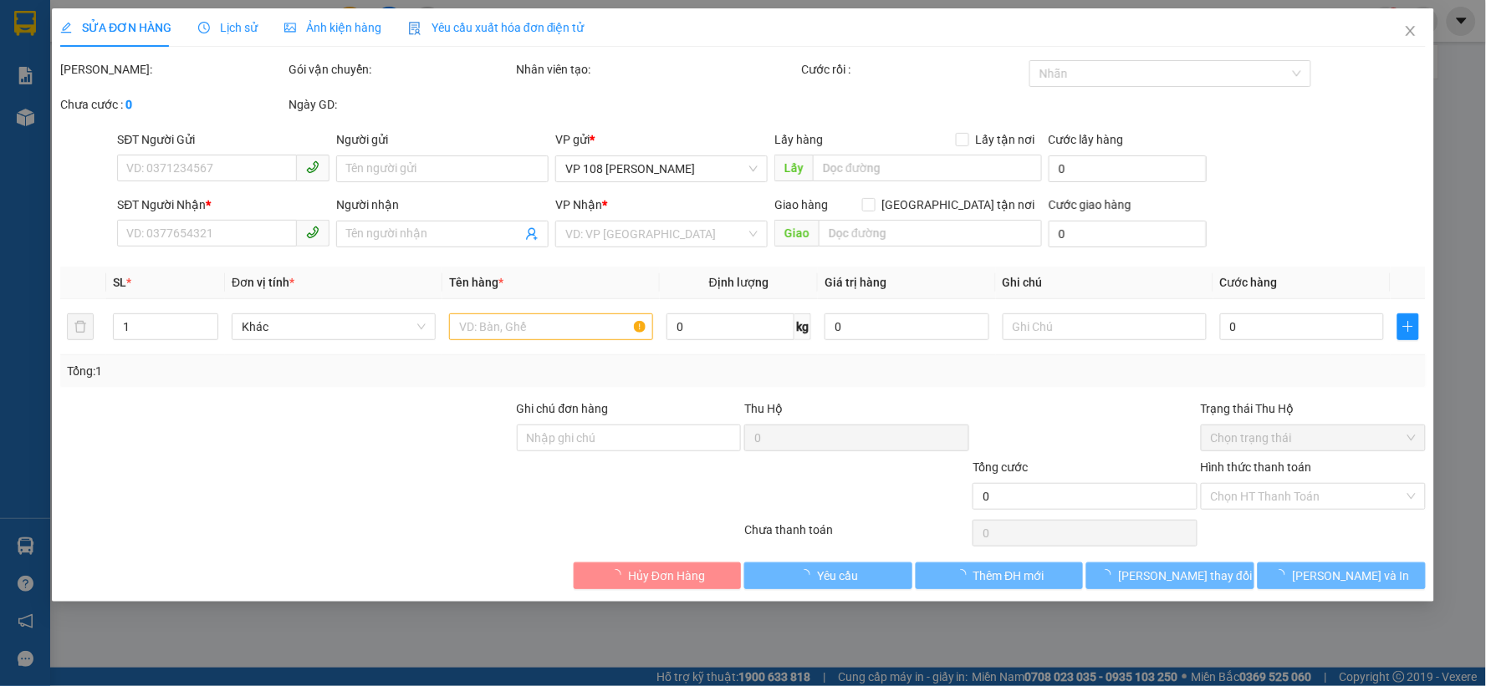
type input "40.000"
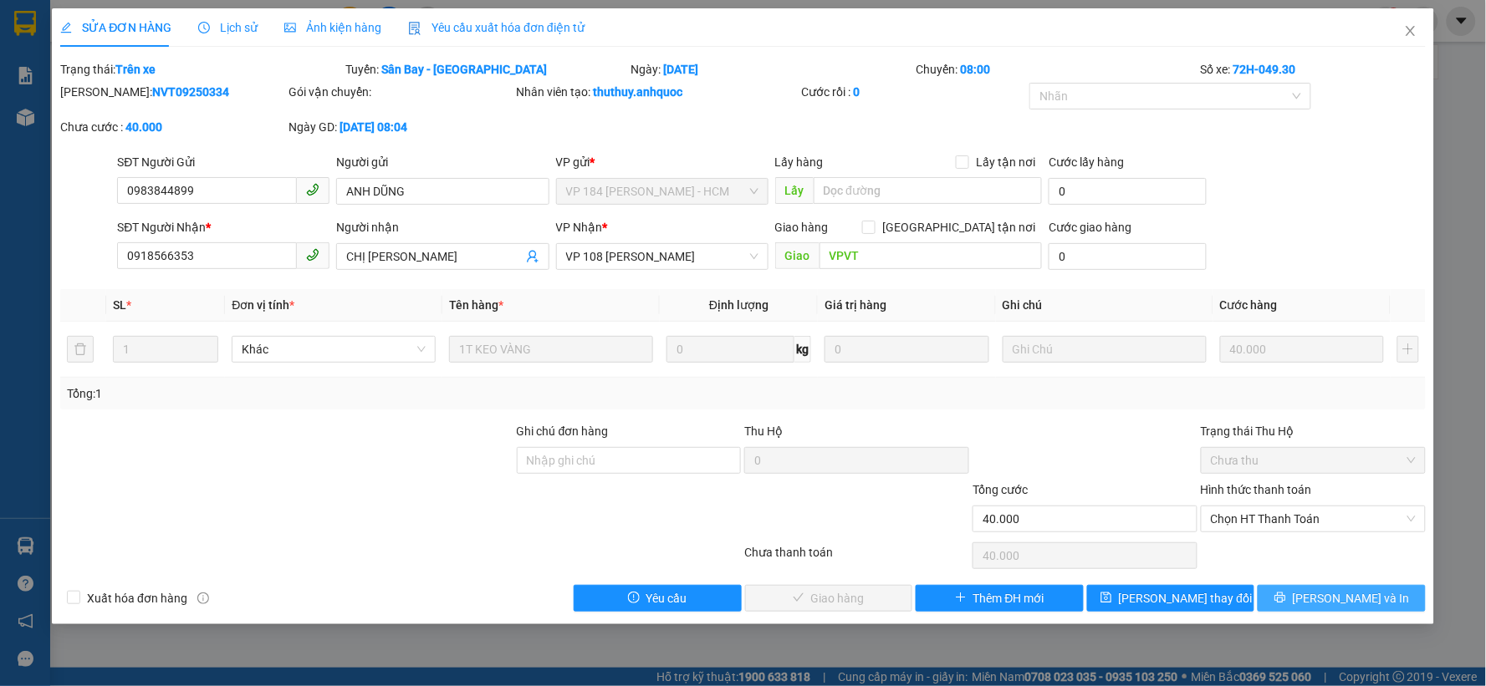
click at [1329, 594] on span "[PERSON_NAME] và In" at bounding box center [1350, 598] width 117 height 18
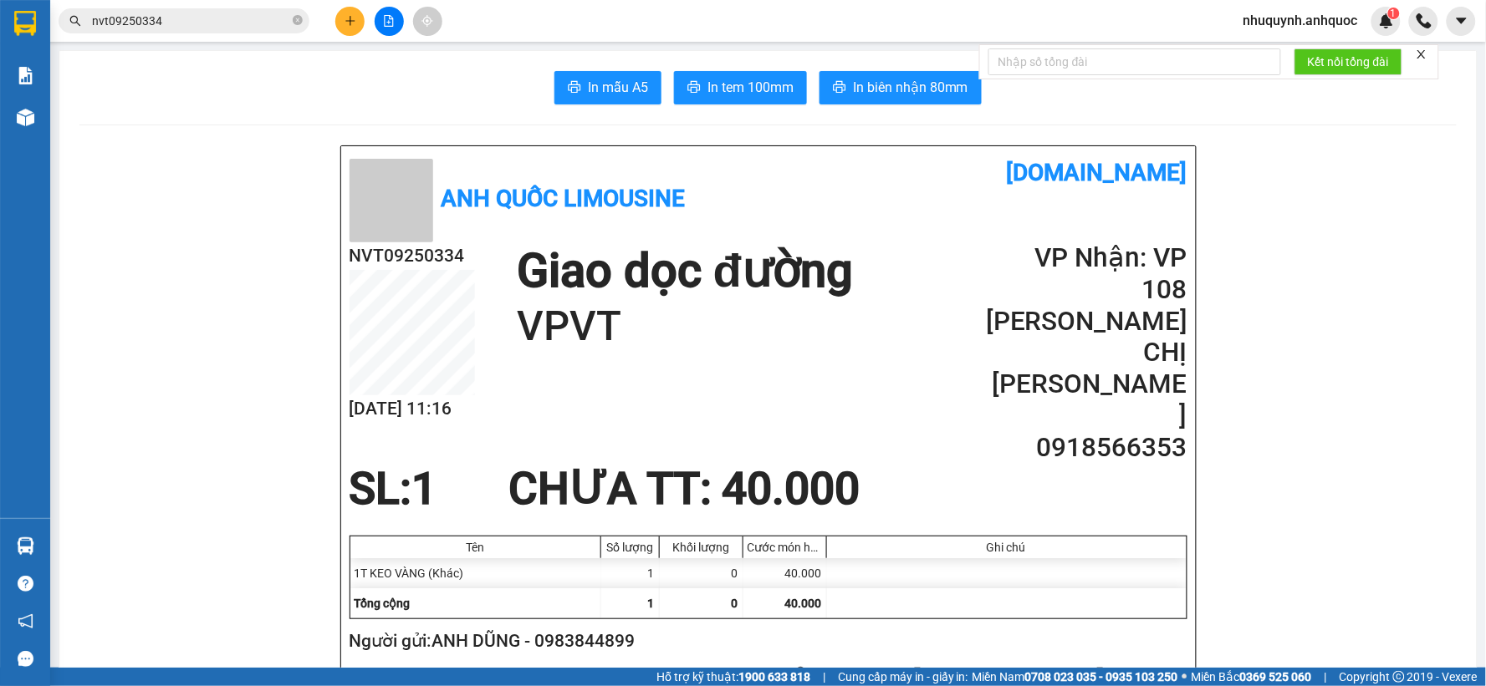
click at [337, 7] on div at bounding box center [388, 21] width 125 height 29
click at [344, 17] on icon "plus" at bounding box center [350, 21] width 12 height 12
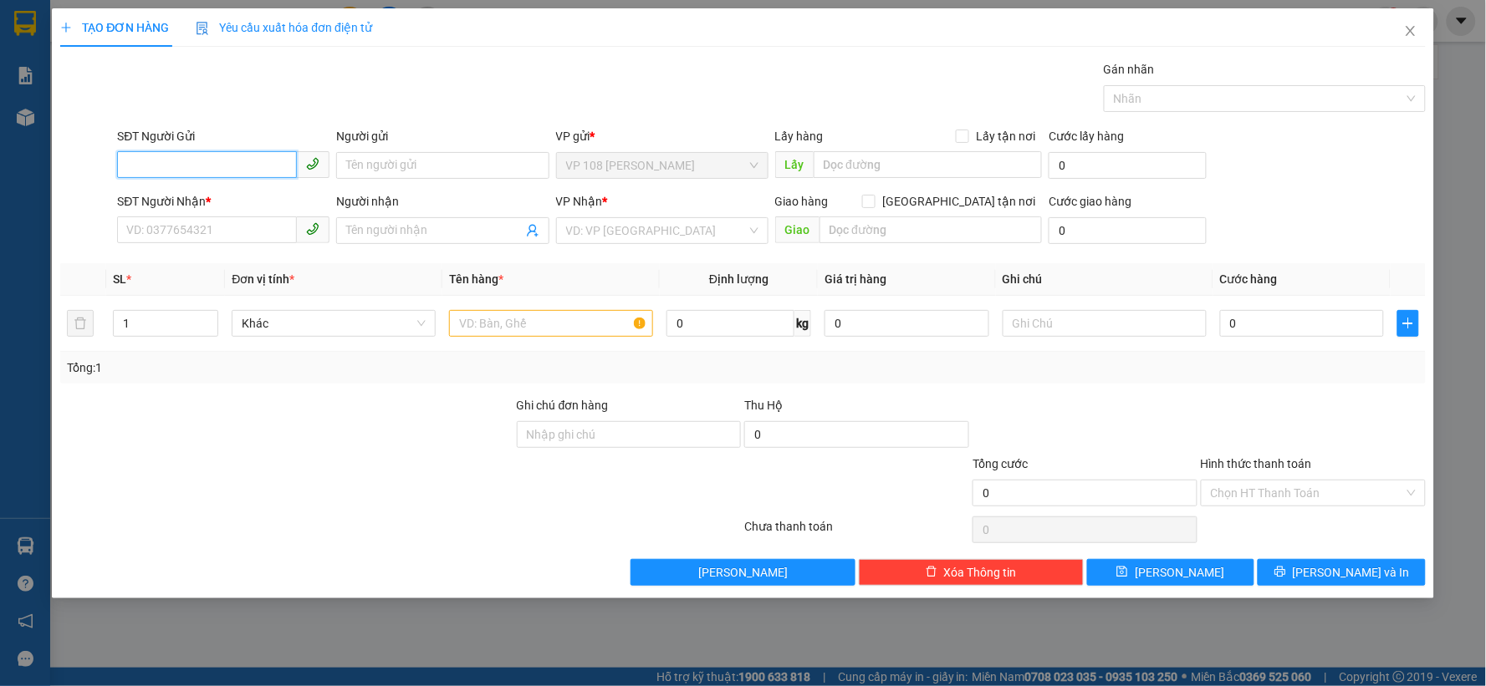
click at [179, 159] on input "SĐT Người Gửi" at bounding box center [207, 164] width 180 height 27
type input "0908656379"
click at [481, 171] on input "Người gửi" at bounding box center [442, 165] width 212 height 27
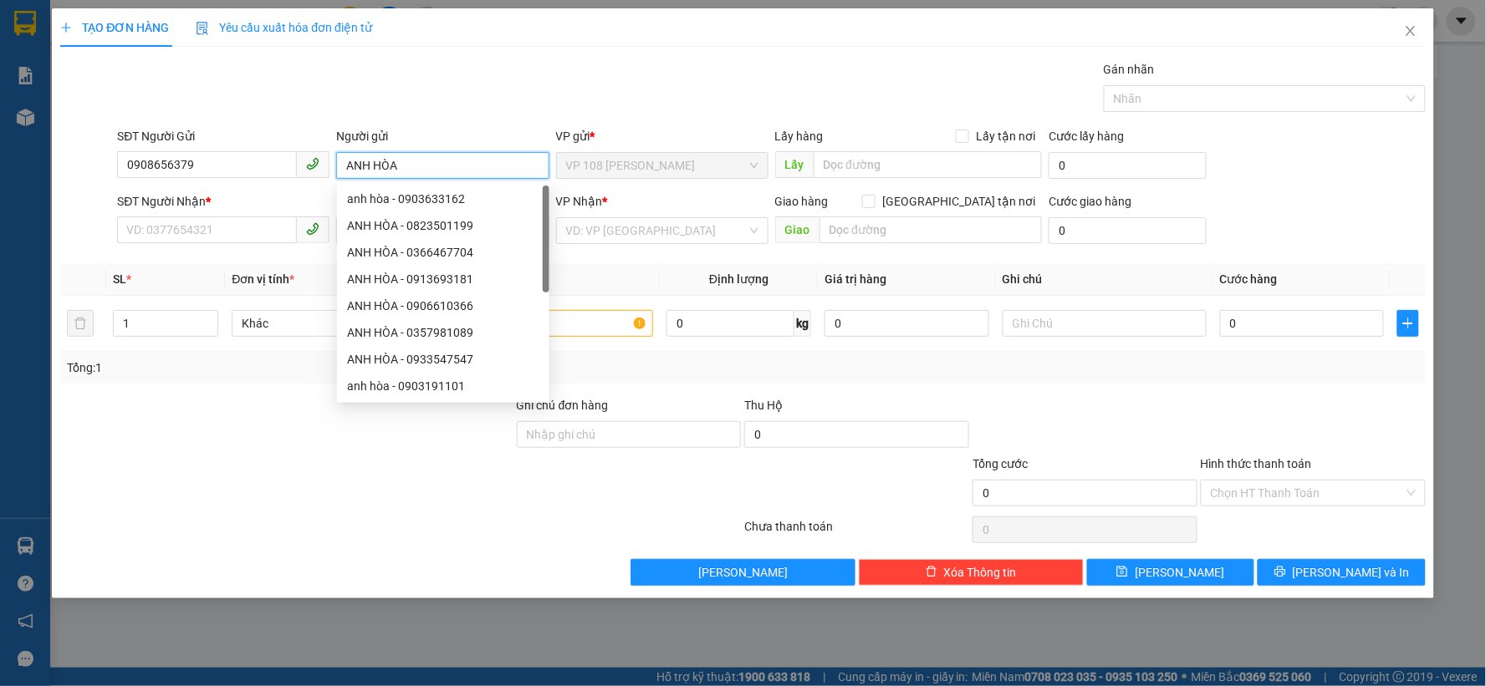
type input "ANH HÒA"
click at [230, 245] on div "SĐT Người Nhận * VD: 0377654321" at bounding box center [223, 221] width 212 height 59
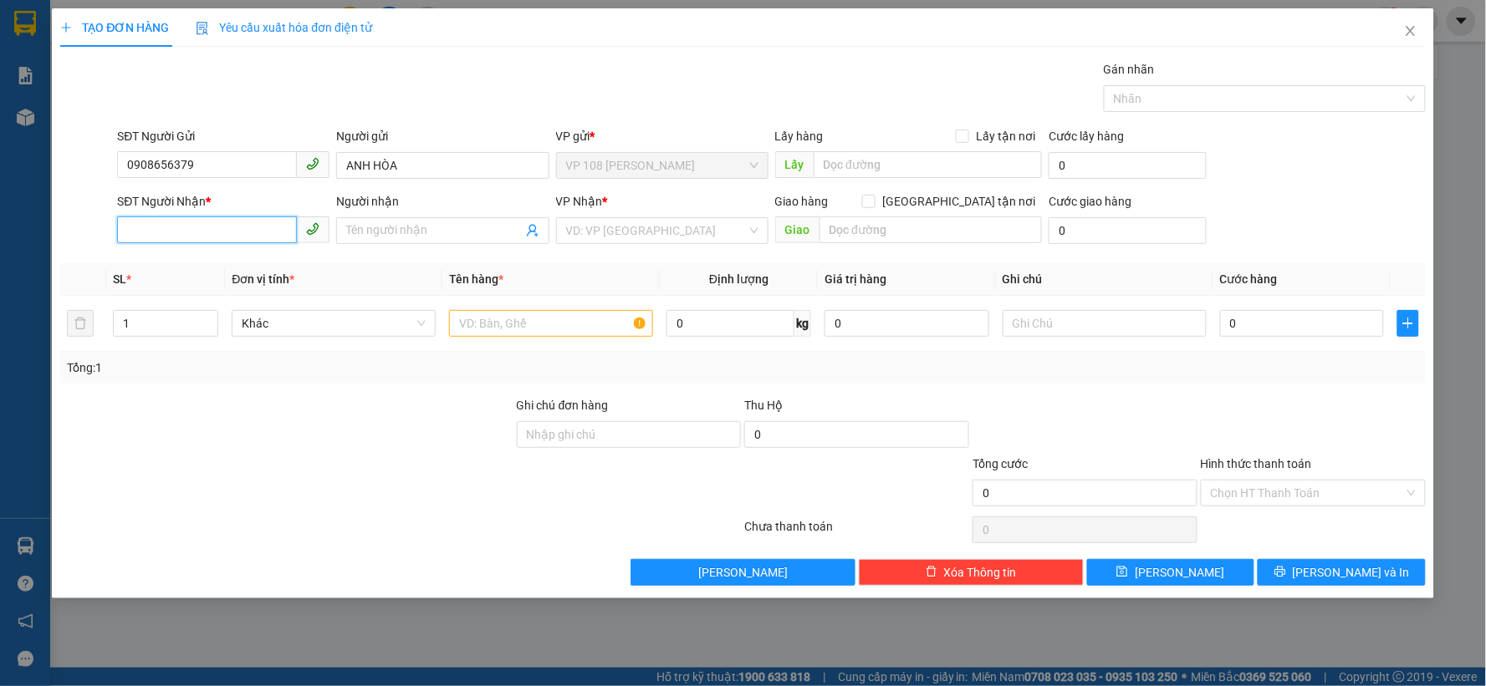
click at [232, 232] on input "SĐT Người Nhận *" at bounding box center [207, 230] width 180 height 27
type input "0764546113"
click at [407, 219] on span at bounding box center [442, 230] width 212 height 27
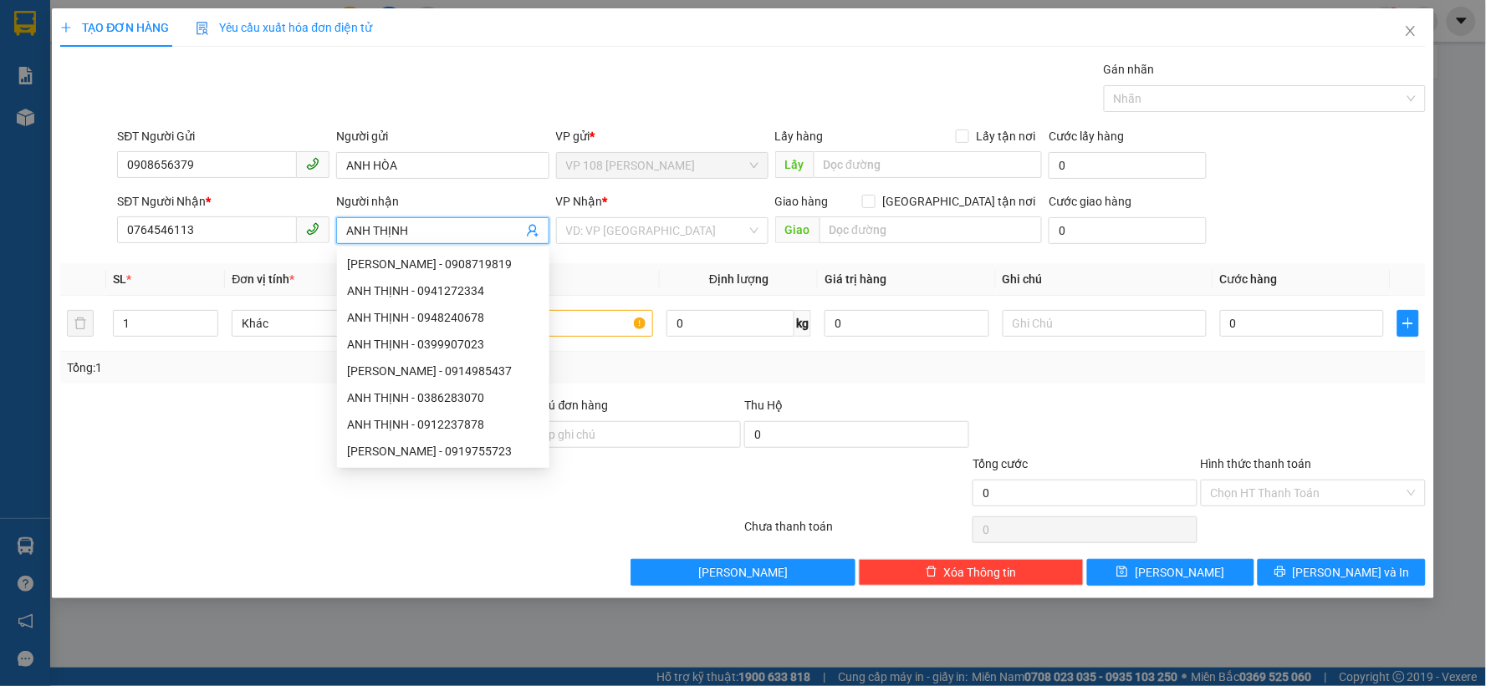
type input "ANH THỊNH"
click at [619, 263] on th "Tên hàng *" at bounding box center [550, 279] width 217 height 33
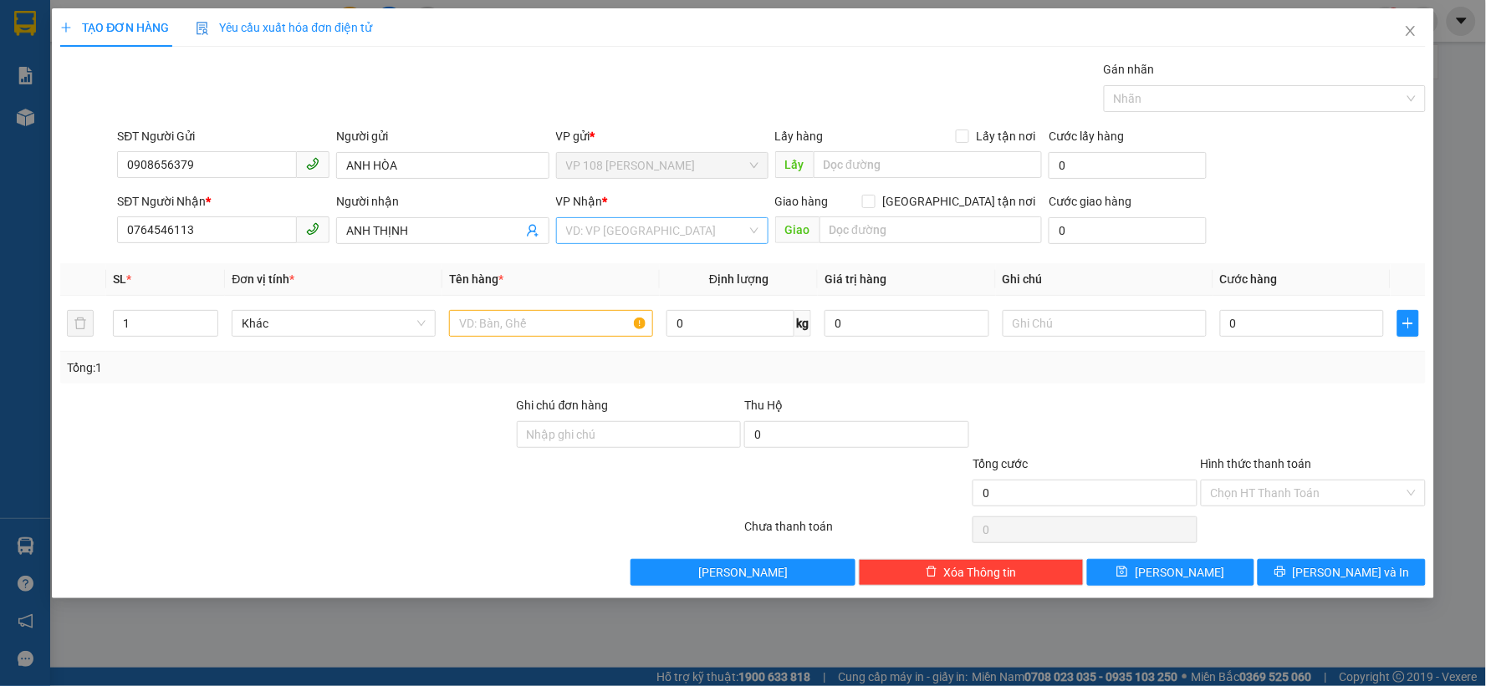
click at [681, 227] on input "search" at bounding box center [656, 230] width 181 height 25
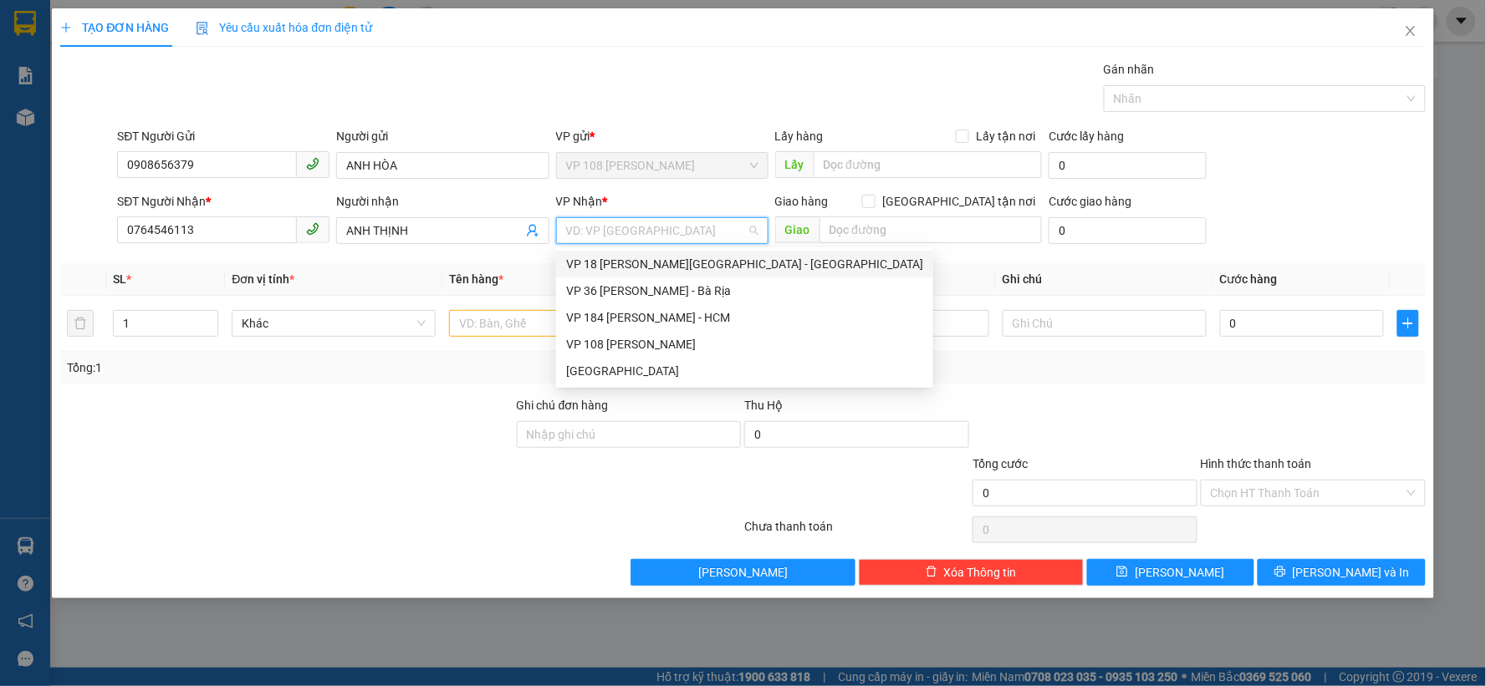
drag, startPoint x: 650, startPoint y: 263, endPoint x: 744, endPoint y: 251, distance: 94.5
click at [652, 263] on div "VP 18 [PERSON_NAME][GEOGRAPHIC_DATA] - [GEOGRAPHIC_DATA]" at bounding box center [744, 264] width 357 height 18
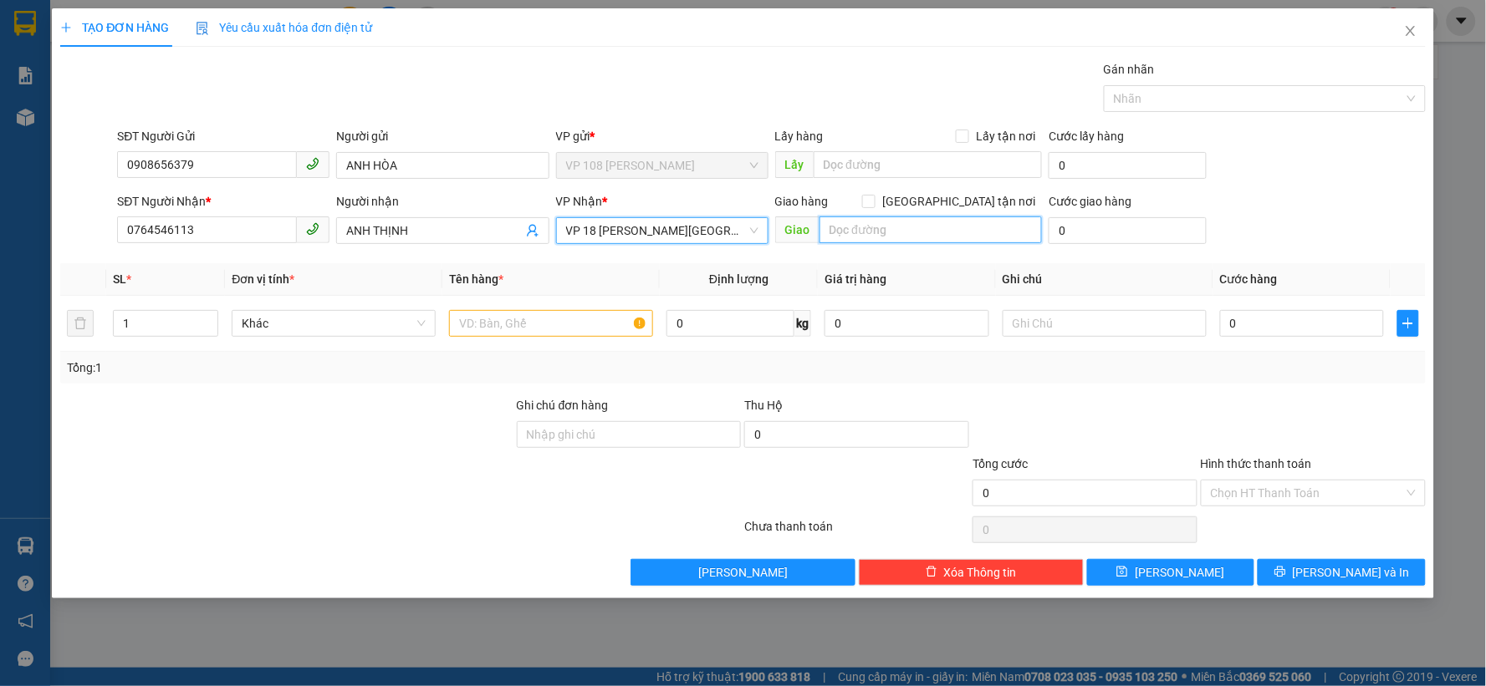
click at [930, 218] on input "text" at bounding box center [930, 230] width 223 height 27
type input "VINFAST [GEOGRAPHIC_DATA]"
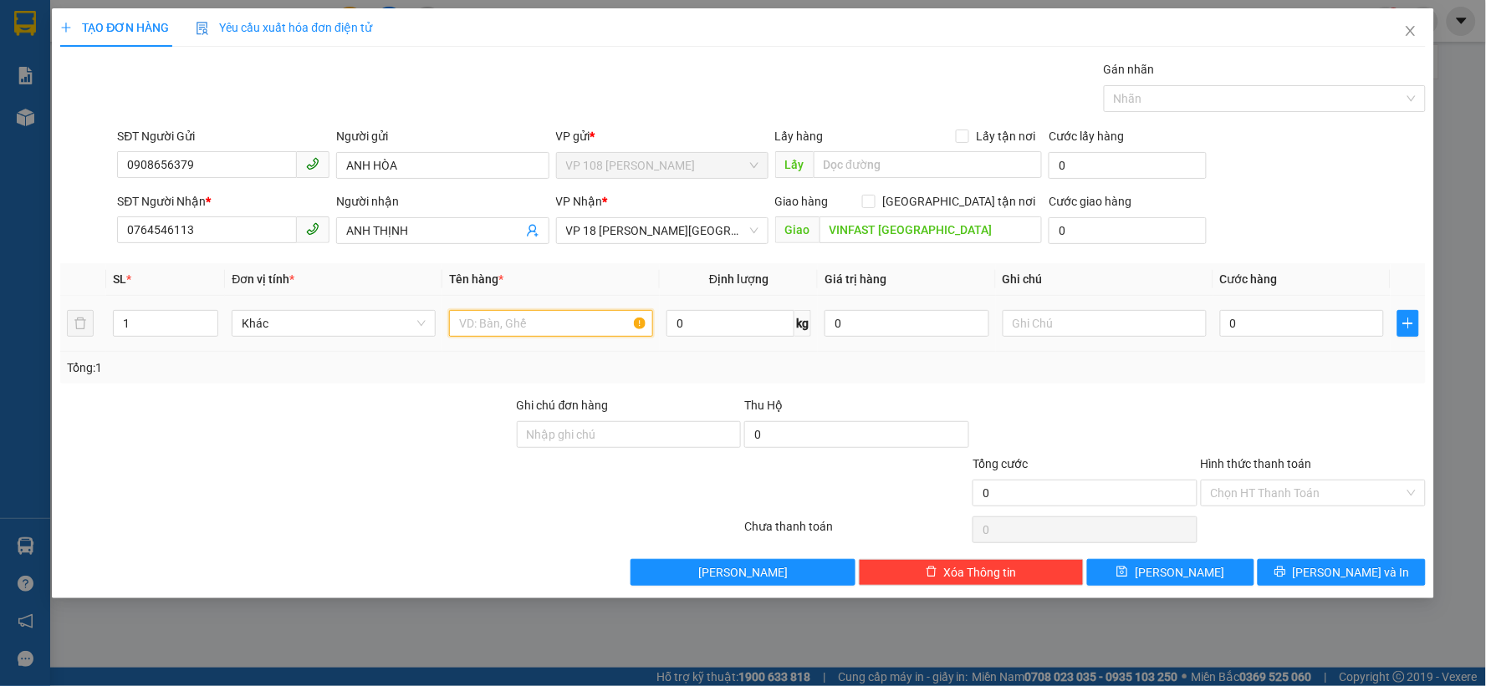
click at [591, 314] on input "text" at bounding box center [551, 323] width 204 height 27
type input "1 HS 247"
click at [1255, 328] on input "0" at bounding box center [1302, 323] width 165 height 27
click at [1277, 328] on input "0" at bounding box center [1302, 323] width 165 height 27
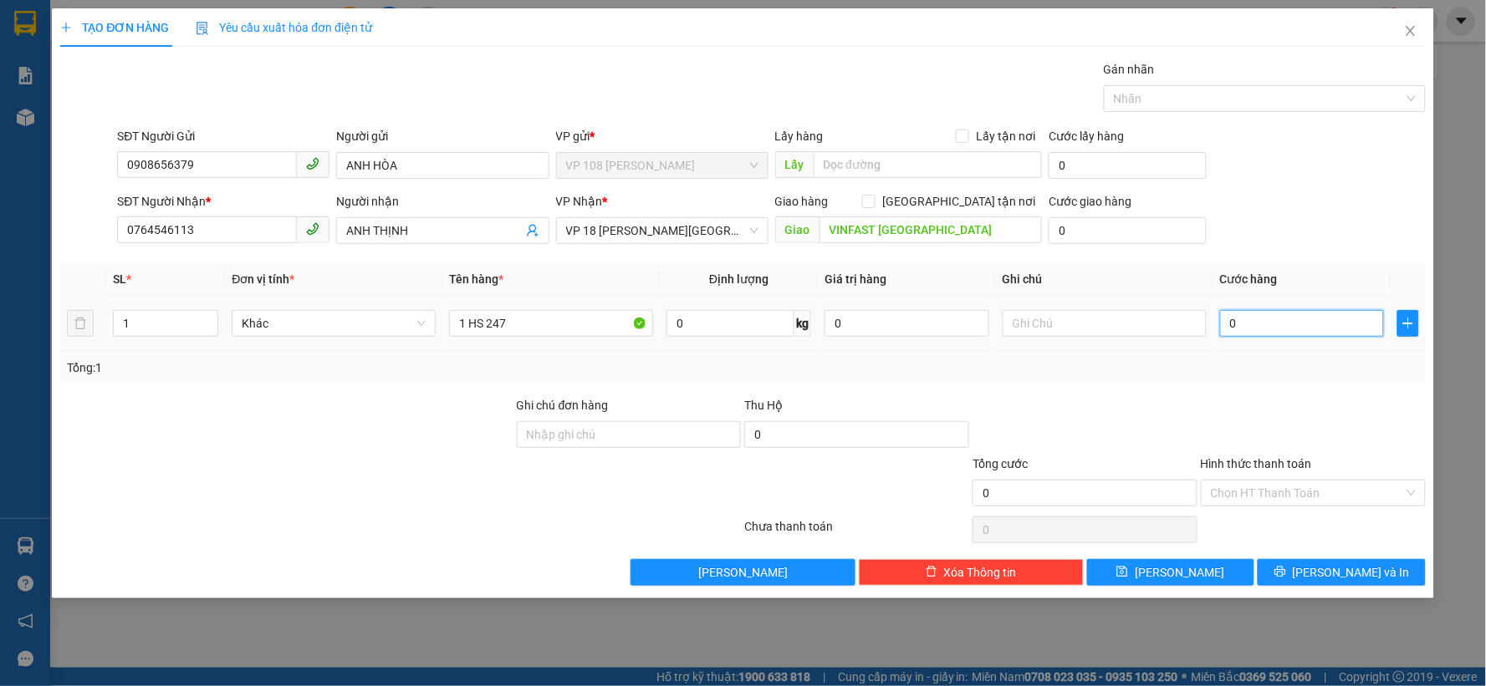
click at [1277, 327] on input "0" at bounding box center [1302, 323] width 165 height 27
type input "2"
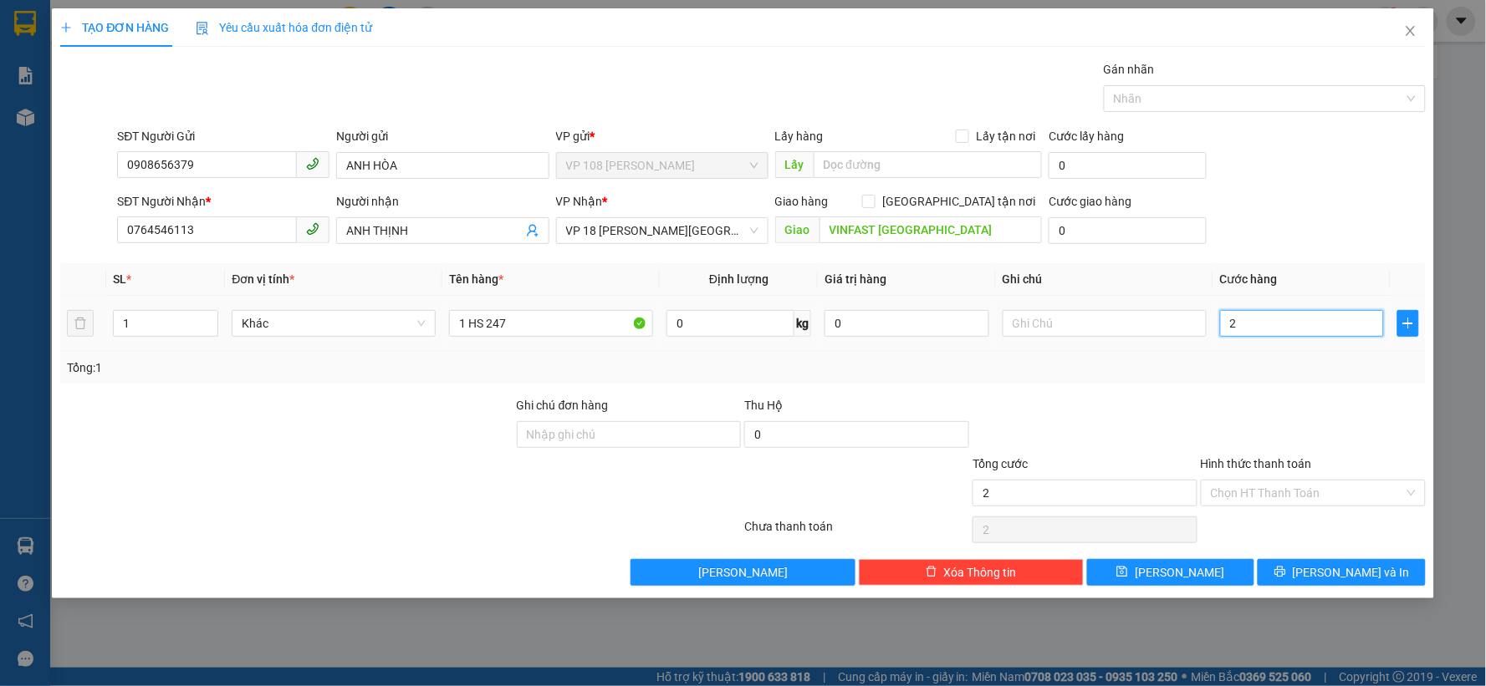
type input "20"
type input "200"
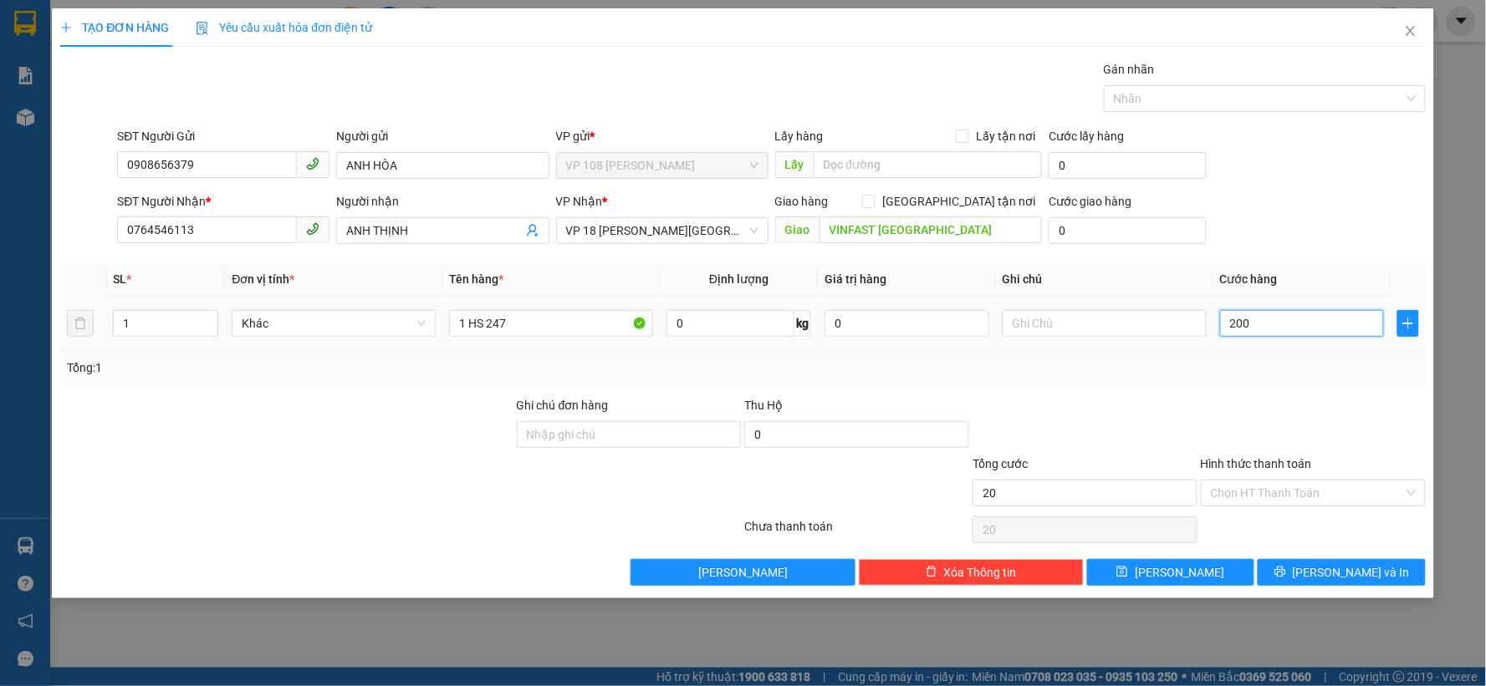
type input "200"
type input "2.000"
type input "20.000"
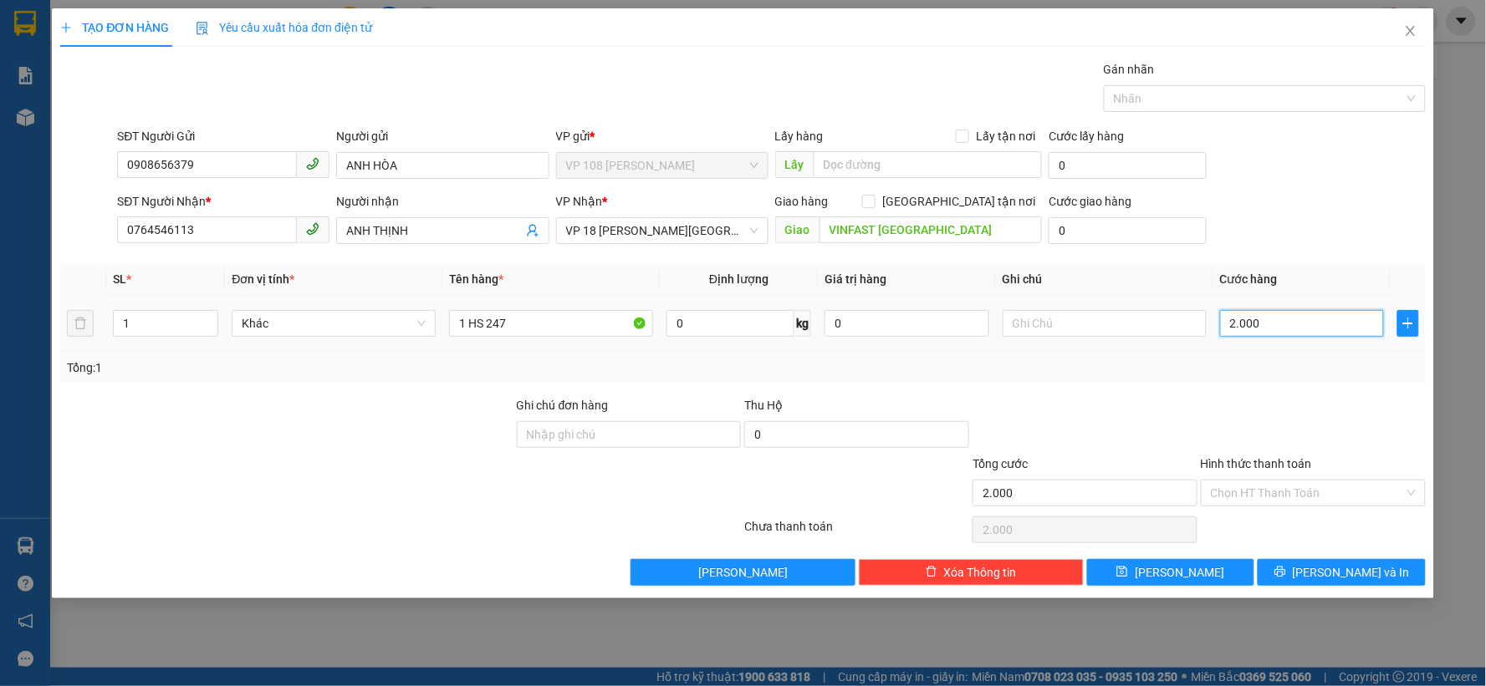
type input "20.000"
click at [1241, 497] on input "Hình thức thanh toán" at bounding box center [1307, 493] width 193 height 25
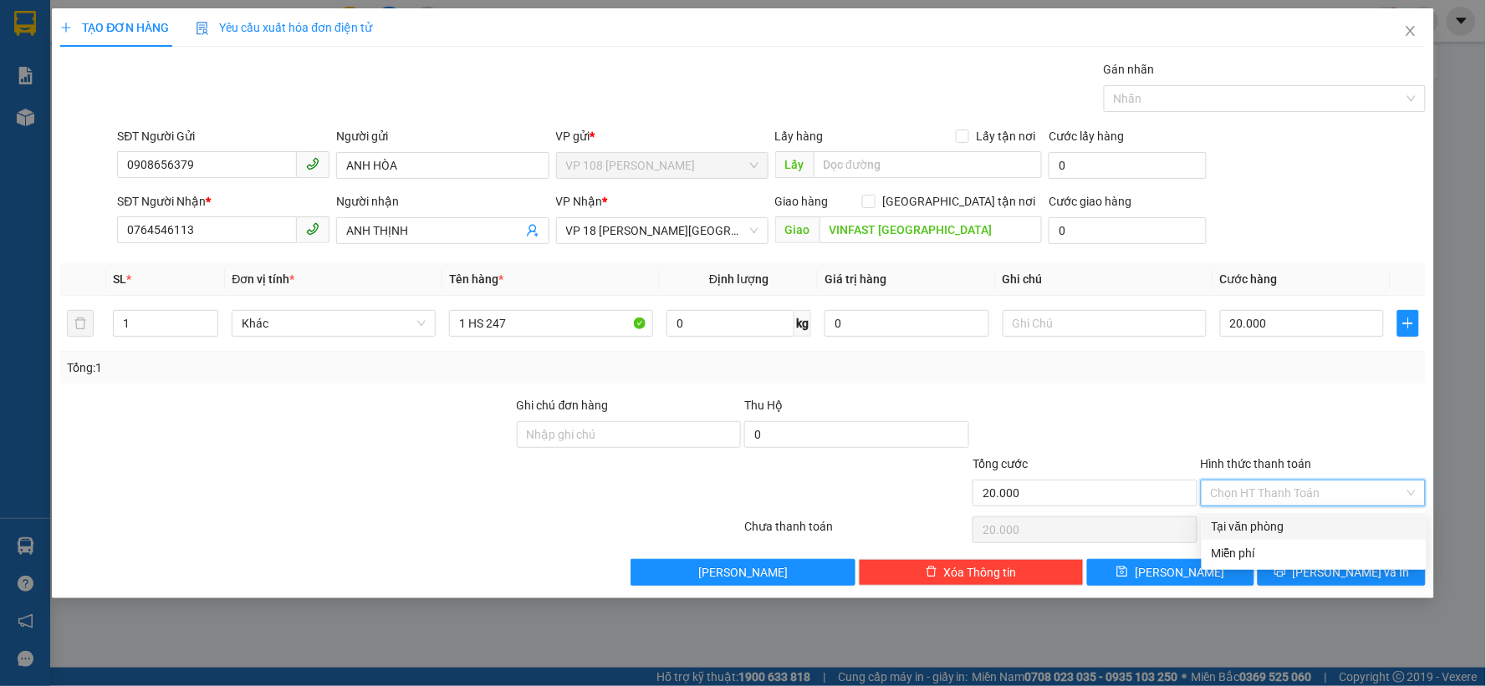
click at [1247, 524] on div "Tại văn phòng" at bounding box center [1313, 527] width 205 height 18
type input "0"
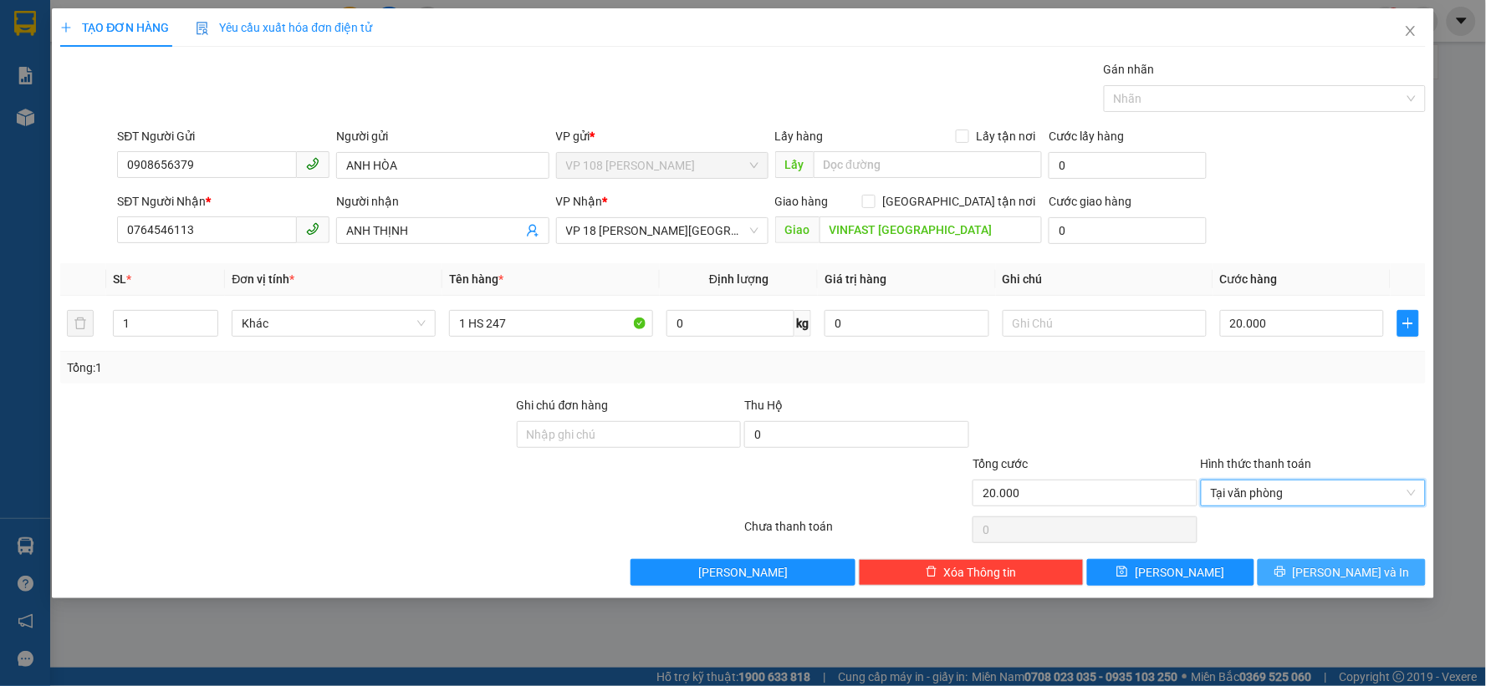
click at [1286, 577] on icon "printer" at bounding box center [1280, 572] width 12 height 12
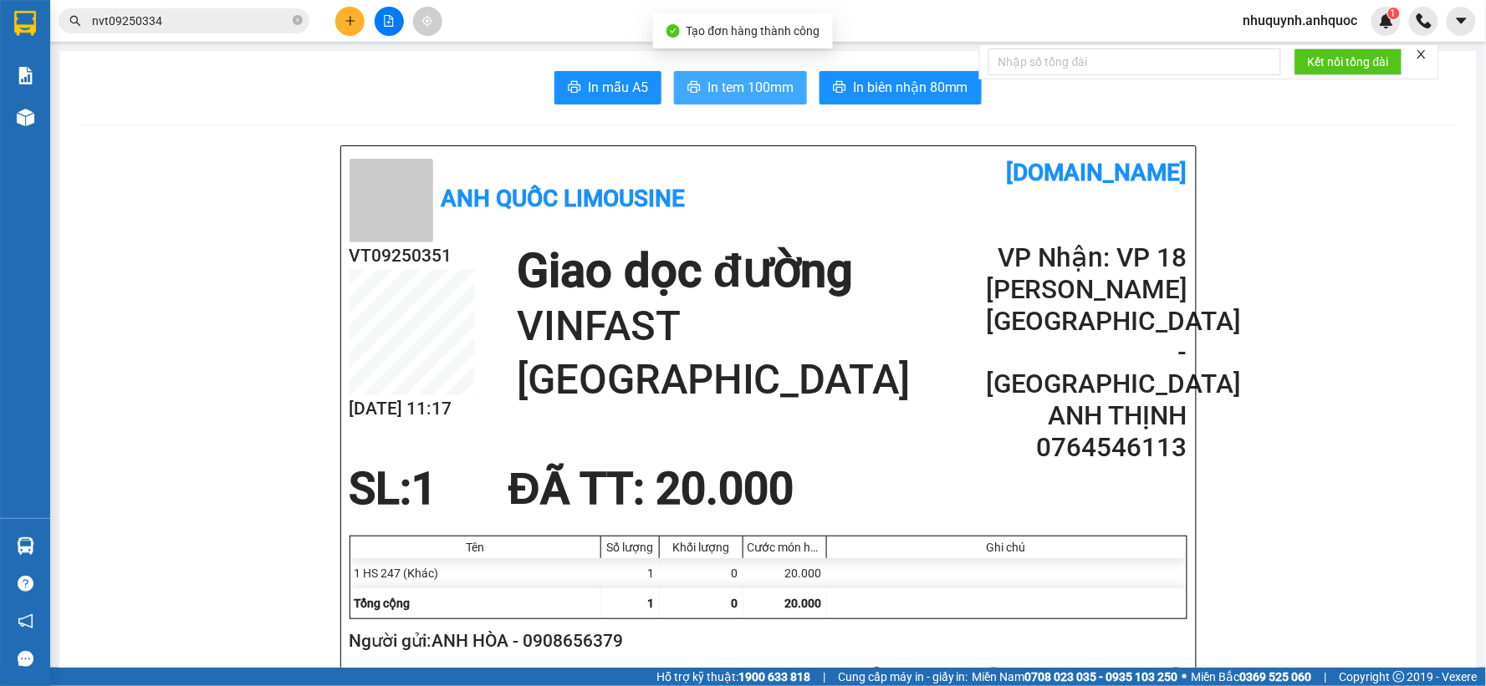
click at [731, 89] on span "In tem 100mm" at bounding box center [750, 87] width 86 height 21
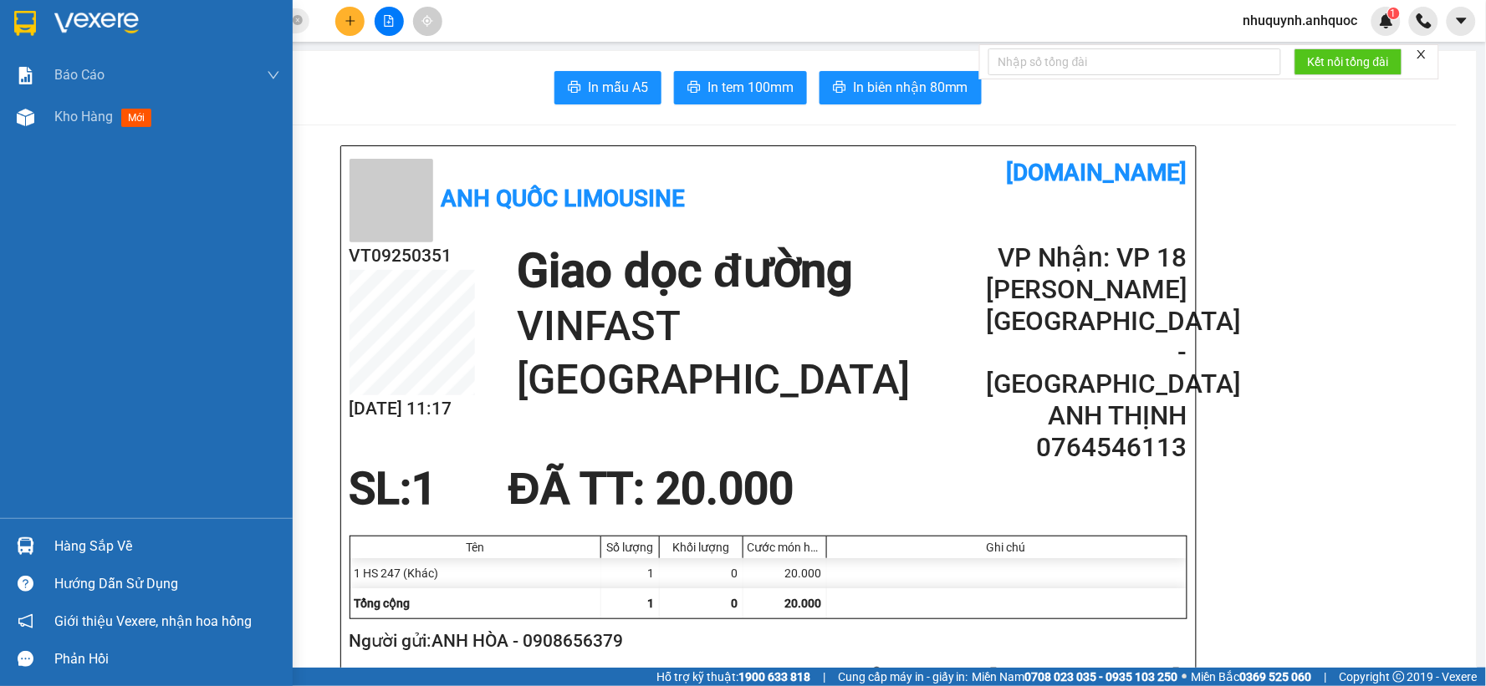
click at [79, 22] on img at bounding box center [96, 23] width 84 height 25
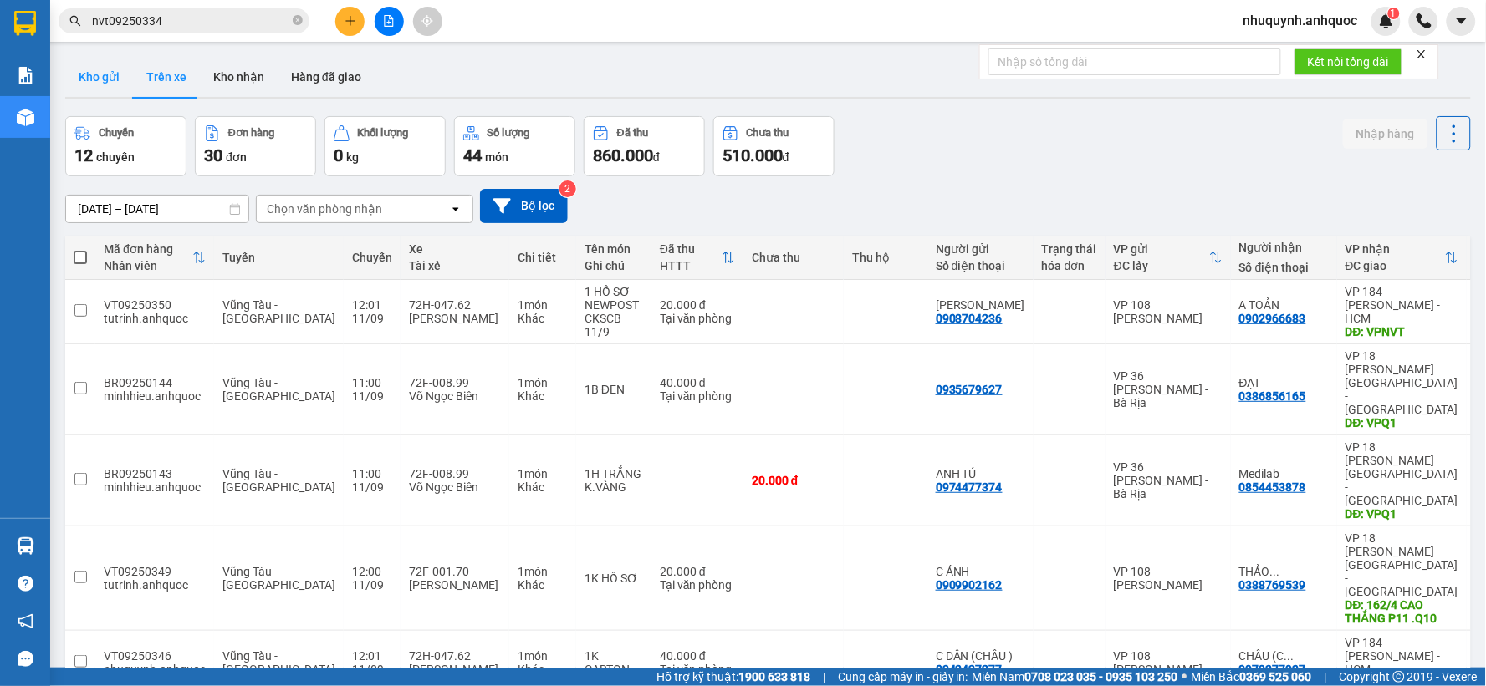
click at [102, 79] on button "Kho gửi" at bounding box center [99, 77] width 68 height 40
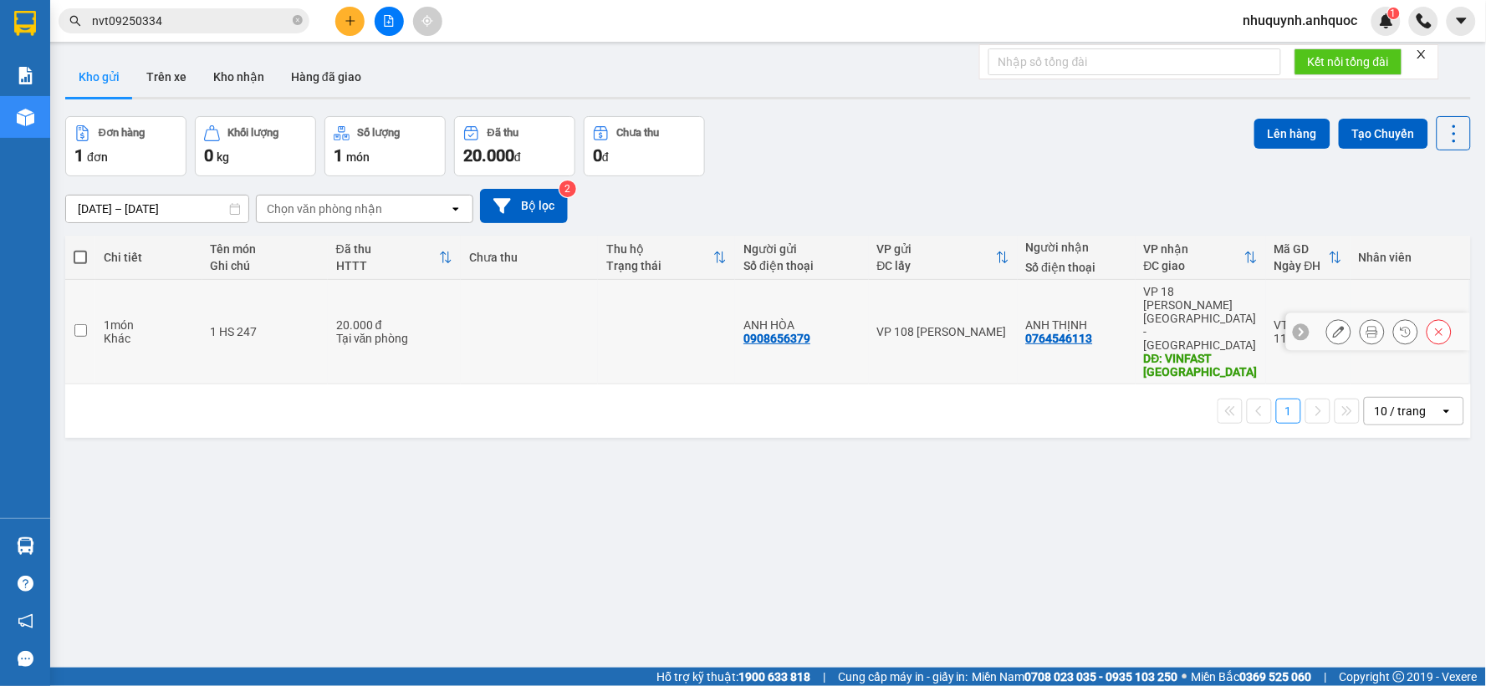
click at [172, 332] on div "Khác" at bounding box center [149, 338] width 90 height 13
checkbox input "true"
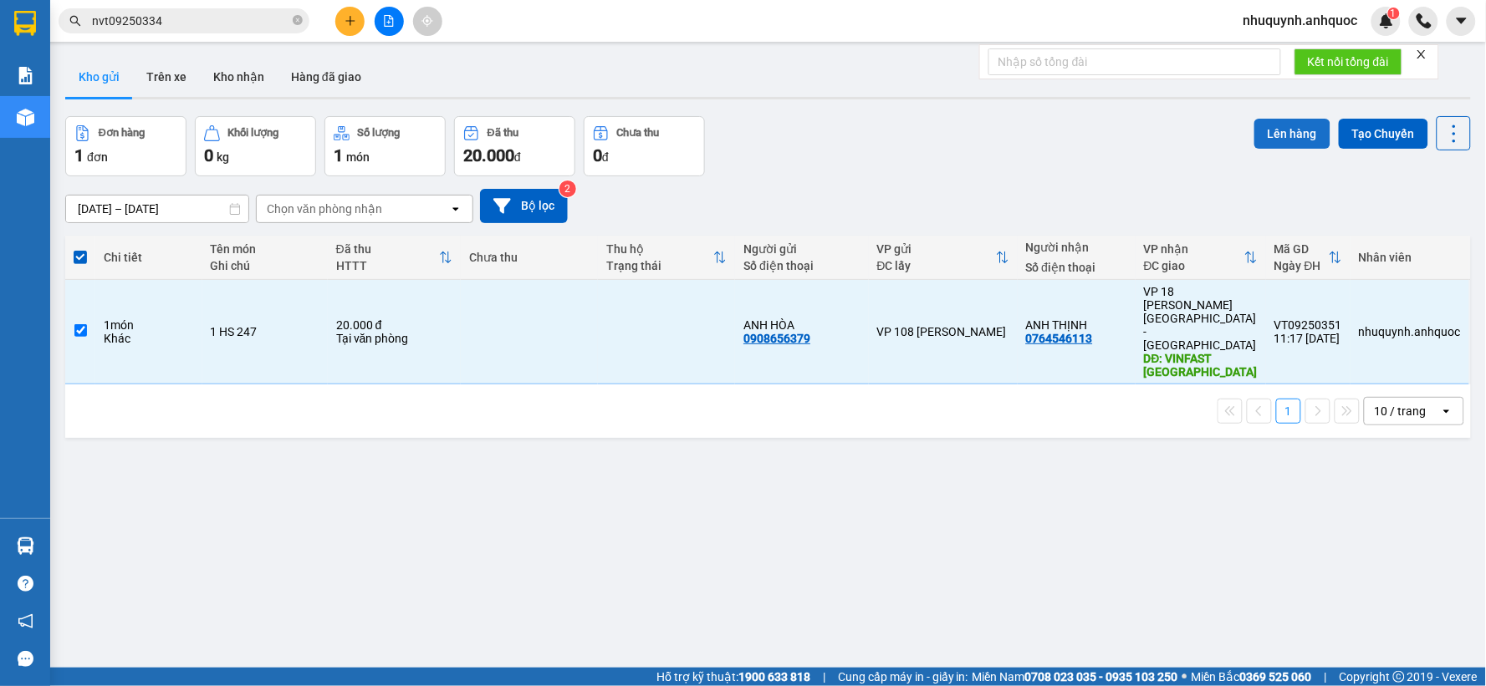
click at [1284, 131] on button "Lên hàng" at bounding box center [1292, 134] width 76 height 30
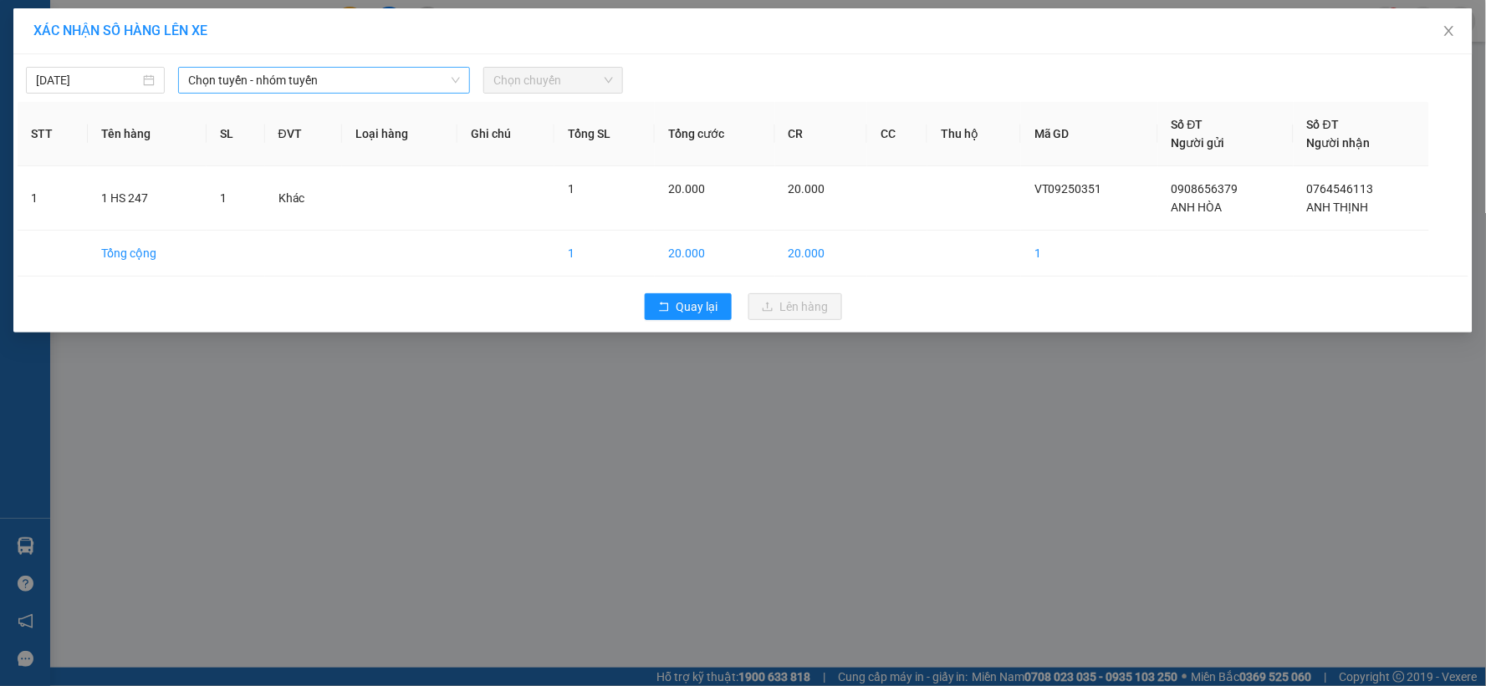
click at [358, 67] on div "Chọn tuyến - nhóm tuyến" at bounding box center [324, 80] width 292 height 27
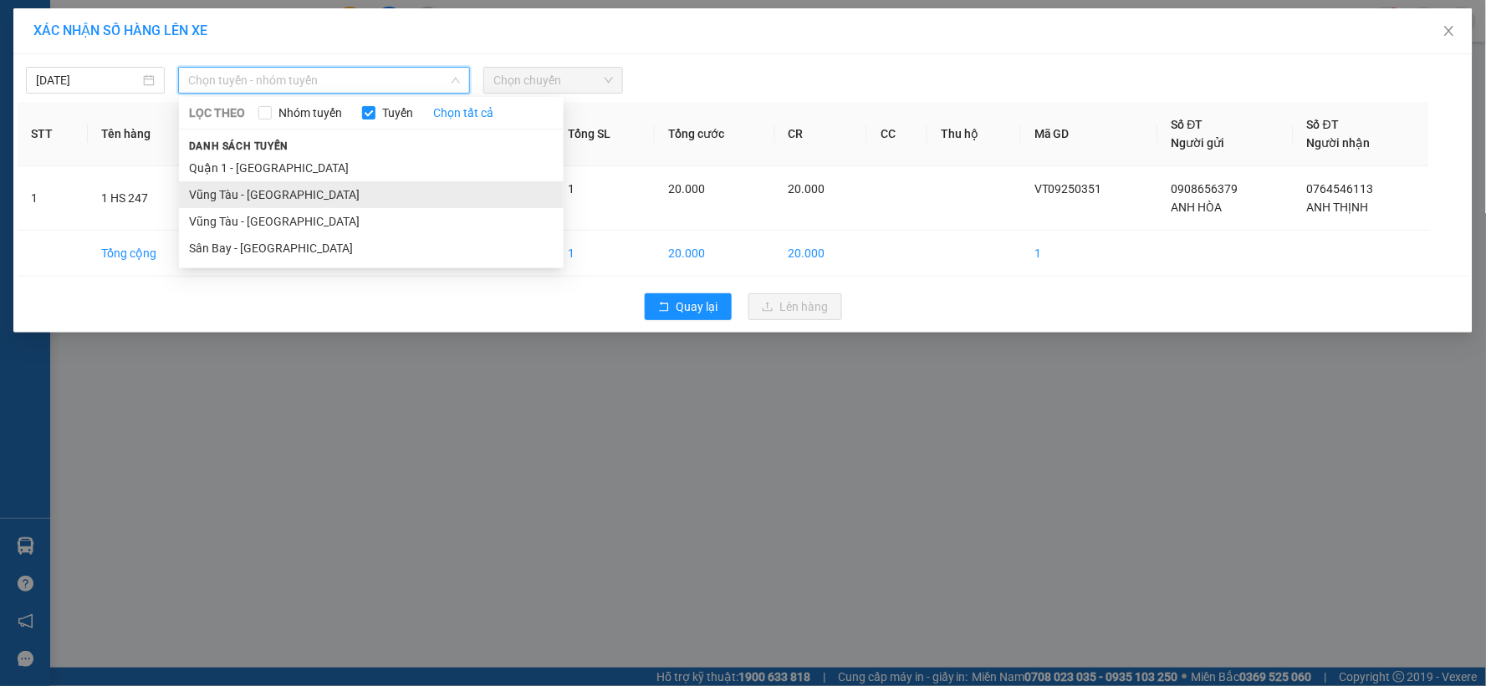
click at [305, 192] on li "Vũng Tàu - [GEOGRAPHIC_DATA]" at bounding box center [371, 194] width 385 height 27
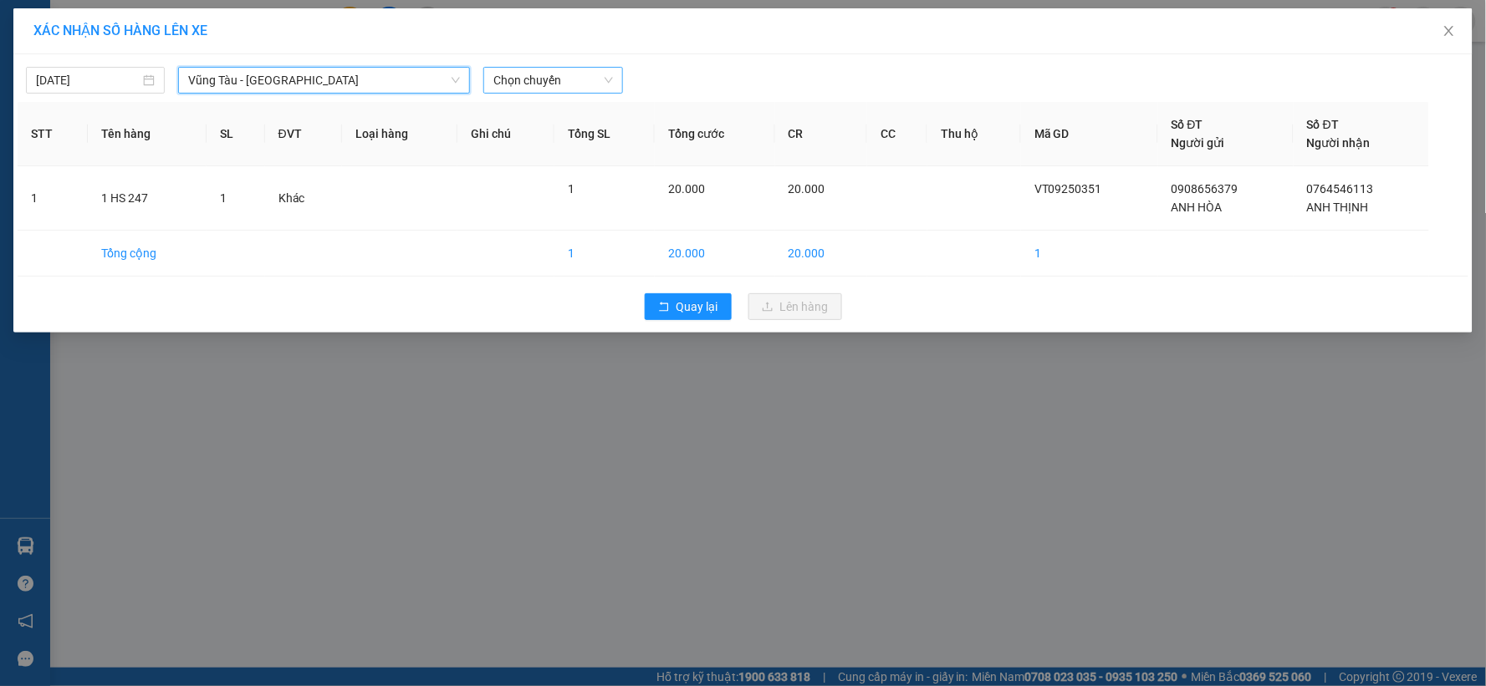
click at [602, 77] on span "Chọn chuyến" at bounding box center [552, 80] width 119 height 25
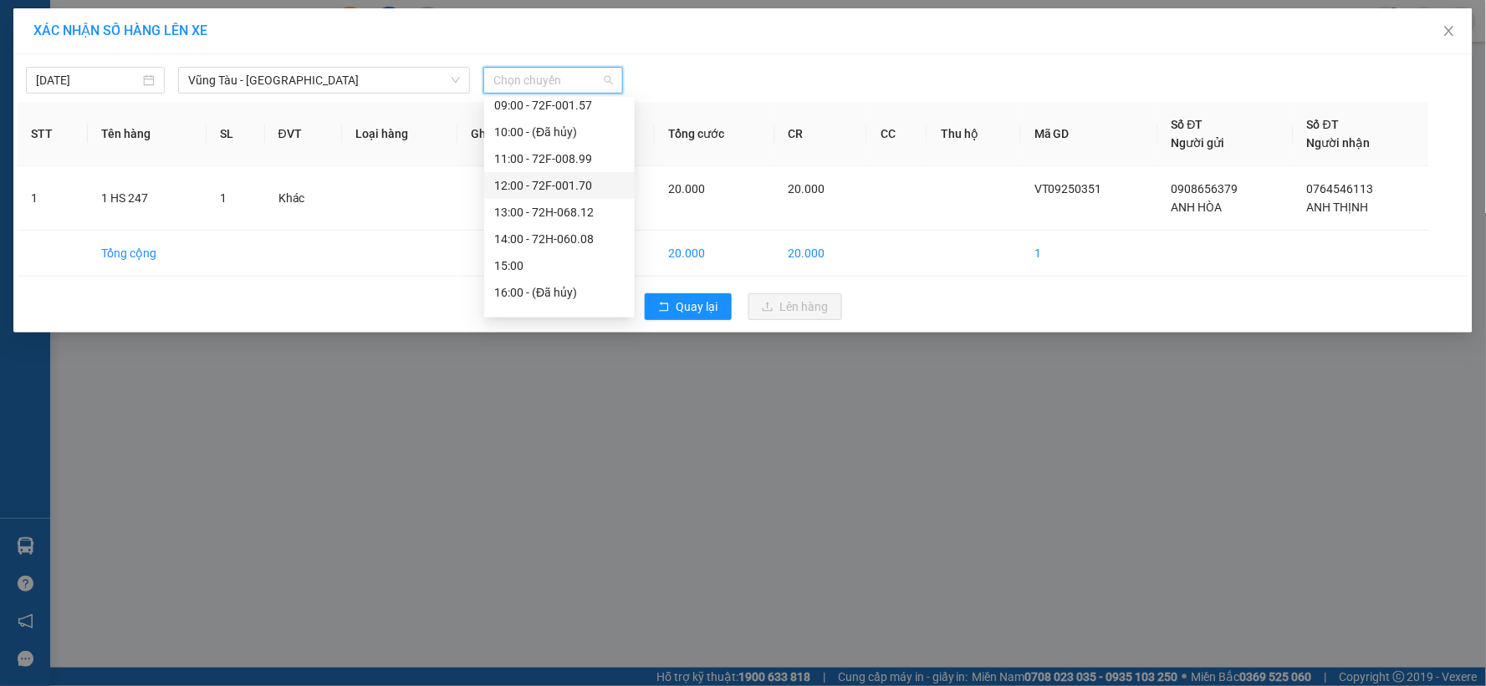
scroll to position [278, 0]
click at [519, 126] on div "12:00 - 72F-001.70" at bounding box center [559, 129] width 130 height 18
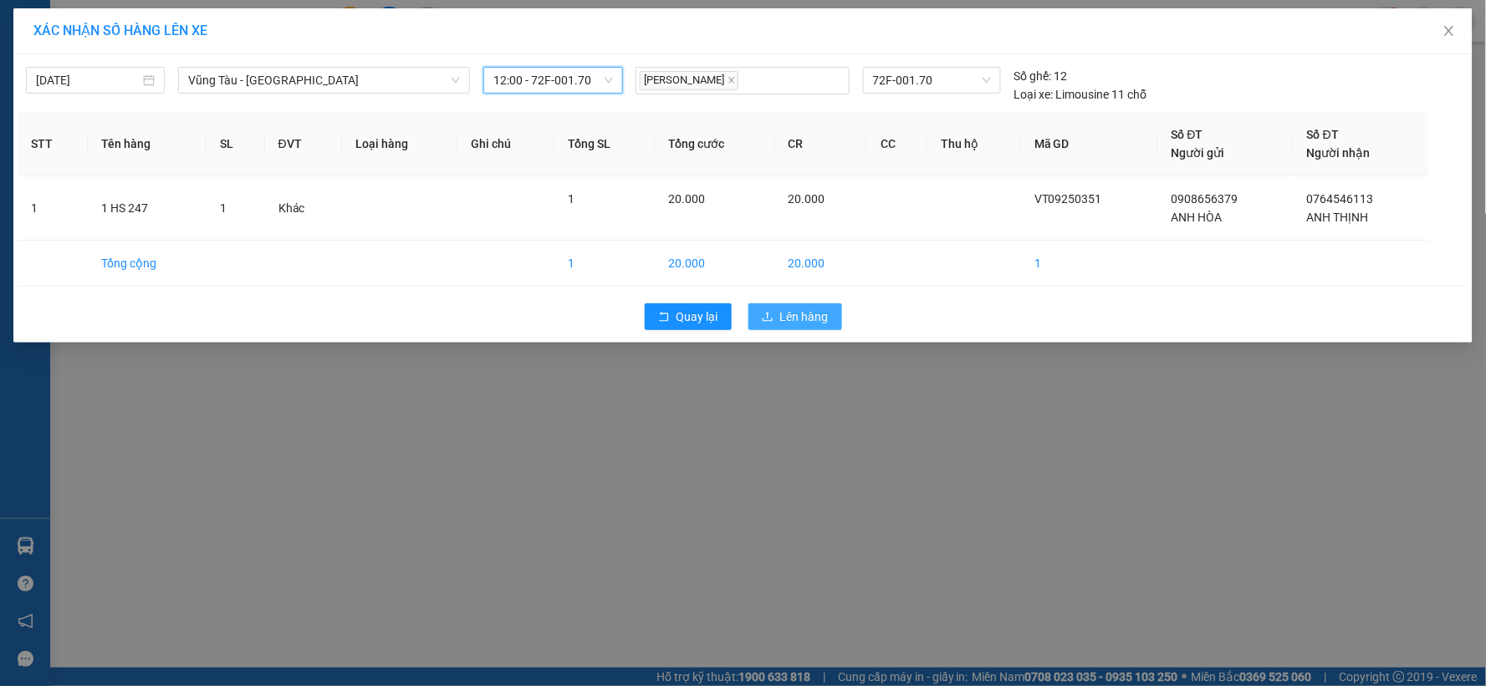
click at [808, 319] on span "Lên hàng" at bounding box center [804, 317] width 48 height 18
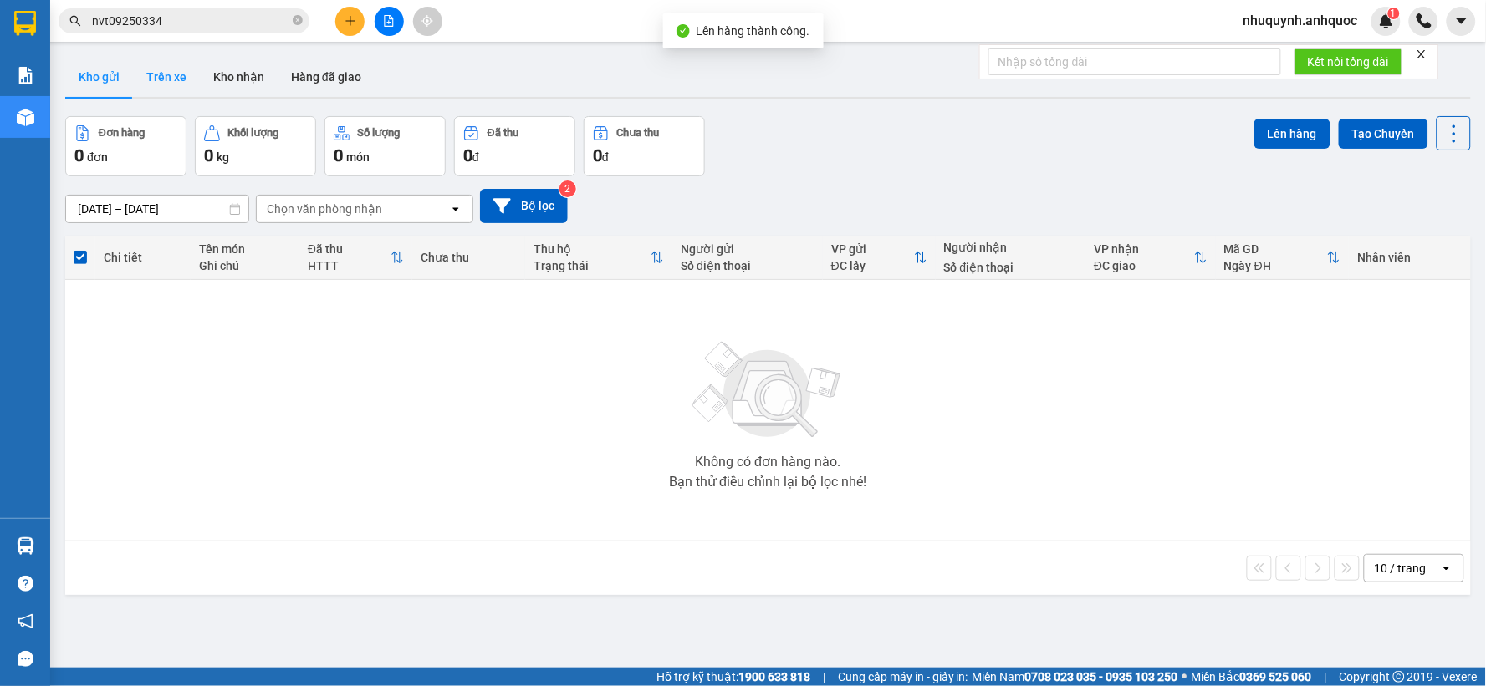
click at [156, 68] on button "Trên xe" at bounding box center [166, 77] width 67 height 40
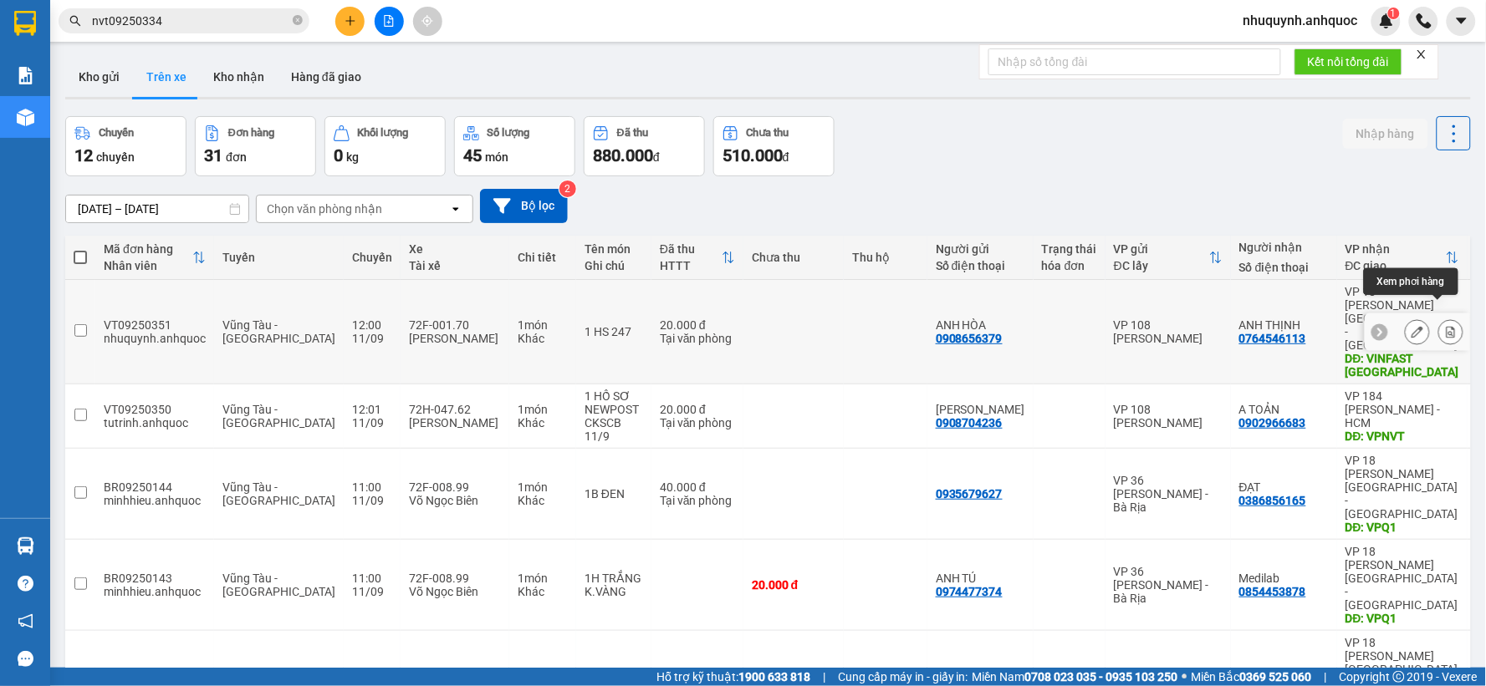
click at [1444, 318] on button at bounding box center [1450, 332] width 23 height 29
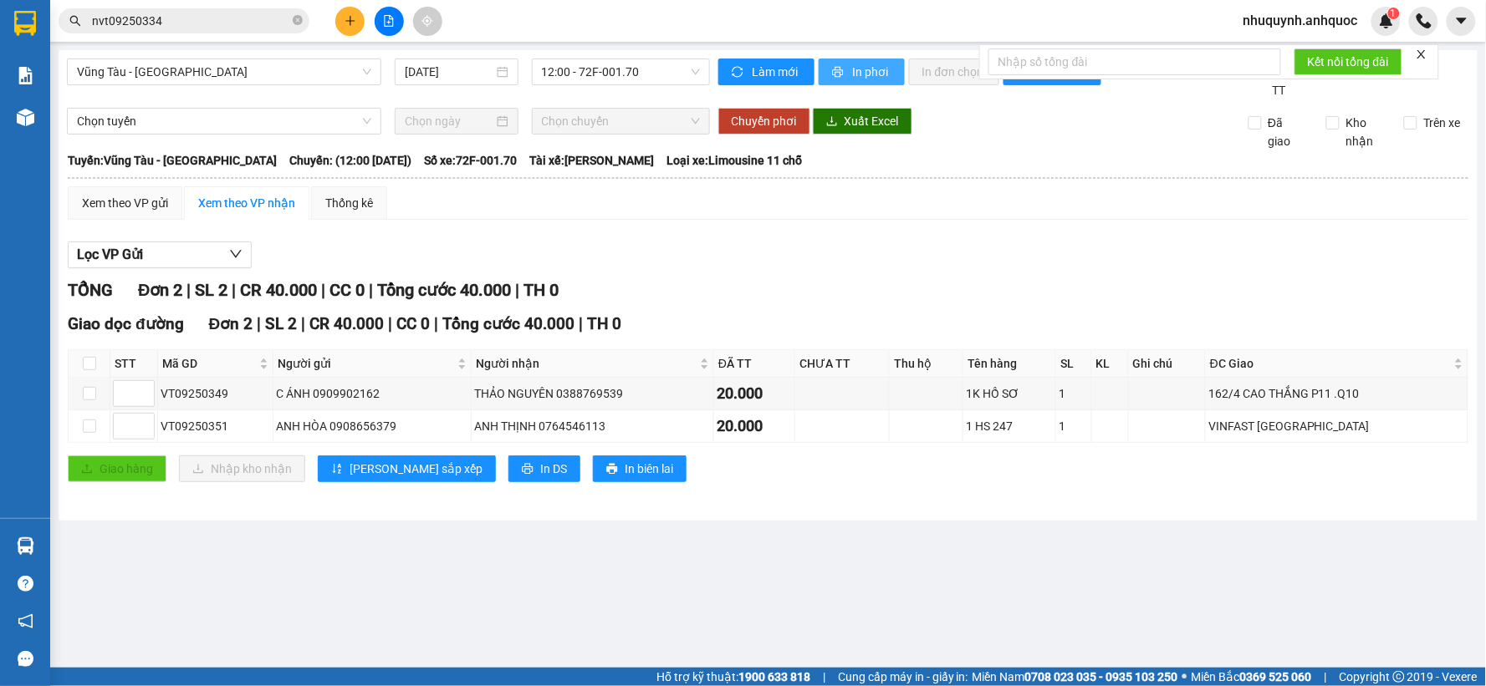
click at [859, 69] on span "In phơi" at bounding box center [872, 72] width 38 height 18
click at [346, 25] on icon "plus" at bounding box center [350, 21] width 12 height 12
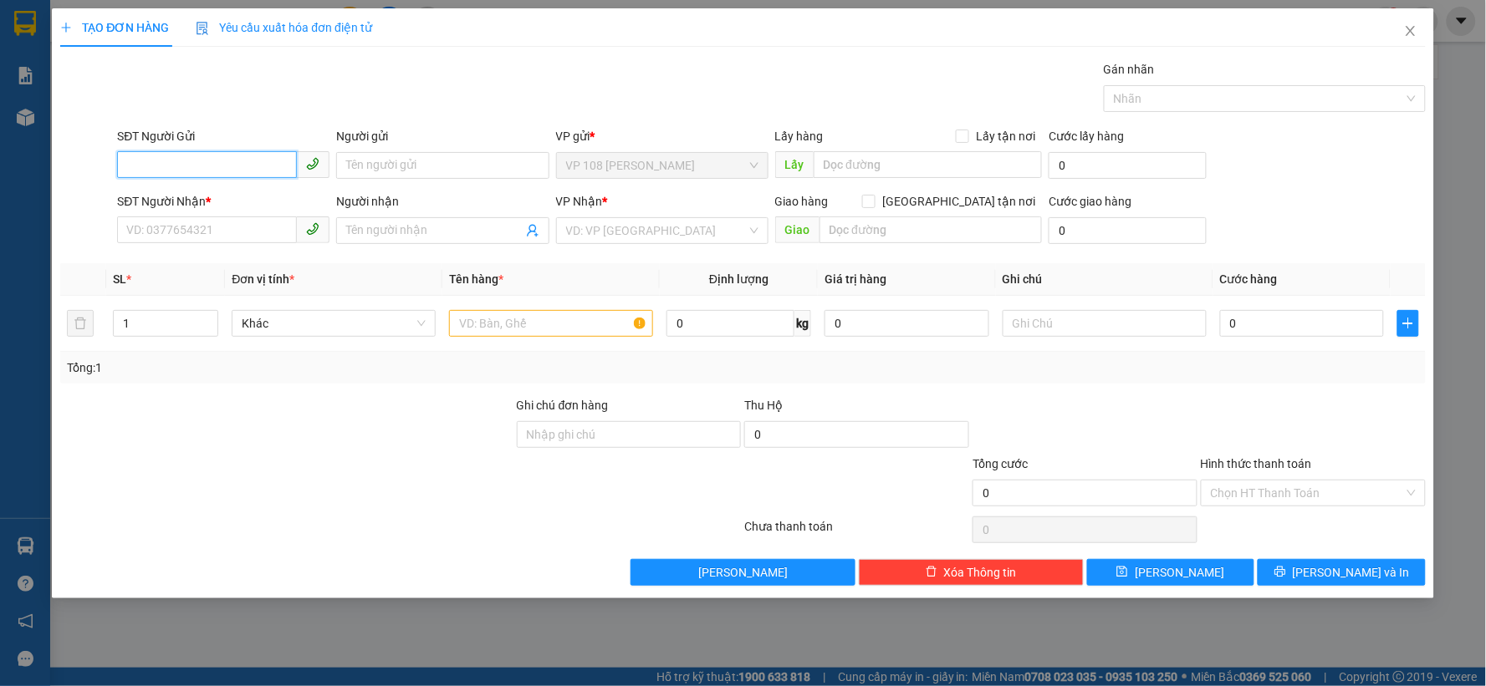
click at [198, 170] on input "SĐT Người Gửi" at bounding box center [207, 164] width 180 height 27
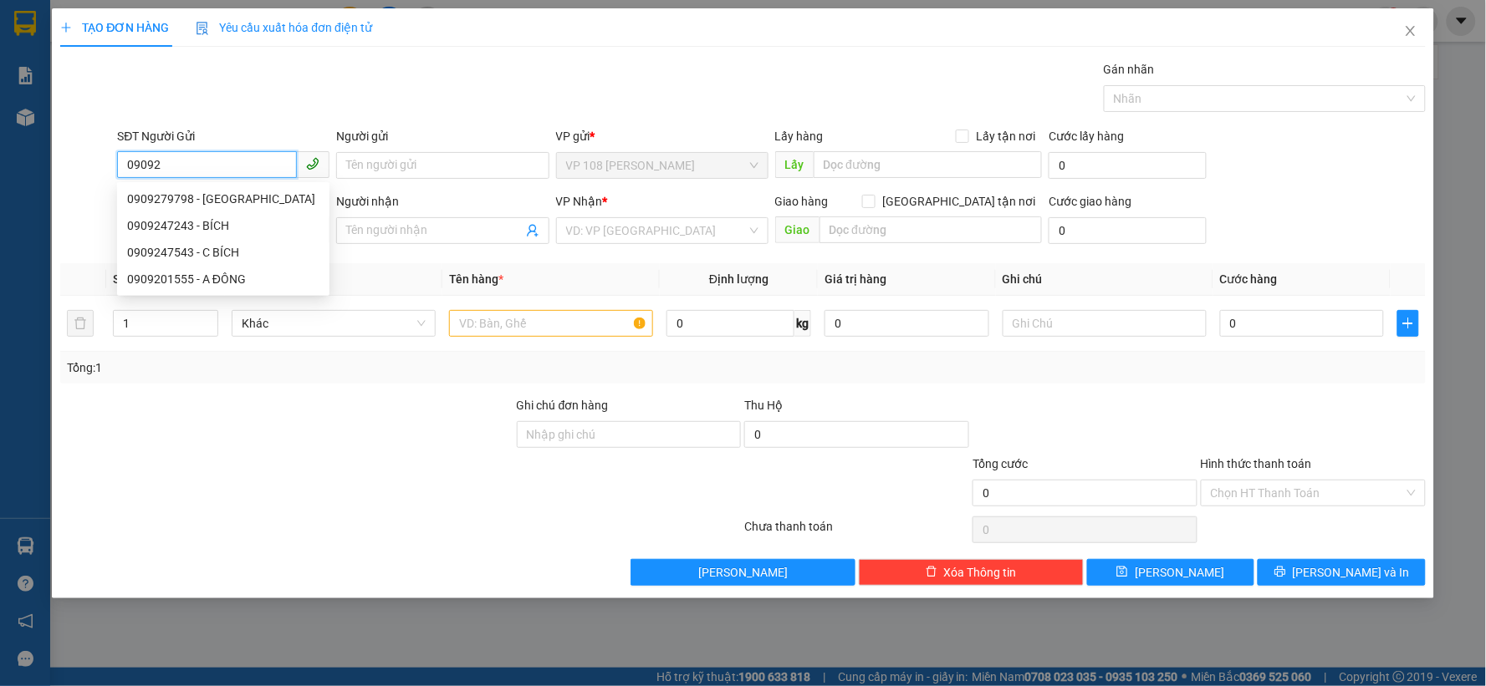
click at [193, 170] on input "09092" at bounding box center [207, 164] width 180 height 27
click at [169, 201] on div "0909279798 - [GEOGRAPHIC_DATA]" at bounding box center [223, 199] width 192 height 18
type input "0909279798"
type input "[PERSON_NAME]"
type input "0912035239"
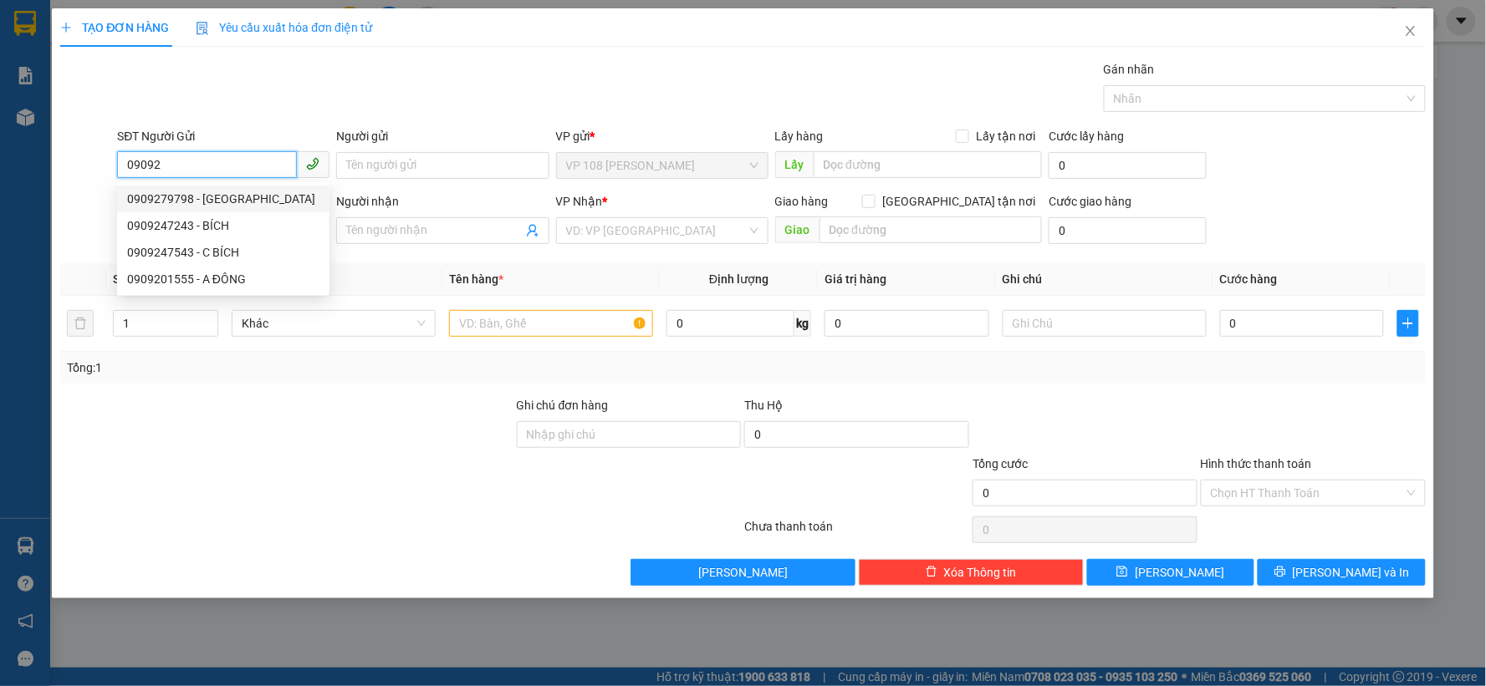
type input "ANH NAM"
type input "VPBR"
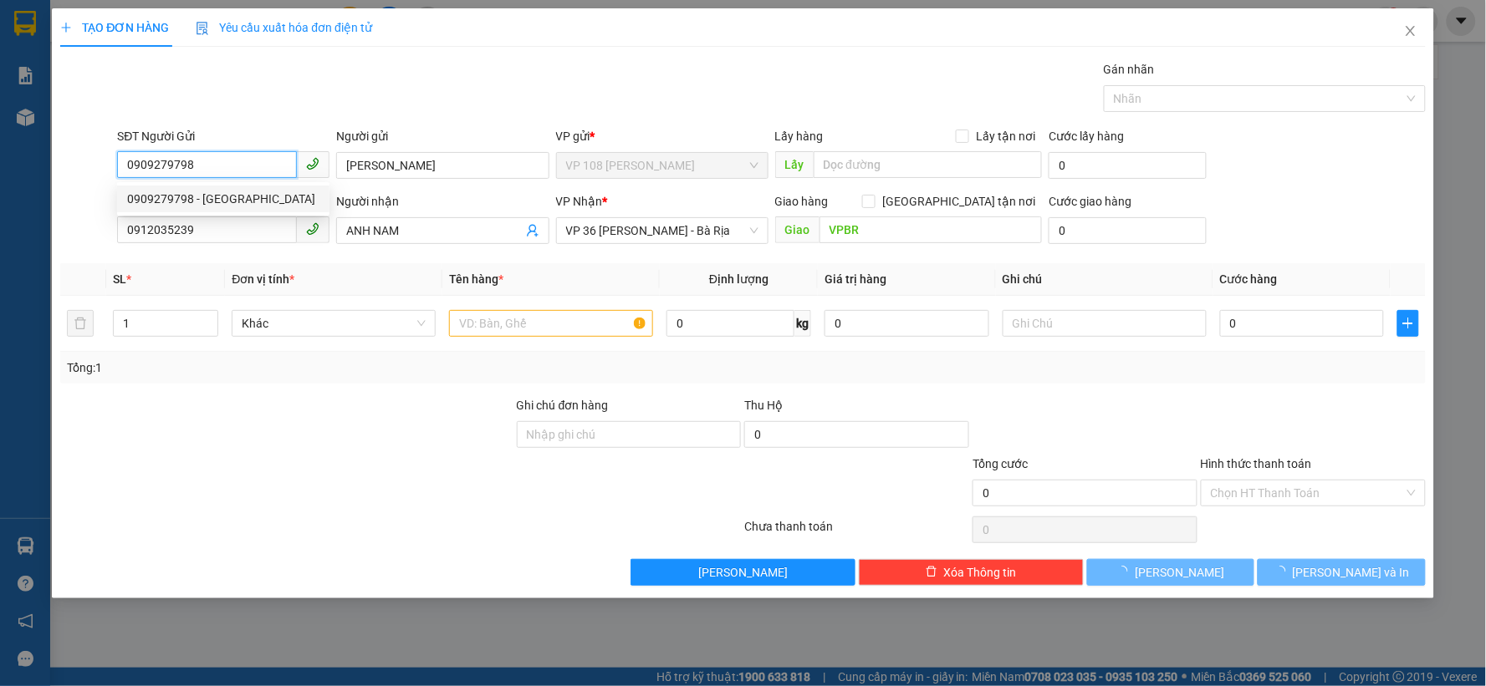
type input "20.000"
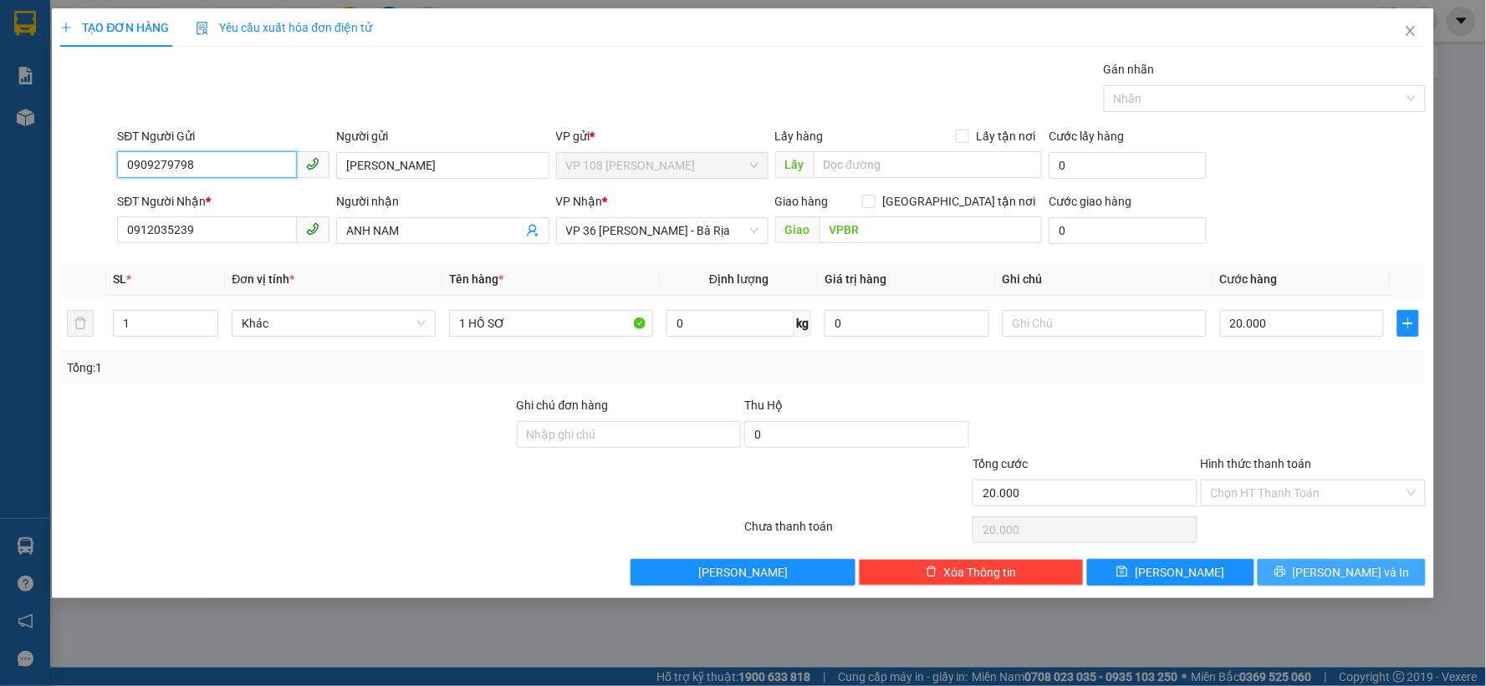
type input "0909279798"
click at [1353, 574] on span "[PERSON_NAME] và In" at bounding box center [1350, 572] width 117 height 18
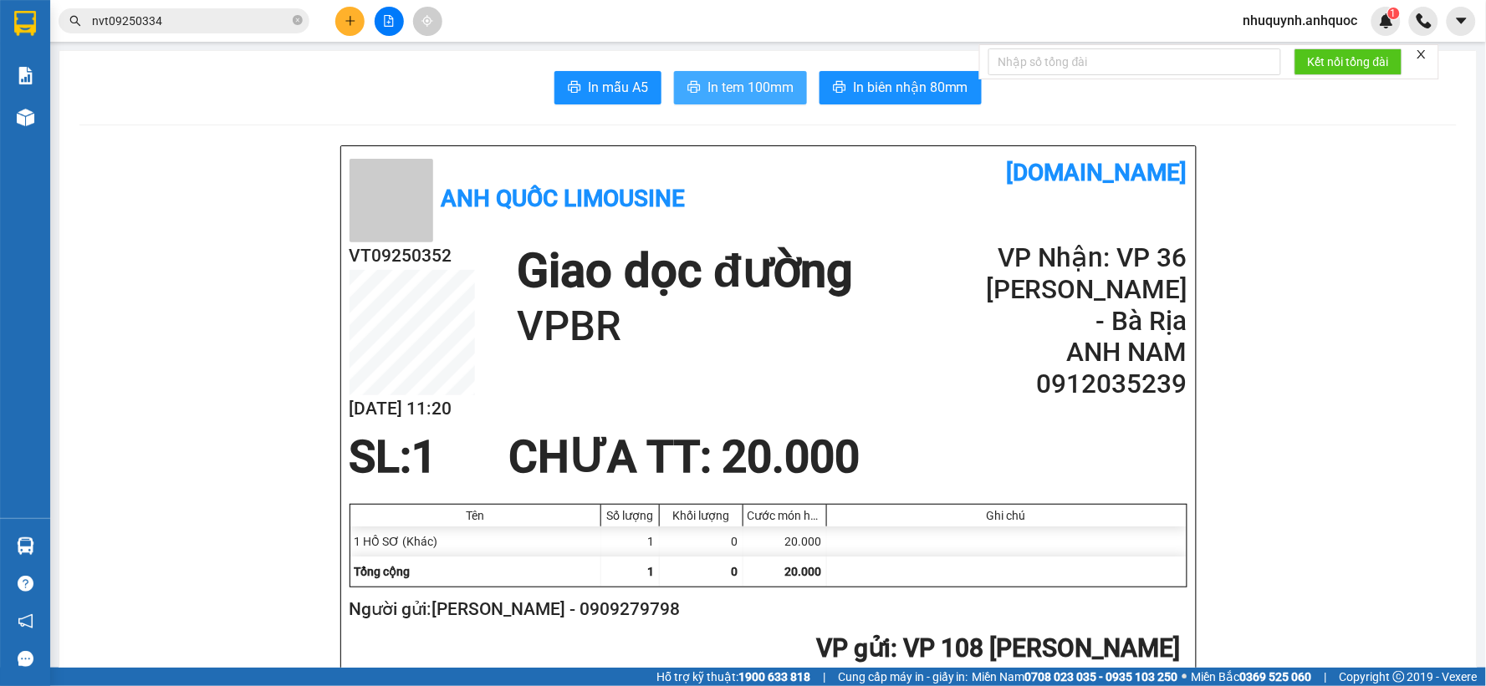
click at [746, 92] on span "In tem 100mm" at bounding box center [750, 87] width 86 height 21
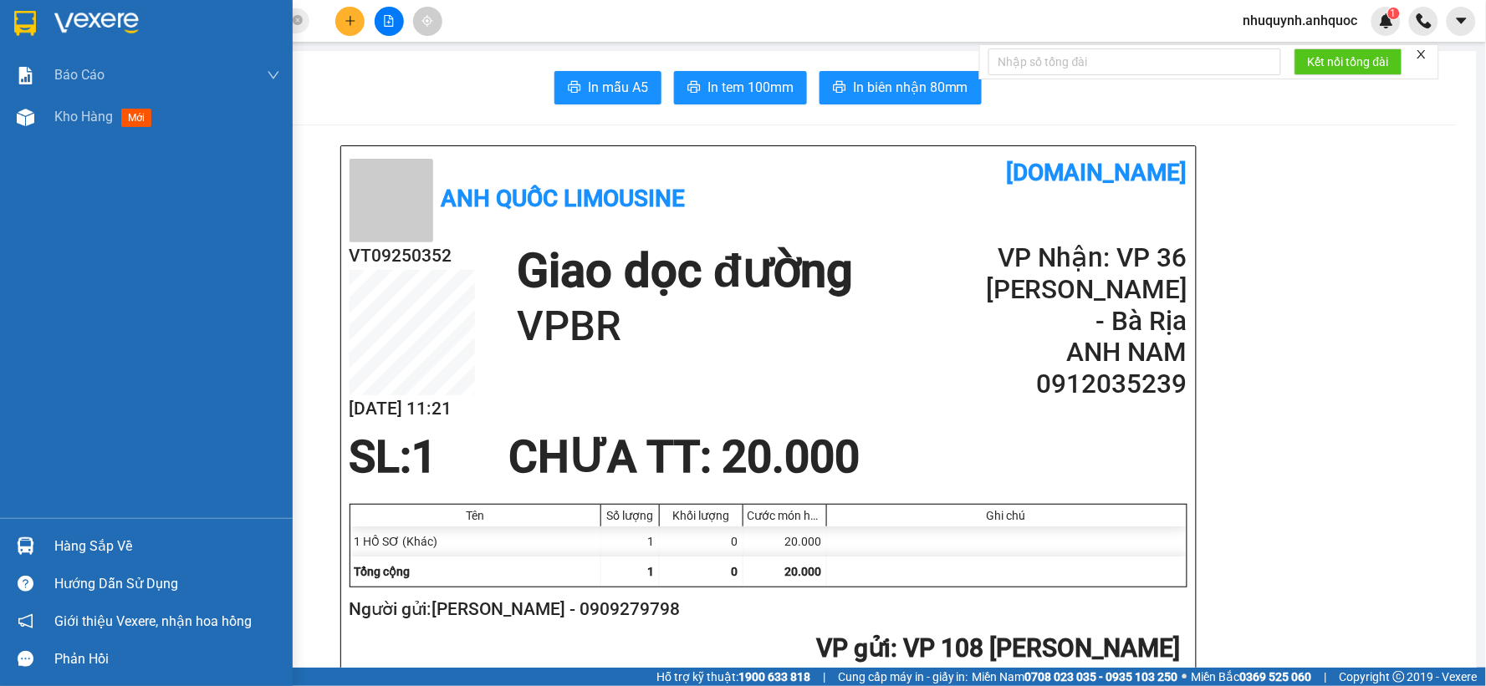
click at [81, 20] on img at bounding box center [96, 23] width 84 height 25
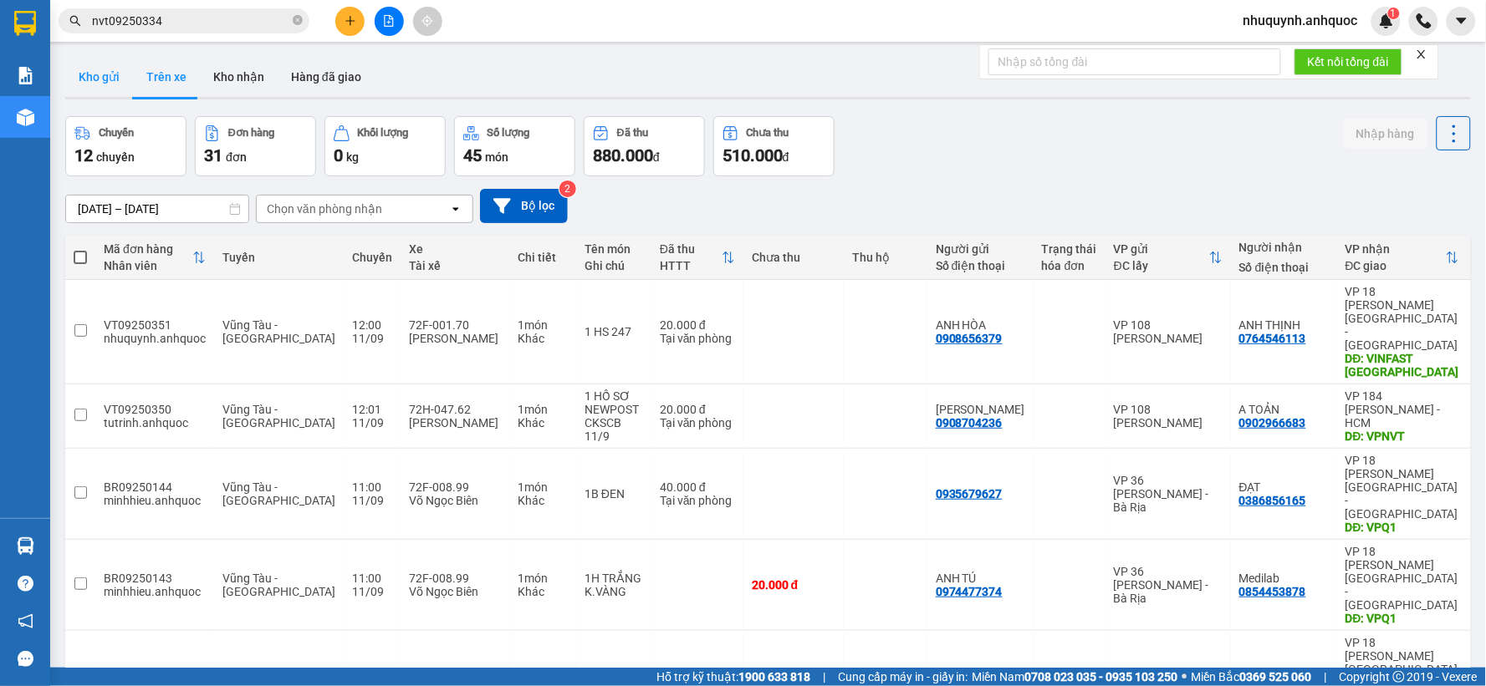
click at [107, 82] on button "Kho gửi" at bounding box center [99, 77] width 68 height 40
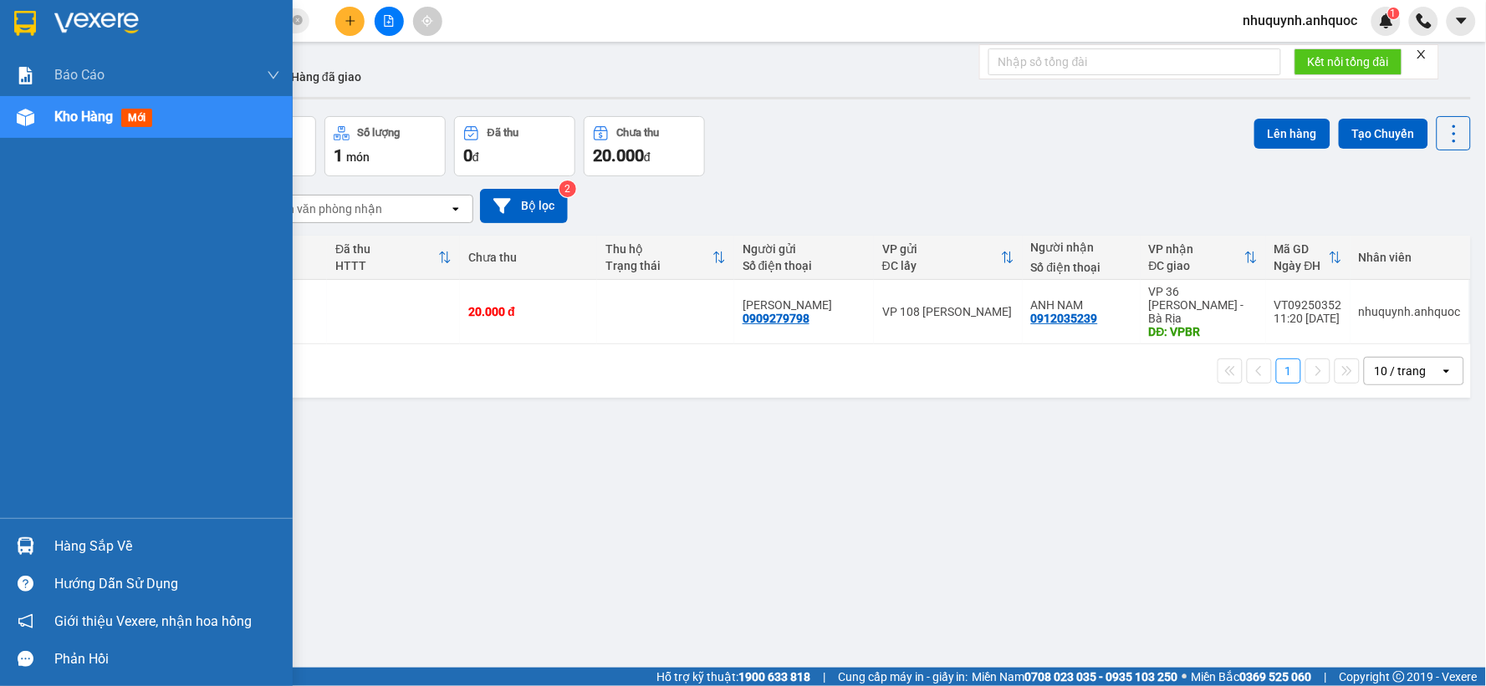
click at [64, 18] on img at bounding box center [96, 23] width 84 height 25
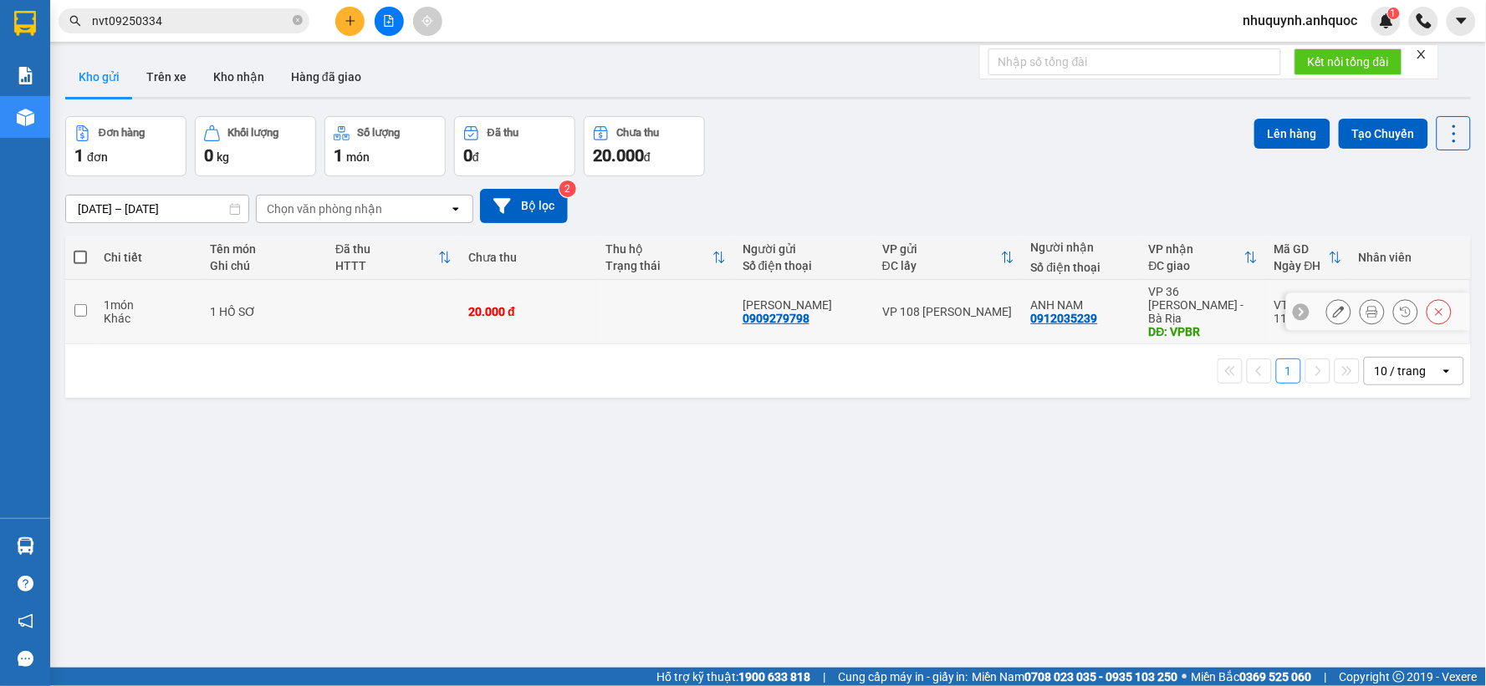
click at [353, 311] on td at bounding box center [393, 312] width 133 height 64
checkbox input "true"
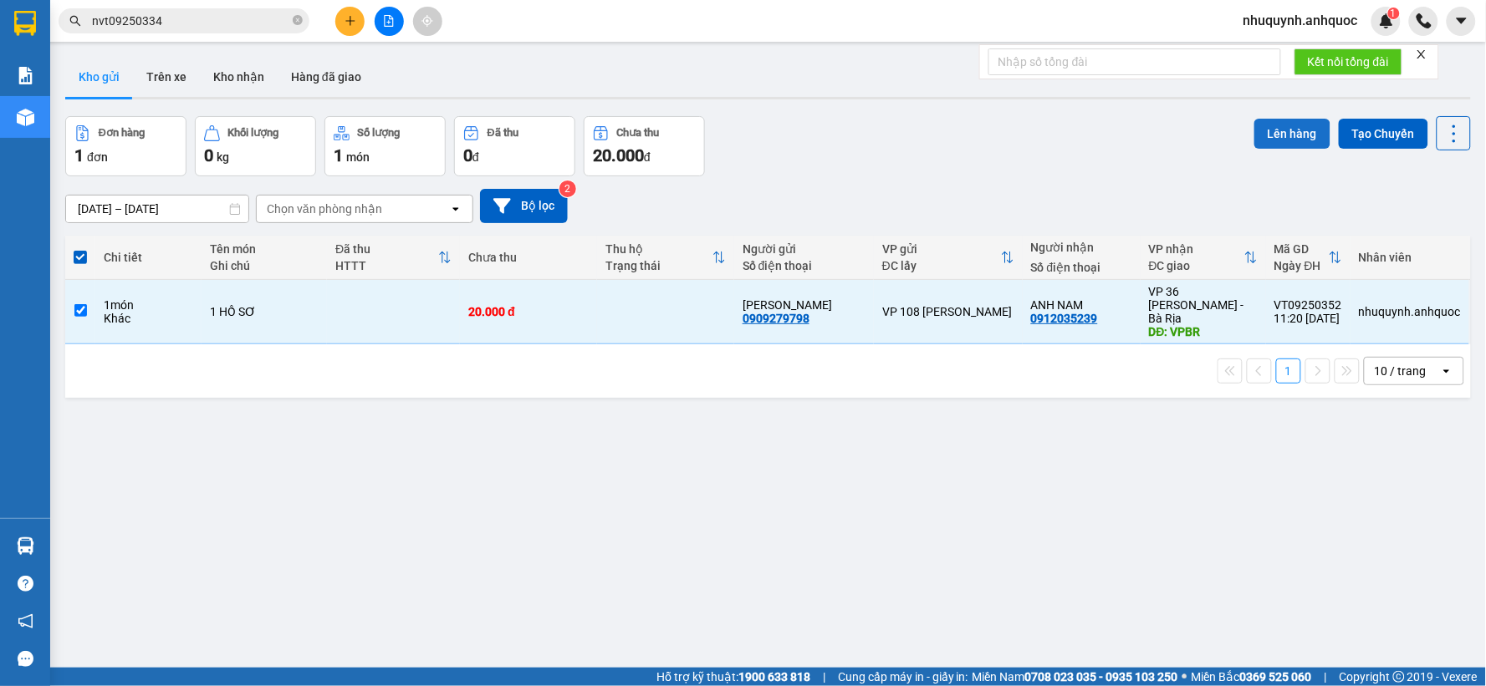
click at [1279, 121] on button "Lên hàng" at bounding box center [1292, 134] width 76 height 30
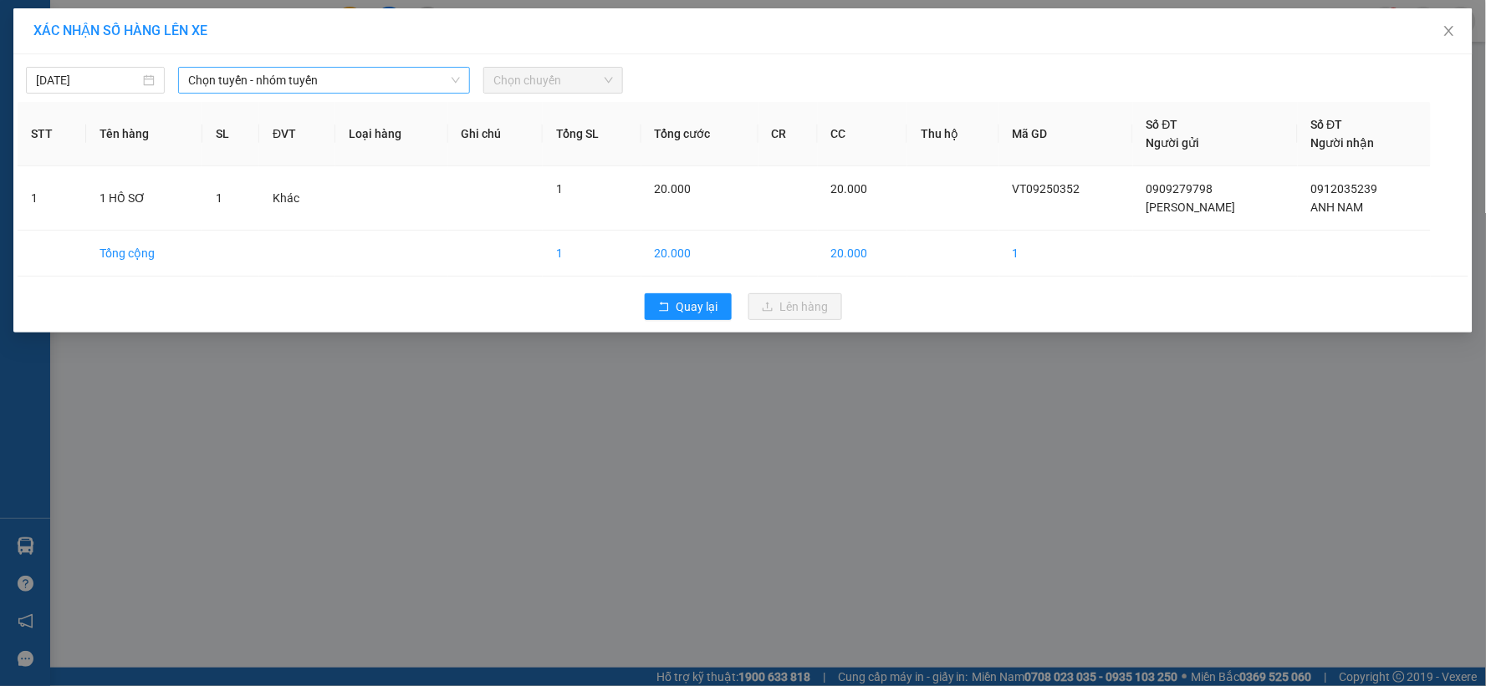
click at [277, 84] on span "Chọn tuyến - nhóm tuyến" at bounding box center [324, 80] width 272 height 25
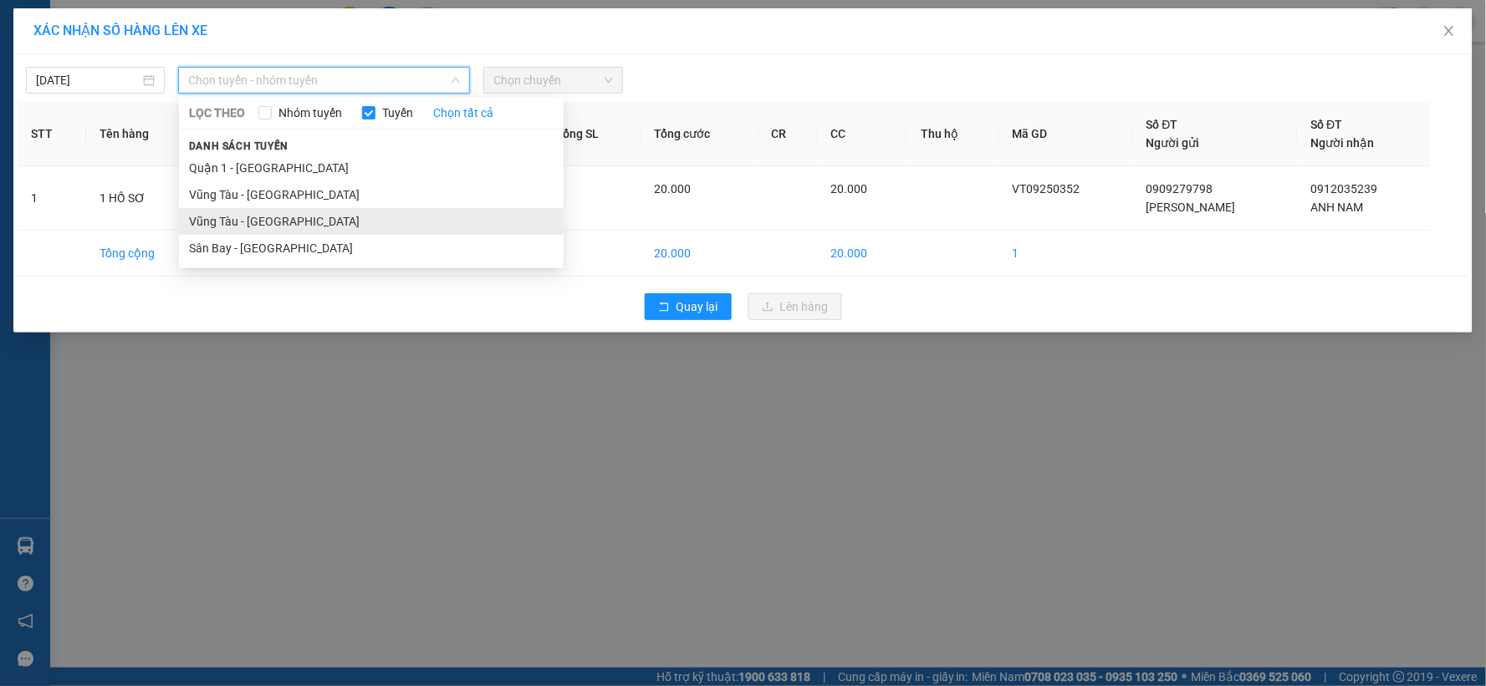
click at [282, 217] on li "Vũng Tàu - [GEOGRAPHIC_DATA]" at bounding box center [371, 221] width 385 height 27
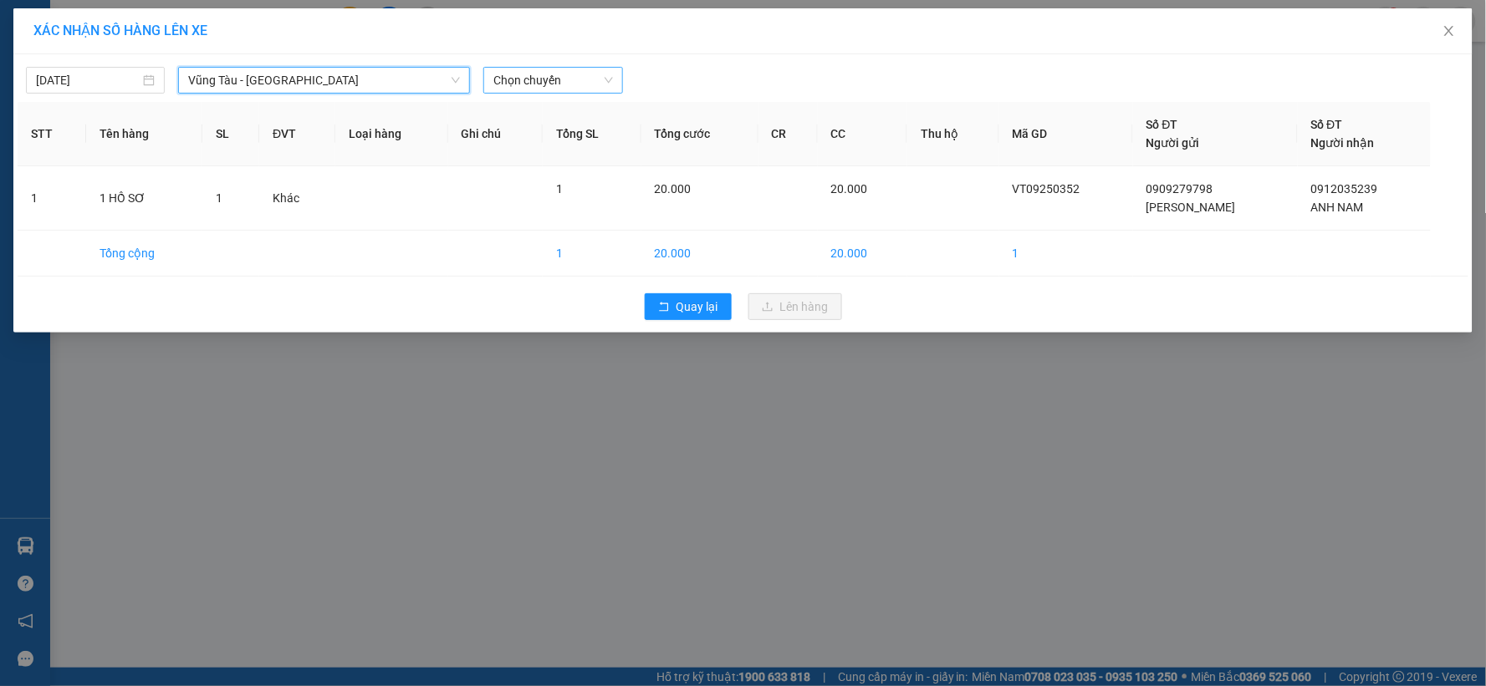
click at [569, 86] on span "Chọn chuyến" at bounding box center [552, 80] width 119 height 25
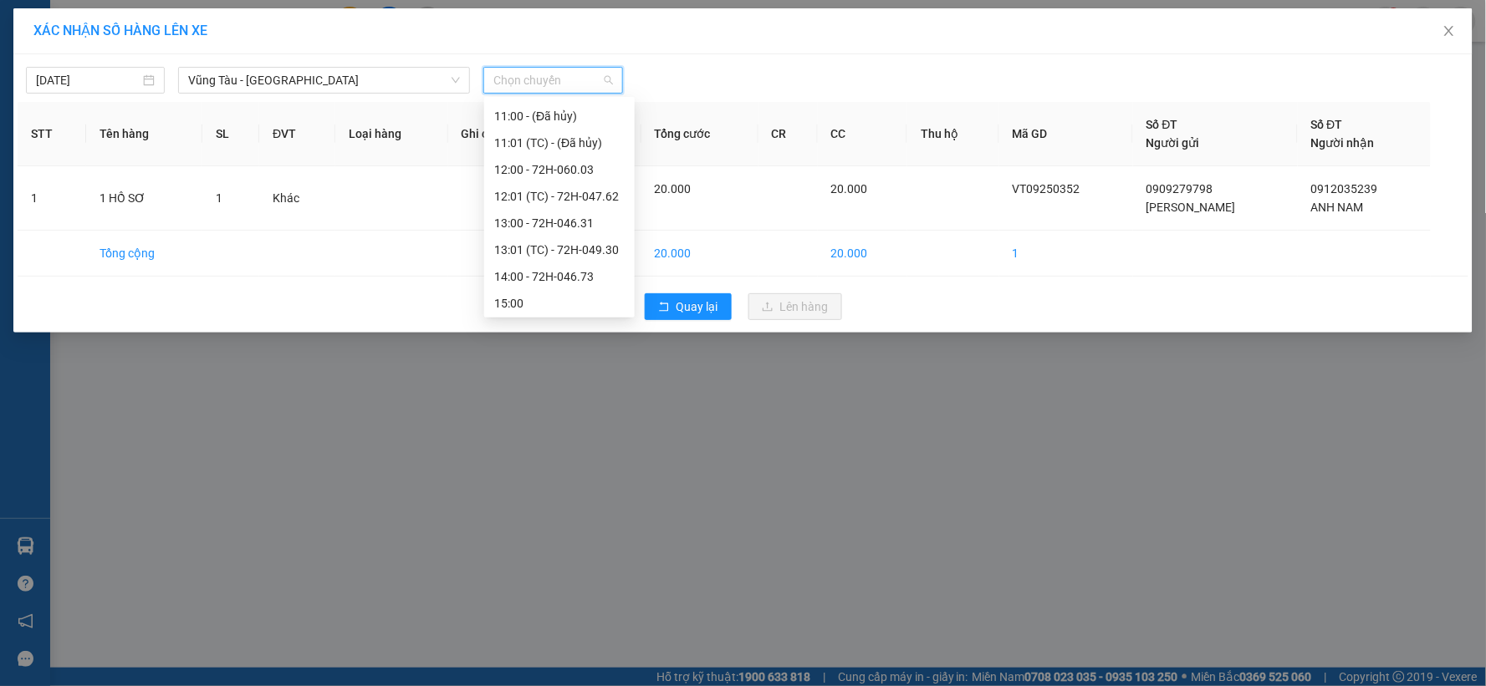
scroll to position [464, 0]
click at [513, 182] on div "12:01 (TC) - 72H-047.62" at bounding box center [559, 185] width 130 height 18
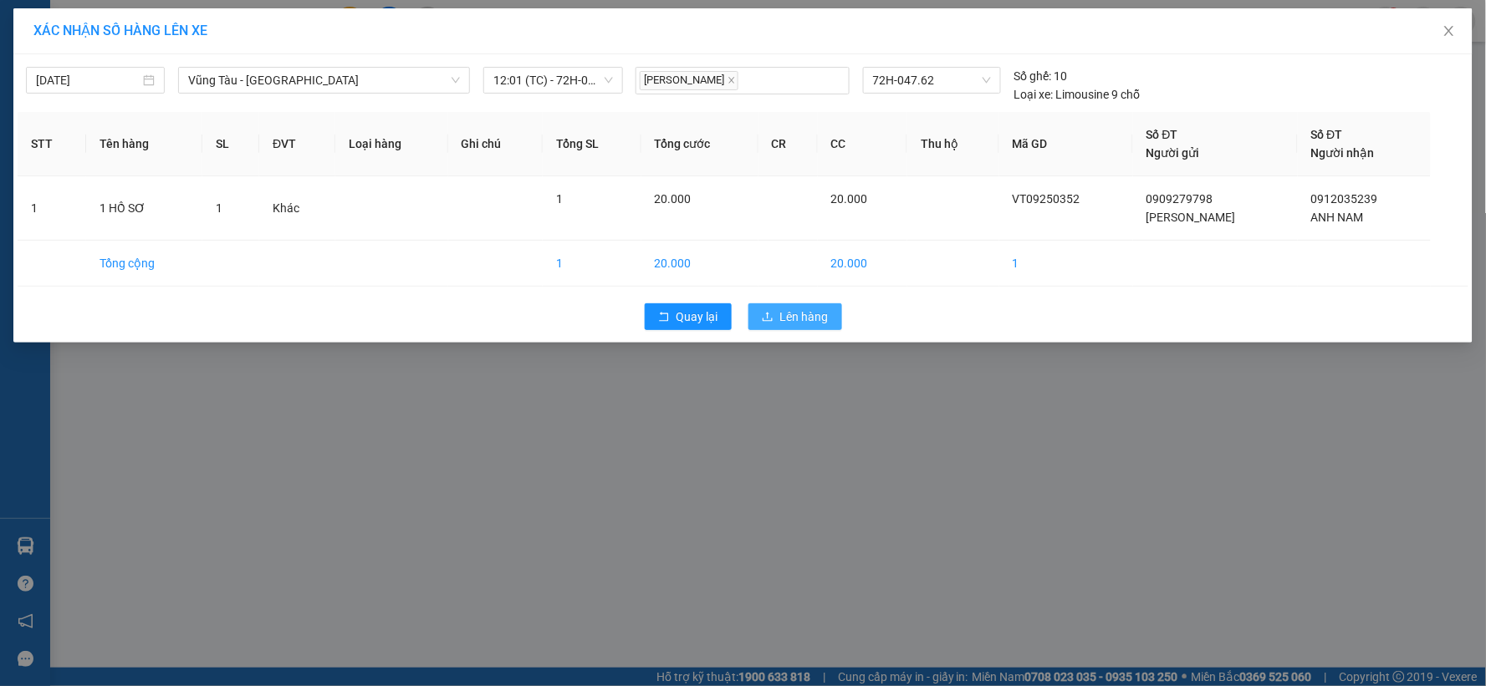
click at [806, 320] on span "Lên hàng" at bounding box center [804, 317] width 48 height 18
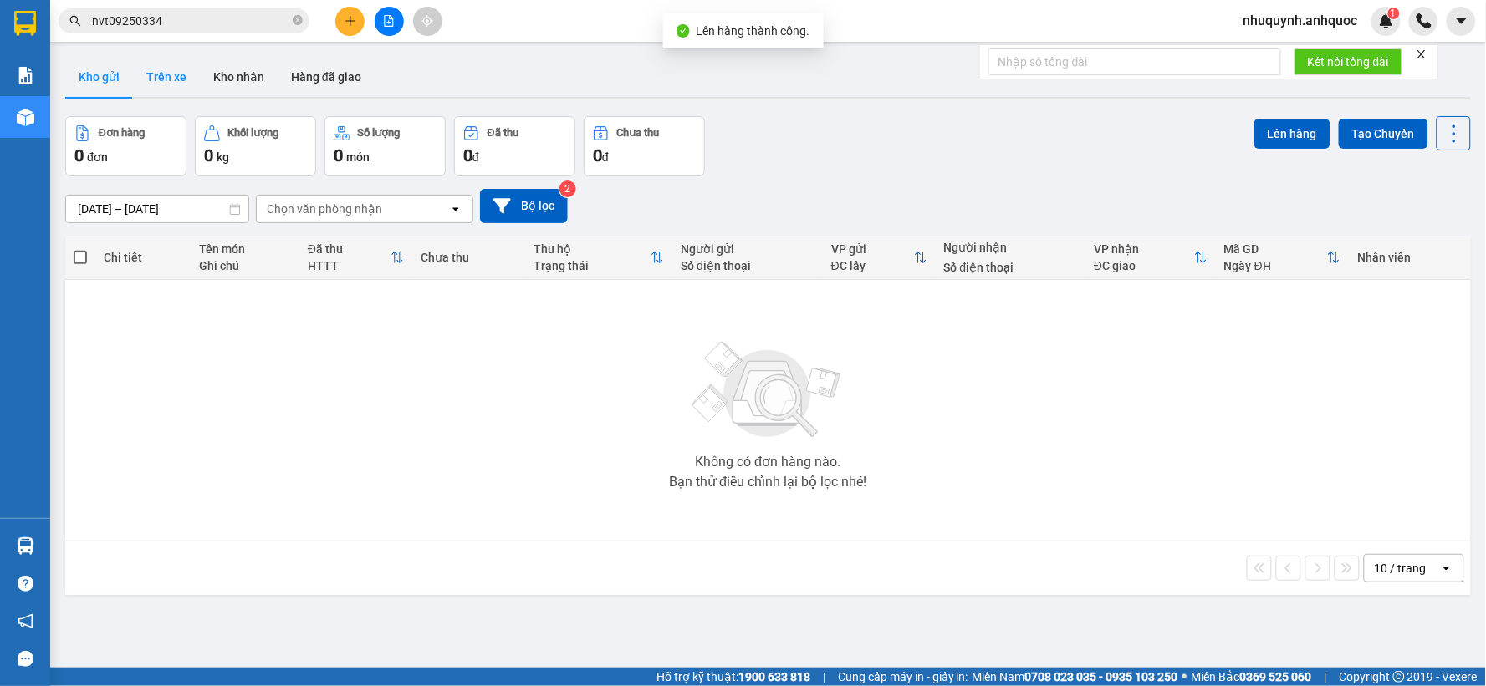
click at [179, 81] on button "Trên xe" at bounding box center [166, 77] width 67 height 40
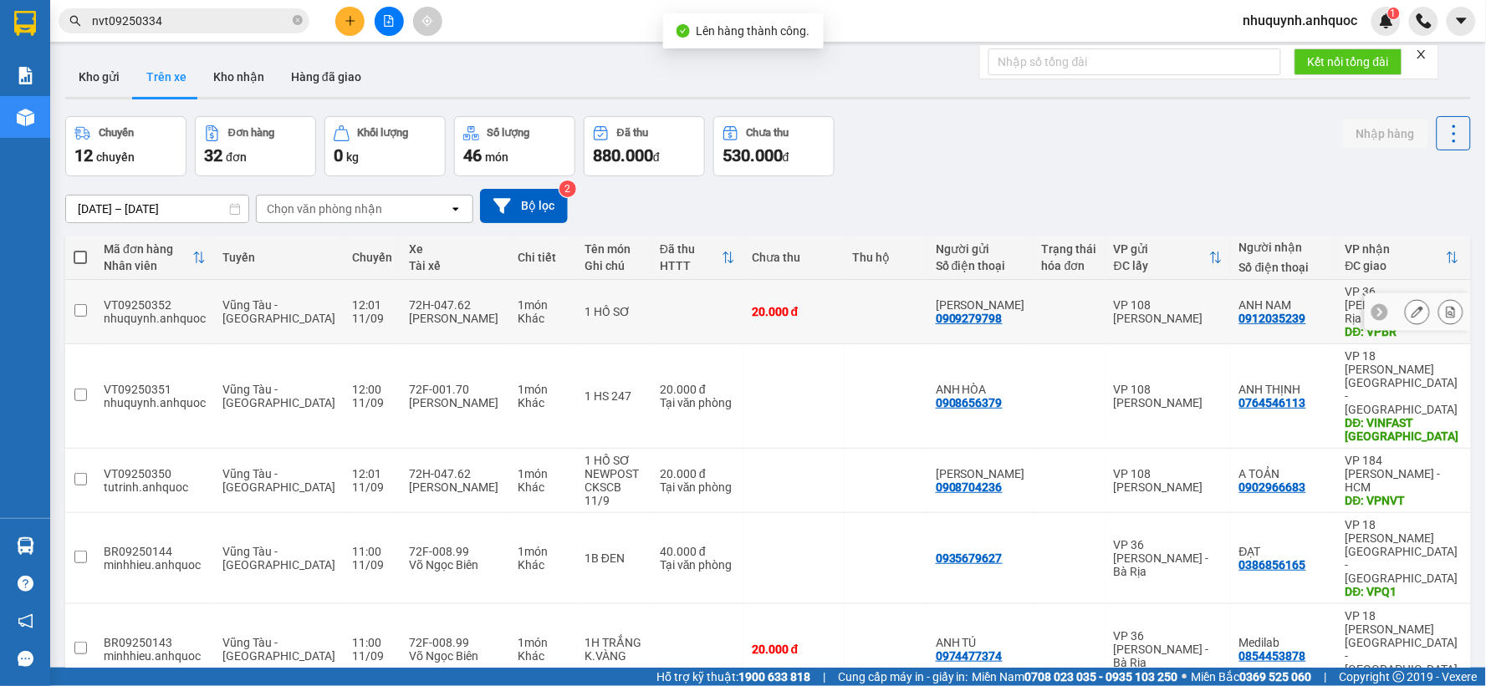
click at [1042, 308] on div at bounding box center [1069, 311] width 55 height 13
checkbox input "true"
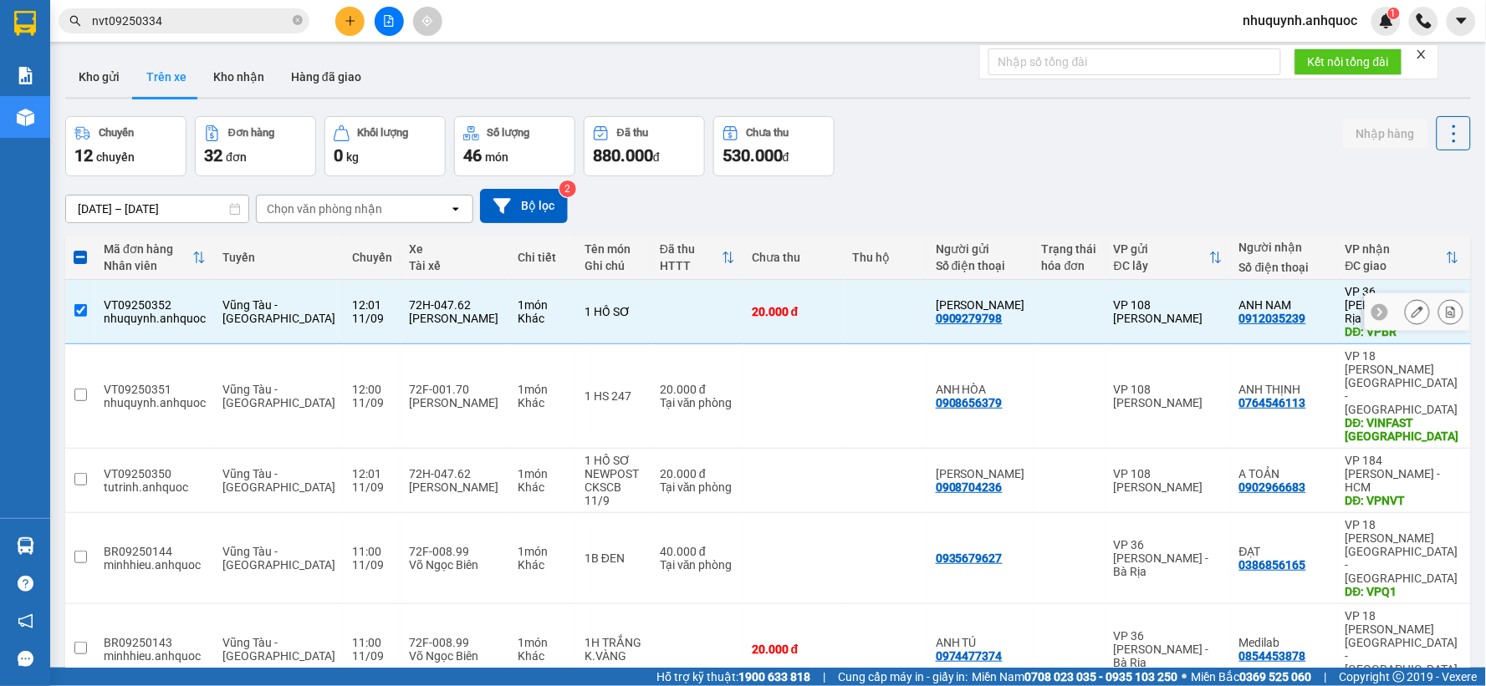
click at [1445, 306] on icon at bounding box center [1451, 312] width 12 height 12
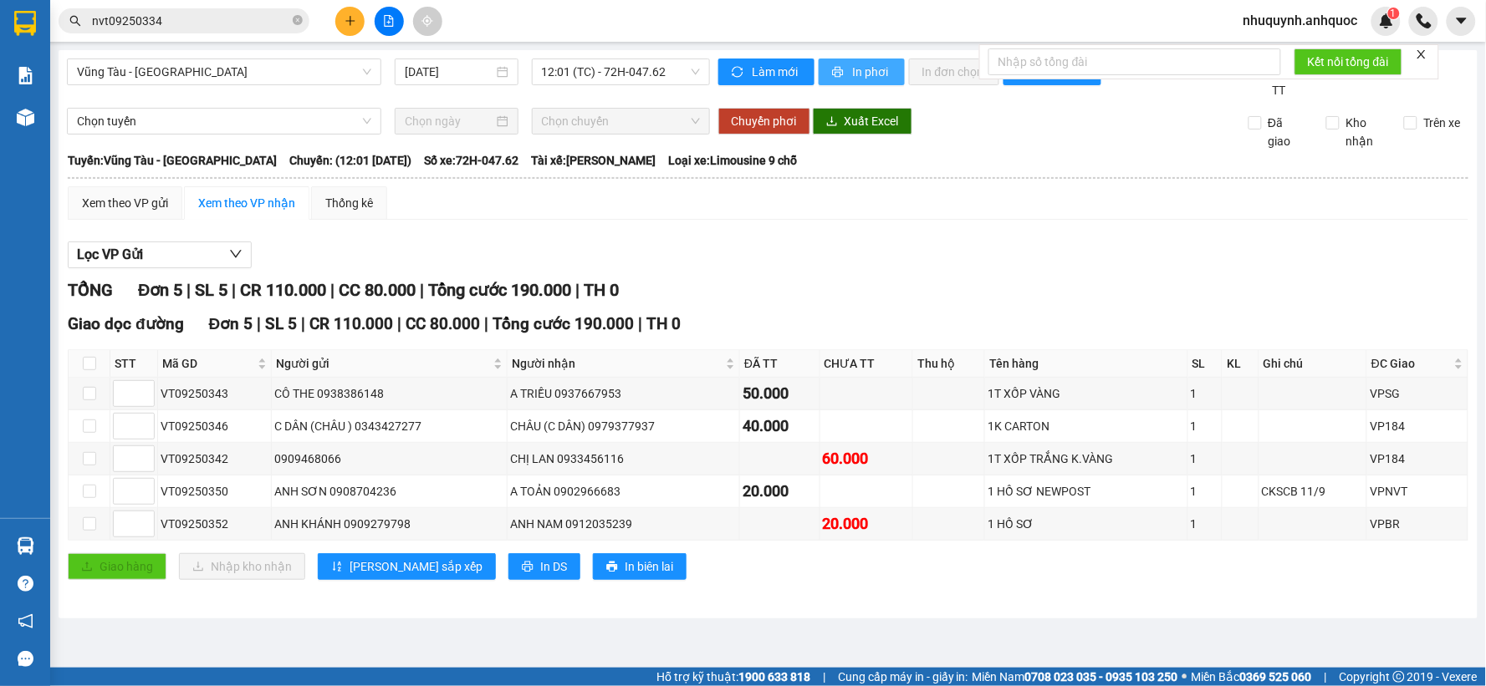
click at [859, 79] on span "In phơi" at bounding box center [872, 72] width 38 height 18
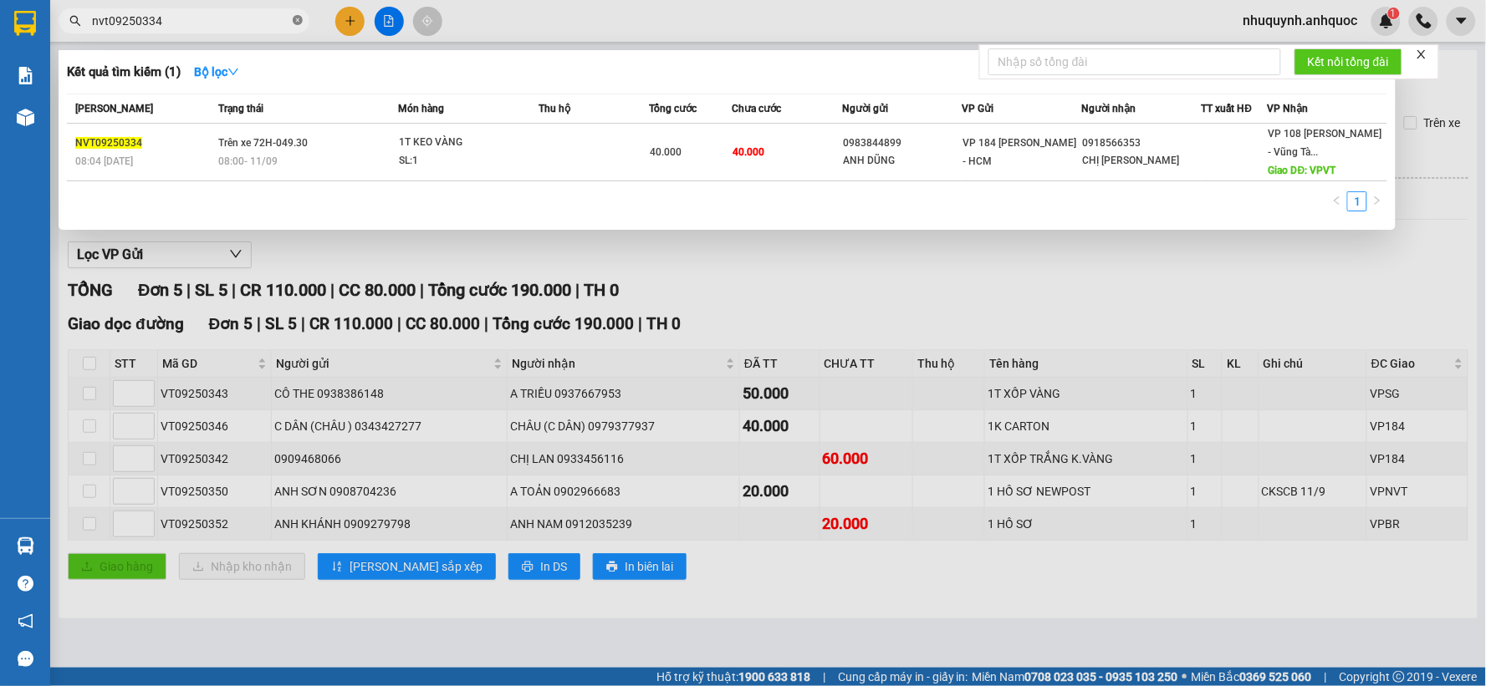
click at [298, 20] on icon "close-circle" at bounding box center [298, 20] width 10 height 10
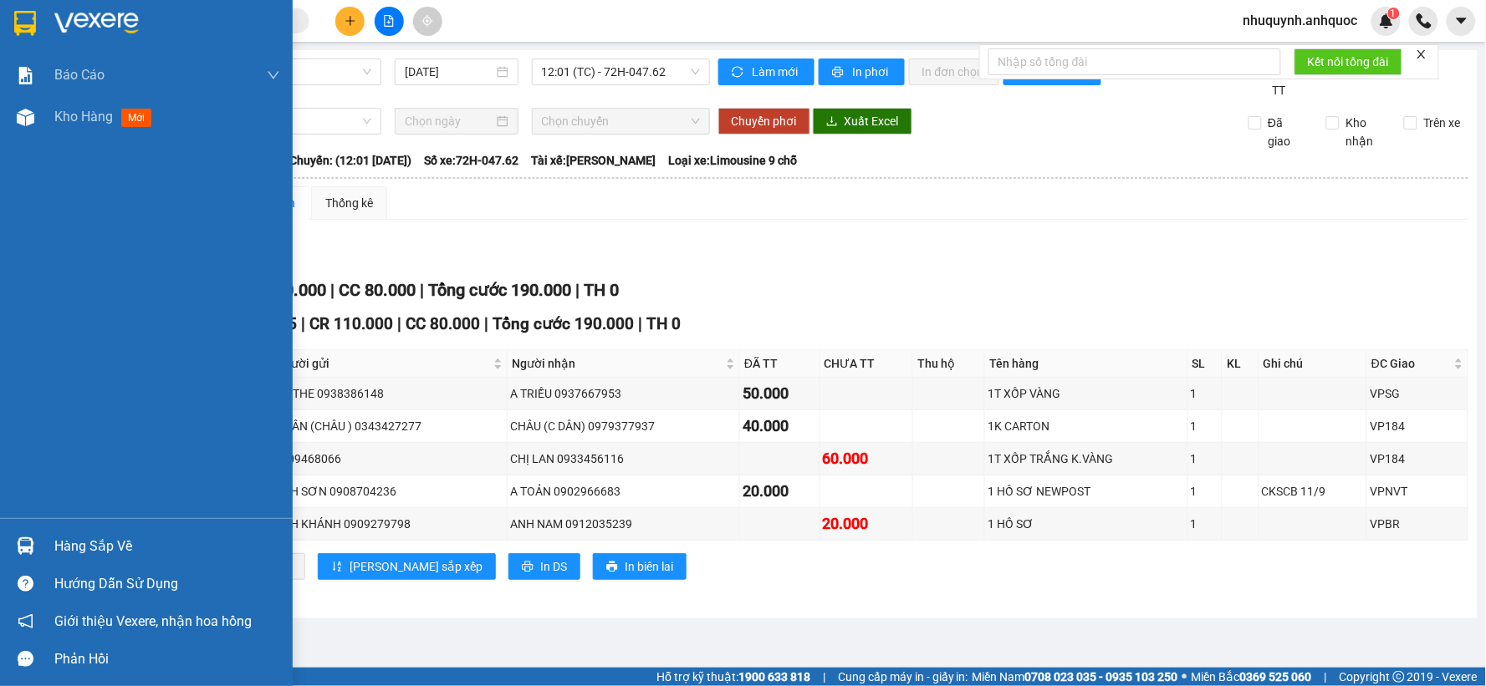
click at [105, 11] on img at bounding box center [96, 23] width 84 height 25
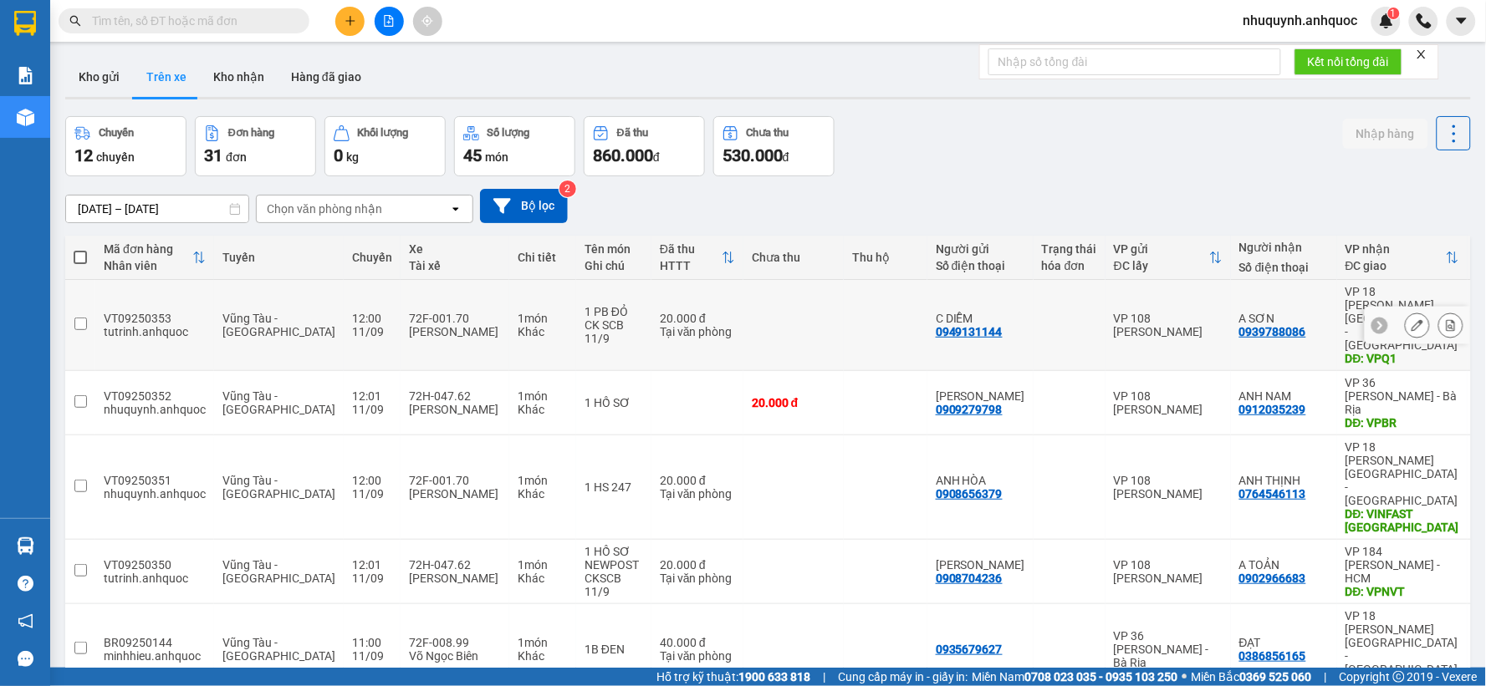
click at [584, 319] on div "CK SCB 11/9" at bounding box center [613, 332] width 59 height 27
checkbox input "true"
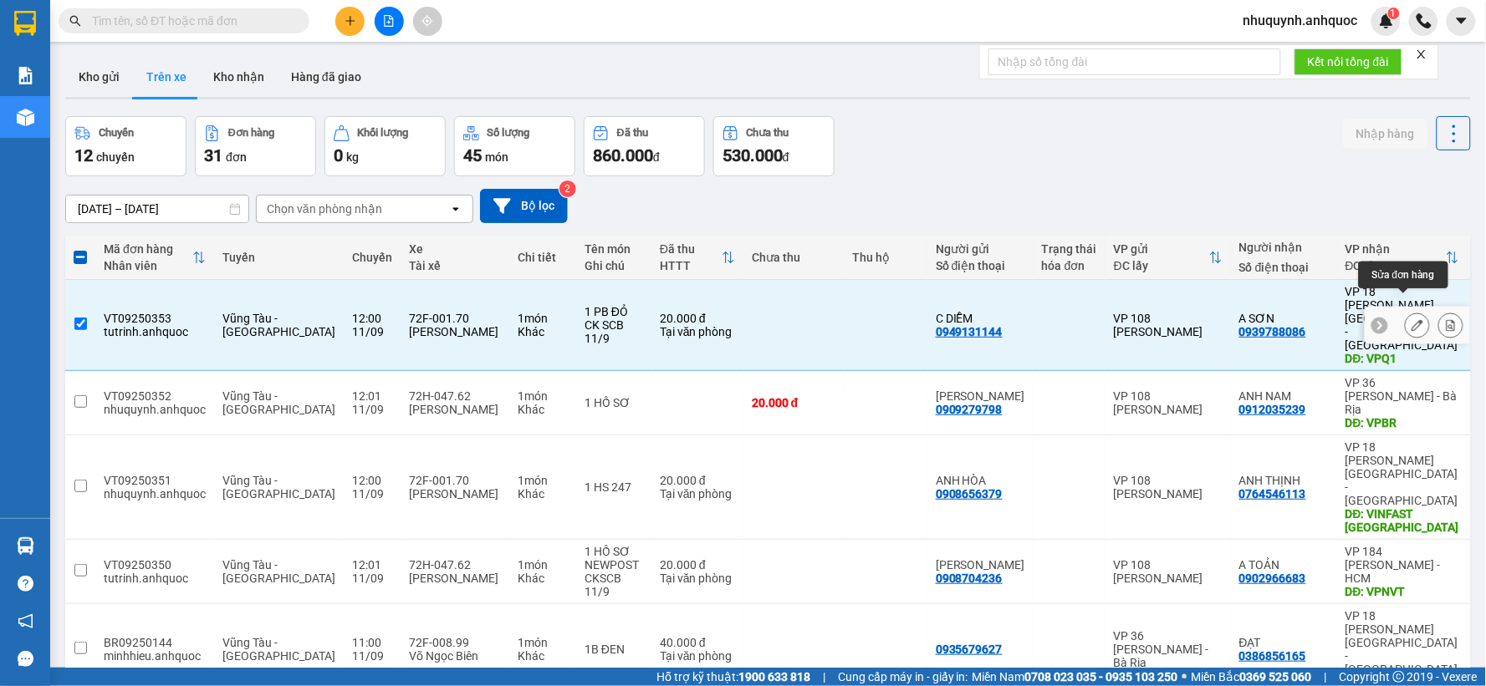
click at [1411, 319] on icon at bounding box center [1417, 325] width 12 height 12
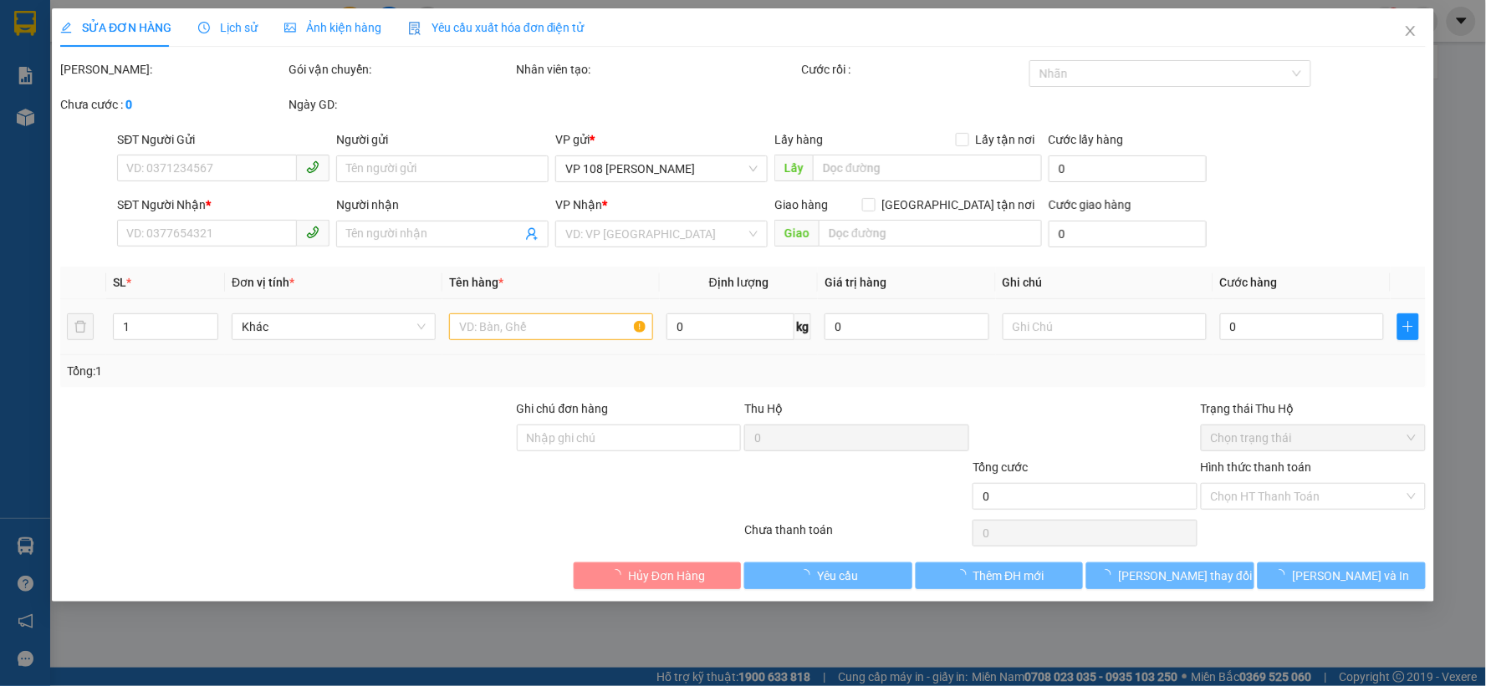
type input "0949131144"
type input "C DIỄM"
type input "0939788086"
type input "A SƠN"
type input "VPQ1"
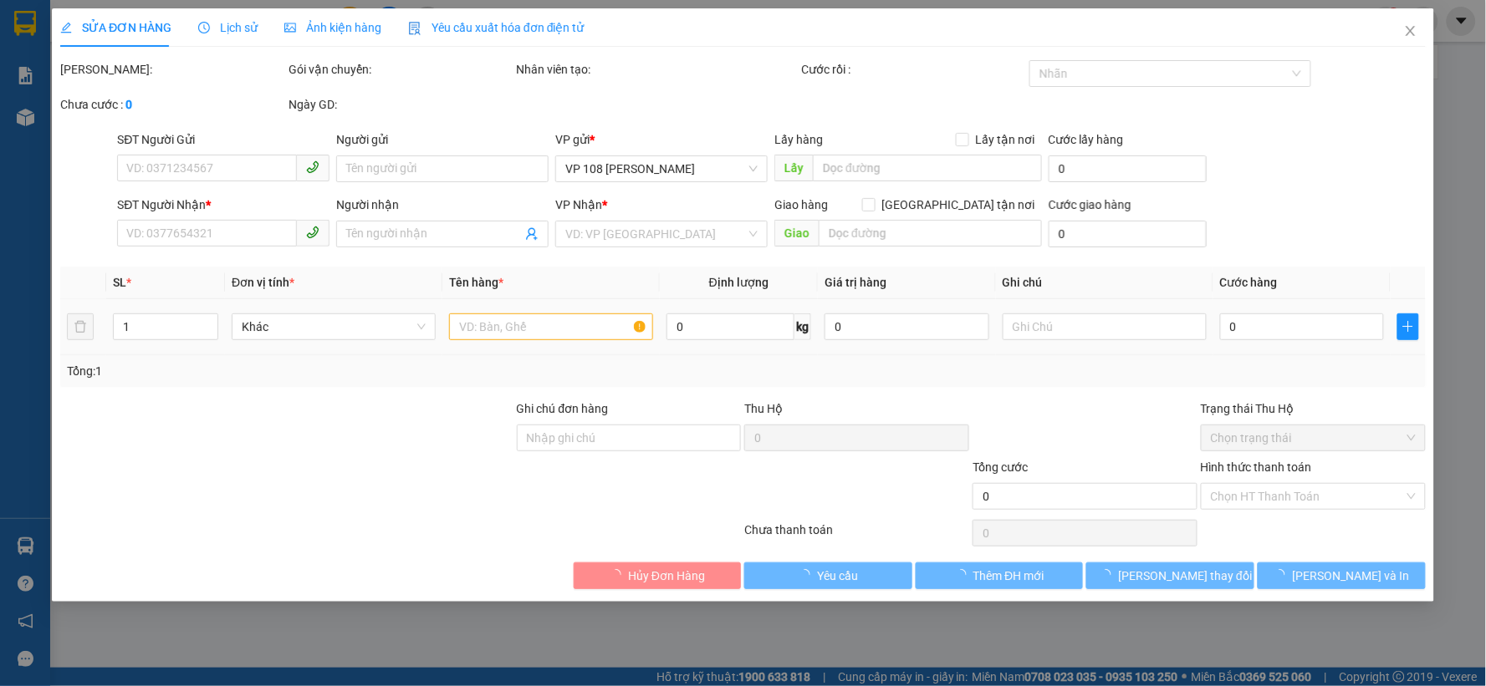
type input "20.000"
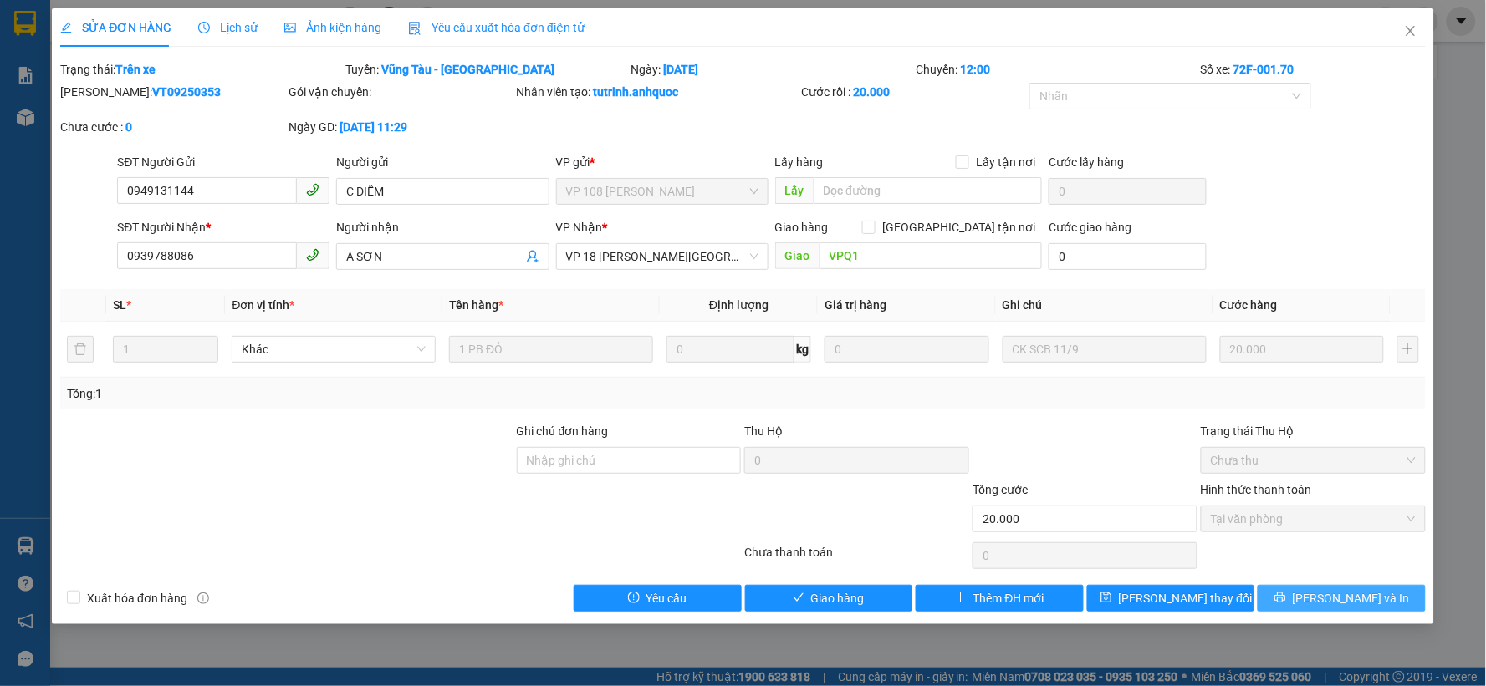
click at [1286, 603] on icon "printer" at bounding box center [1280, 598] width 12 height 12
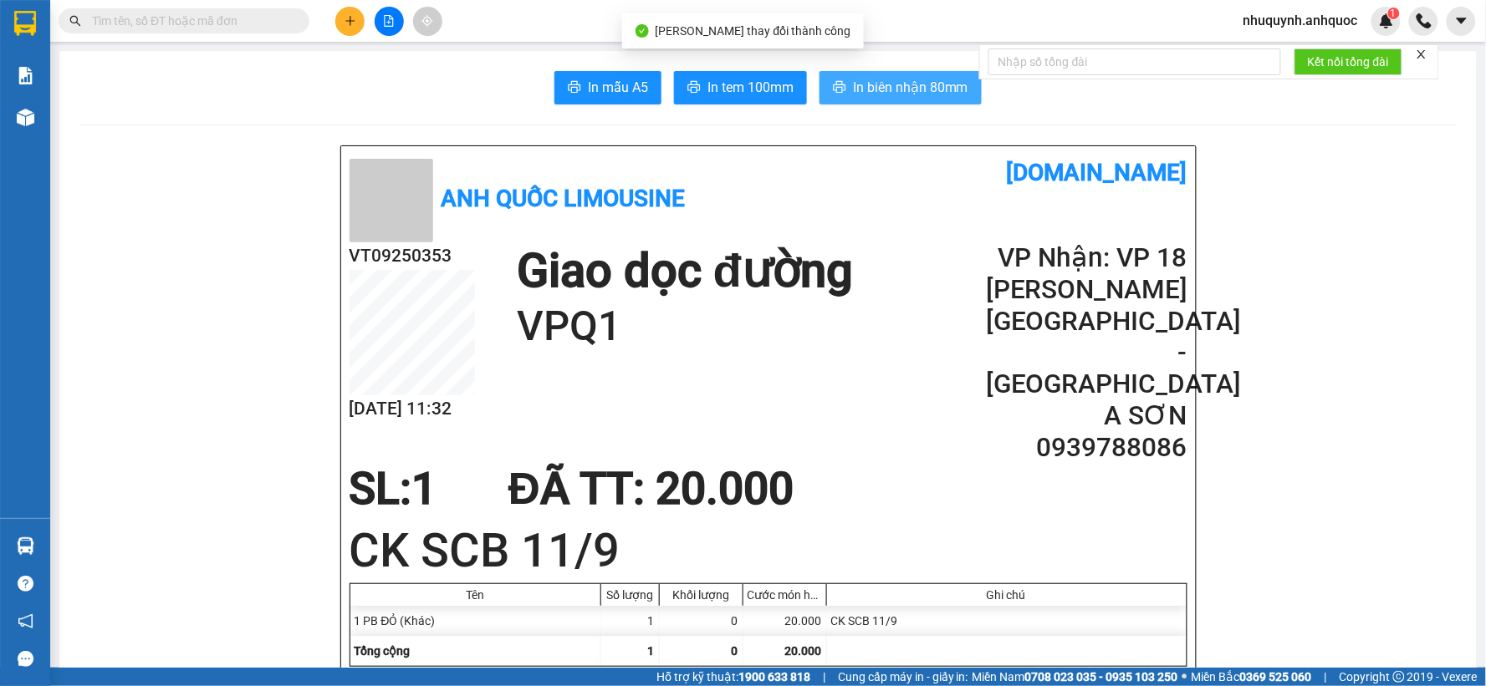
click at [926, 87] on span "In biên nhận 80mm" at bounding box center [910, 87] width 115 height 21
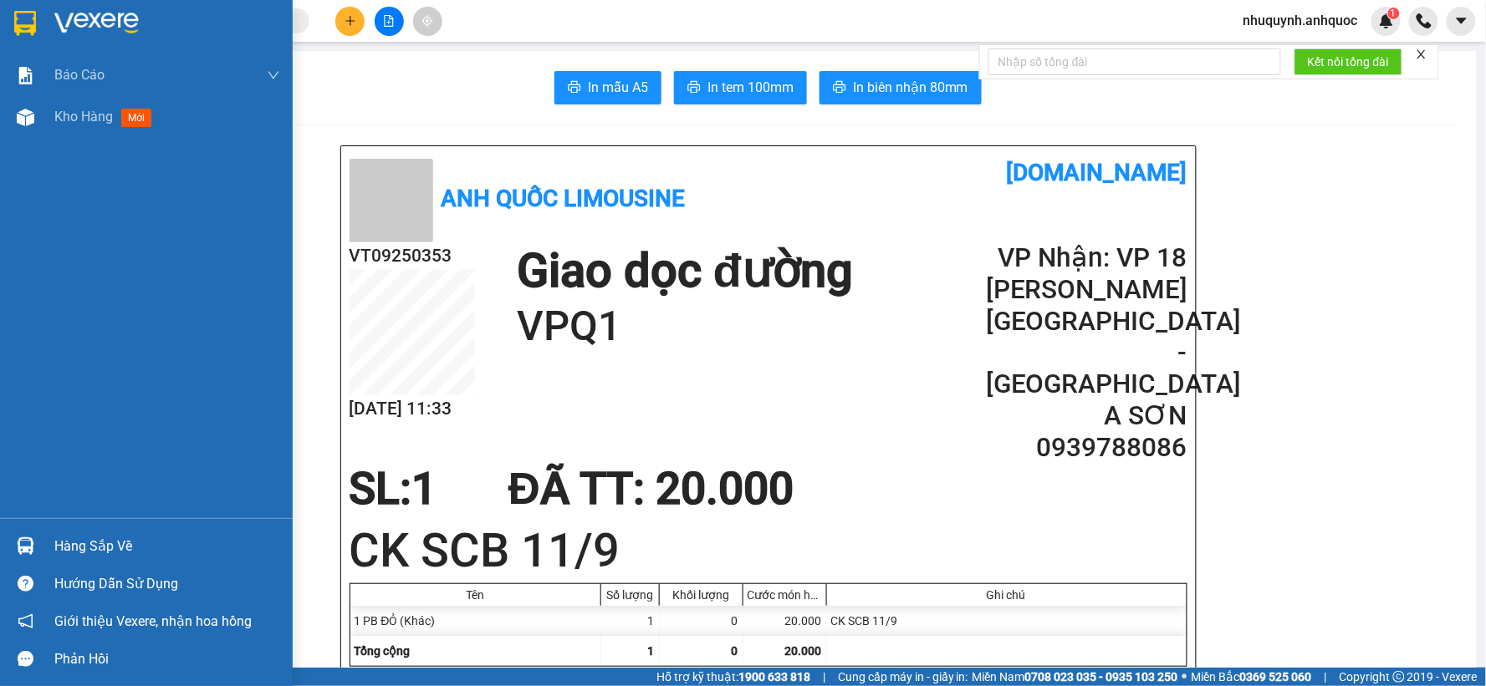
click at [39, 23] on div at bounding box center [146, 27] width 293 height 54
